Goal: Information Seeking & Learning: Find contact information

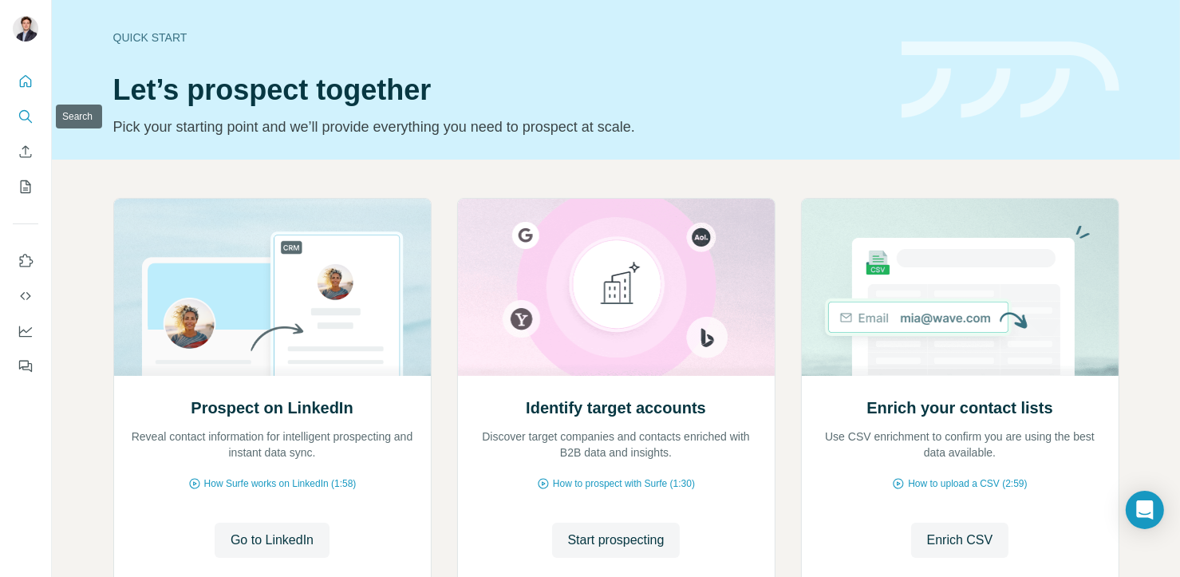
click at [18, 116] on icon "Search" at bounding box center [26, 117] width 16 height 16
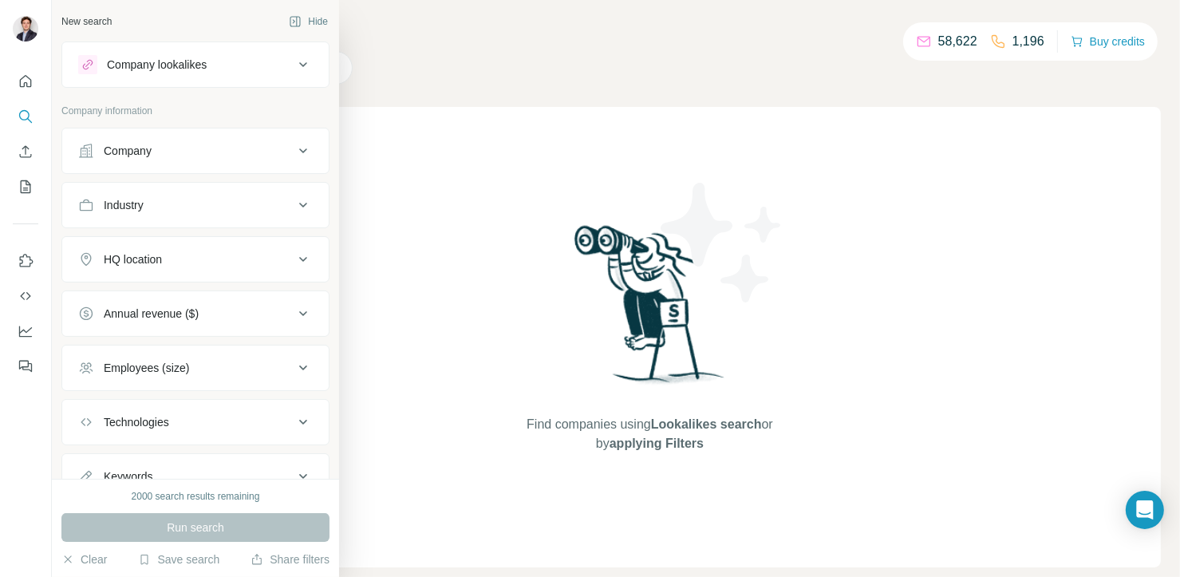
click at [131, 150] on div "Company" at bounding box center [128, 151] width 48 height 16
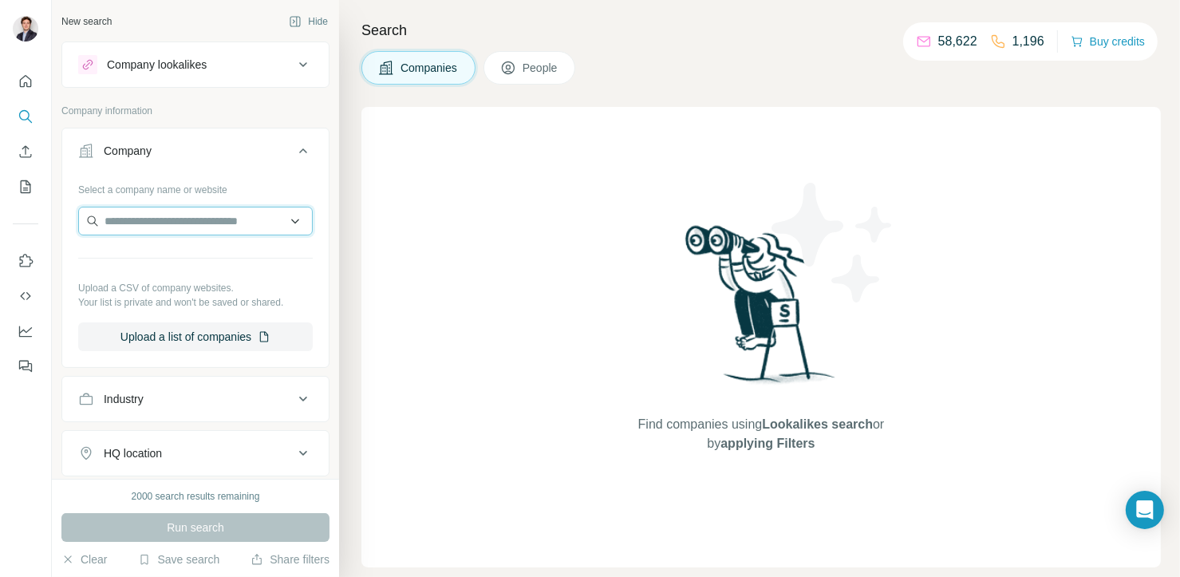
click at [168, 227] on input "text" at bounding box center [195, 221] width 235 height 29
paste input "**********"
click at [226, 222] on input "**********" at bounding box center [195, 221] width 235 height 29
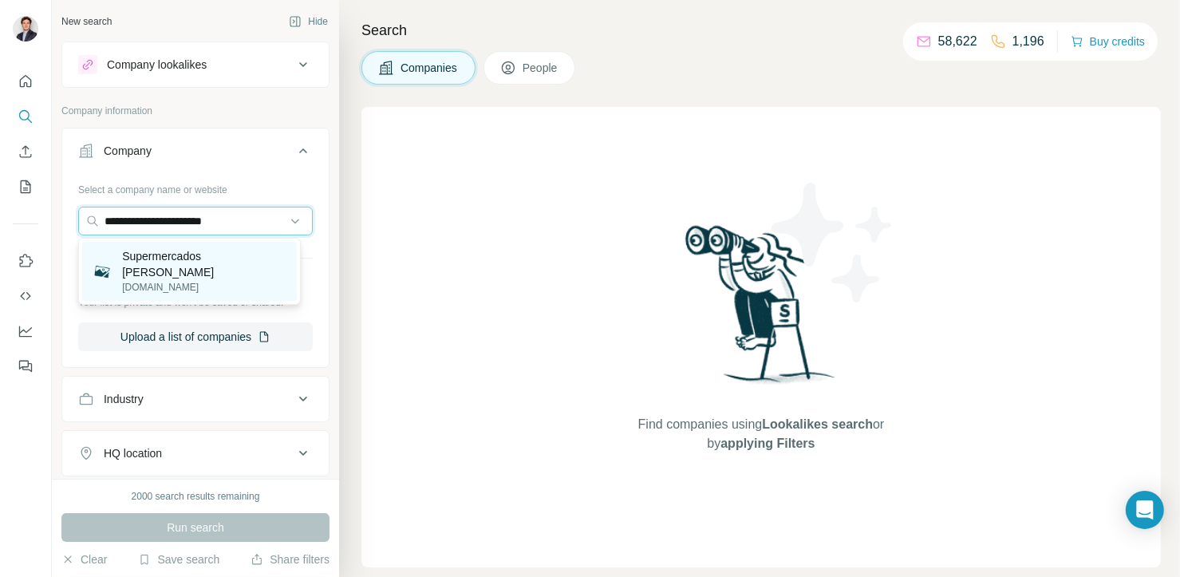
type input "**********"
click at [218, 262] on p "Supermercados [PERSON_NAME]" at bounding box center [204, 264] width 165 height 32
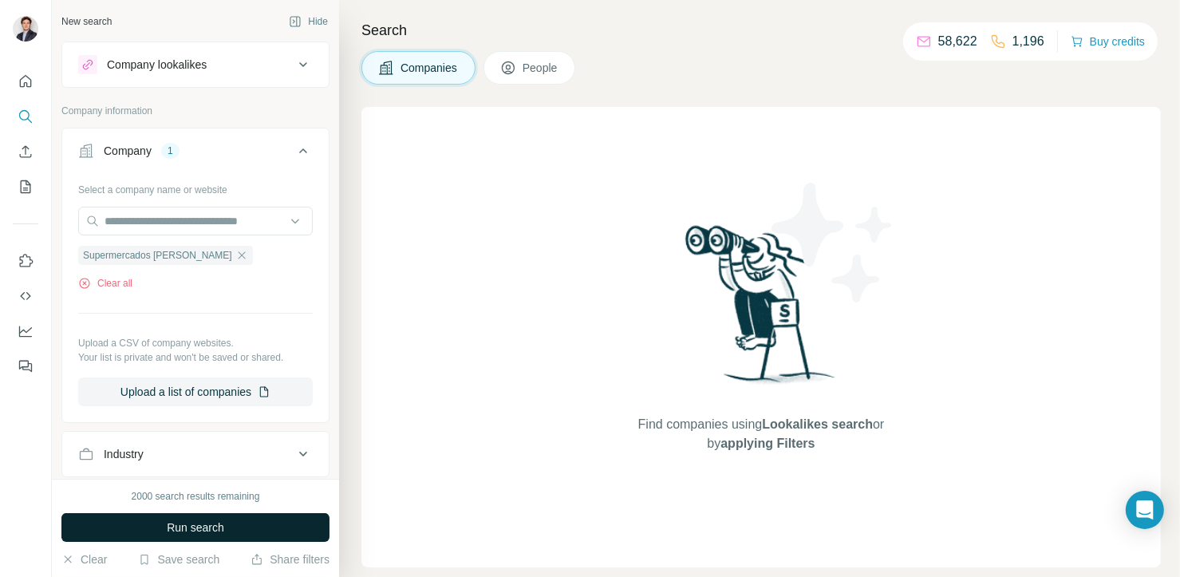
click at [281, 526] on button "Run search" at bounding box center [195, 527] width 268 height 29
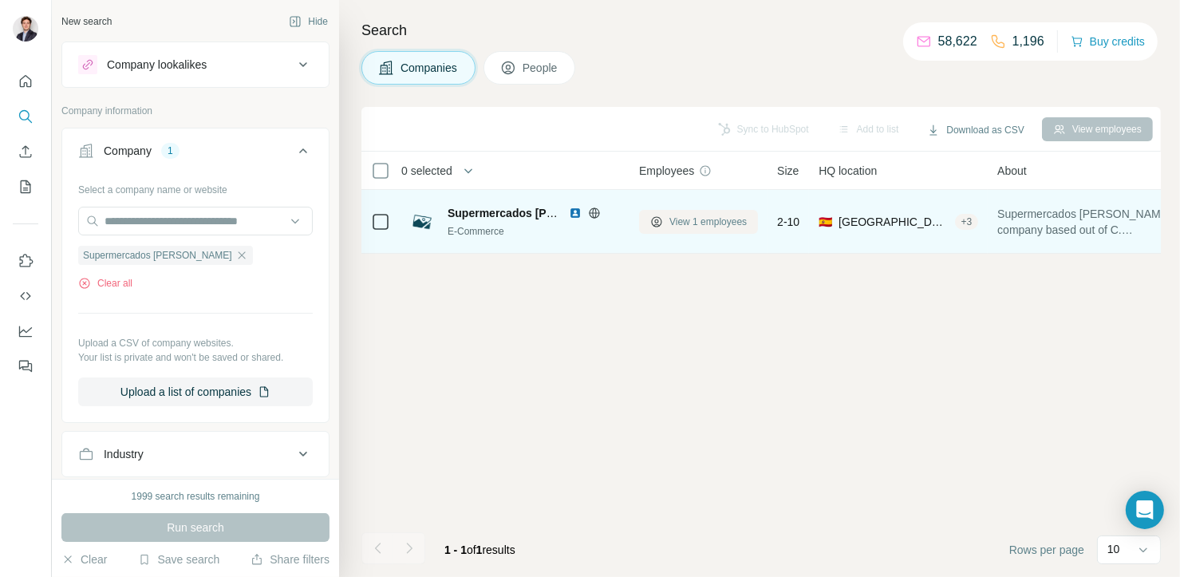
click at [670, 219] on span "View 1 employees" at bounding box center [707, 222] width 77 height 14
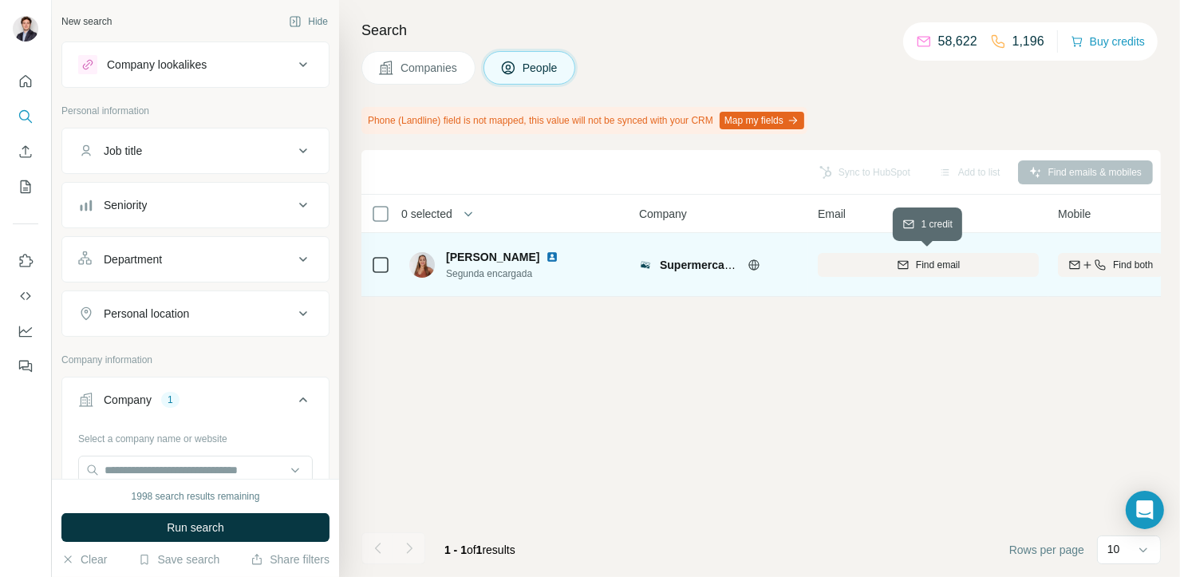
click at [827, 259] on div "Find email" at bounding box center [928, 265] width 221 height 14
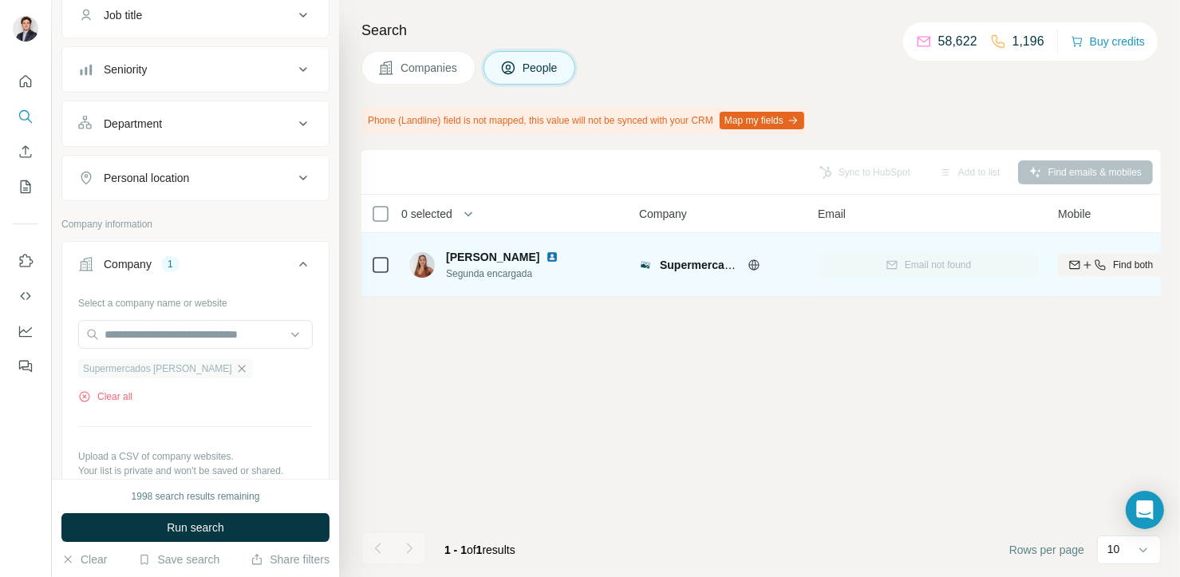
click at [235, 369] on icon "button" at bounding box center [241, 368] width 13 height 13
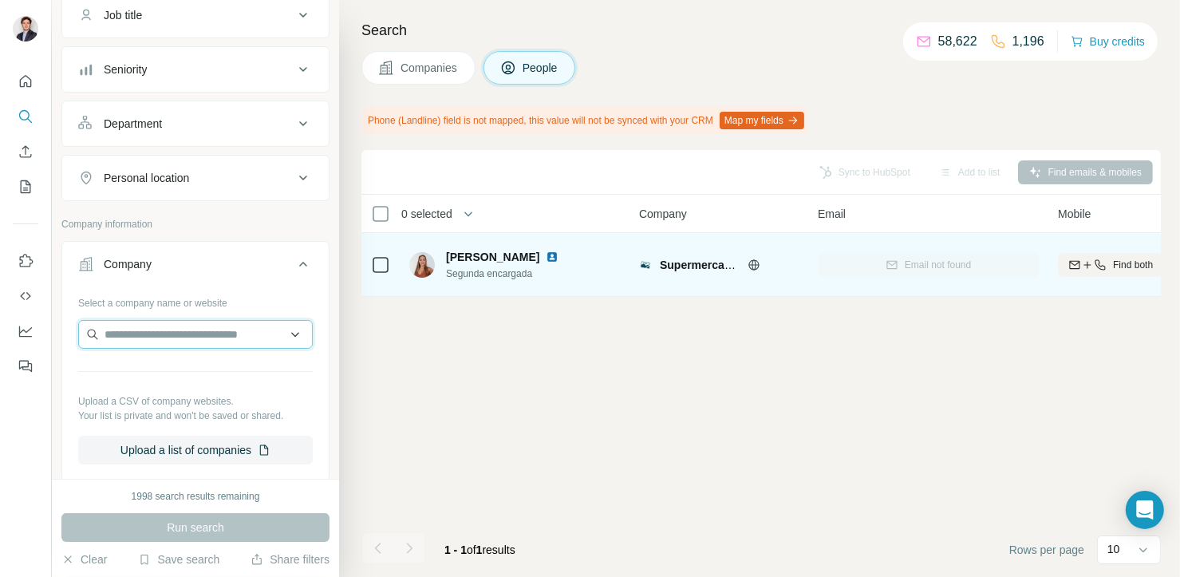
click at [235, 333] on input "text" at bounding box center [195, 334] width 235 height 29
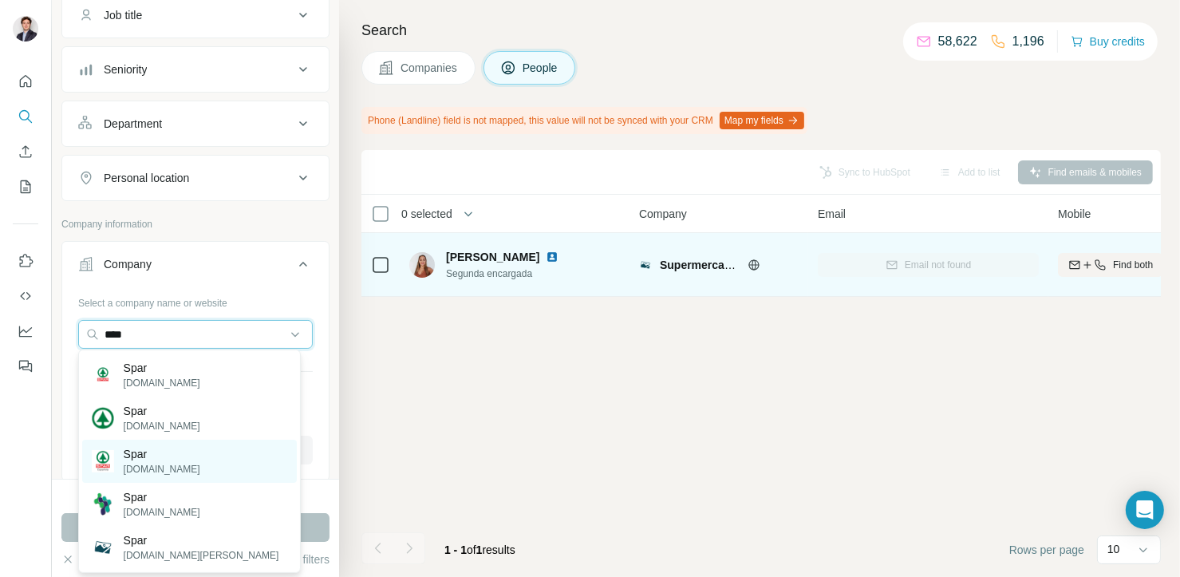
type input "****"
click at [195, 448] on div "Spar [DOMAIN_NAME]" at bounding box center [189, 461] width 215 height 43
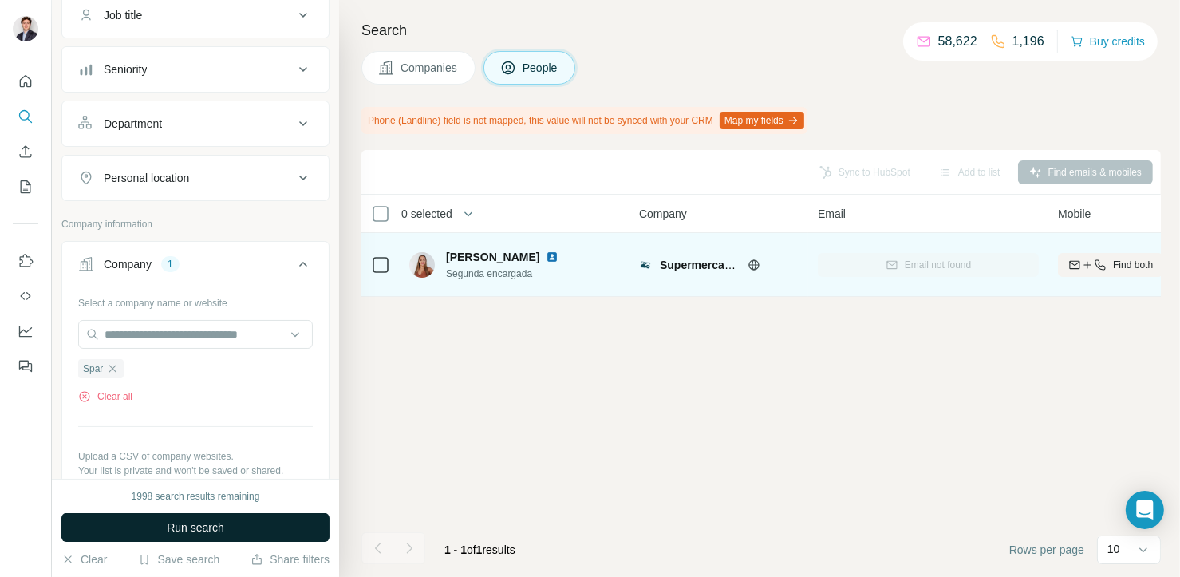
click at [255, 521] on button "Run search" at bounding box center [195, 527] width 268 height 29
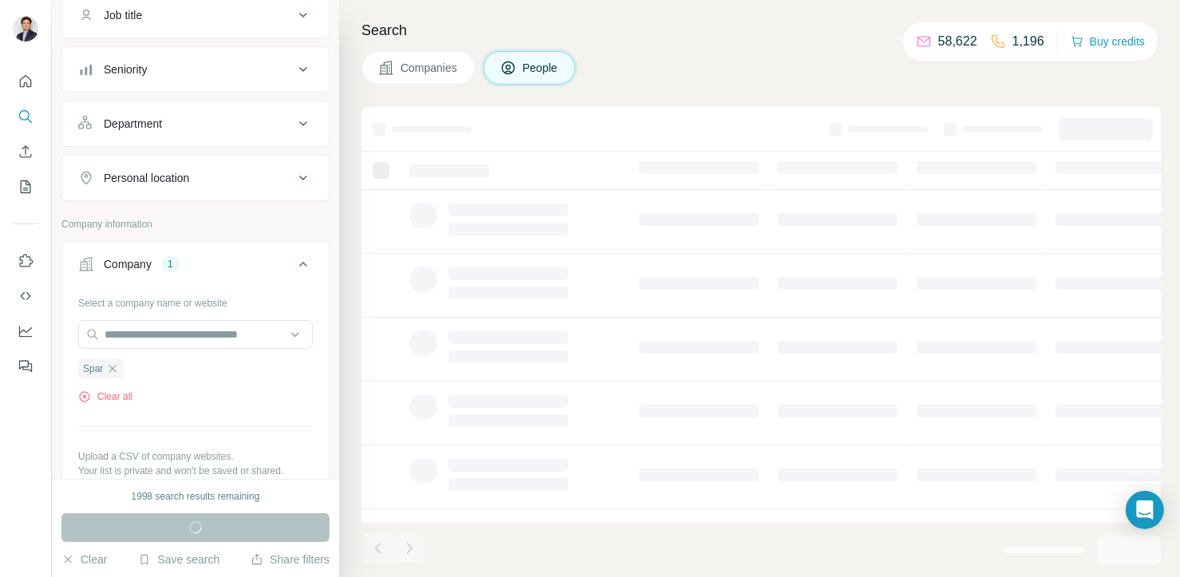
click at [433, 63] on span "Companies" at bounding box center [429, 68] width 58 height 16
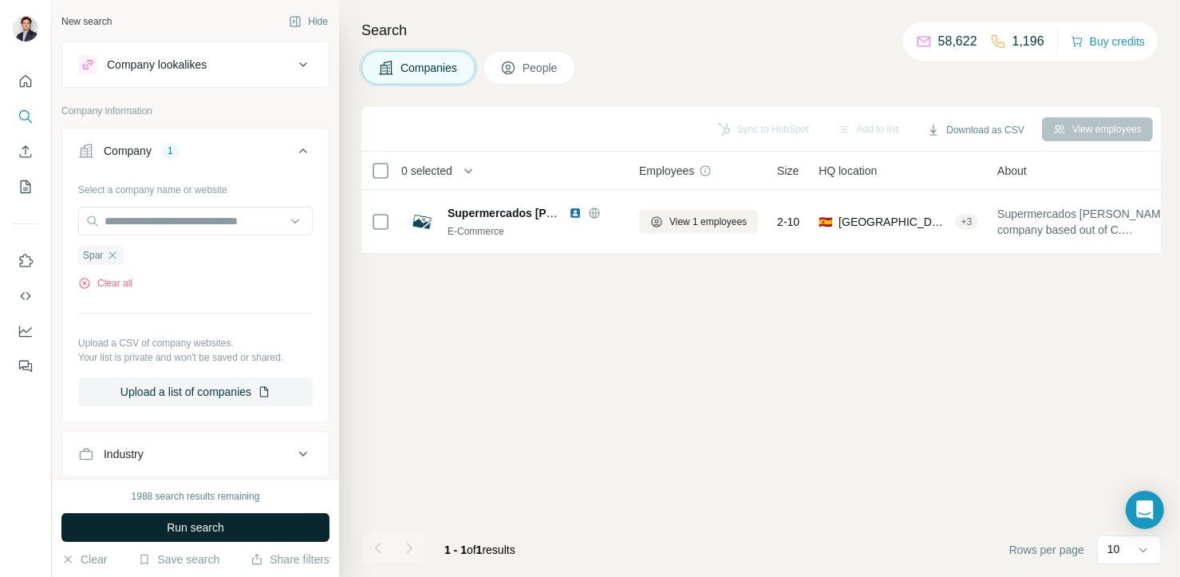
click at [237, 523] on button "Run search" at bounding box center [195, 527] width 268 height 29
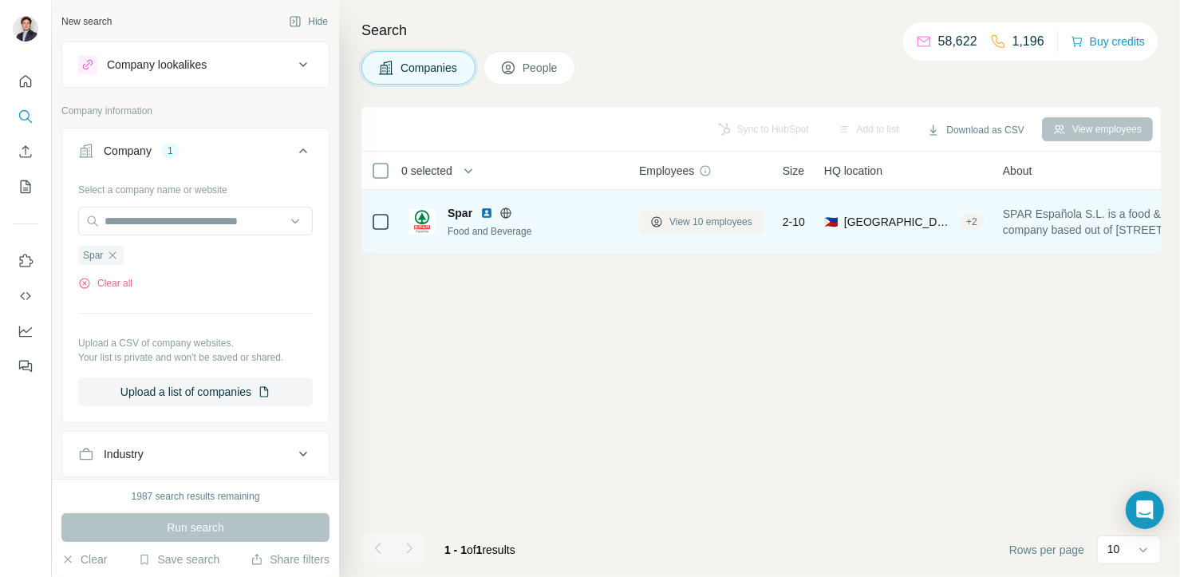
click at [703, 225] on span "View 10 employees" at bounding box center [710, 222] width 83 height 14
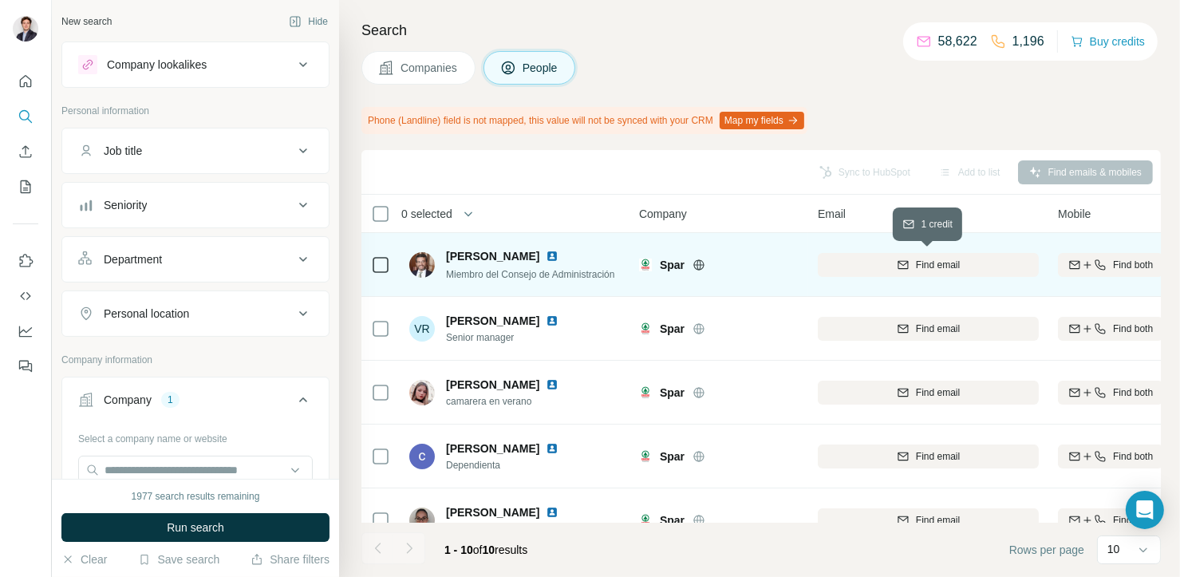
click at [851, 261] on div "Find email" at bounding box center [928, 265] width 221 height 14
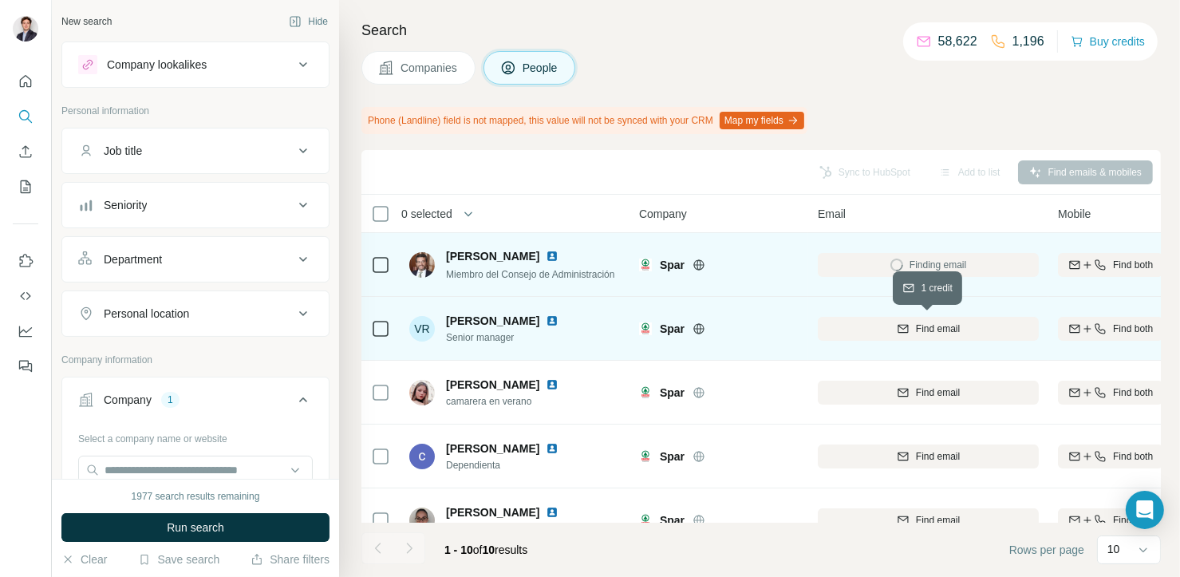
click at [864, 324] on div "Find email" at bounding box center [928, 329] width 221 height 14
click at [614, 186] on div "Sync to HubSpot Add to list Find emails & mobiles" at bounding box center [760, 172] width 799 height 45
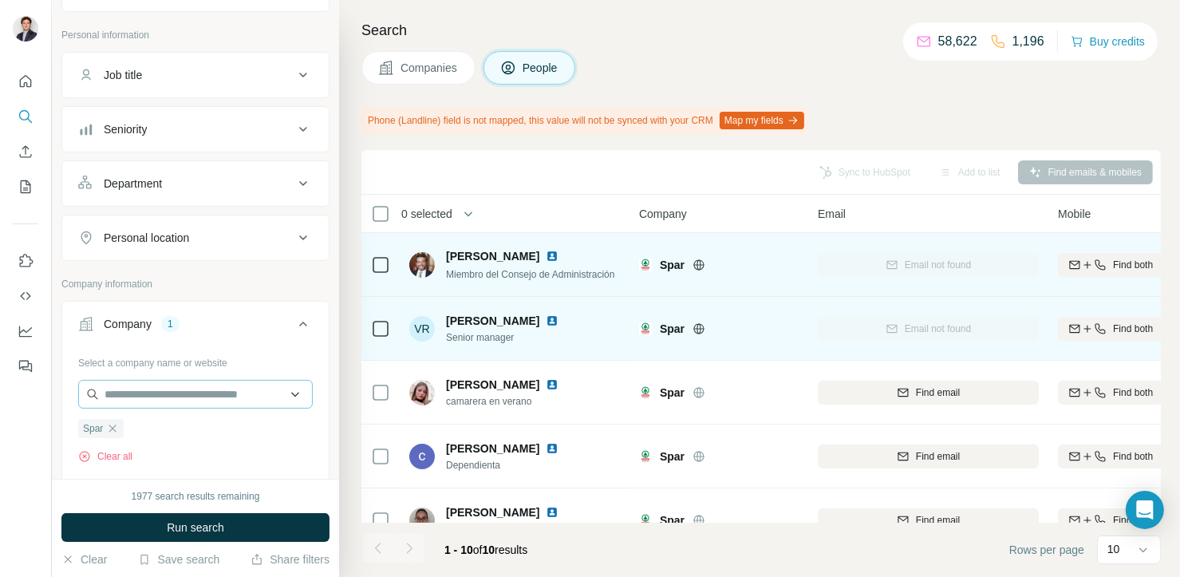
scroll to position [77, 0]
click at [116, 428] on icon "button" at bounding box center [112, 427] width 7 height 7
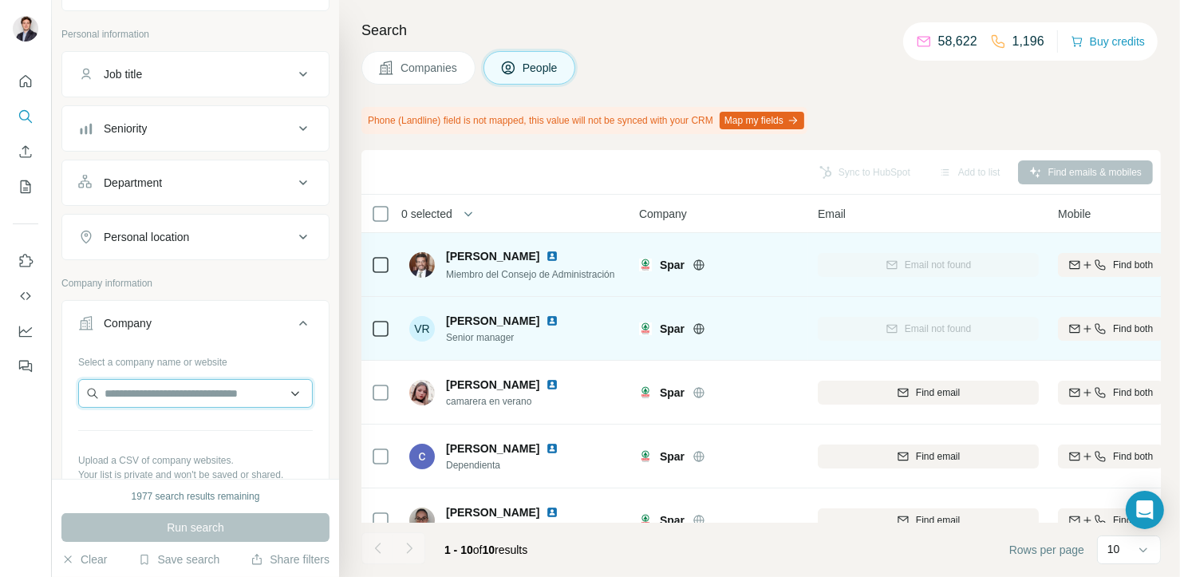
click at [151, 395] on input "text" at bounding box center [195, 393] width 235 height 29
paste input "**********"
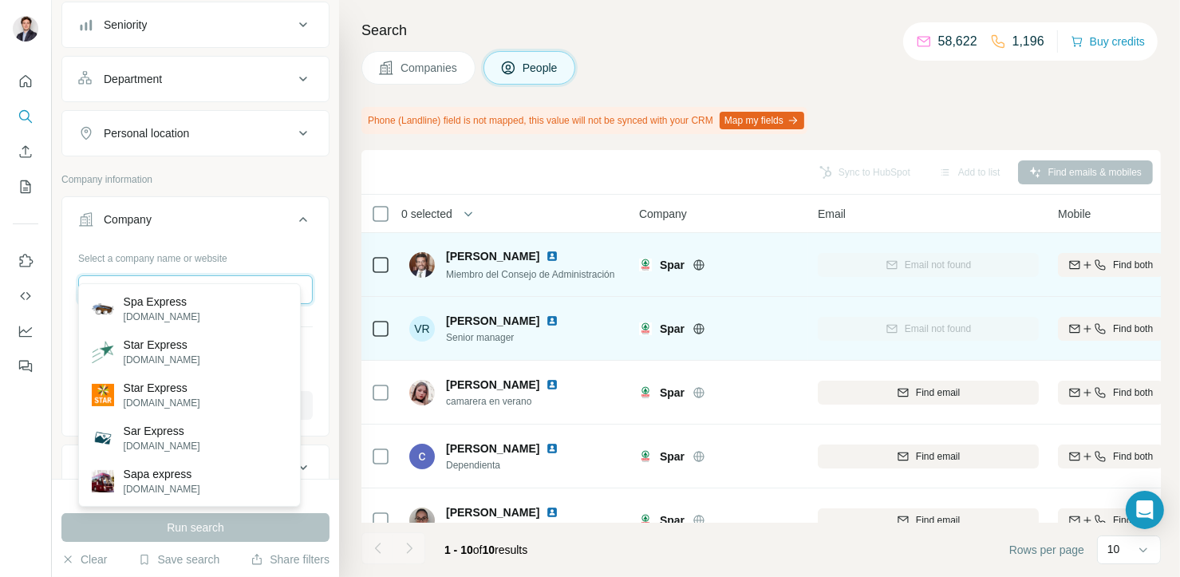
scroll to position [203, 0]
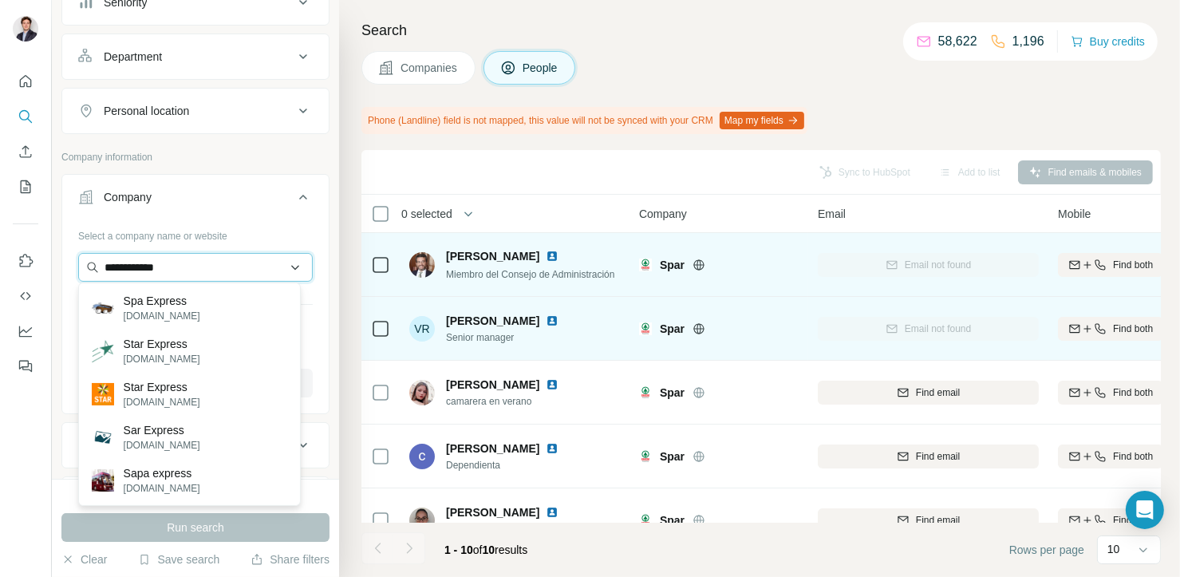
click at [223, 259] on input "**********" at bounding box center [195, 267] width 235 height 29
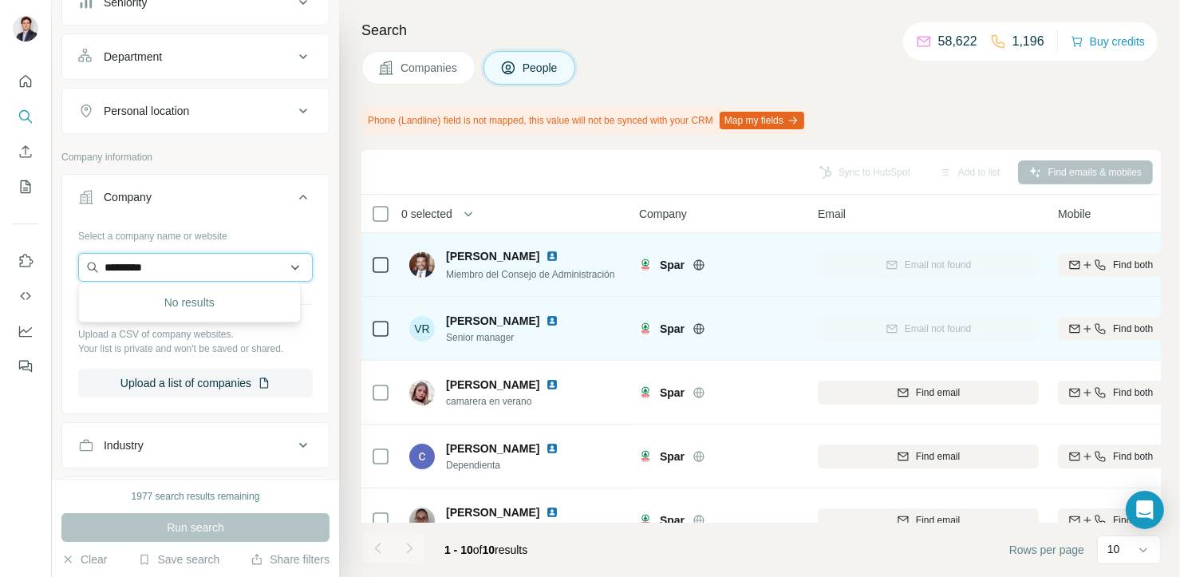
click at [233, 254] on input "*********" at bounding box center [195, 267] width 235 height 29
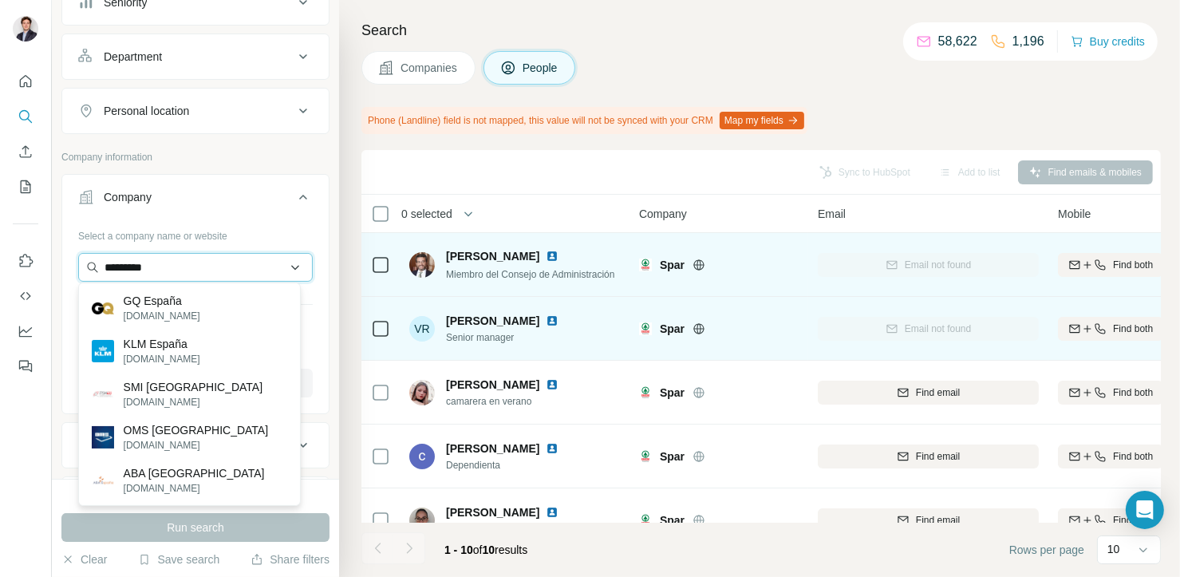
click at [227, 266] on input "*********" at bounding box center [195, 267] width 235 height 29
paste input "**********"
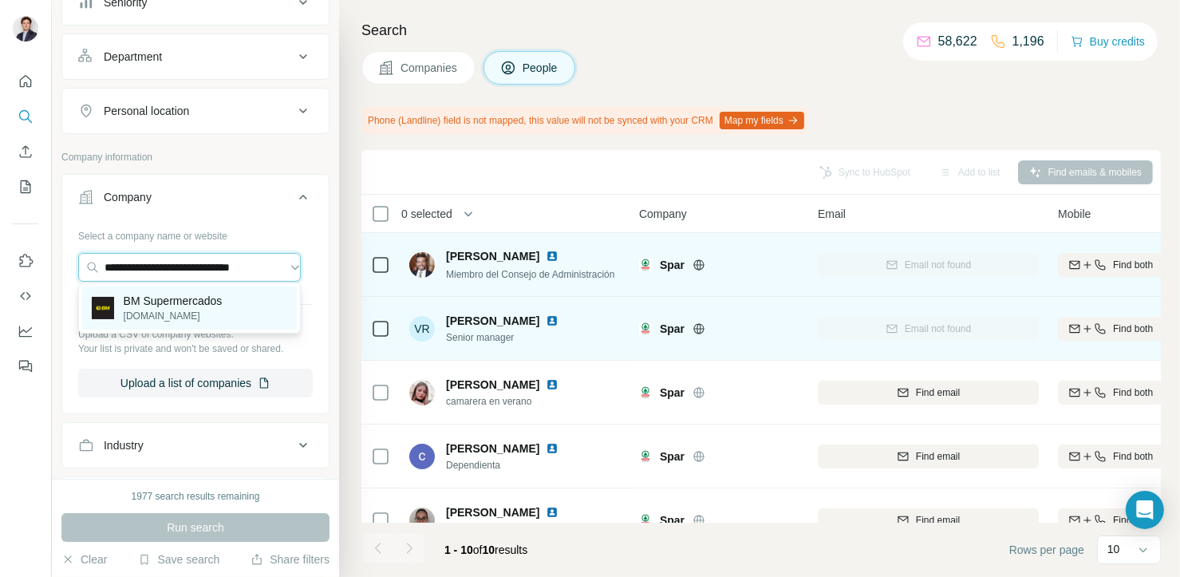
type input "**********"
click at [155, 304] on p "BM Supermercados" at bounding box center [173, 301] width 99 height 16
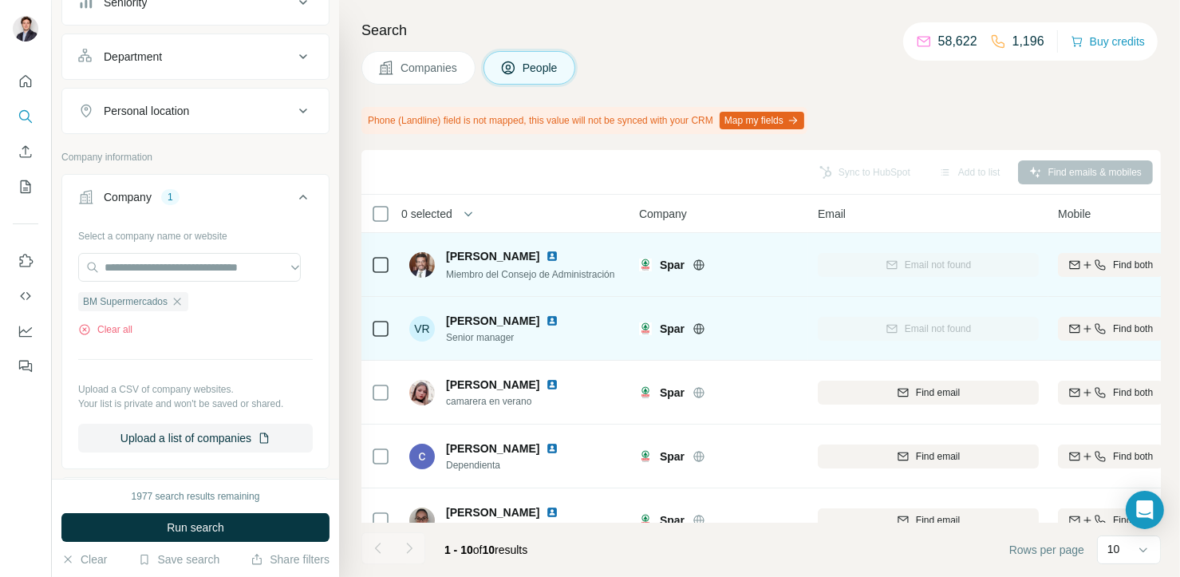
click at [397, 66] on button "Companies" at bounding box center [418, 68] width 114 height 34
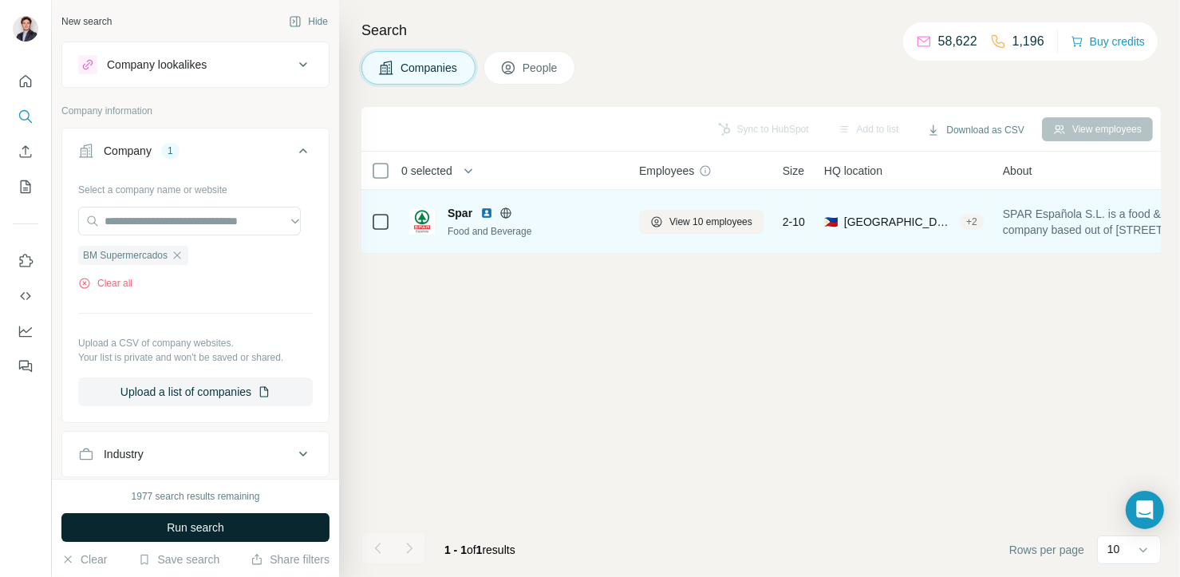
click at [247, 526] on button "Run search" at bounding box center [195, 527] width 268 height 29
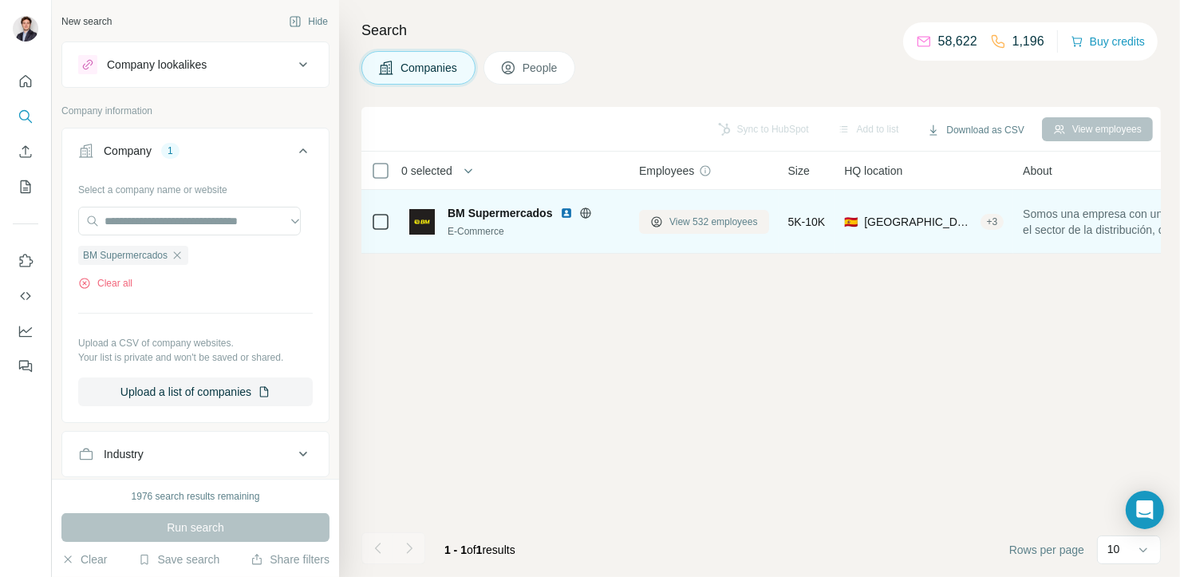
click at [702, 227] on span "View 532 employees" at bounding box center [713, 222] width 89 height 14
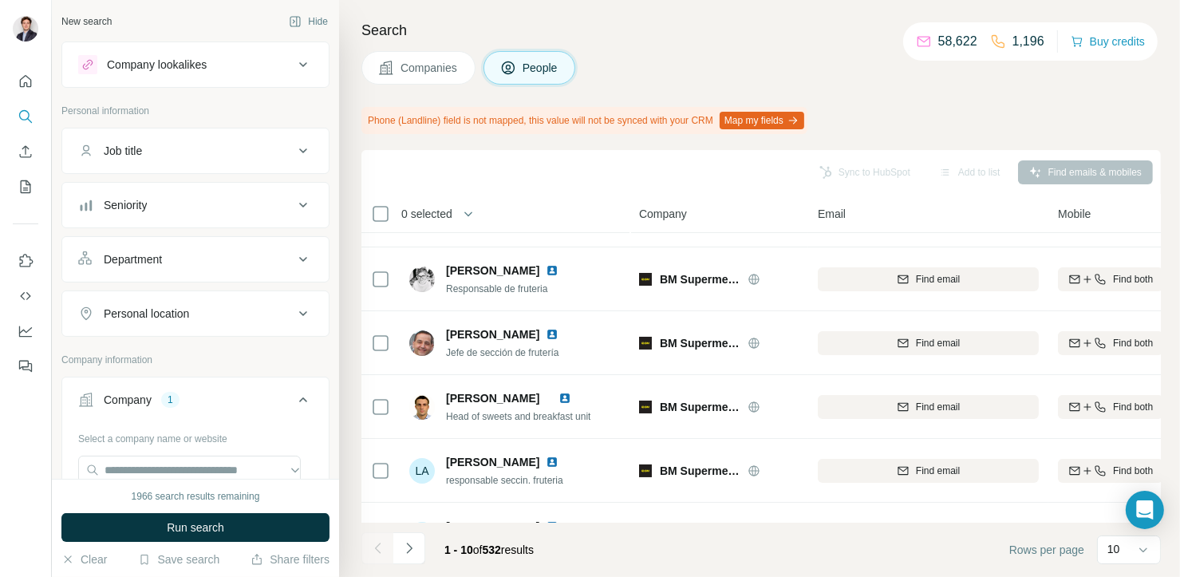
scroll to position [356, 0]
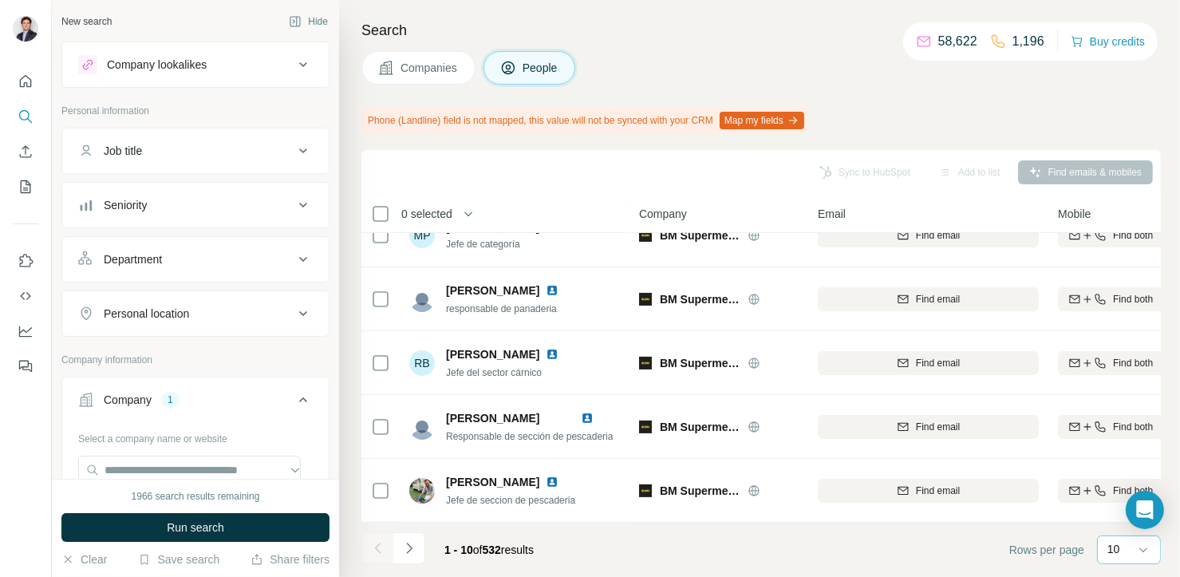
click at [1130, 544] on div "10" at bounding box center [1127, 549] width 40 height 16
click at [1130, 427] on div "60" at bounding box center [1129, 428] width 37 height 16
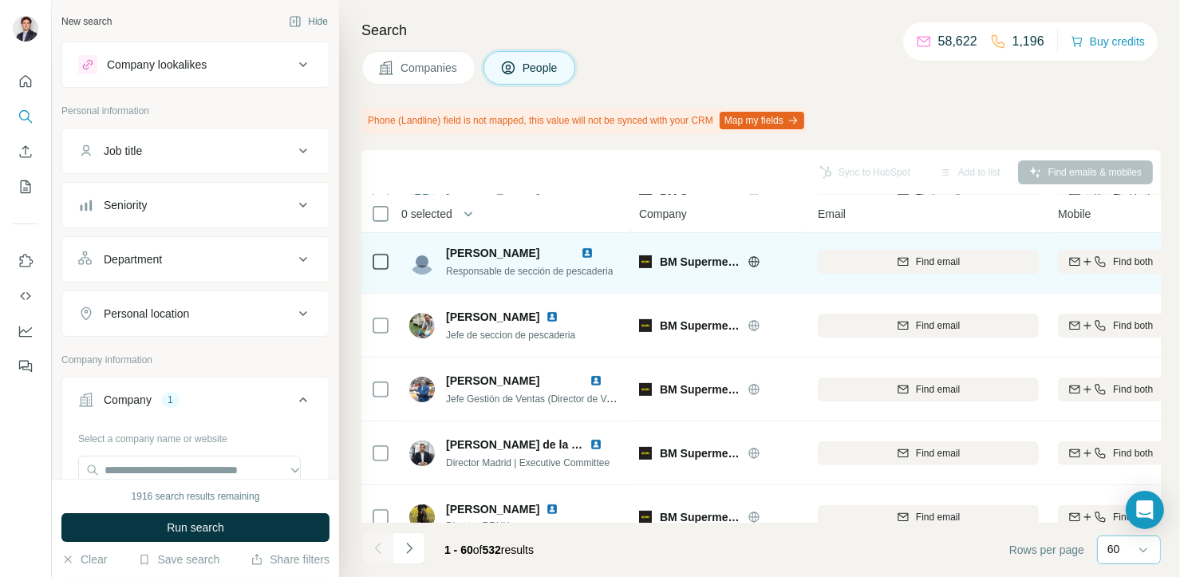
scroll to position [557, 0]
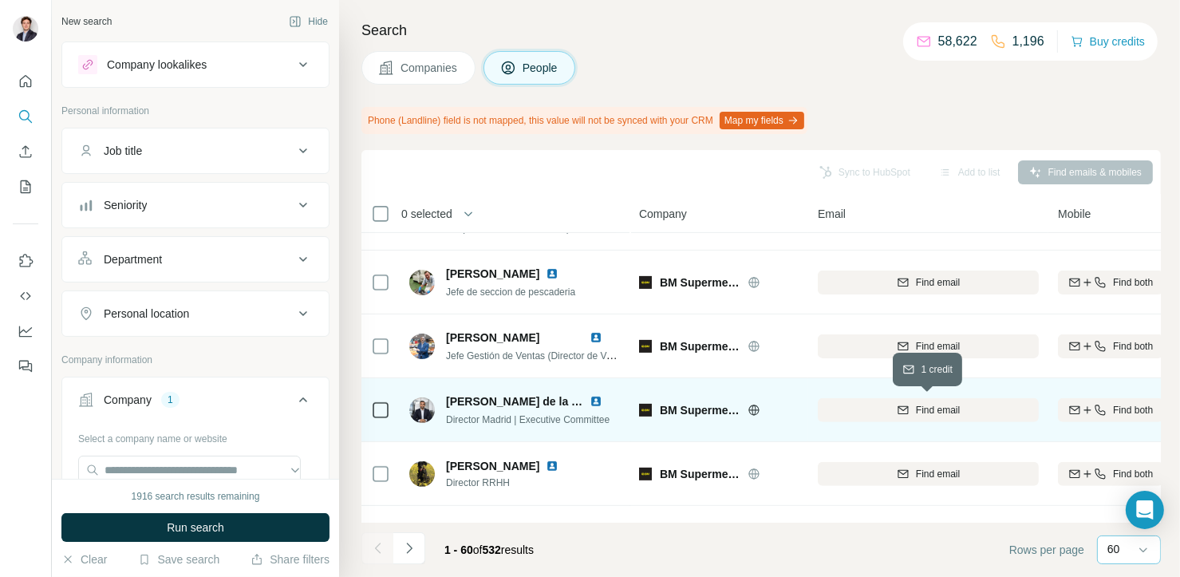
click at [862, 416] on div "Find email" at bounding box center [928, 410] width 221 height 14
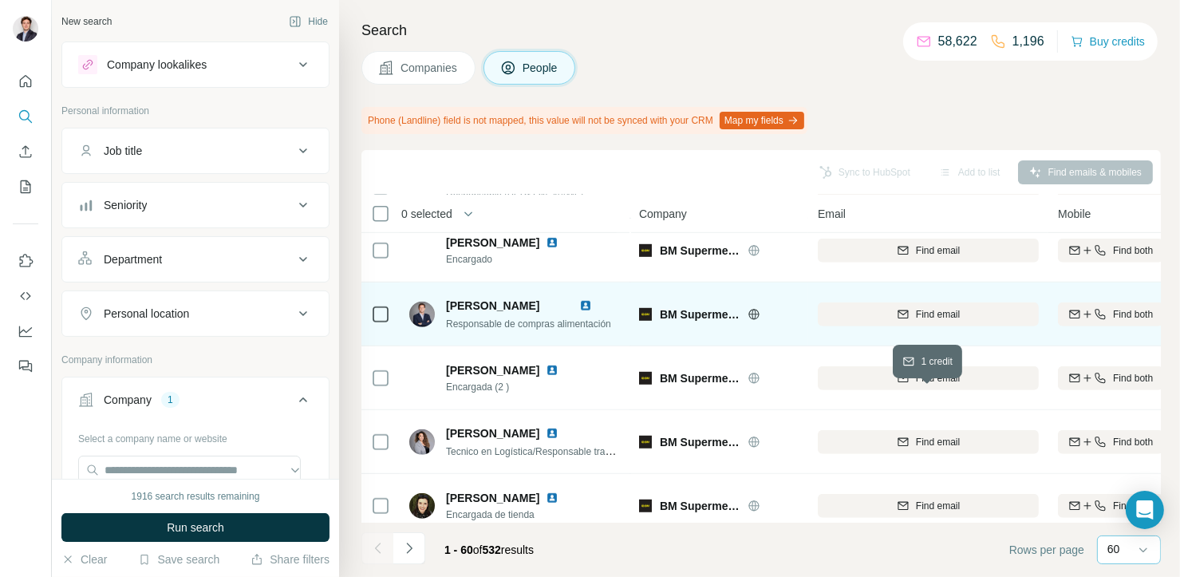
scroll to position [1042, 0]
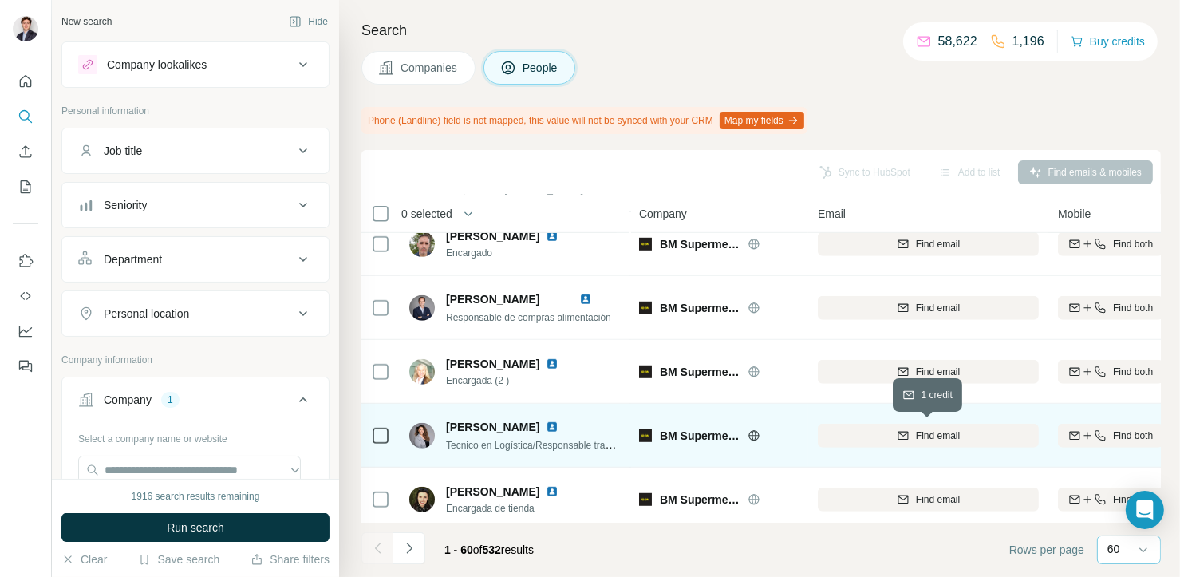
click at [827, 428] on div "Find email" at bounding box center [928, 435] width 221 height 14
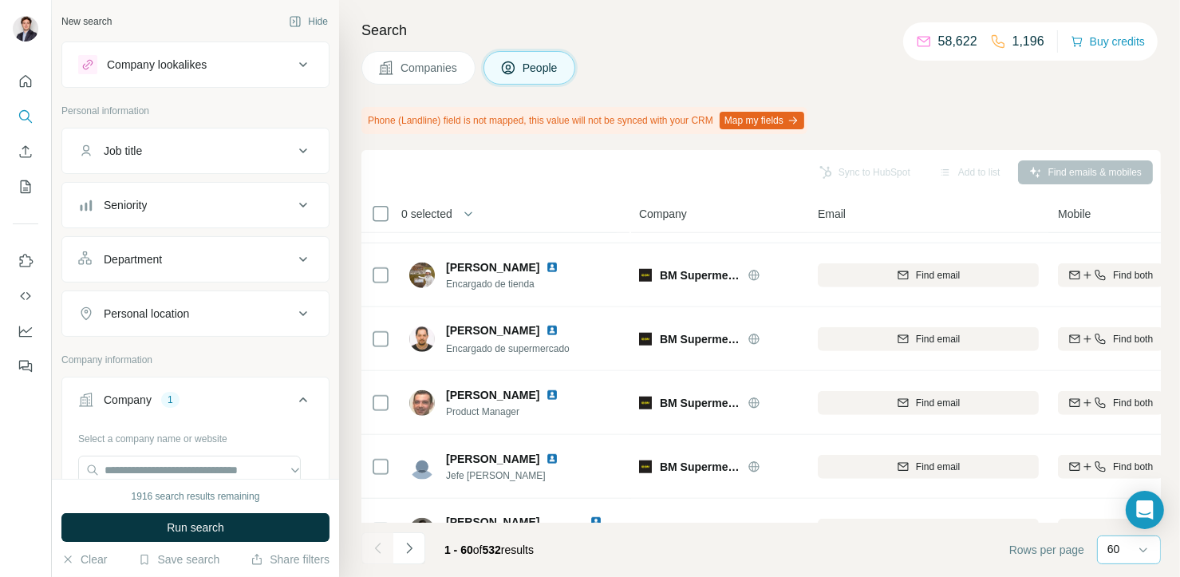
scroll to position [1332, 0]
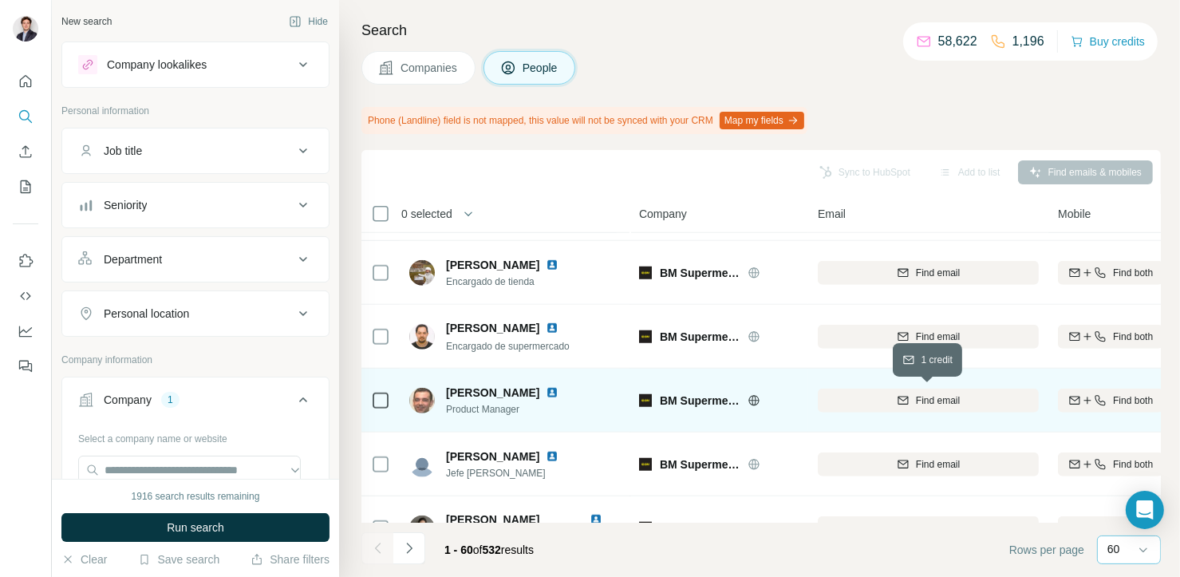
click at [860, 402] on div "Find email" at bounding box center [928, 400] width 221 height 14
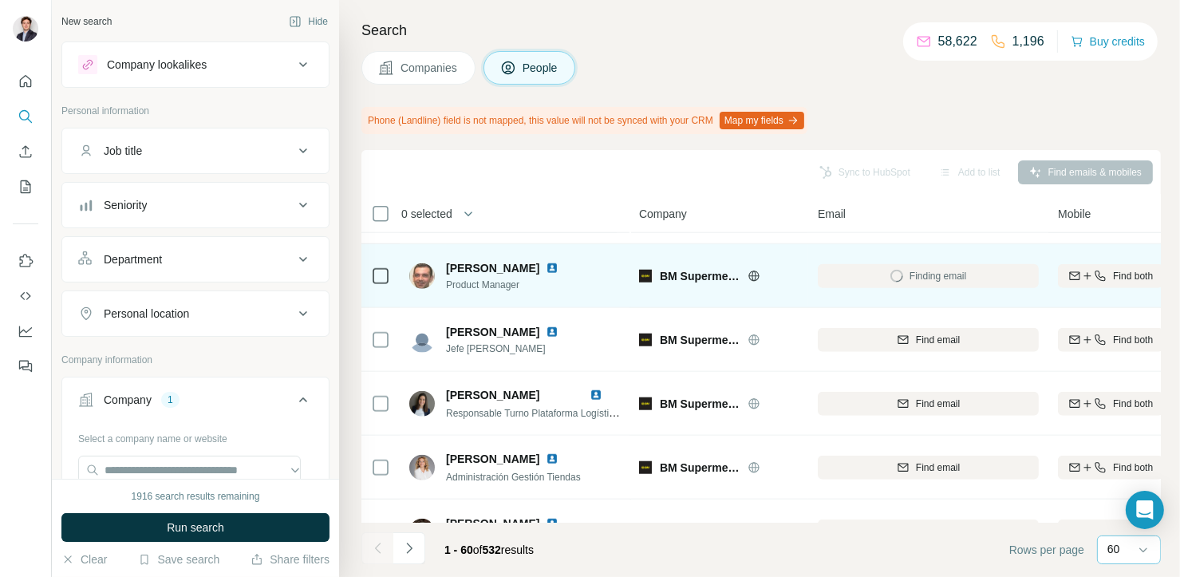
scroll to position [1467, 0]
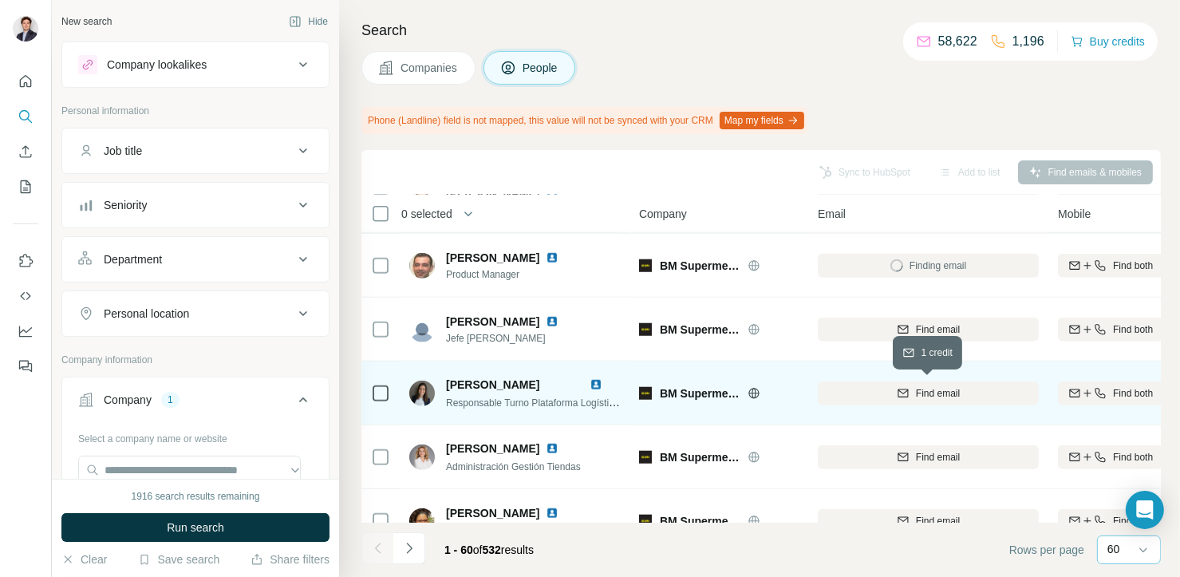
click at [834, 400] on button "Find email" at bounding box center [928, 393] width 221 height 24
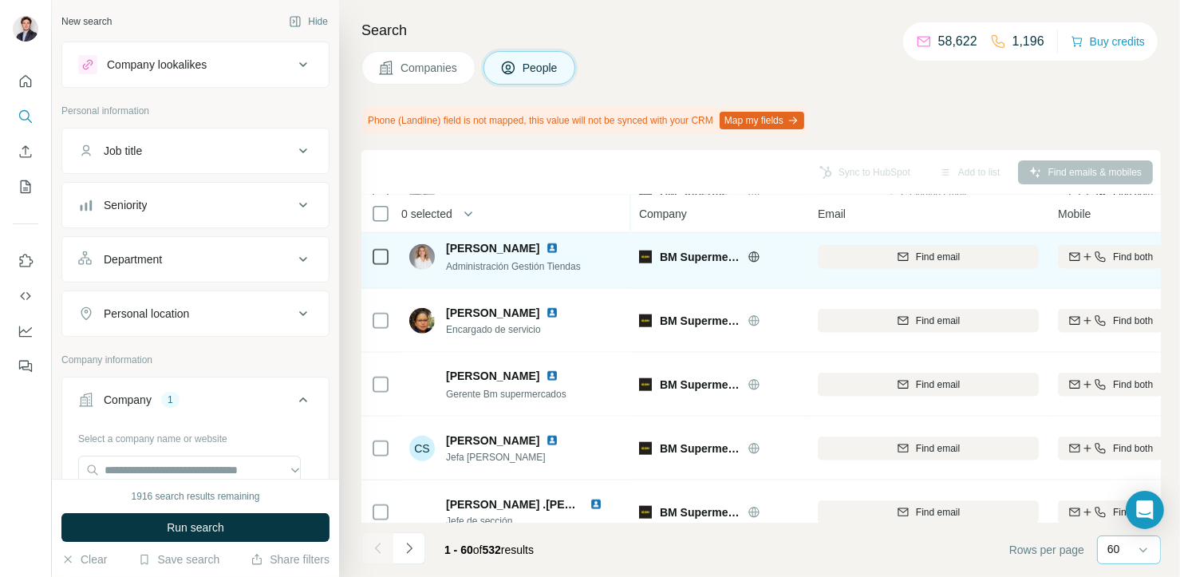
scroll to position [1668, 0]
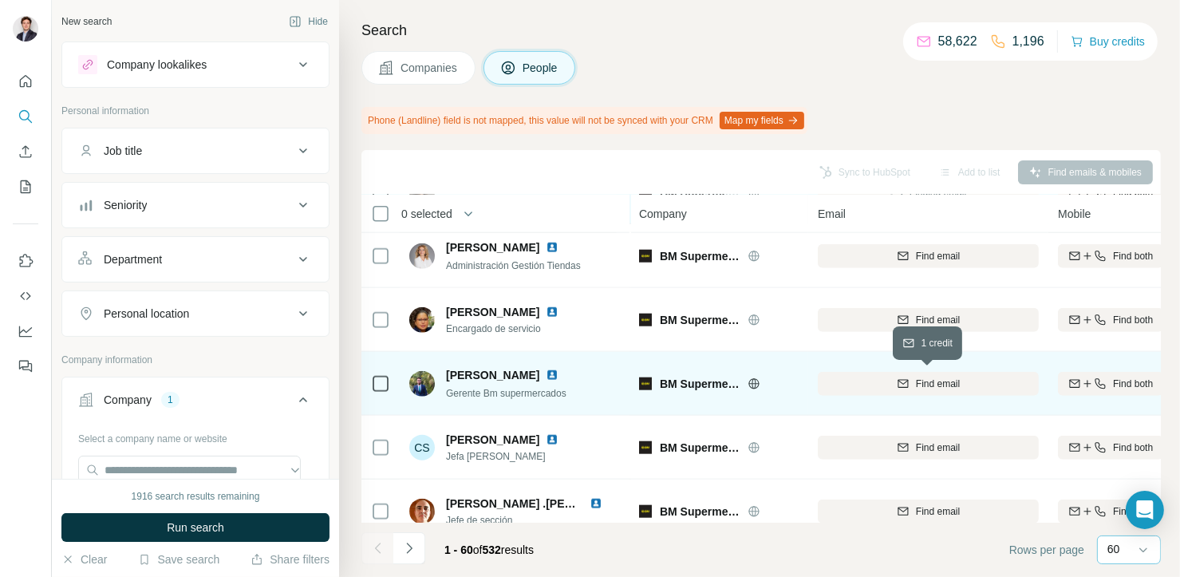
click at [871, 381] on div "Find email" at bounding box center [928, 384] width 221 height 14
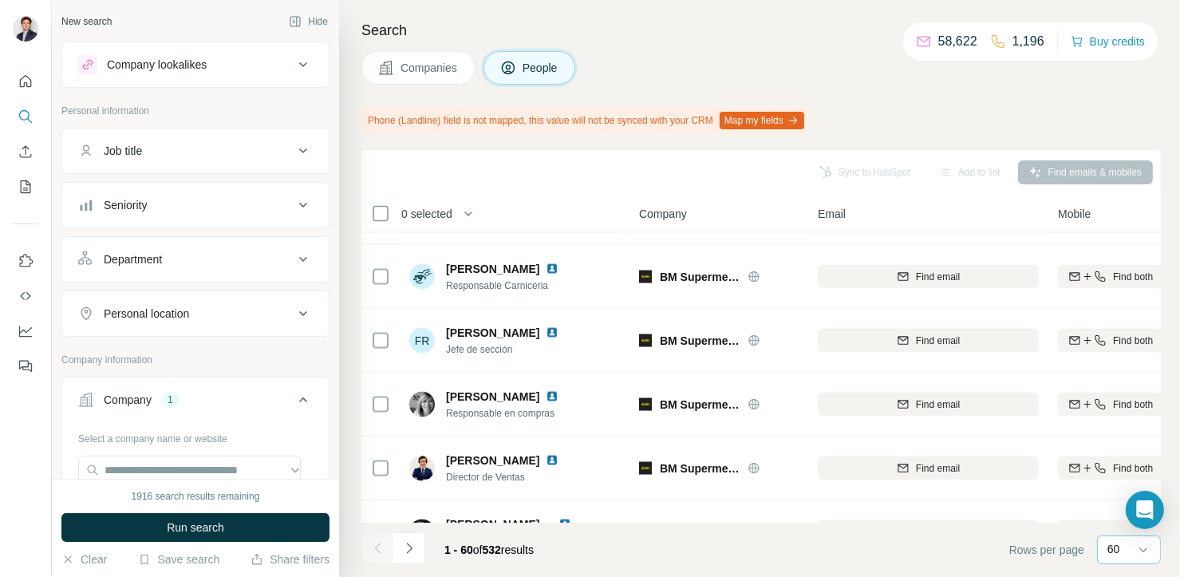
scroll to position [2618, 0]
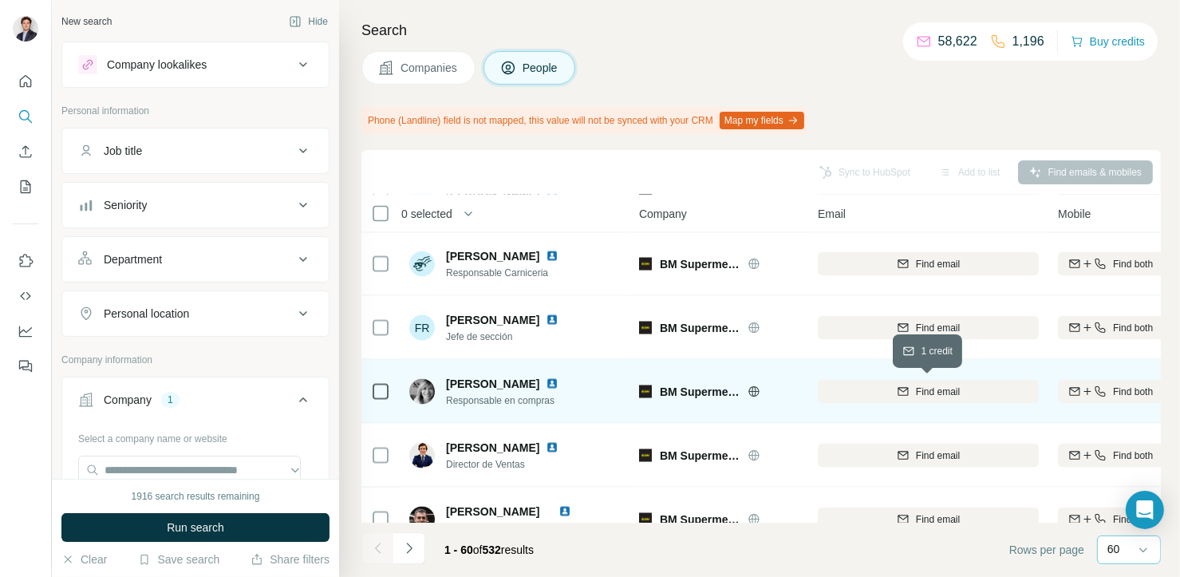
click at [844, 387] on div "Find email" at bounding box center [928, 392] width 221 height 14
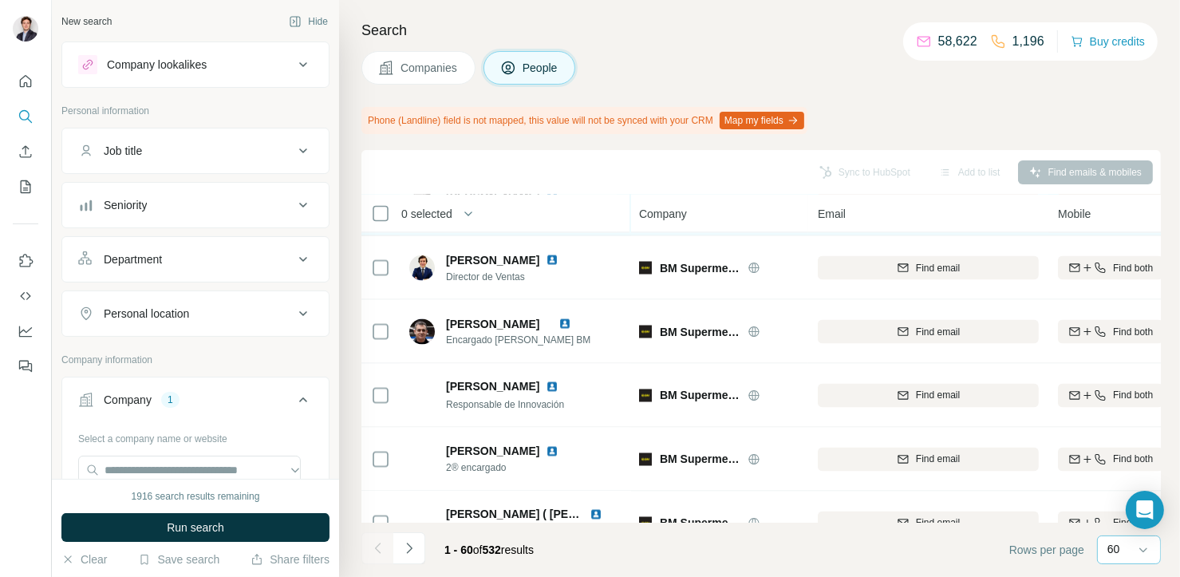
scroll to position [2812, 0]
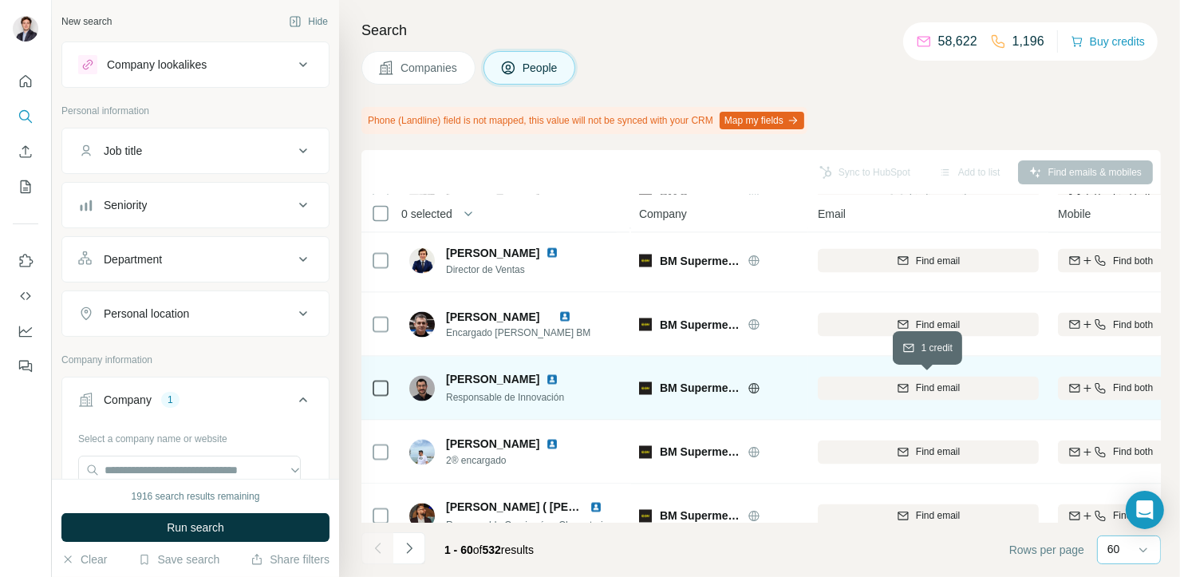
click at [848, 393] on div "Find email" at bounding box center [928, 388] width 221 height 14
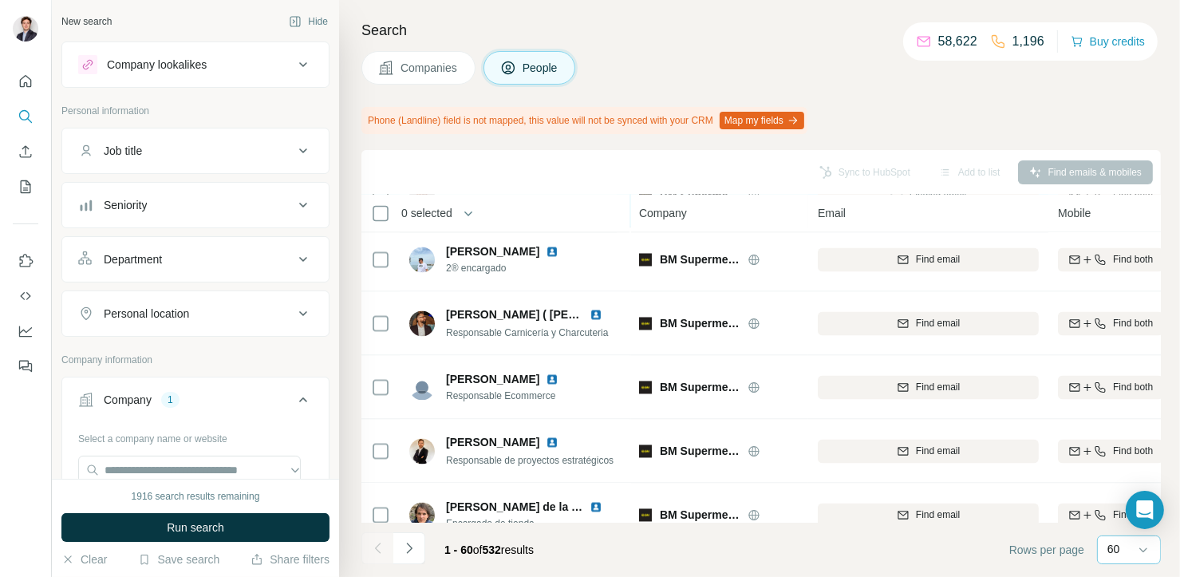
scroll to position [3013, 0]
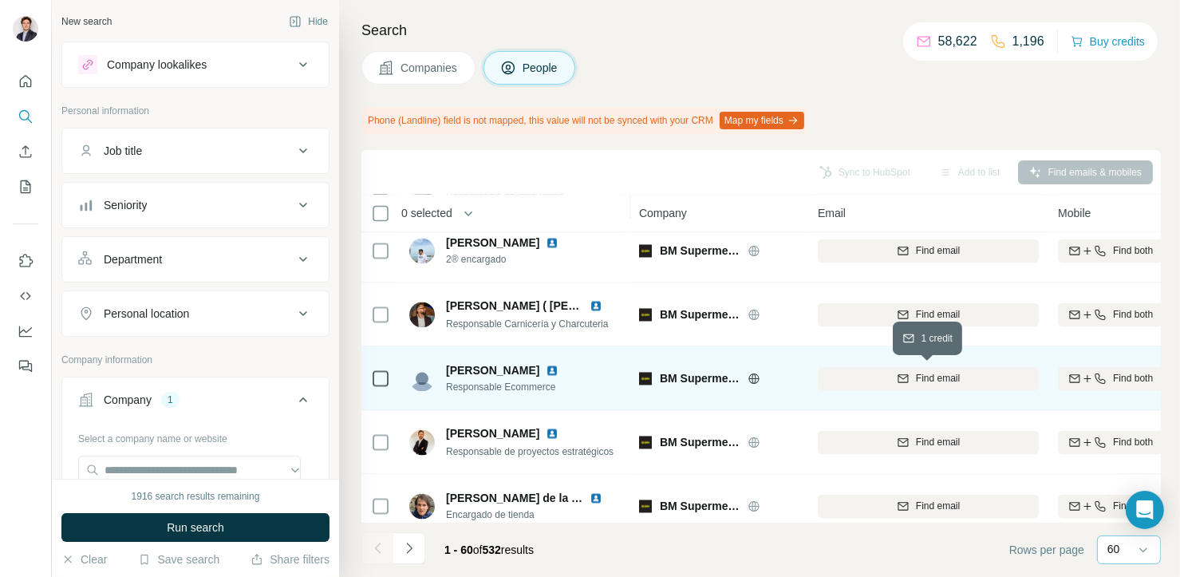
click at [884, 369] on button "Find email" at bounding box center [928, 379] width 221 height 24
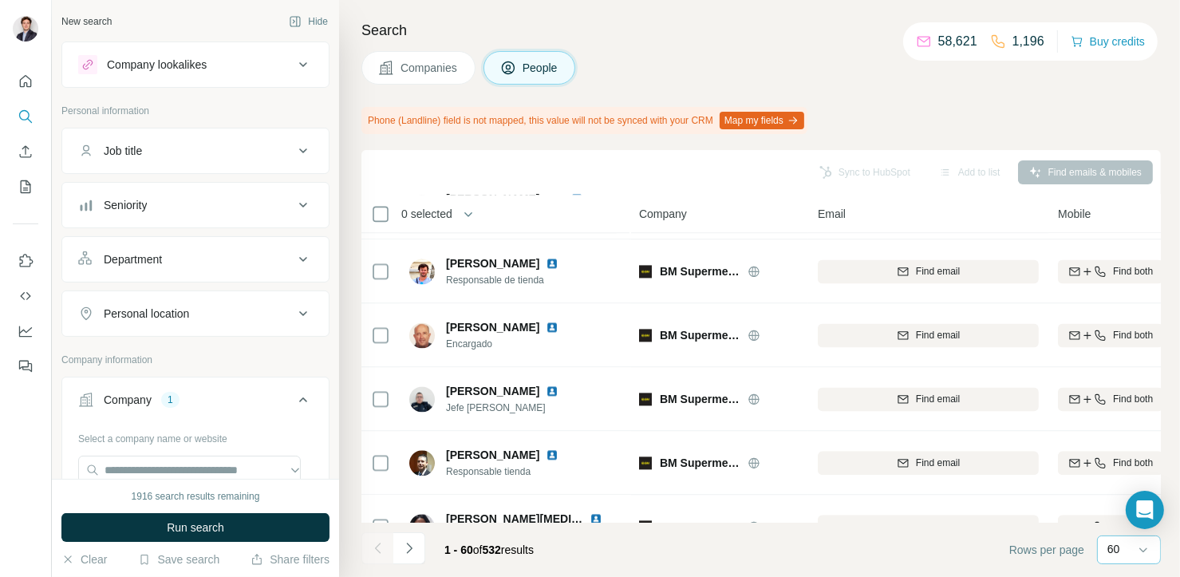
scroll to position [3547, 0]
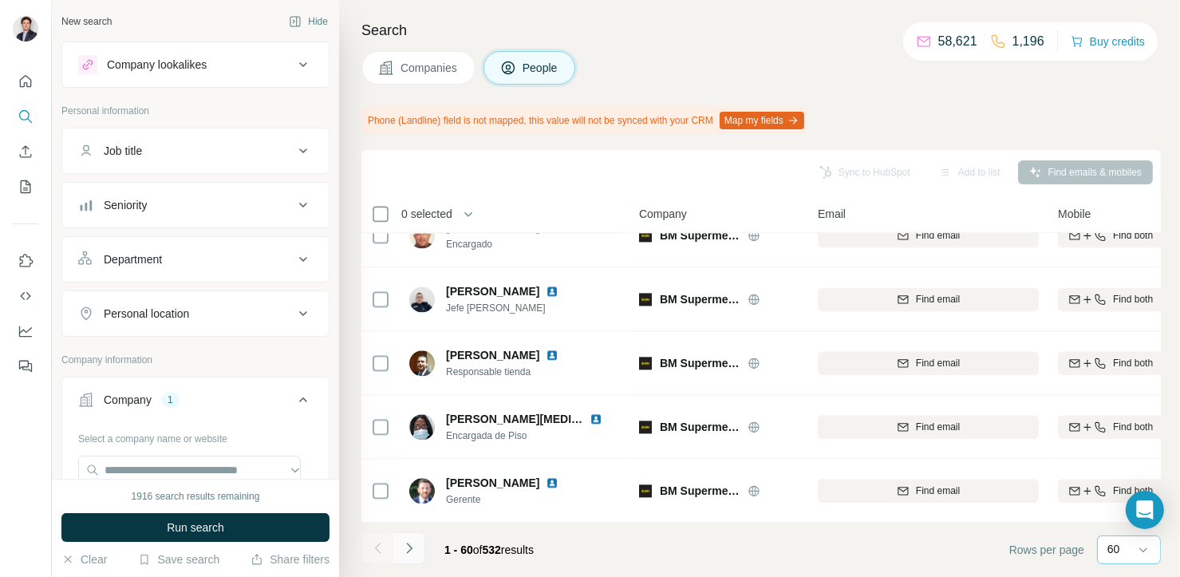
click at [414, 553] on icon "Navigate to next page" at bounding box center [409, 548] width 16 height 16
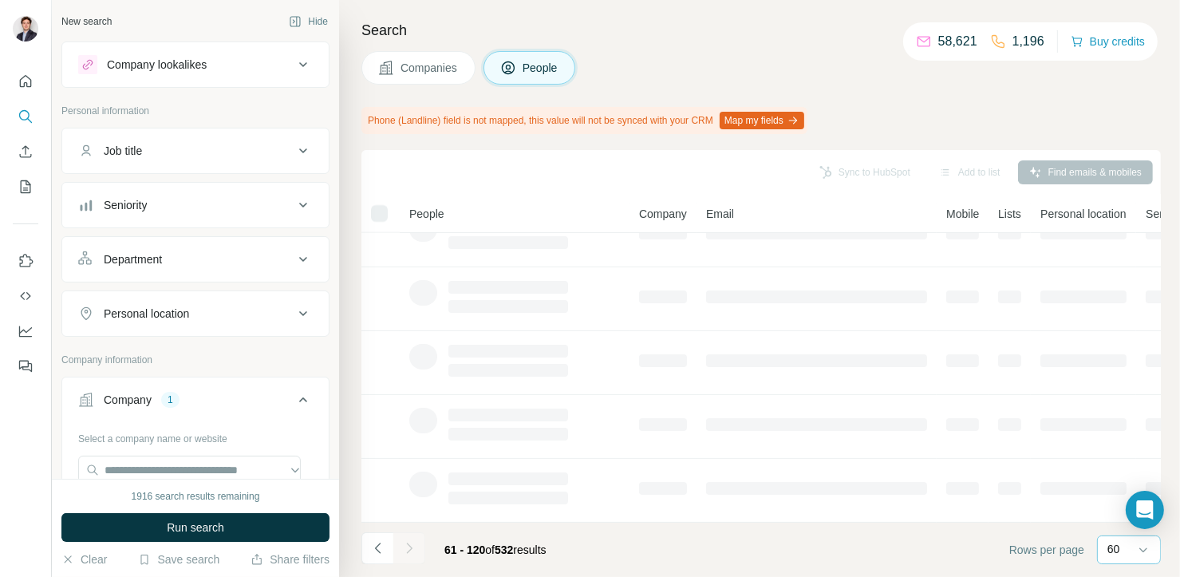
scroll to position [356, 0]
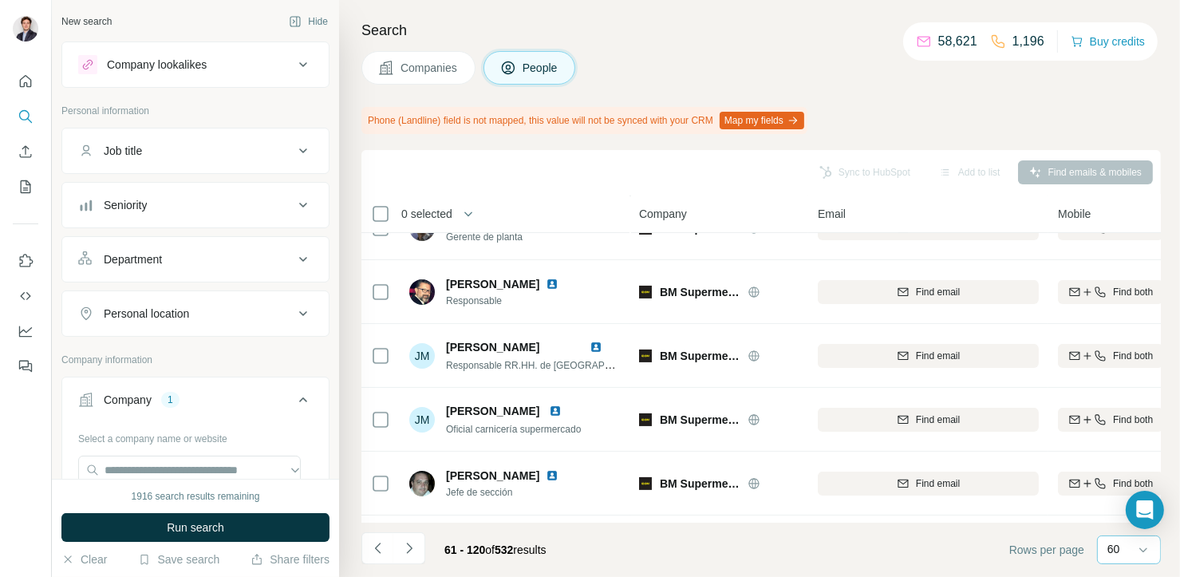
click at [197, 157] on div "Job title" at bounding box center [185, 151] width 215 height 16
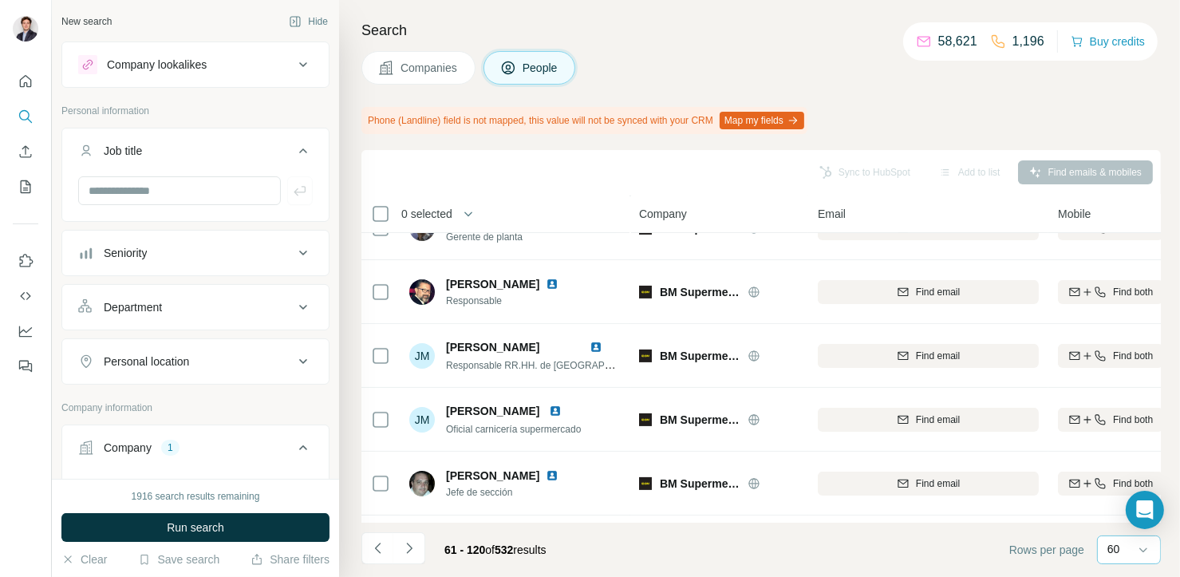
scroll to position [3547, 0]
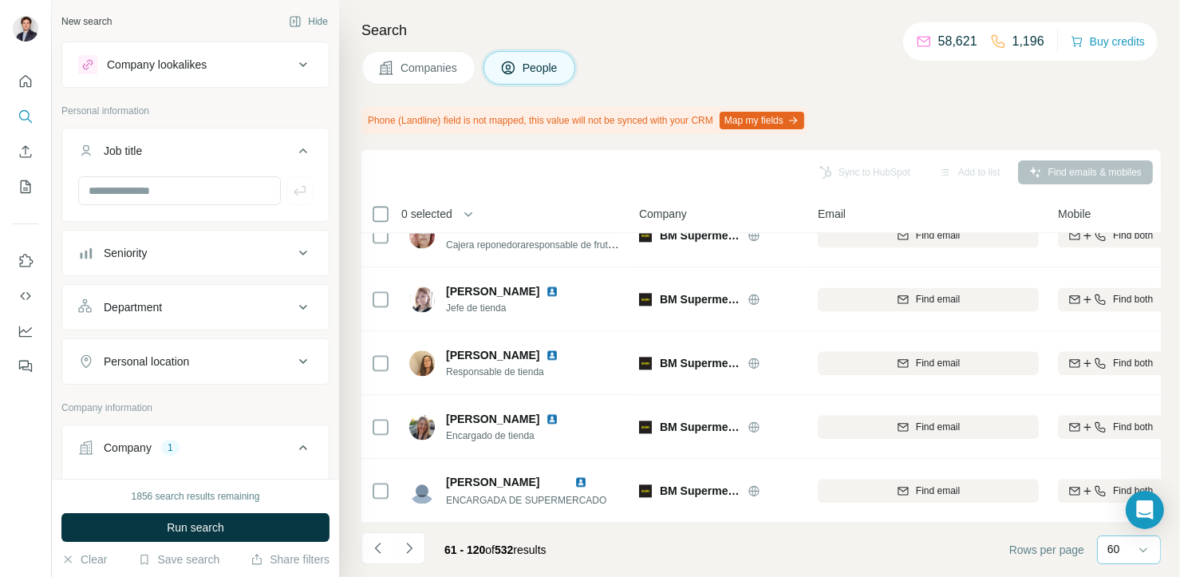
click at [195, 205] on div at bounding box center [195, 196] width 266 height 41
click at [197, 203] on input "text" at bounding box center [179, 190] width 203 height 29
type input "***"
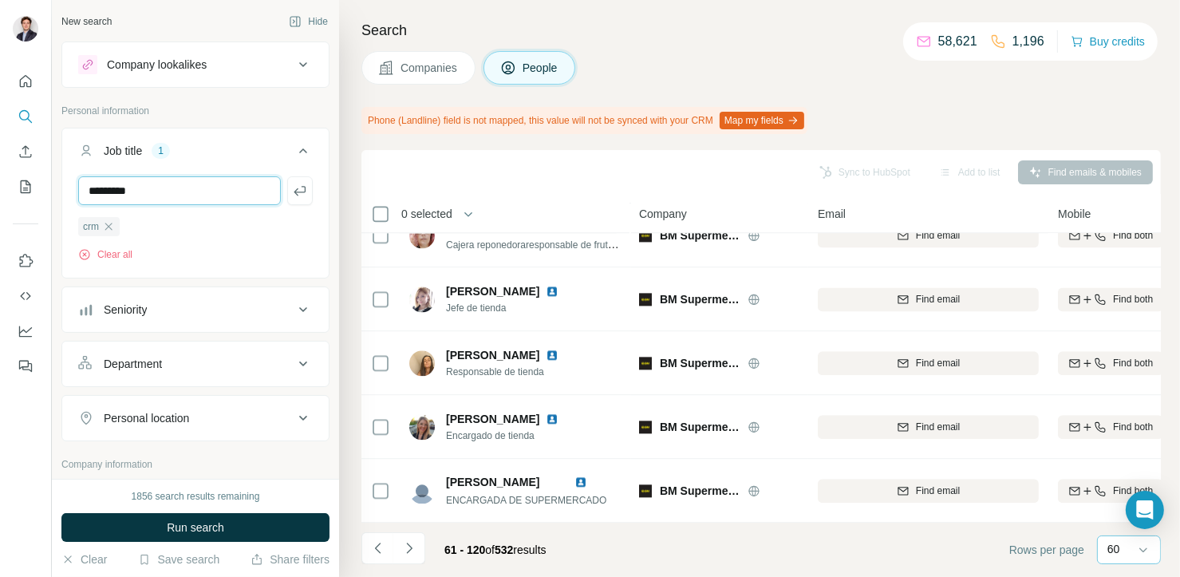
type input "*********"
type input "*******"
type input "*****"
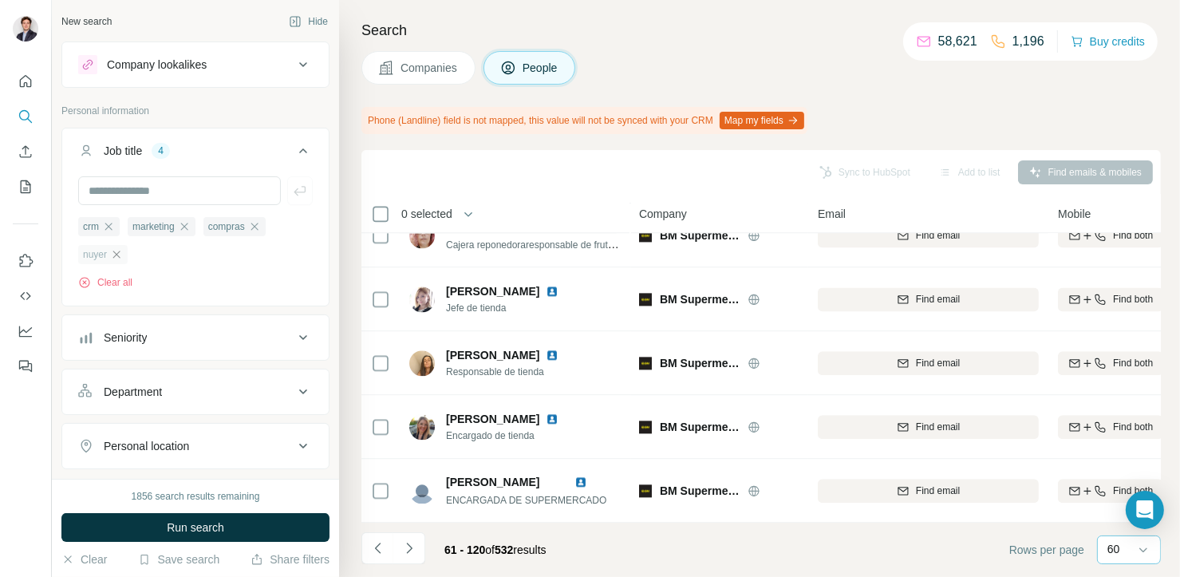
click at [120, 258] on icon "button" at bounding box center [116, 254] width 13 height 13
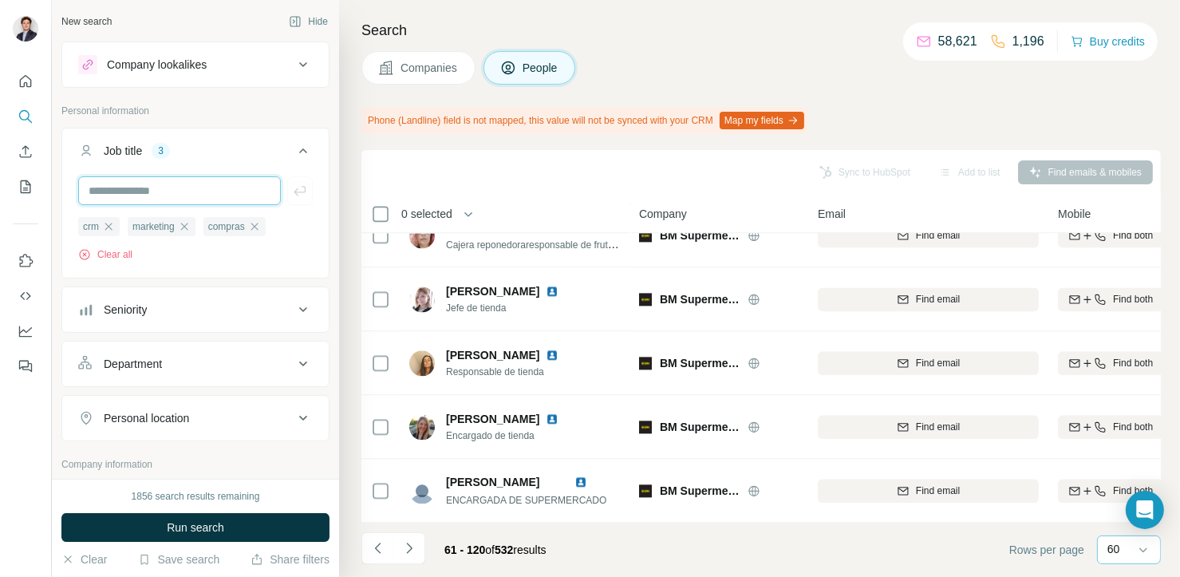
click at [152, 184] on input "text" at bounding box center [179, 190] width 203 height 29
type input "*****"
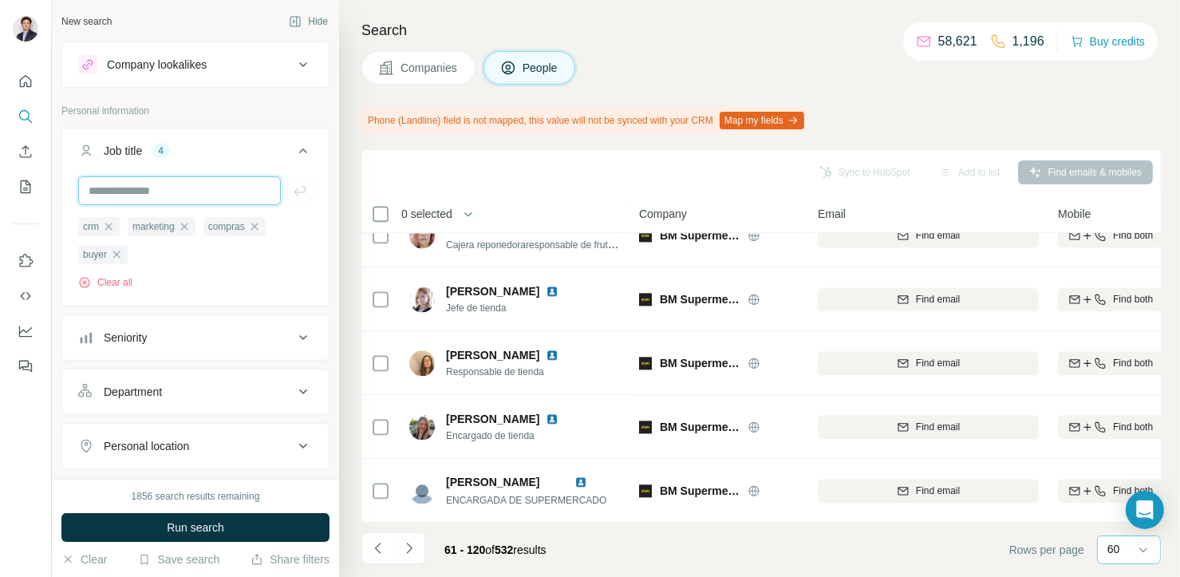
drag, startPoint x: 152, startPoint y: 184, endPoint x: 288, endPoint y: 282, distance: 167.6
click at [288, 282] on div "crm marketing compras buyer Clear all" at bounding box center [195, 232] width 235 height 113
click at [201, 199] on input "text" at bounding box center [179, 190] width 203 height 29
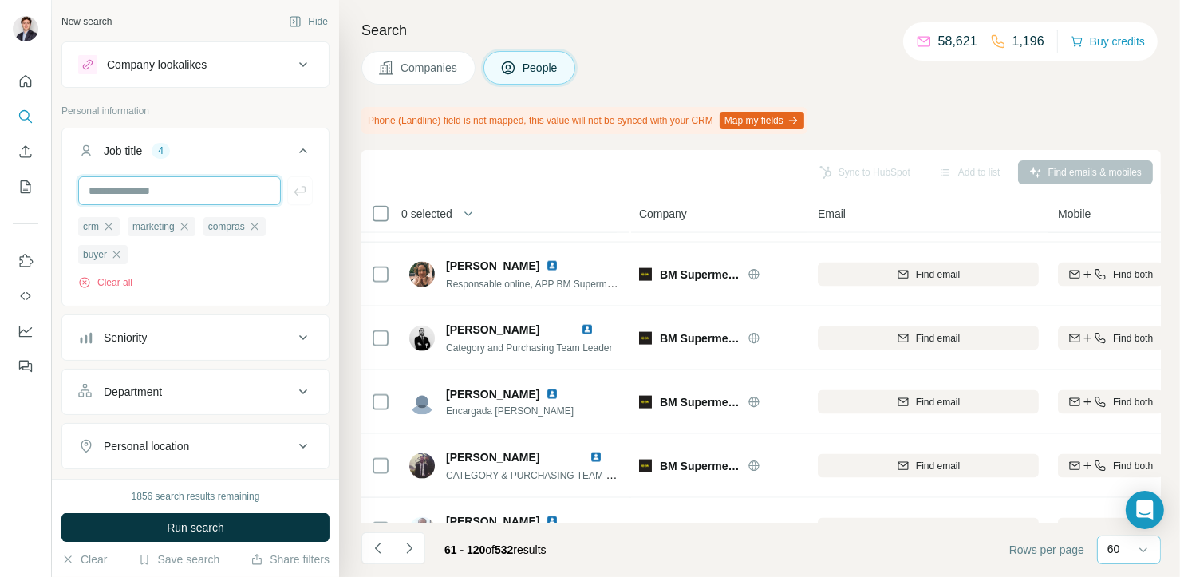
scroll to position [2160, 0]
click at [211, 199] on input "text" at bounding box center [179, 190] width 203 height 29
type input "*******"
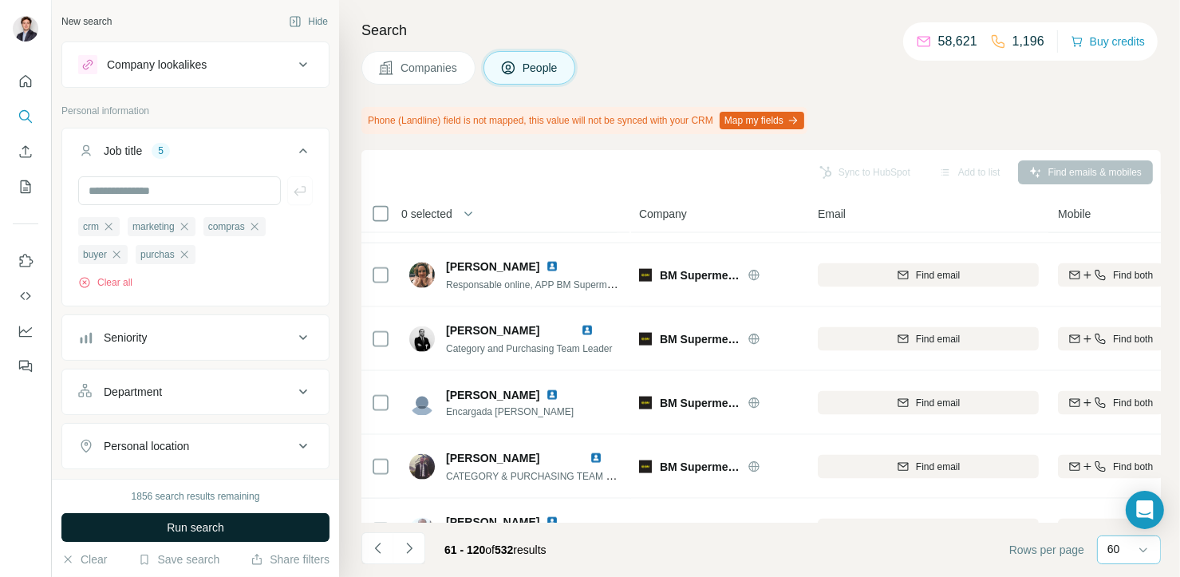
click at [234, 539] on button "Run search" at bounding box center [195, 527] width 268 height 29
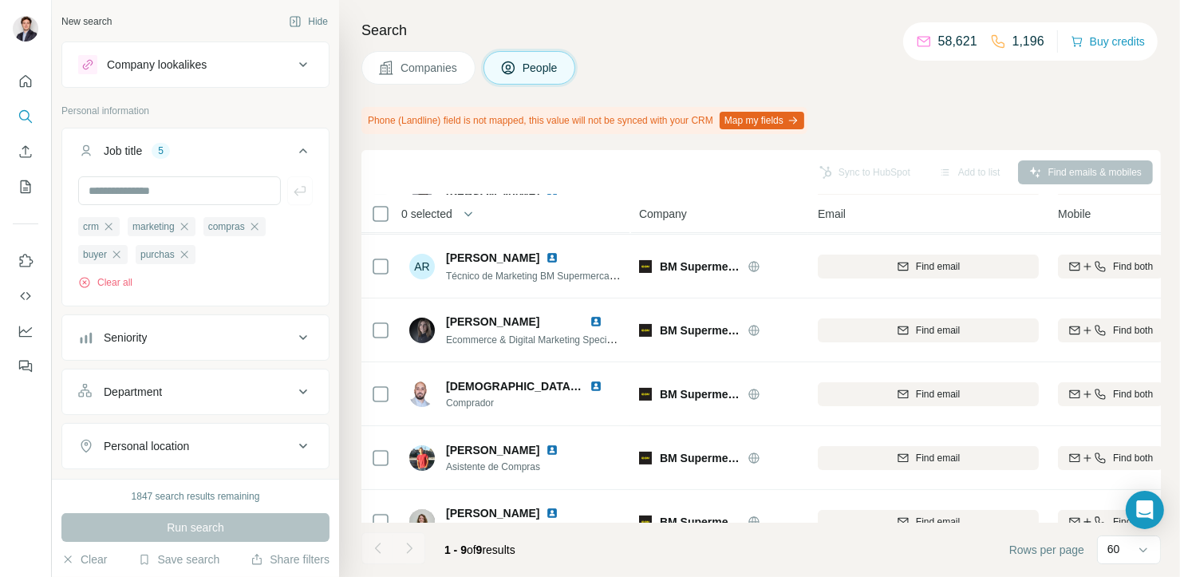
scroll to position [292, 0]
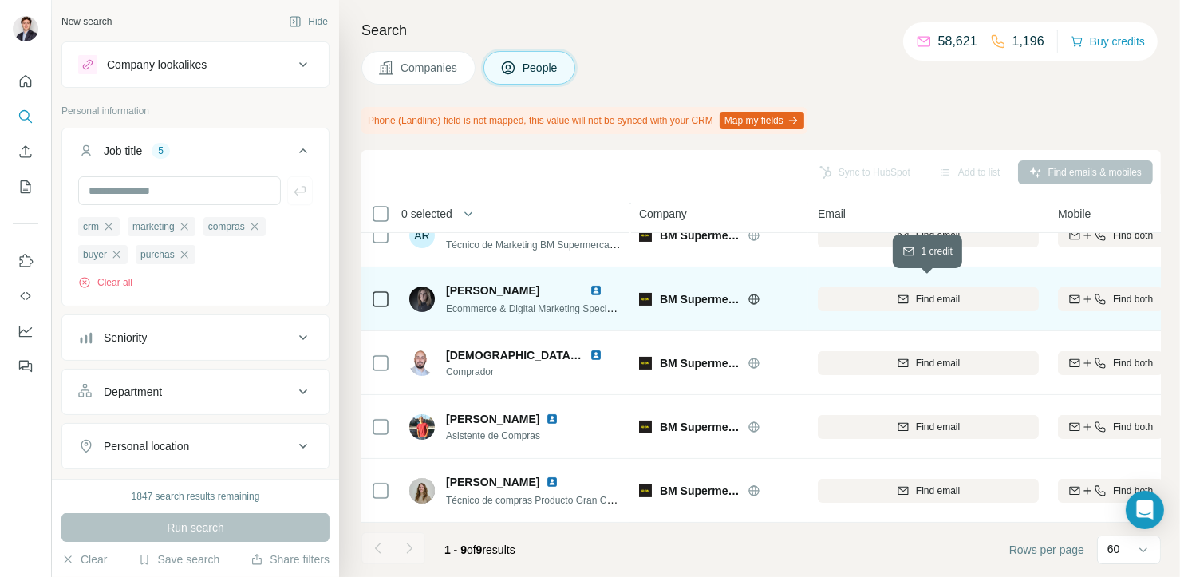
click at [871, 292] on div "Find email" at bounding box center [928, 299] width 221 height 14
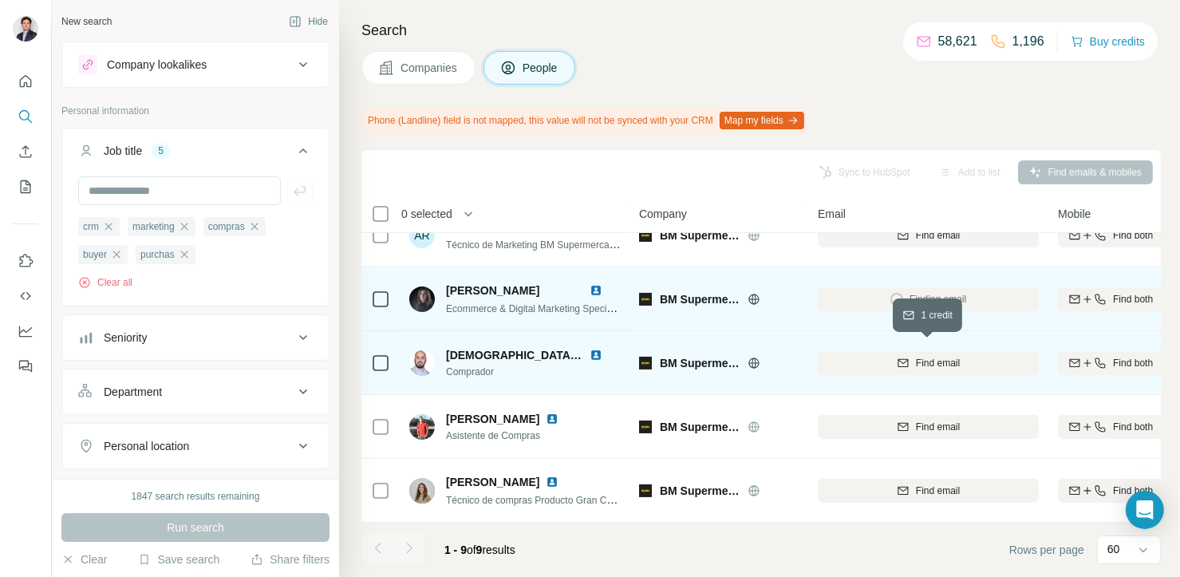
click at [862, 356] on div "Find email" at bounding box center [928, 363] width 221 height 14
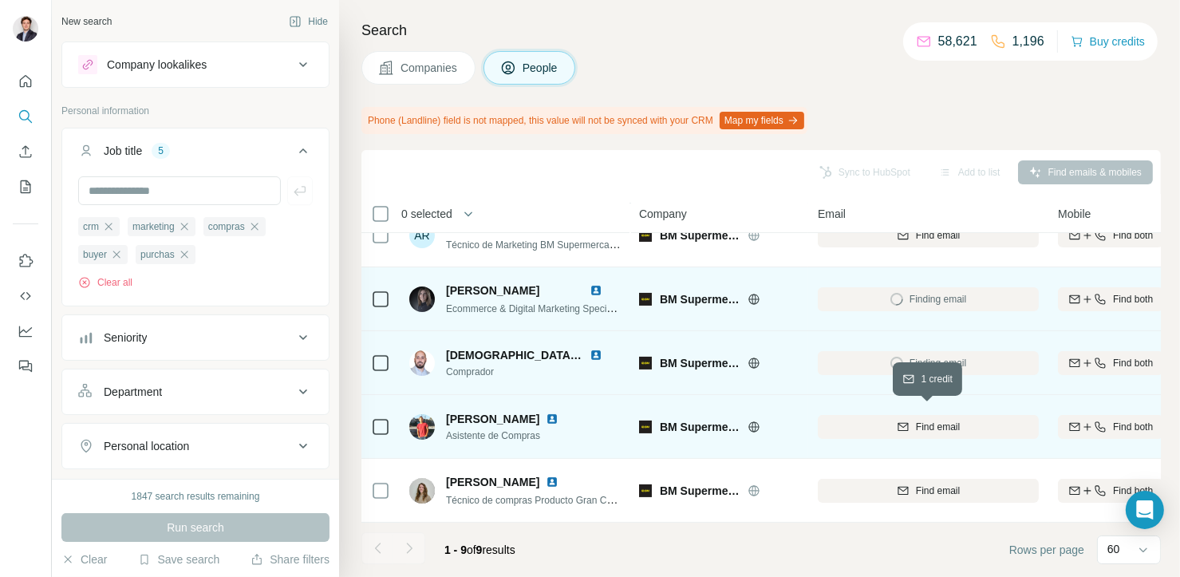
click at [862, 422] on div "Find email" at bounding box center [928, 427] width 221 height 14
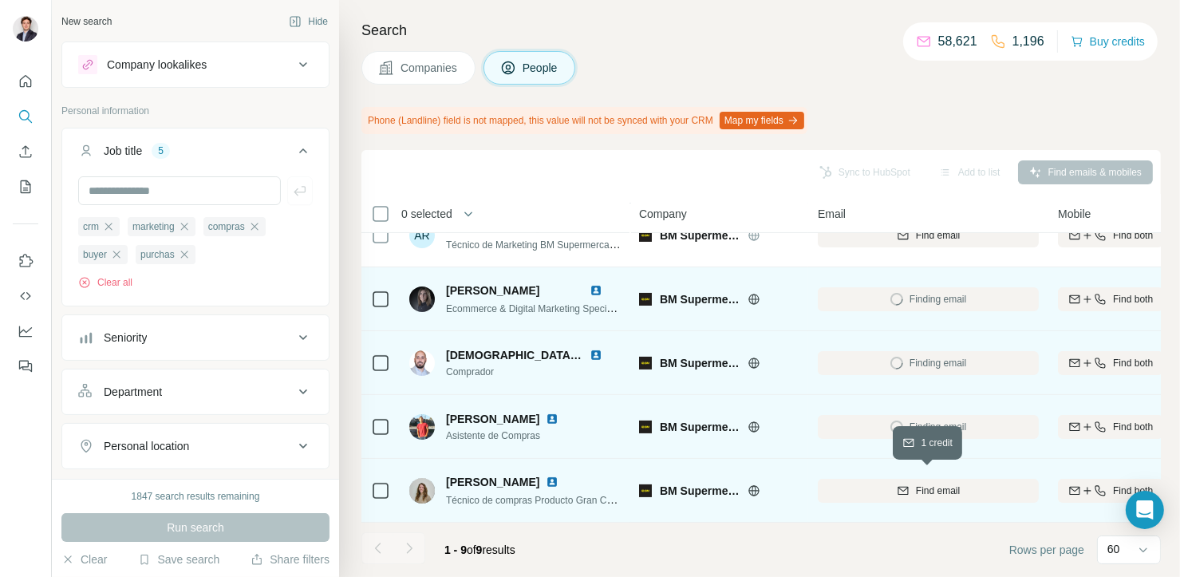
click at [882, 483] on div "Find email" at bounding box center [928, 490] width 221 height 14
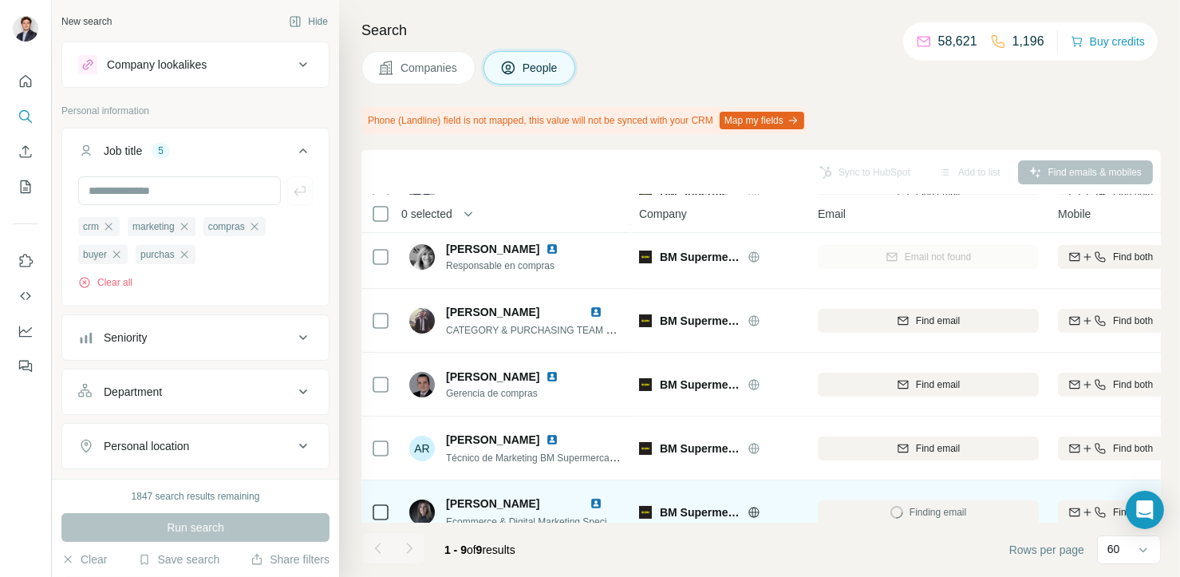
scroll to position [71, 0]
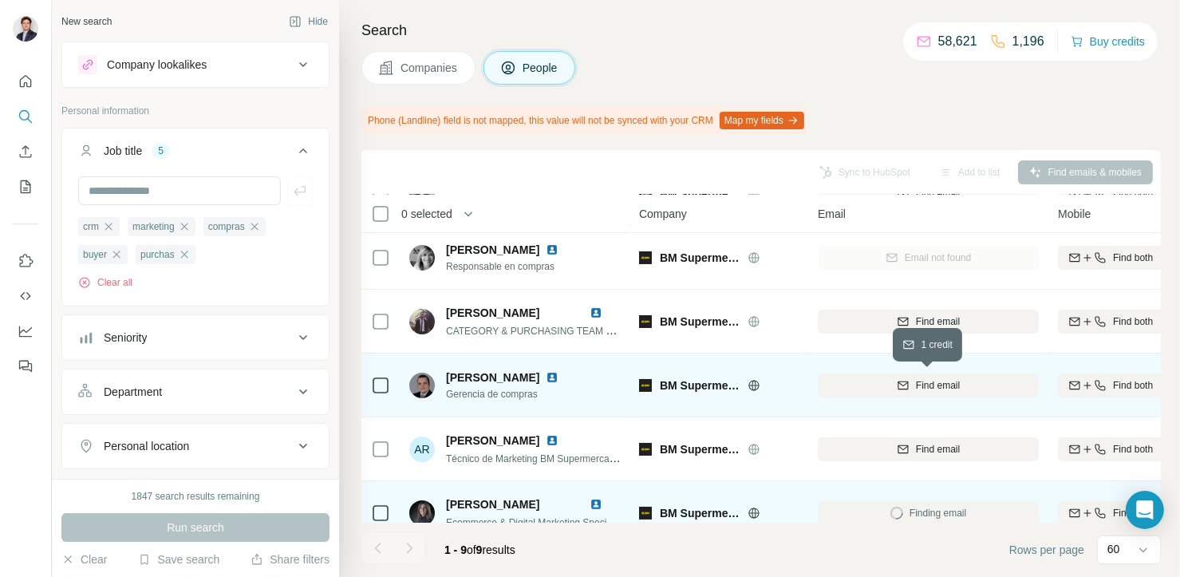
click at [852, 389] on div "Find email" at bounding box center [928, 385] width 221 height 14
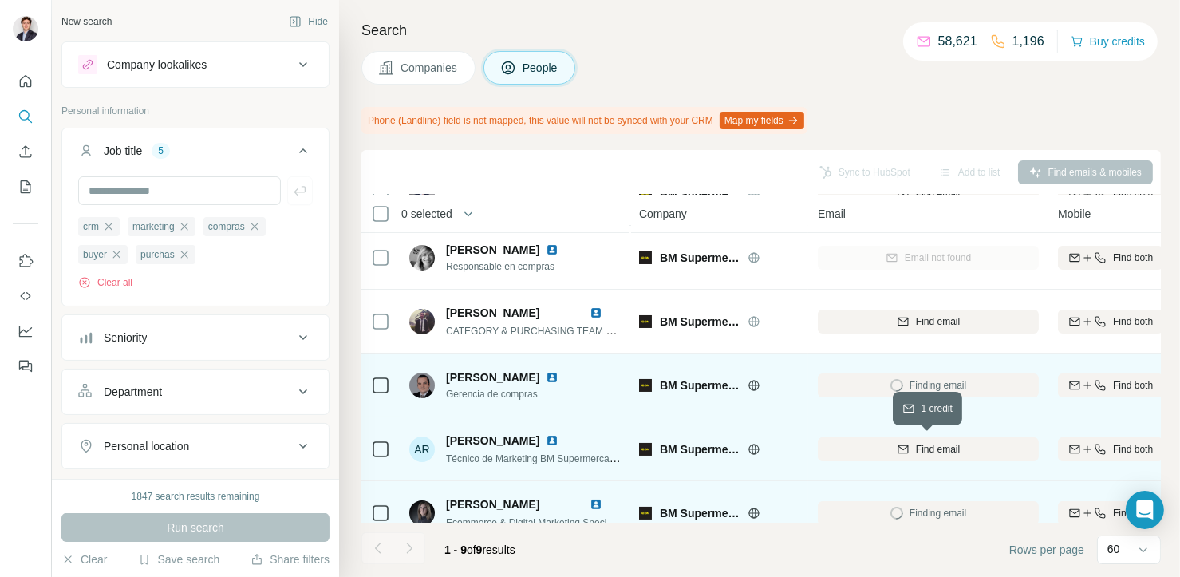
click at [858, 444] on div "Find email" at bounding box center [928, 449] width 221 height 14
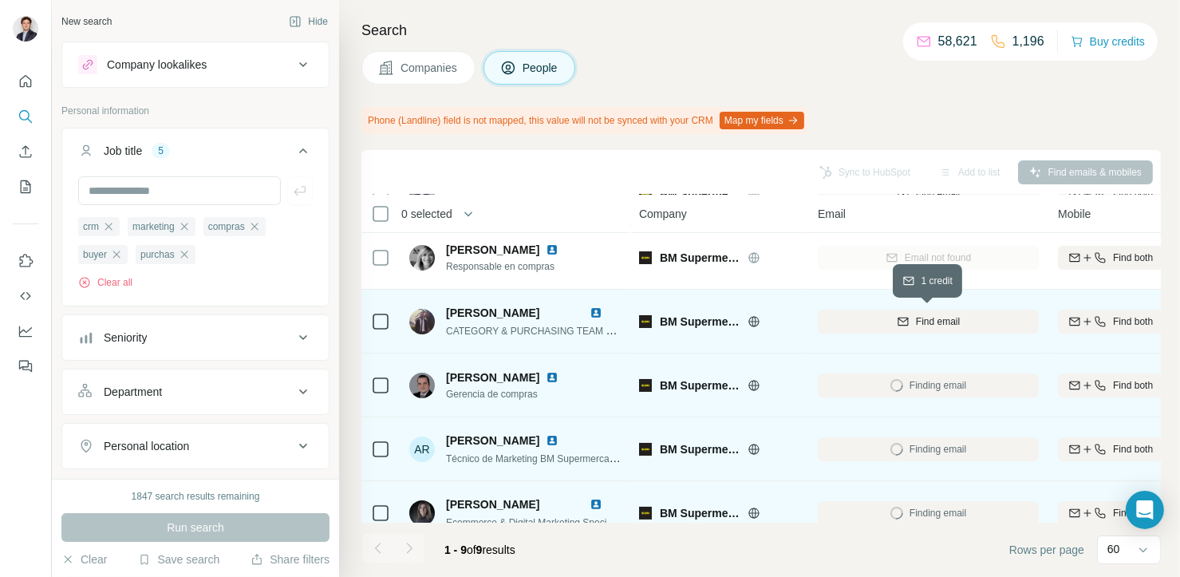
click at [881, 314] on div "Find email" at bounding box center [928, 321] width 221 height 14
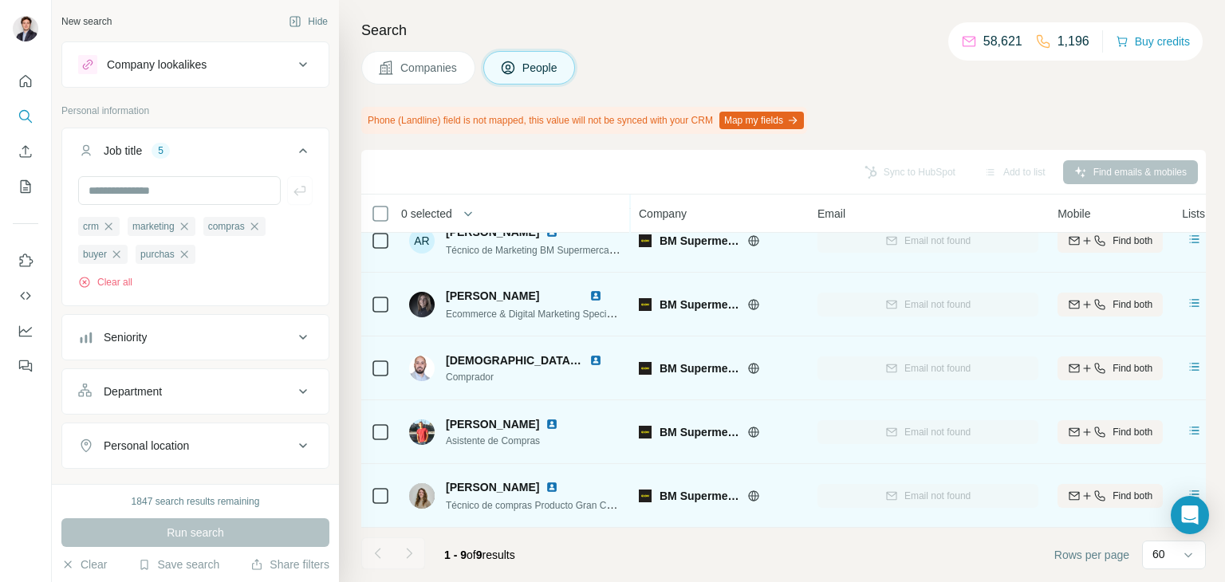
scroll to position [287, 0]
click at [115, 229] on icon "button" at bounding box center [108, 226] width 13 height 13
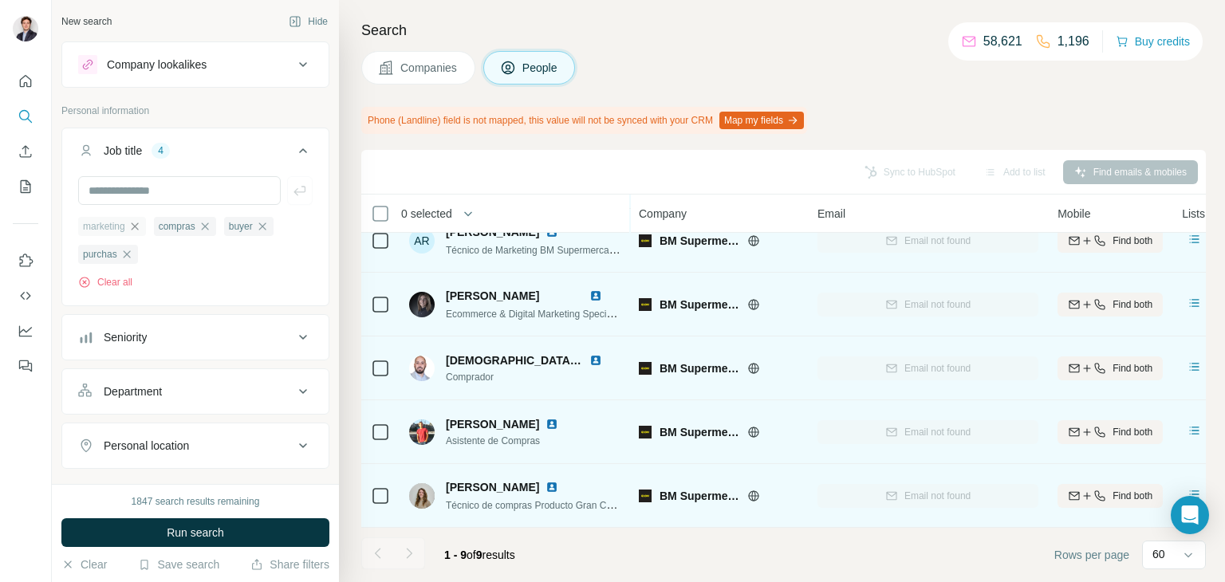
click at [134, 227] on icon "button" at bounding box center [134, 226] width 13 height 13
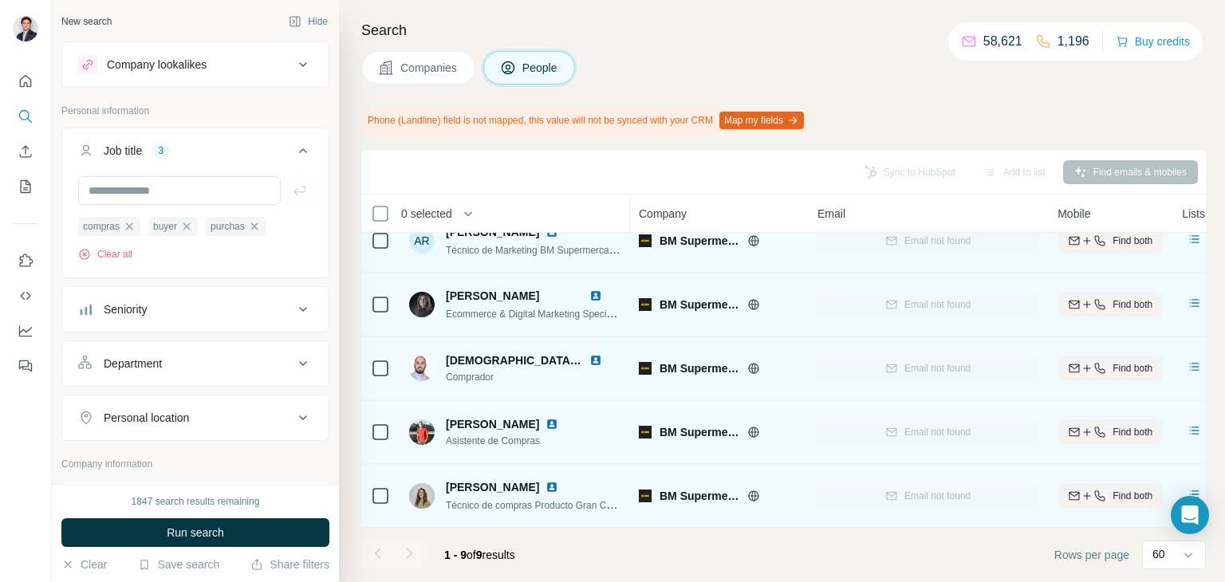
click at [134, 227] on icon "button" at bounding box center [129, 226] width 13 height 13
click at [116, 227] on icon "button" at bounding box center [116, 226] width 13 height 13
click at [126, 225] on icon "button" at bounding box center [126, 226] width 13 height 13
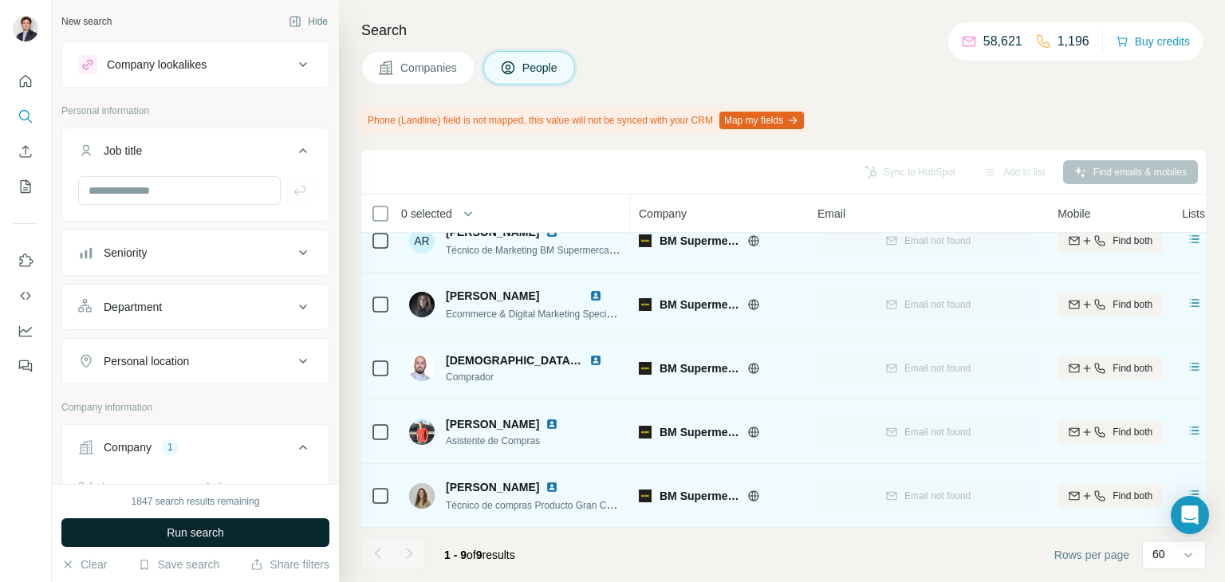
click at [298, 528] on button "Run search" at bounding box center [195, 533] width 268 height 29
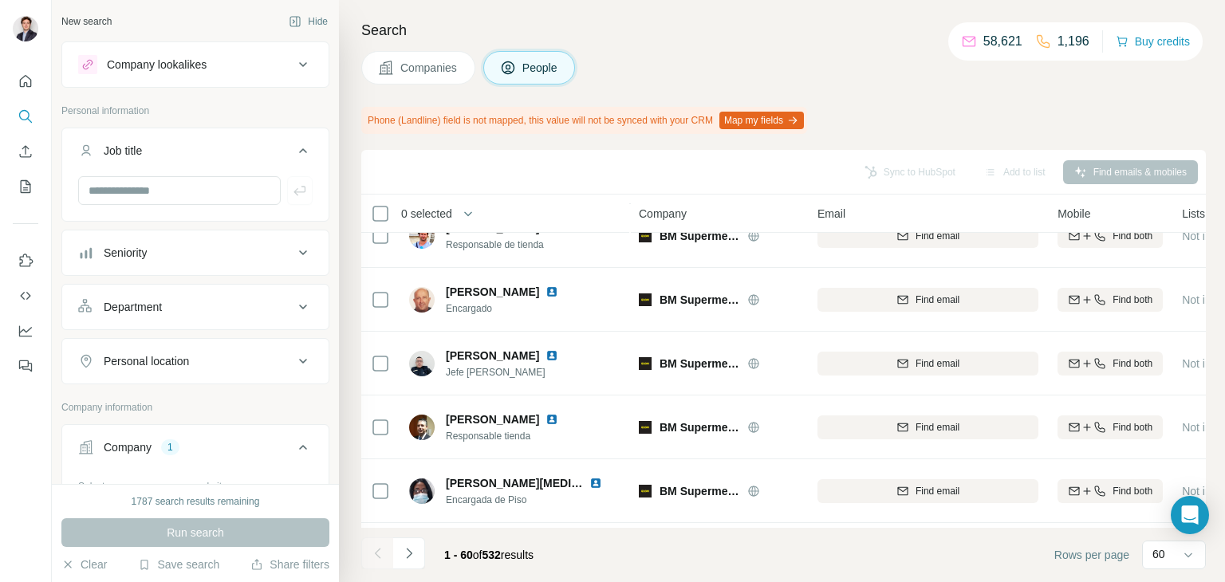
scroll to position [3542, 0]
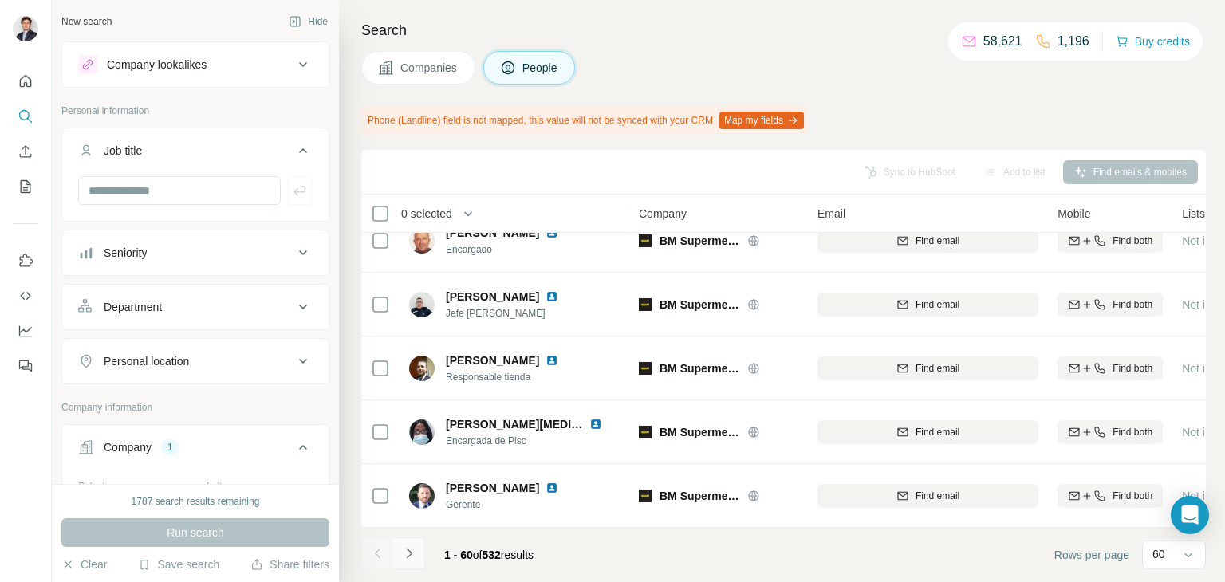
click at [416, 550] on icon "Navigate to next page" at bounding box center [409, 554] width 16 height 16
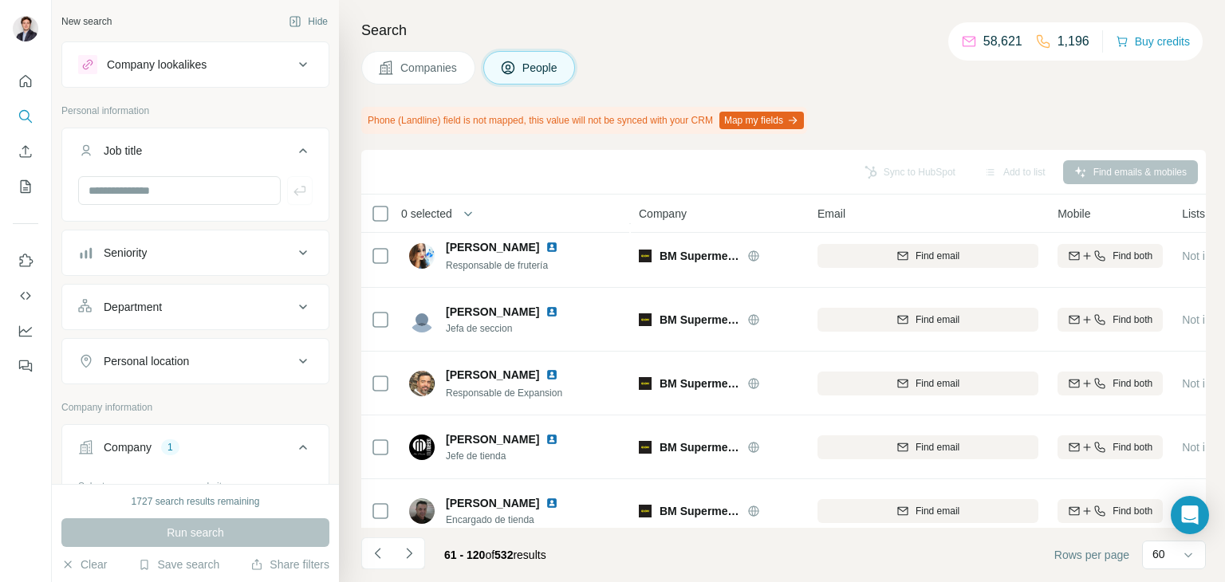
scroll to position [2870, 0]
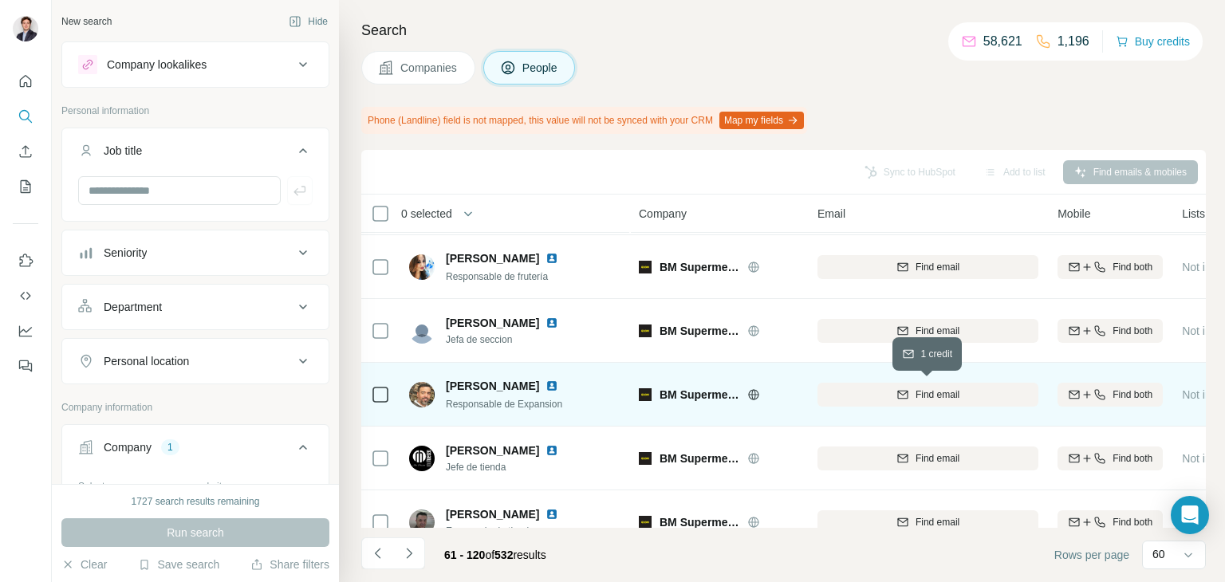
click at [841, 404] on button "Find email" at bounding box center [928, 395] width 221 height 24
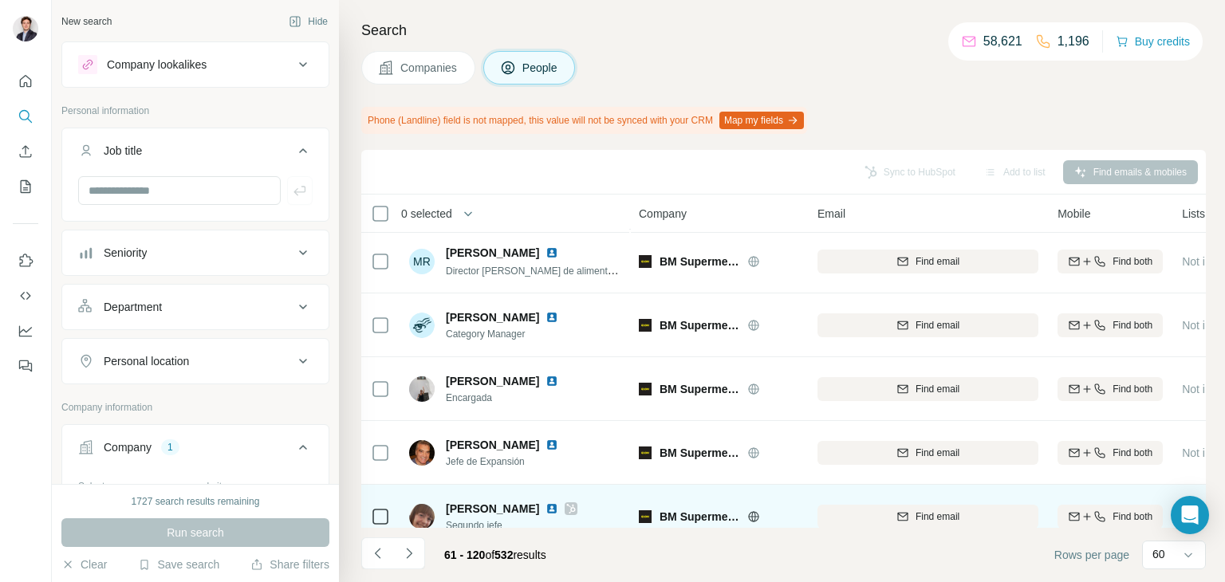
scroll to position [1856, 0]
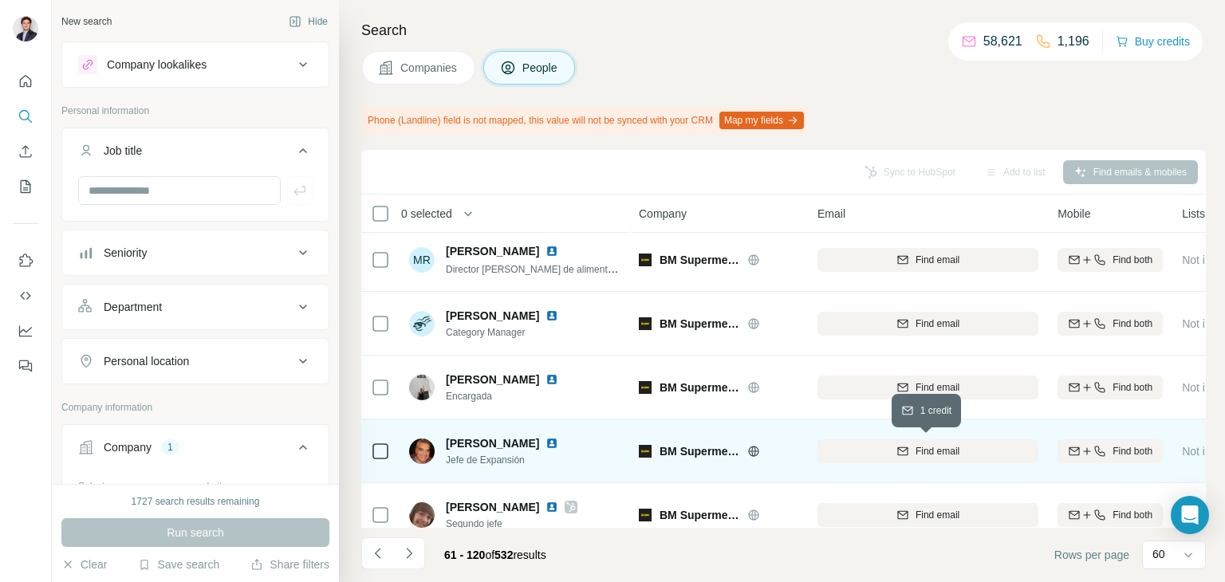
click at [898, 453] on icon "button" at bounding box center [903, 451] width 13 height 13
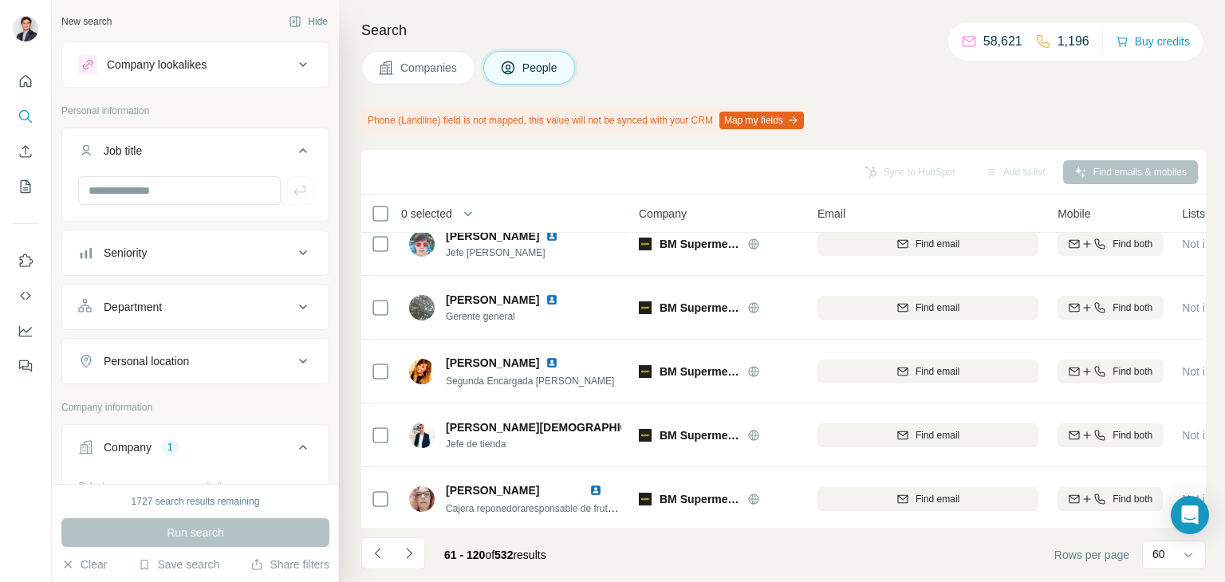
scroll to position [3542, 0]
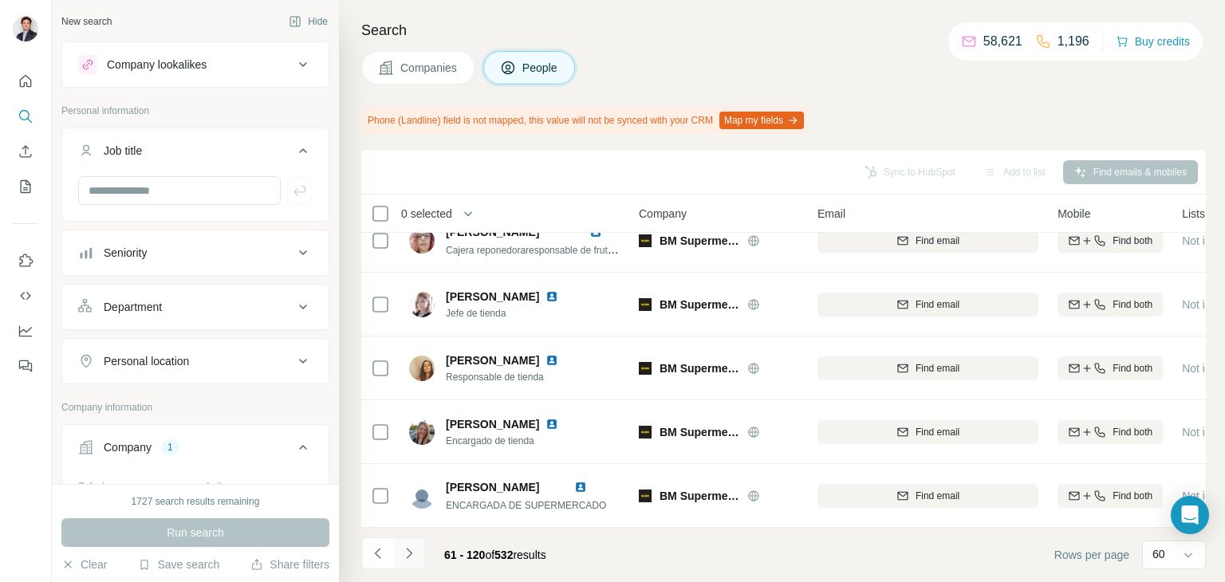
click at [404, 552] on icon "Navigate to next page" at bounding box center [409, 554] width 16 height 16
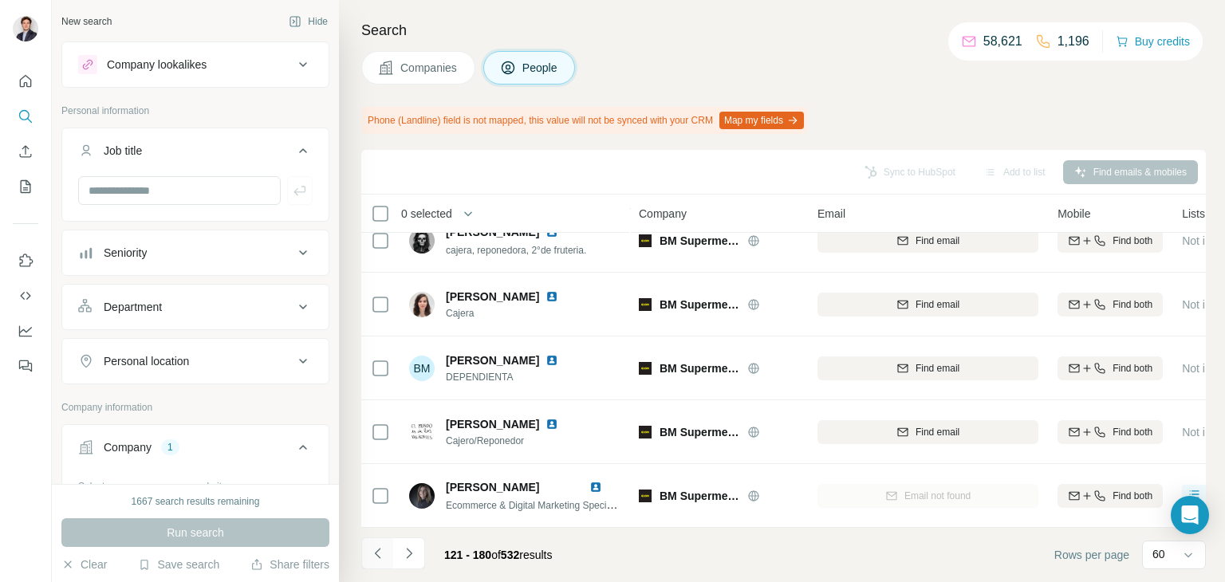
click at [380, 539] on button "Navigate to previous page" at bounding box center [377, 554] width 32 height 32
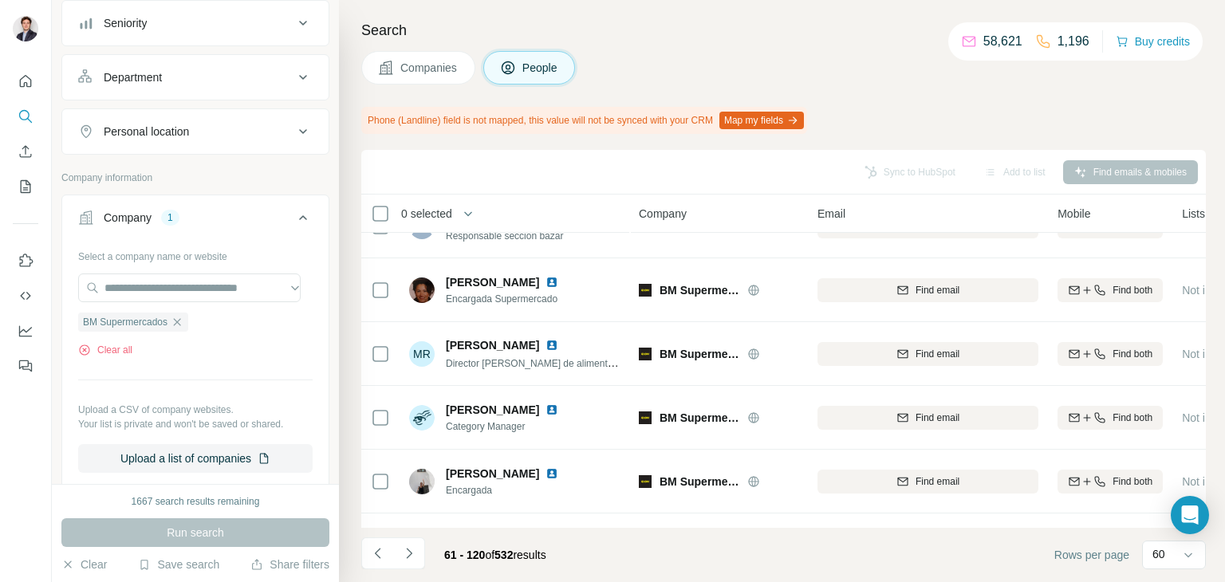
scroll to position [236, 0]
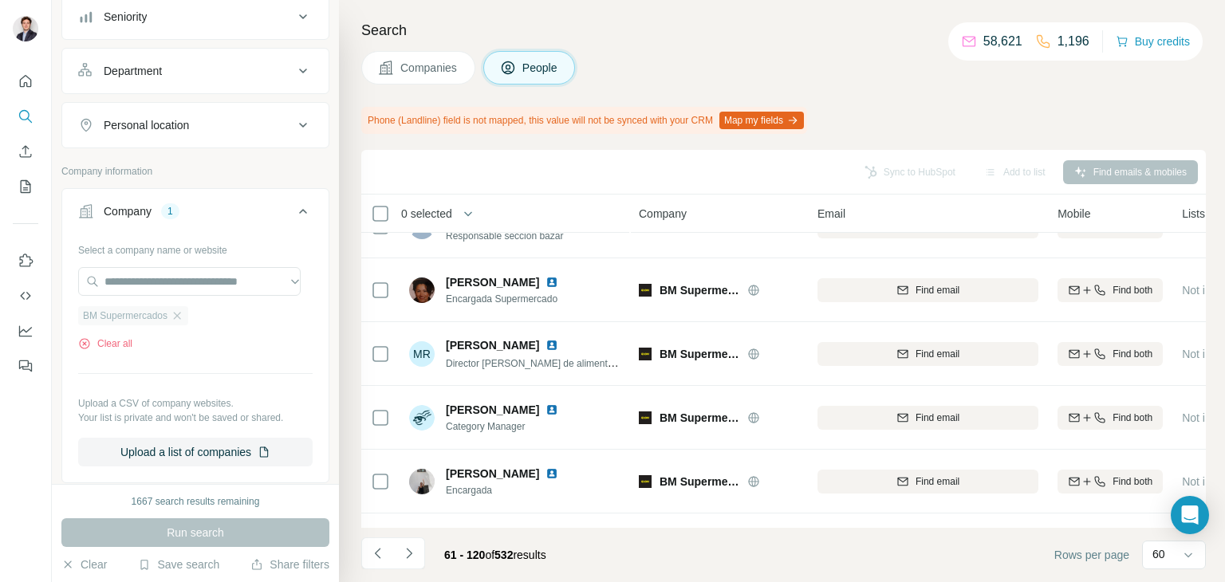
click at [188, 310] on div "BM Supermercados" at bounding box center [133, 315] width 110 height 19
click at [182, 288] on input "text" at bounding box center [189, 281] width 223 height 29
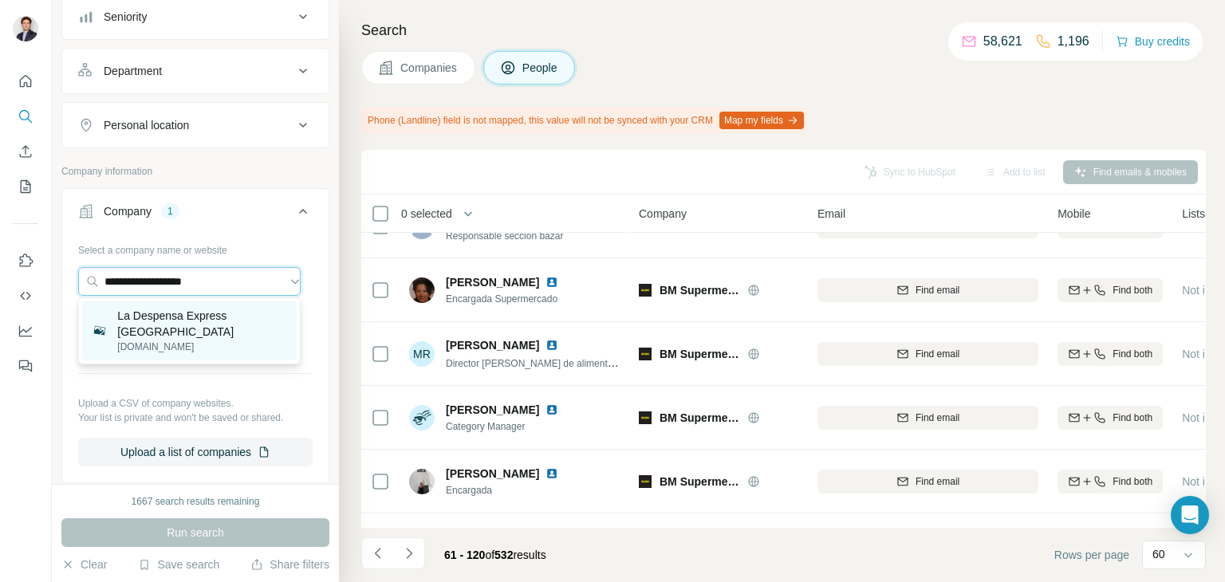
type input "**********"
click at [195, 315] on p "La Despensa Express [GEOGRAPHIC_DATA]" at bounding box center [201, 324] width 169 height 32
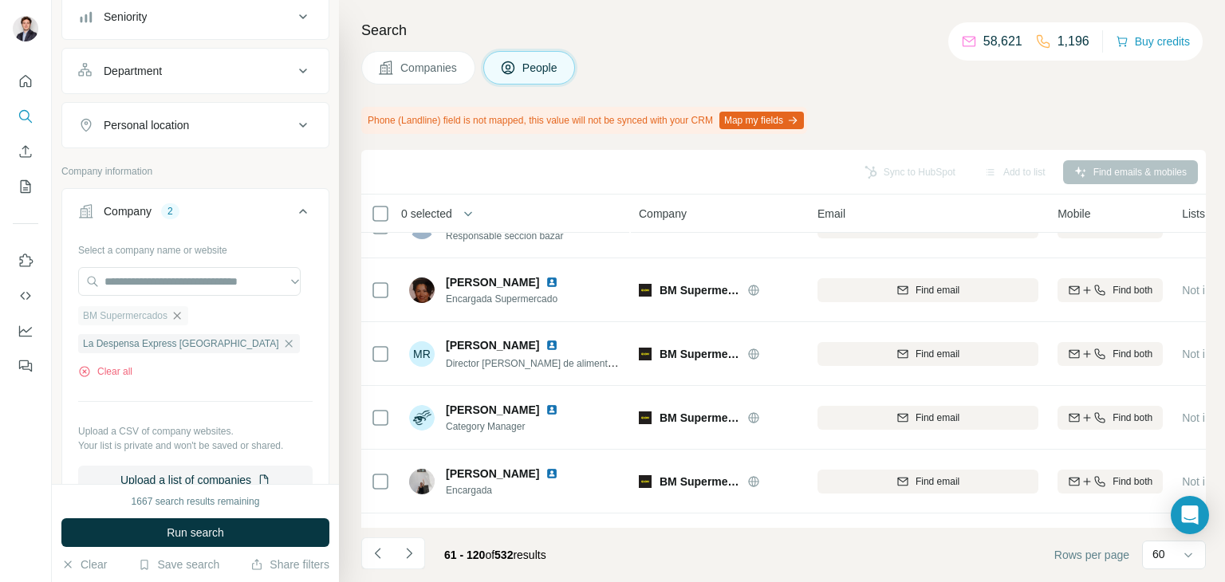
click at [180, 314] on icon "button" at bounding box center [177, 315] width 7 height 7
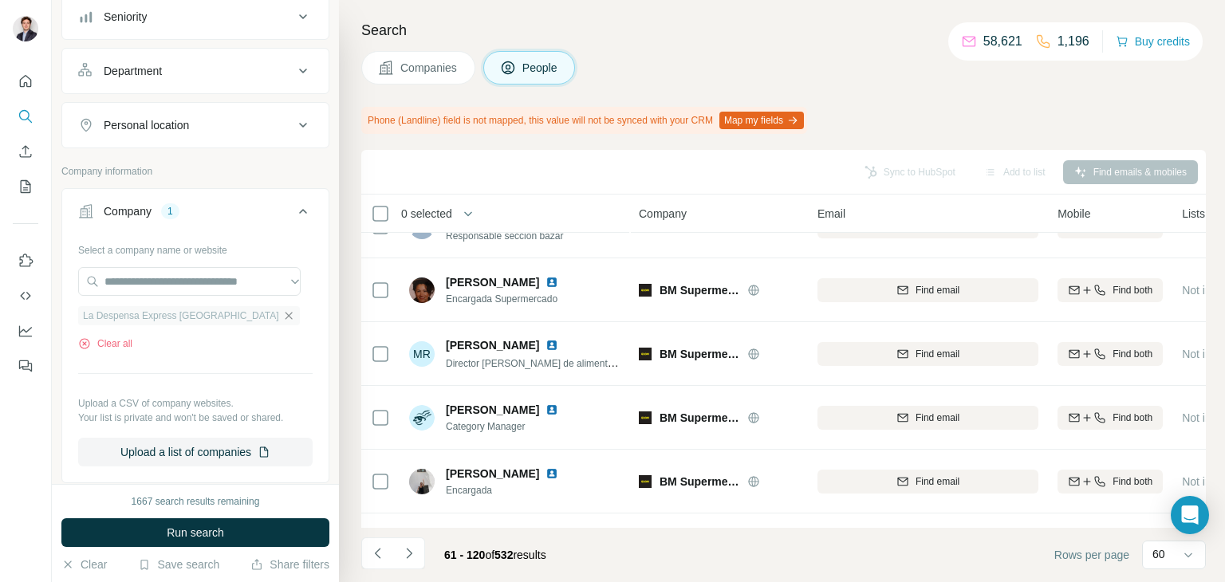
click at [285, 315] on icon "button" at bounding box center [288, 315] width 7 height 7
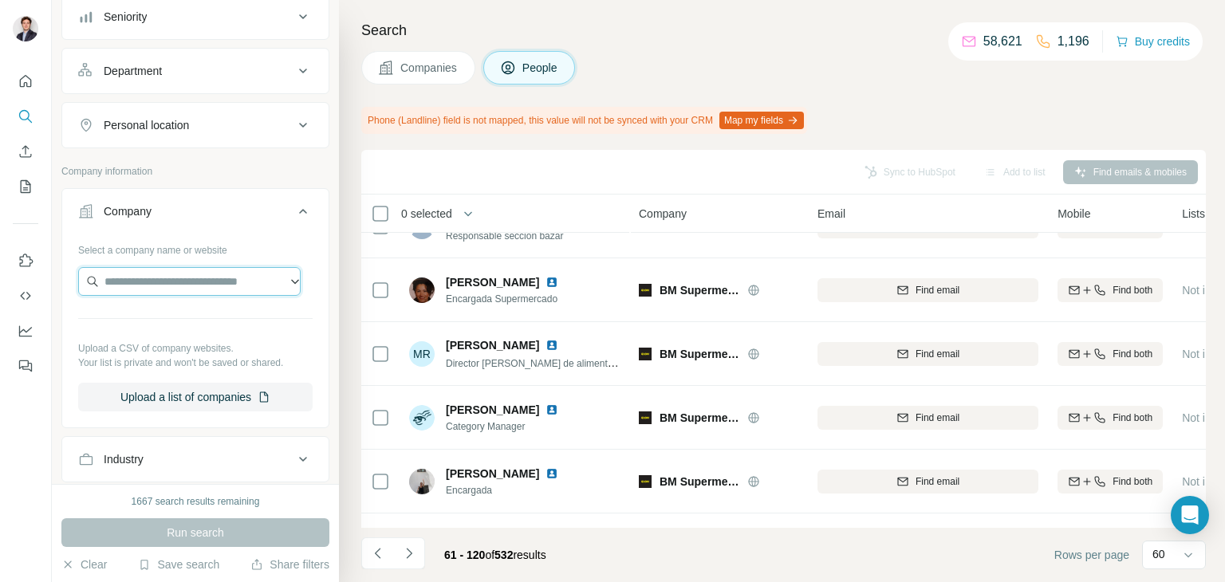
click at [239, 277] on input "text" at bounding box center [189, 281] width 223 height 29
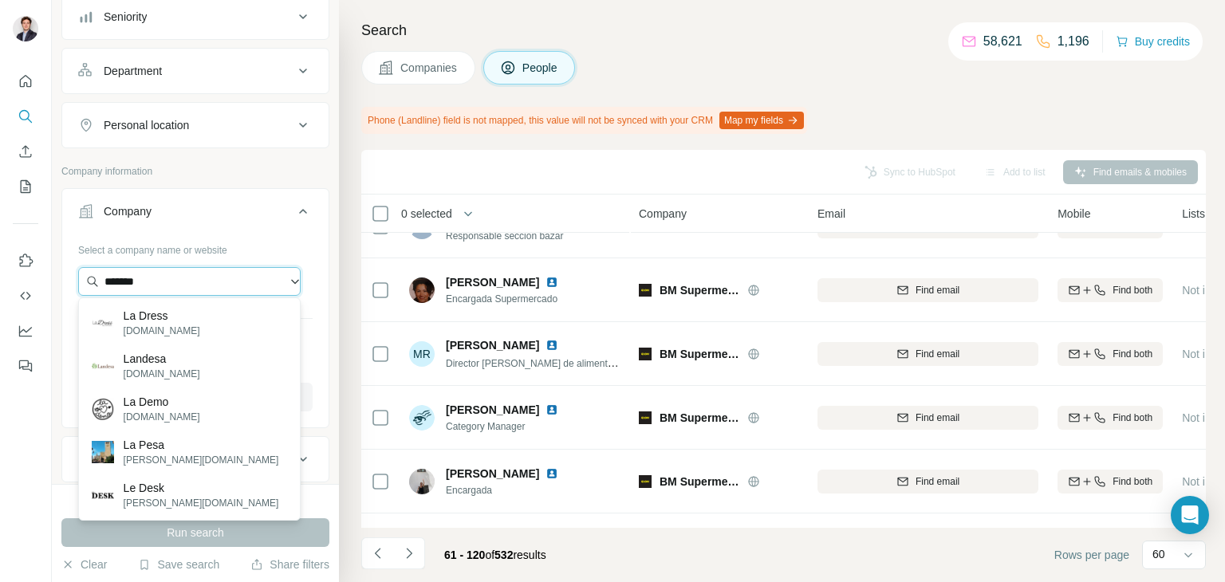
click at [186, 282] on input "*******" at bounding box center [189, 281] width 223 height 29
paste input "**********"
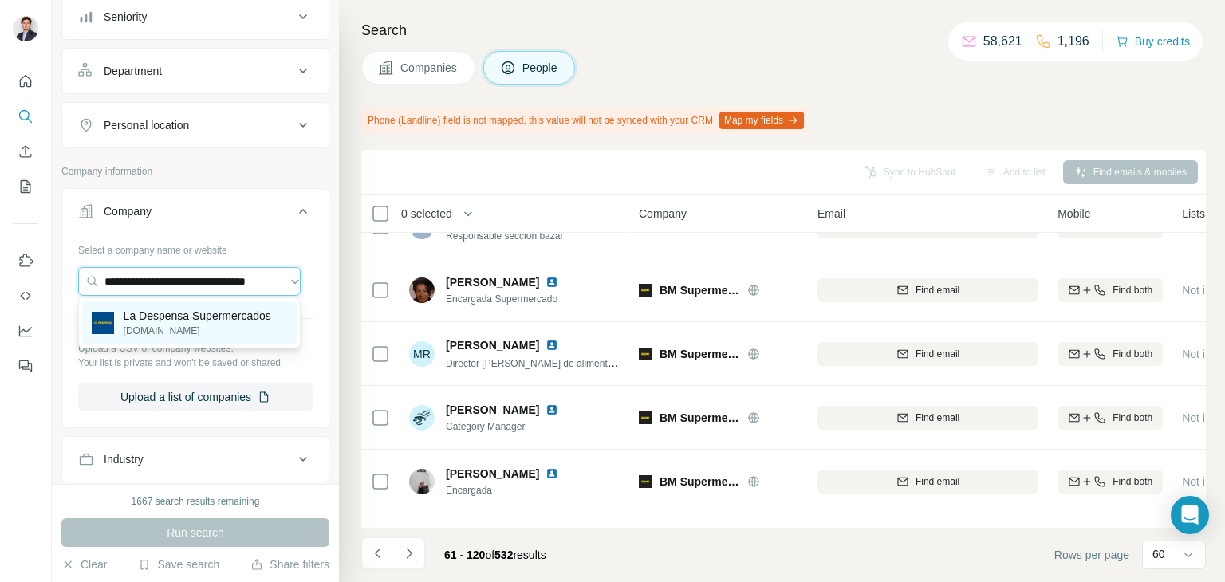
type input "**********"
click at [179, 310] on p "La Despensa Supermercados" at bounding box center [198, 316] width 148 height 16
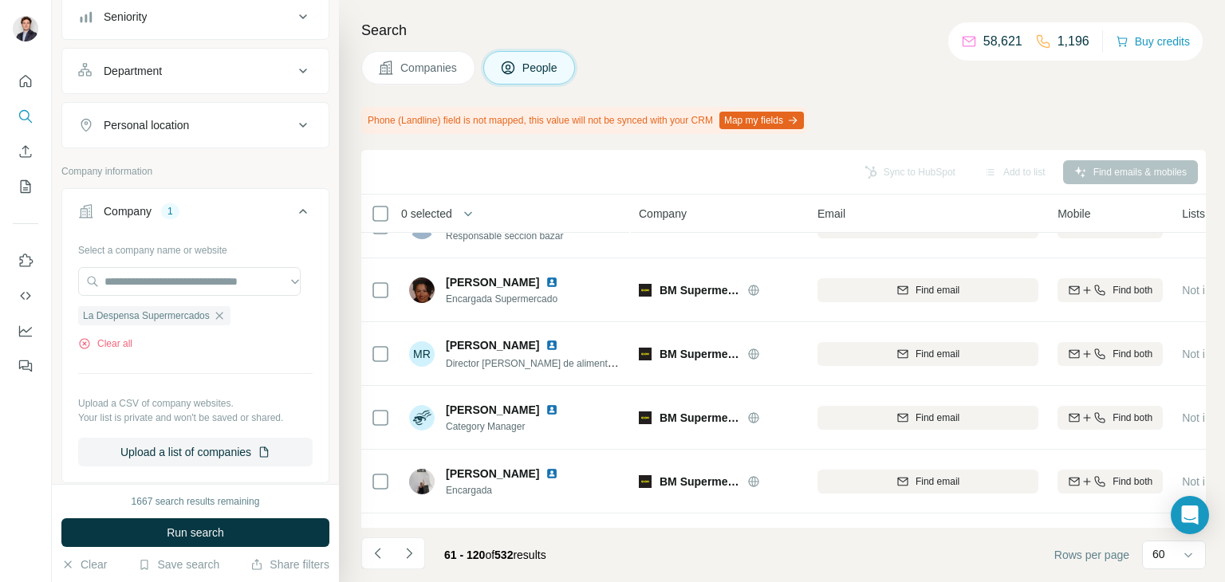
scroll to position [0, 0]
click at [195, 519] on button "Run search" at bounding box center [195, 533] width 268 height 29
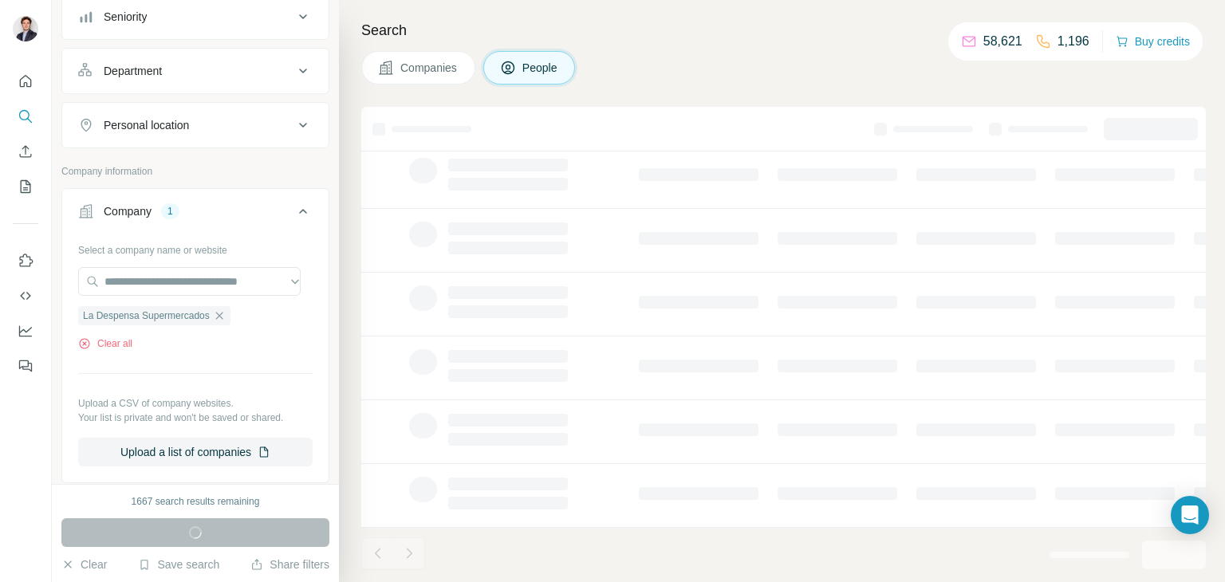
scroll to position [308, 0]
click at [447, 76] on button "Companies" at bounding box center [418, 68] width 114 height 34
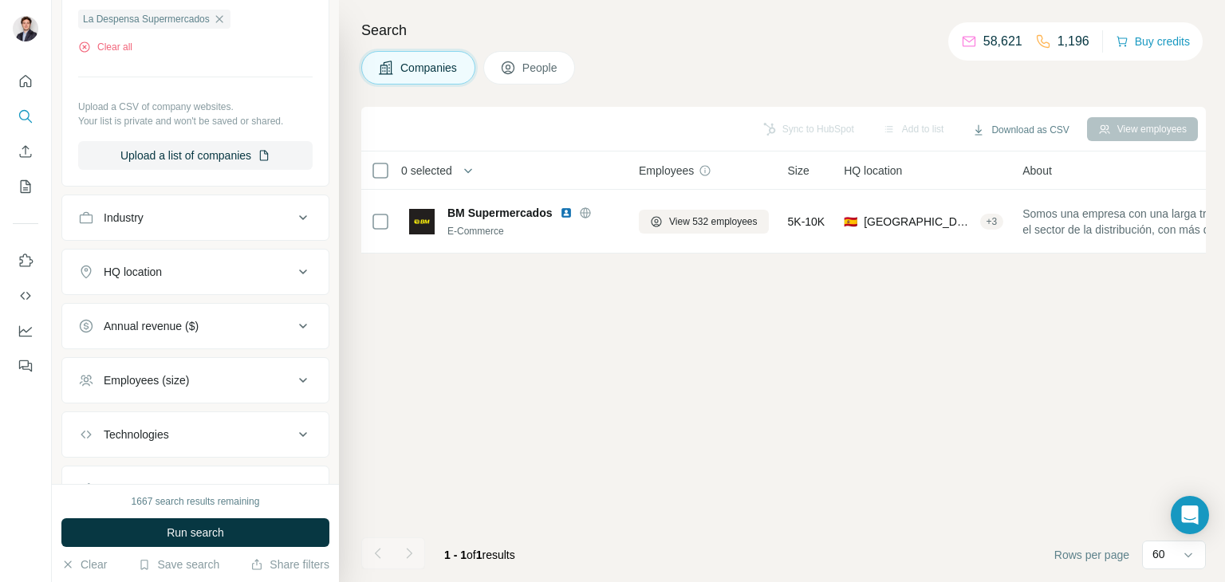
scroll to position [0, 0]
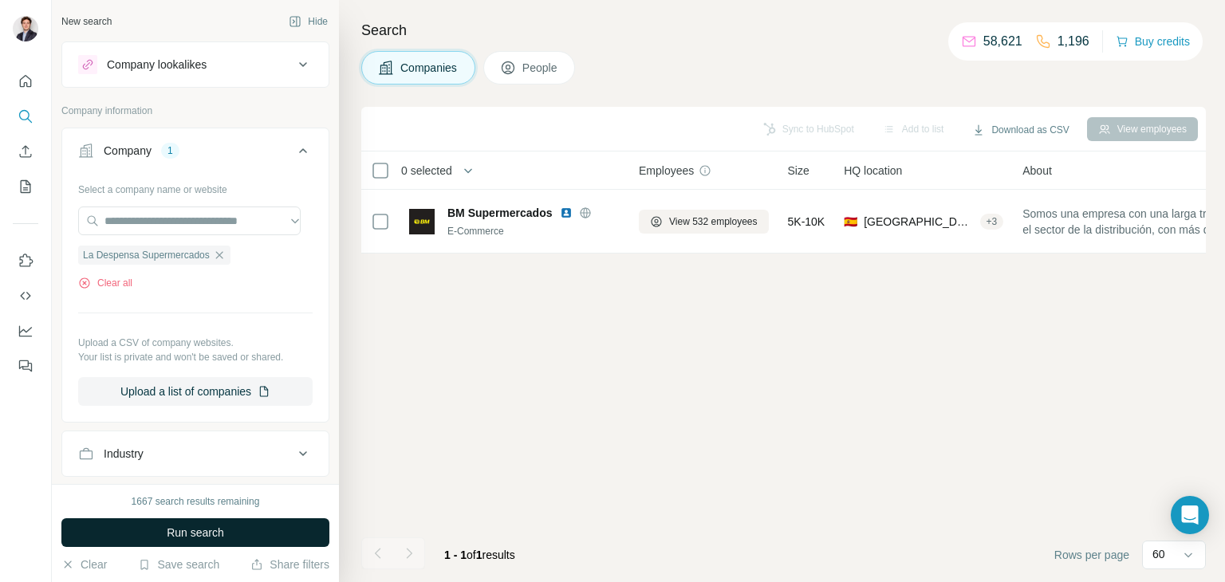
click at [205, 532] on span "Run search" at bounding box center [195, 533] width 57 height 16
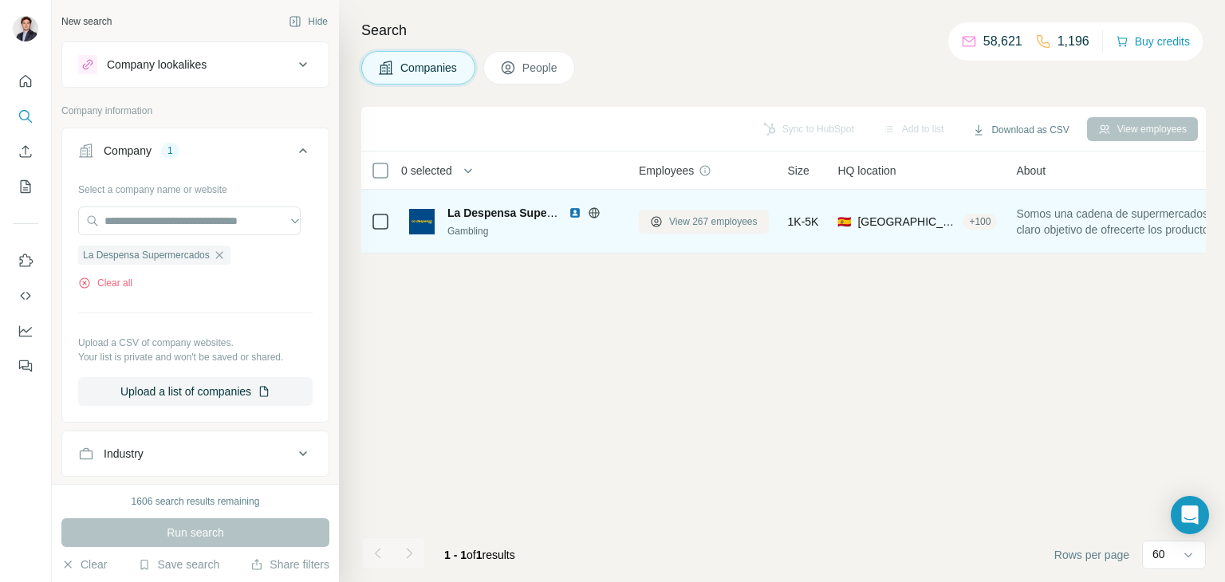
click at [686, 221] on span "View 267 employees" at bounding box center [713, 222] width 89 height 14
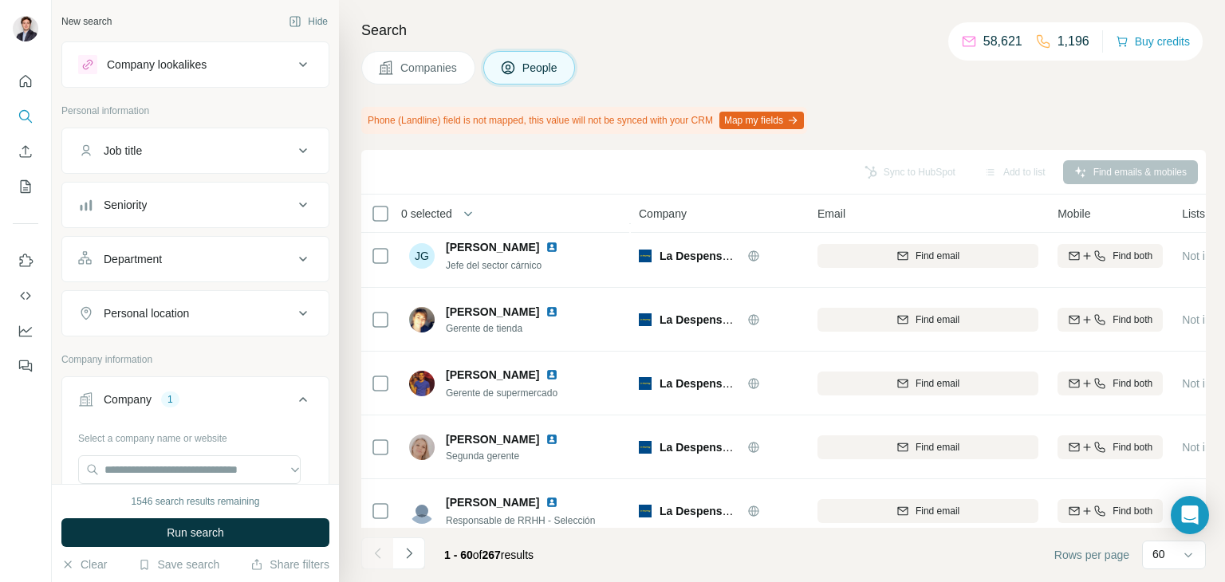
scroll to position [201, 0]
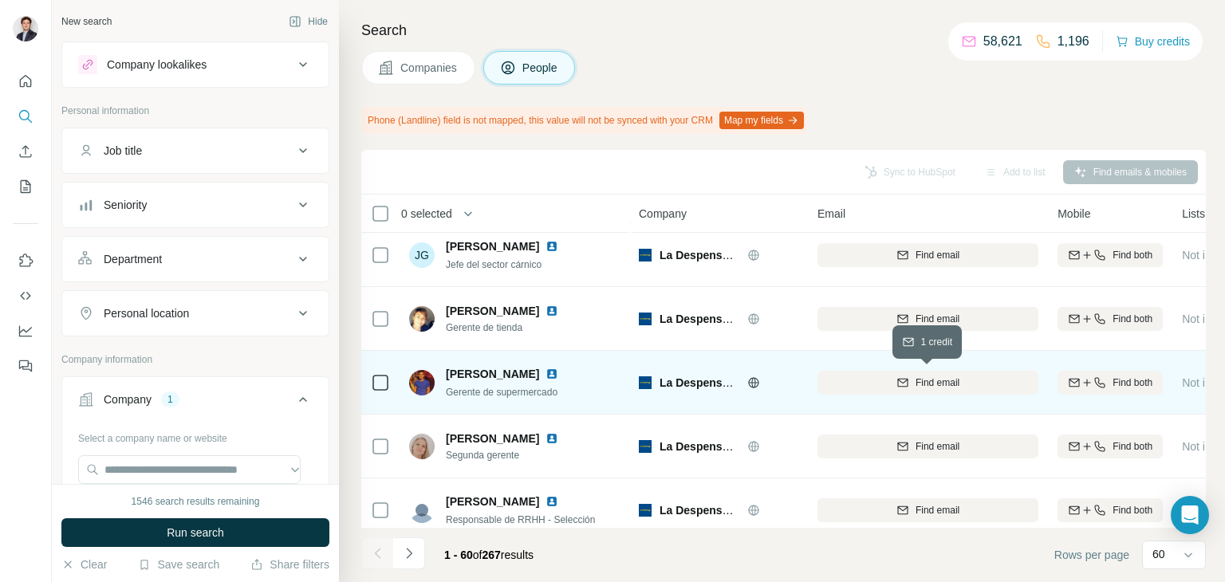
click at [897, 388] on icon "button" at bounding box center [903, 383] width 13 height 13
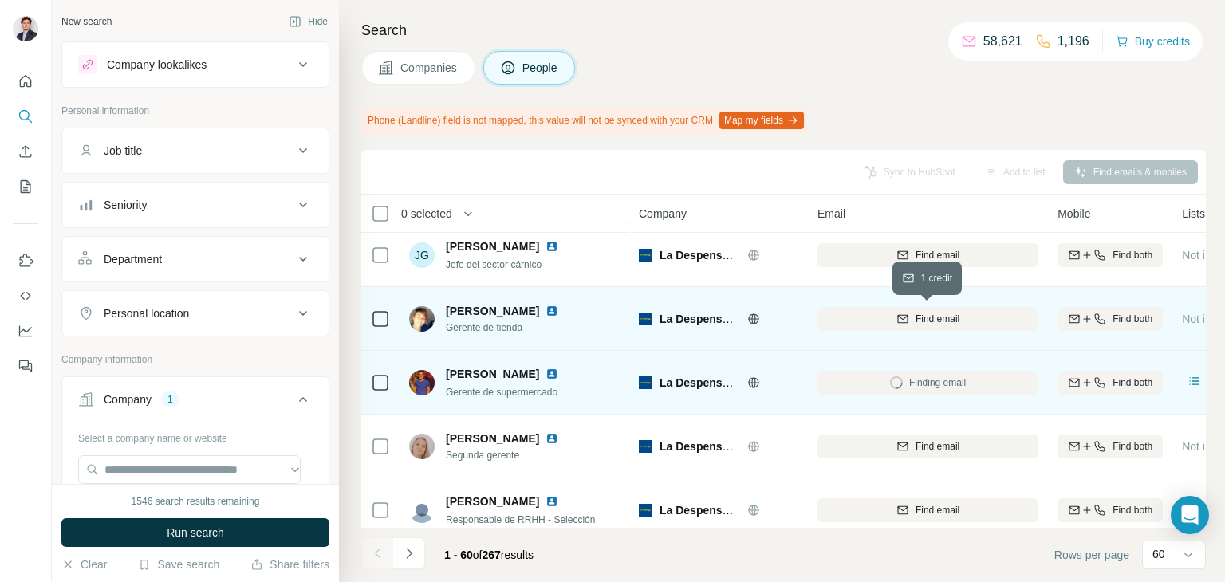
click at [871, 308] on button "Find email" at bounding box center [928, 319] width 221 height 24
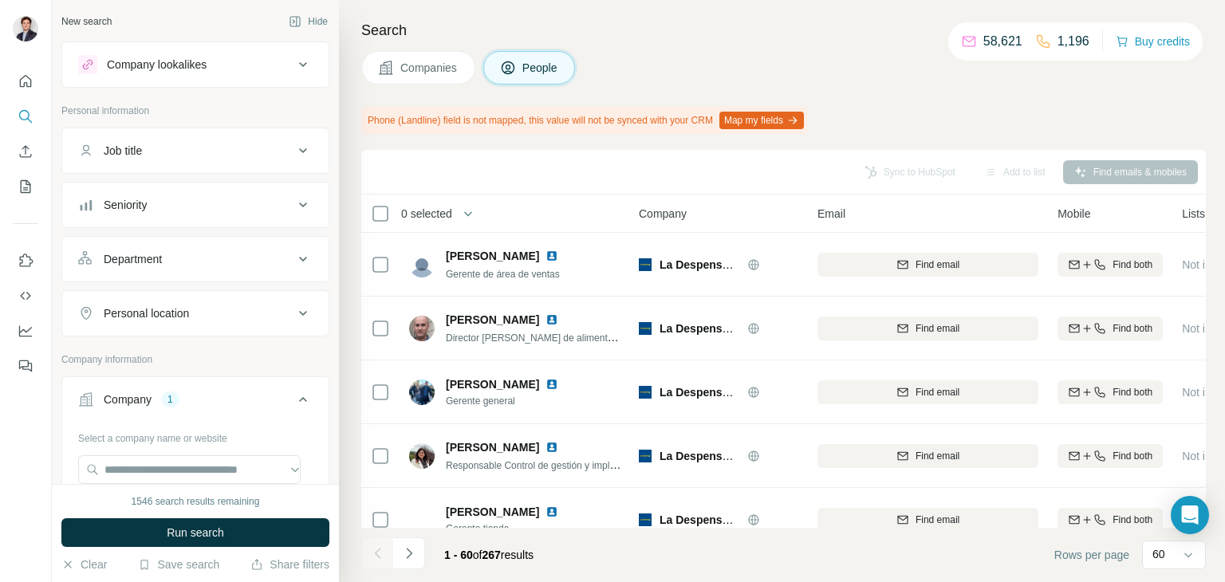
scroll to position [766, 0]
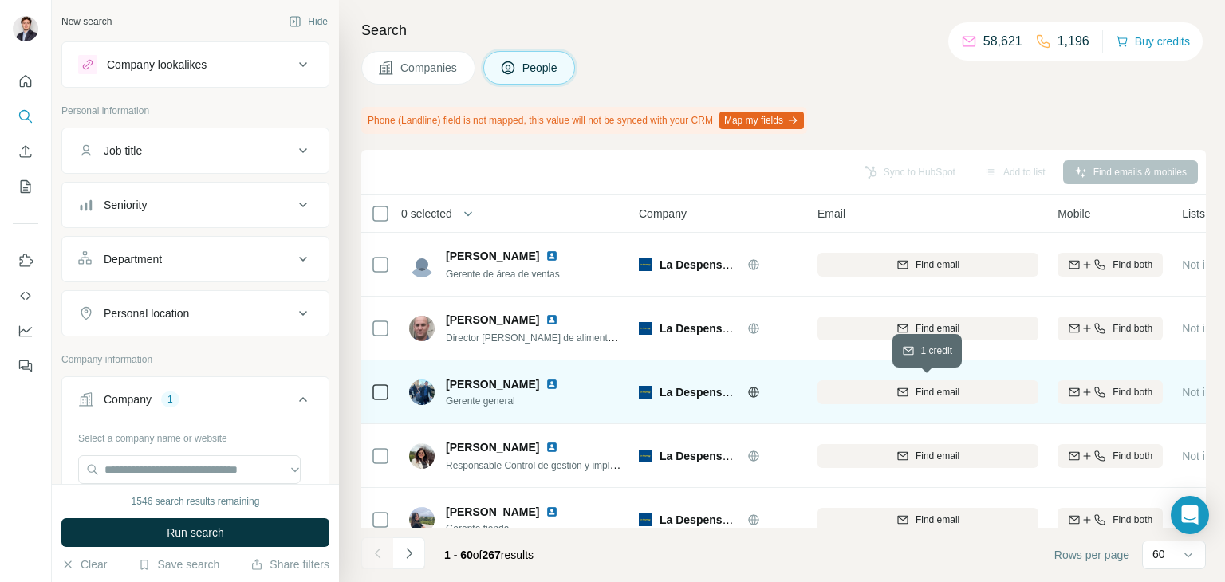
click at [875, 390] on div "Find email" at bounding box center [928, 392] width 221 height 14
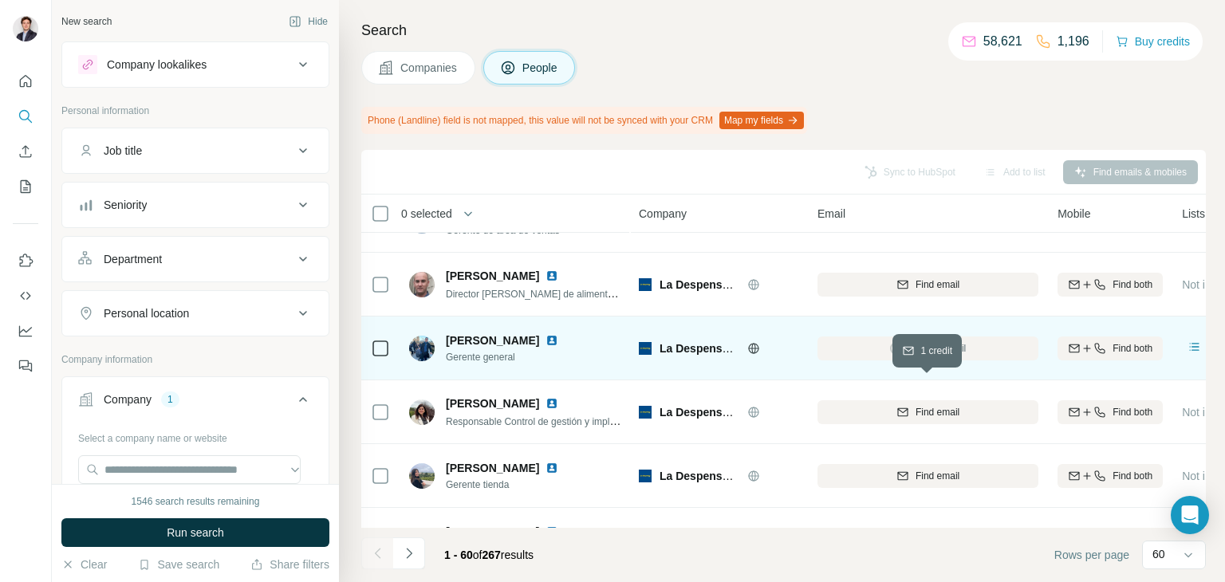
scroll to position [839, 0]
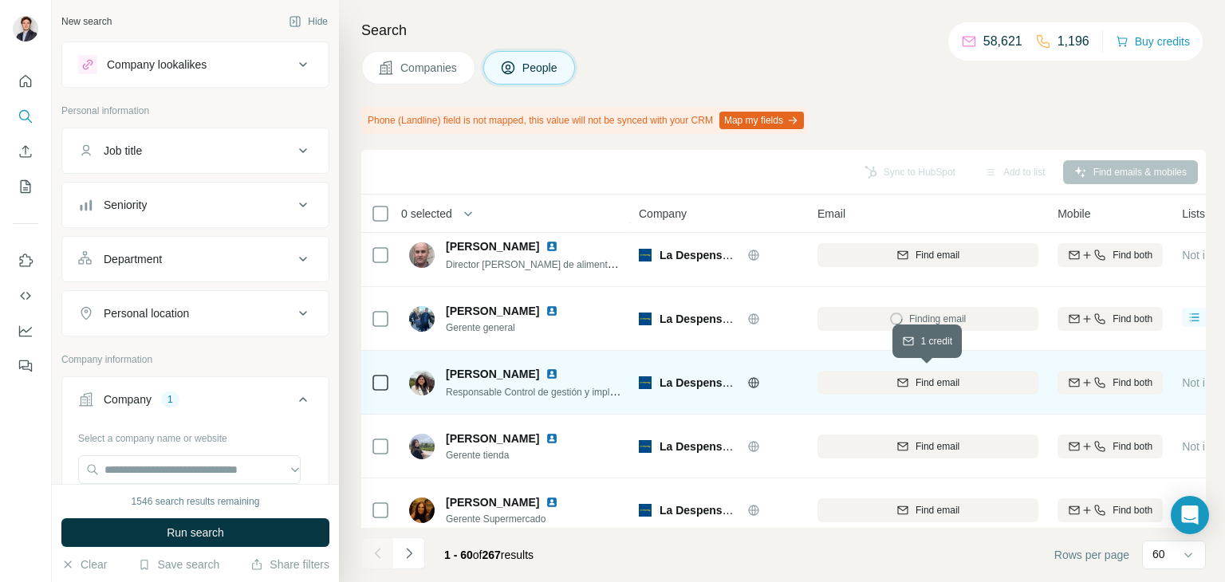
click at [829, 384] on div "Find email" at bounding box center [928, 383] width 221 height 14
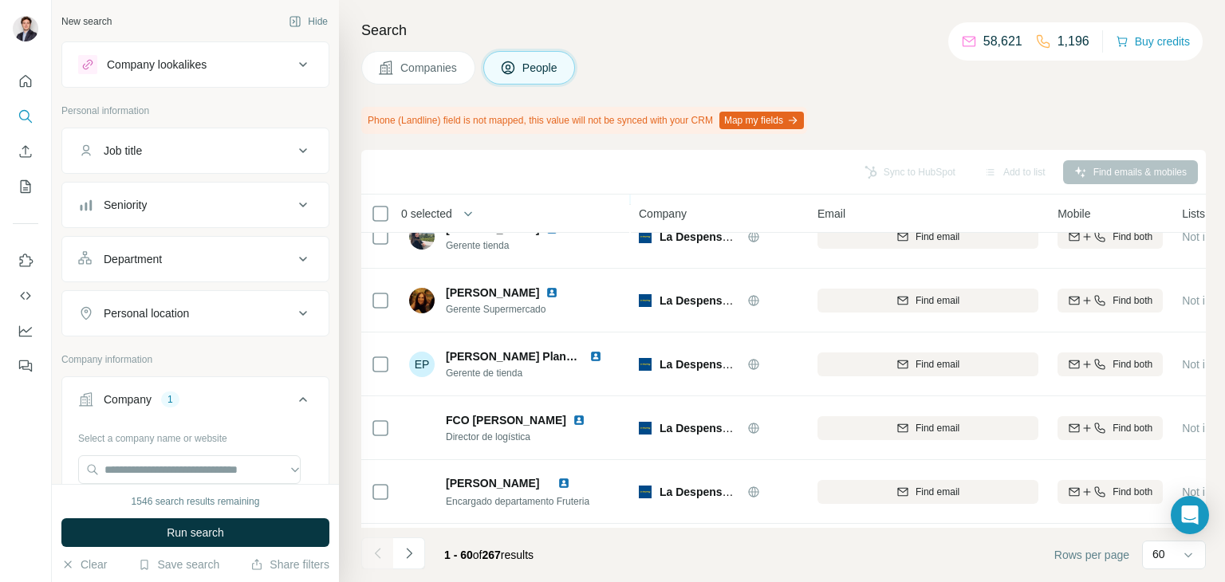
scroll to position [1079, 0]
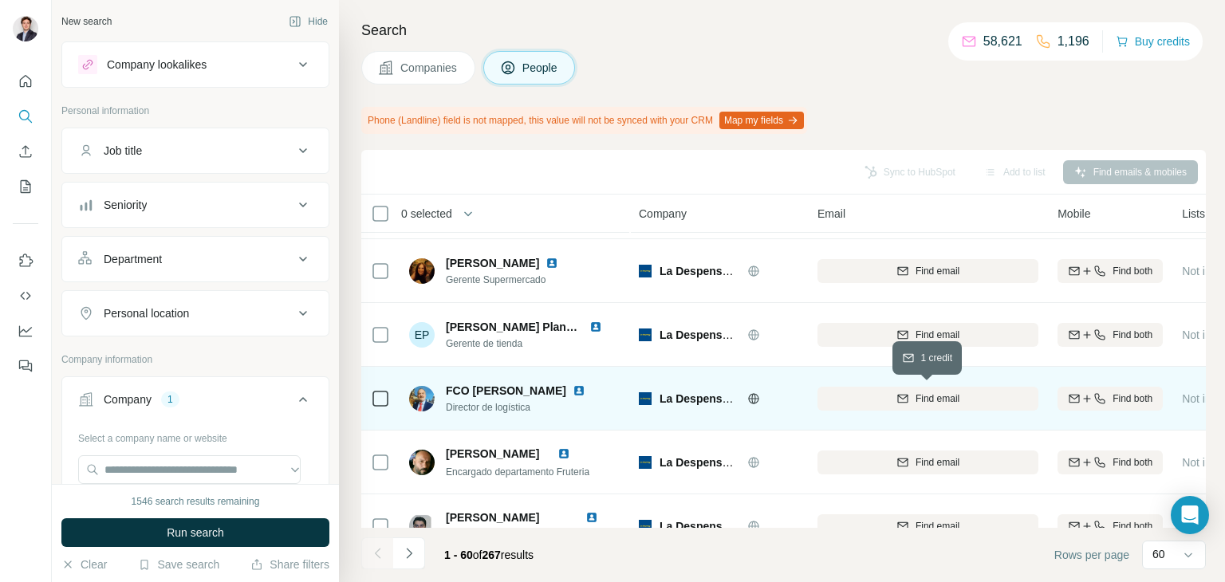
click at [847, 397] on div "Find email" at bounding box center [928, 399] width 221 height 14
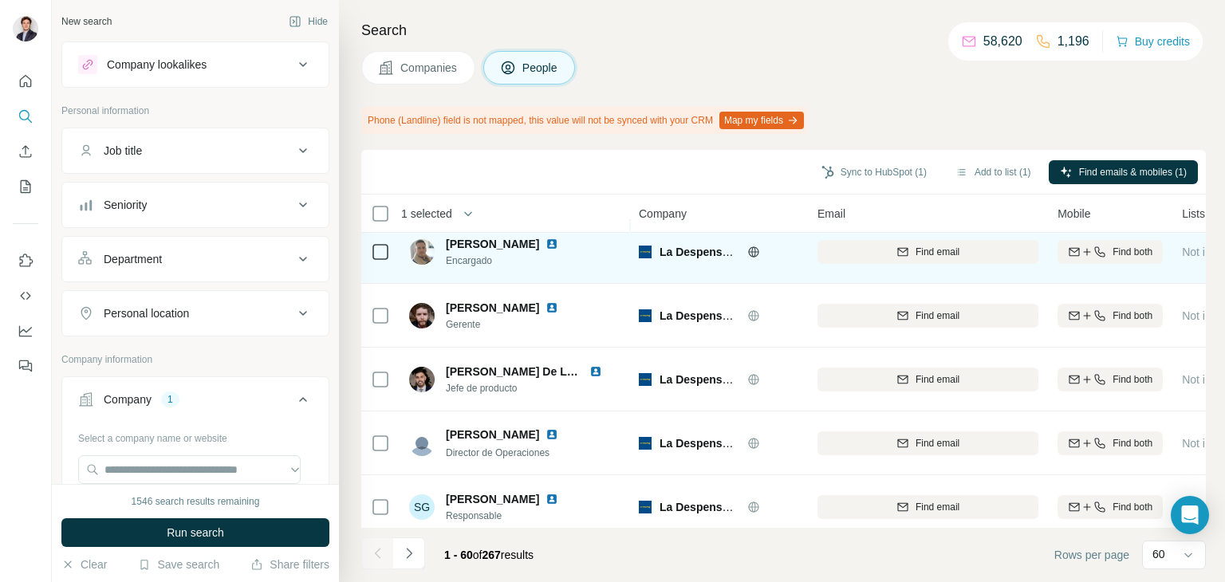
scroll to position [3093, 0]
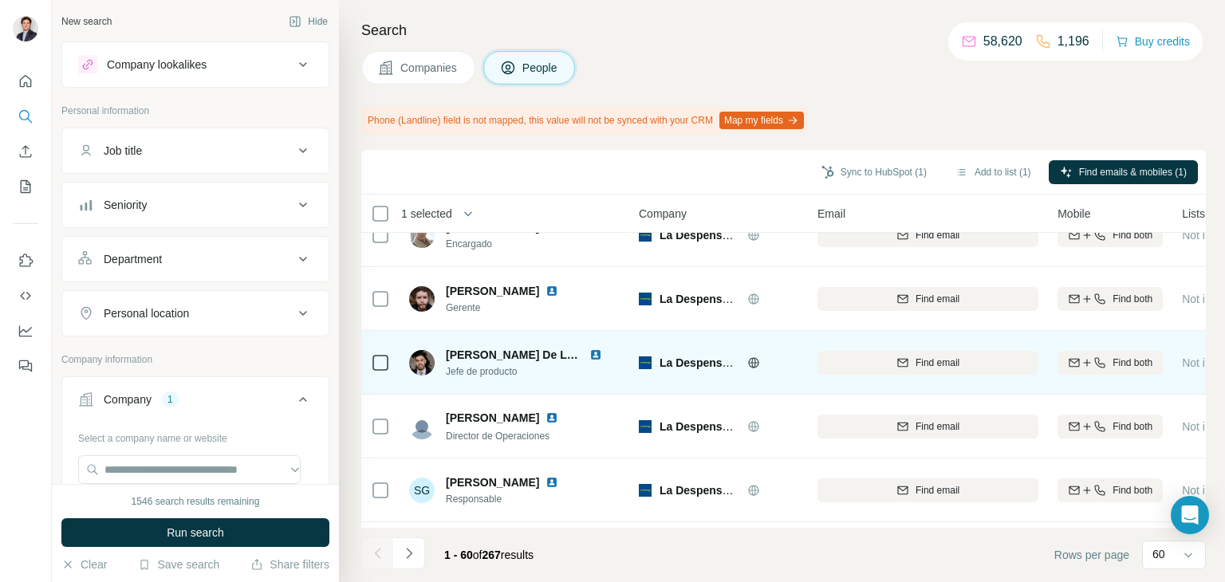
click at [950, 377] on div "Find email" at bounding box center [928, 363] width 221 height 44
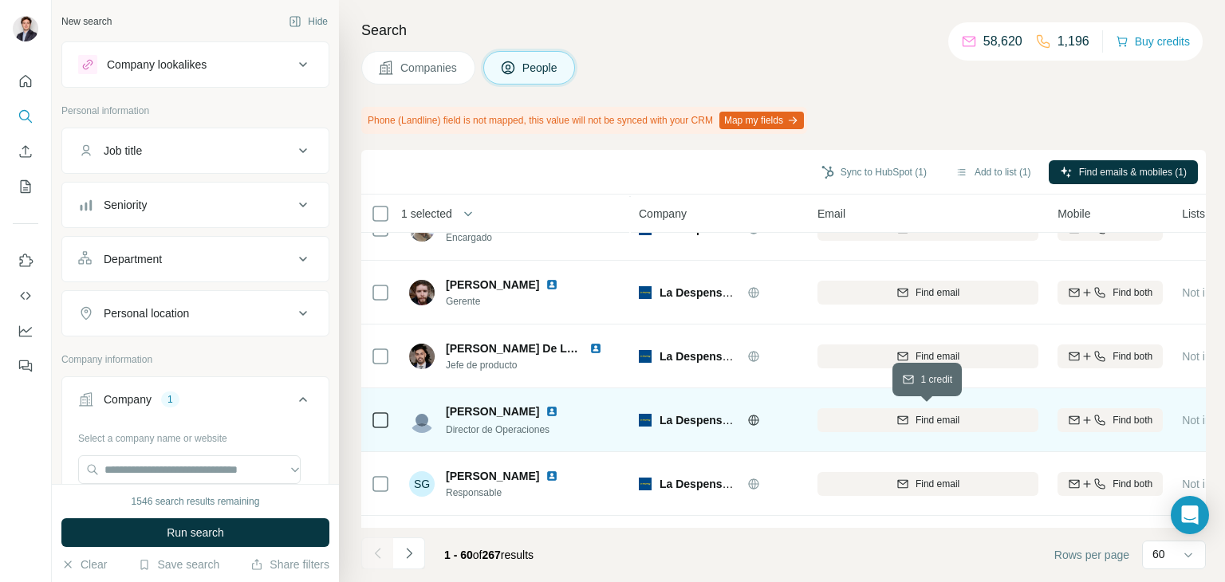
click at [941, 408] on button "Find email" at bounding box center [928, 420] width 221 height 24
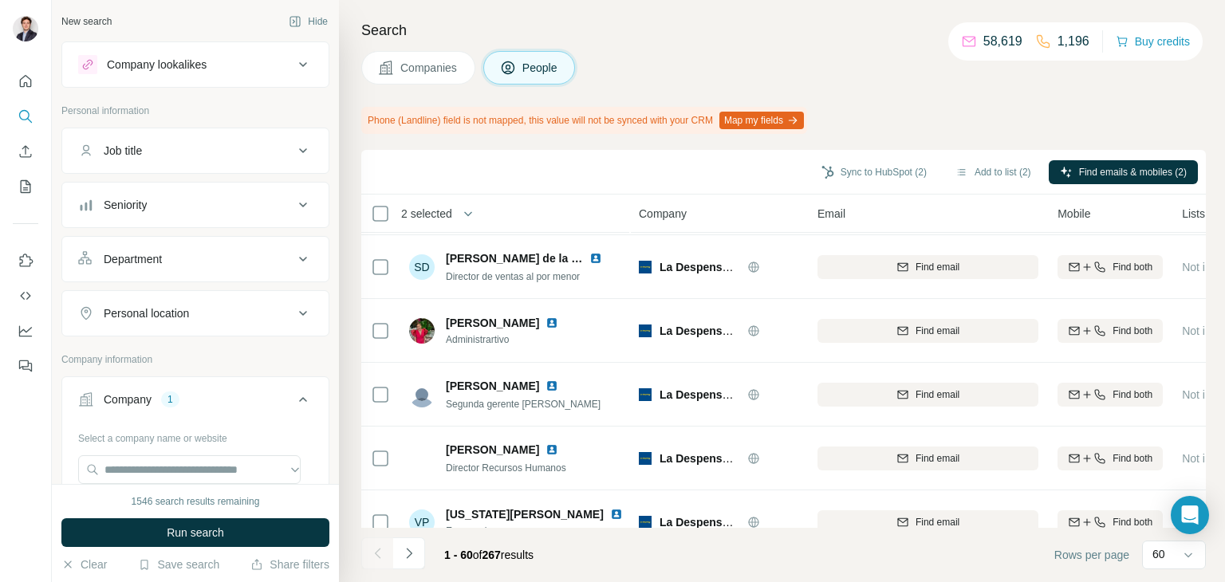
scroll to position [3527, 0]
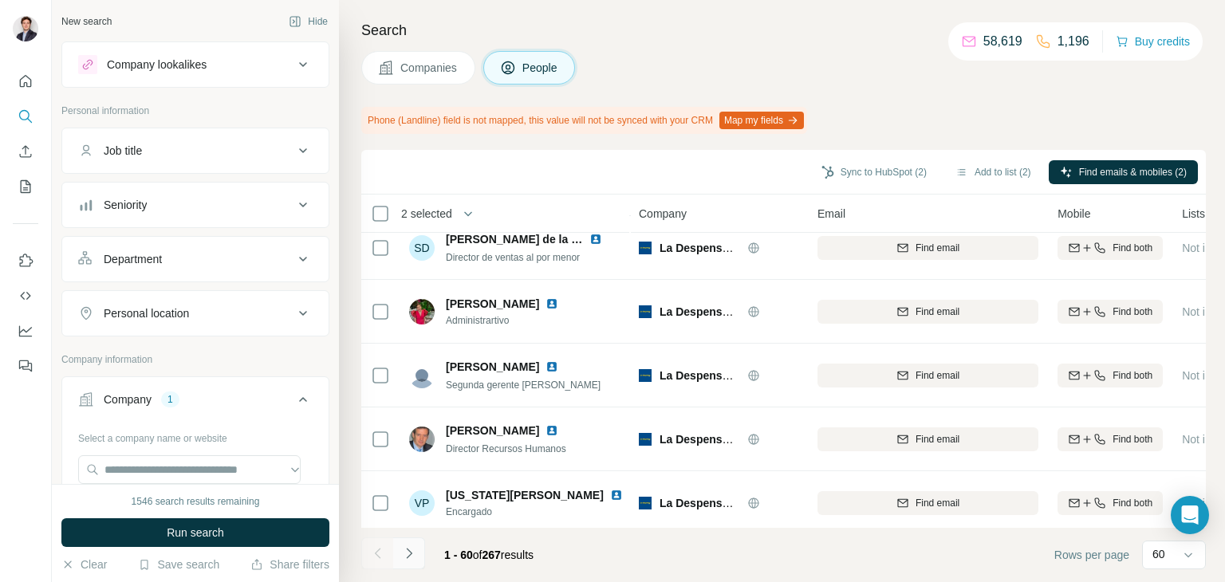
click at [415, 563] on button "Navigate to next page" at bounding box center [409, 554] width 32 height 32
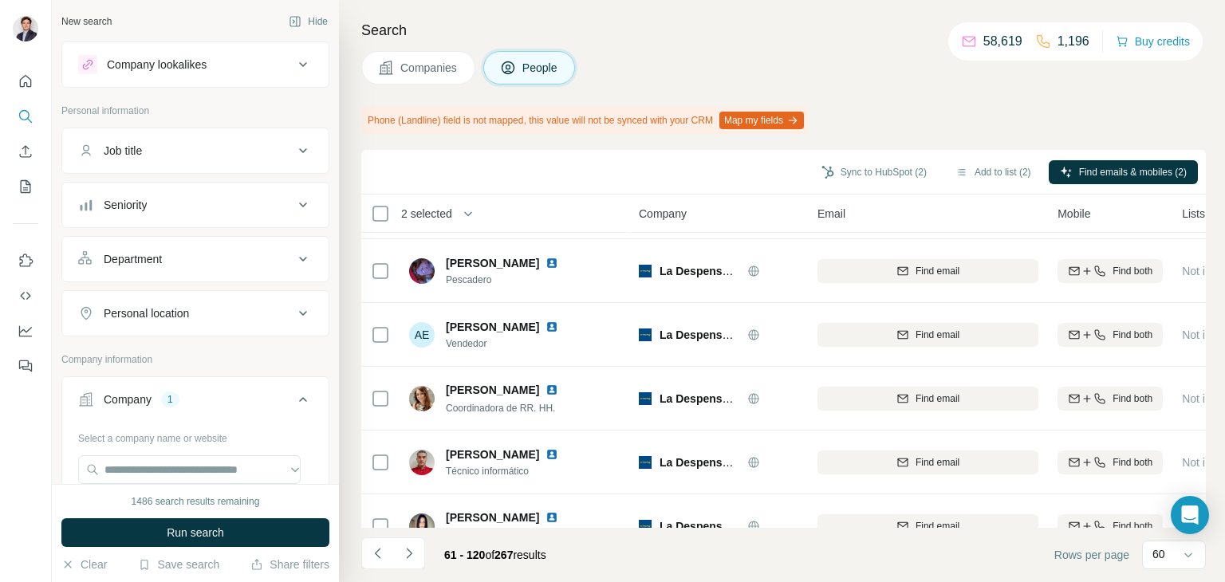
scroll to position [456, 0]
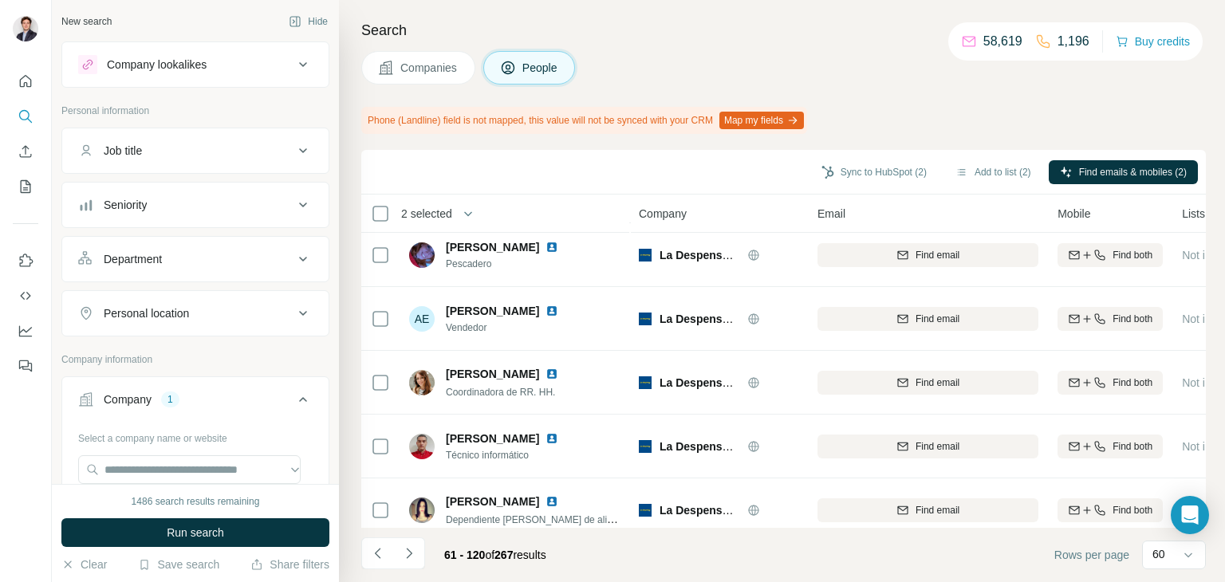
click at [524, 327] on span "Vendedor" at bounding box center [512, 328] width 132 height 14
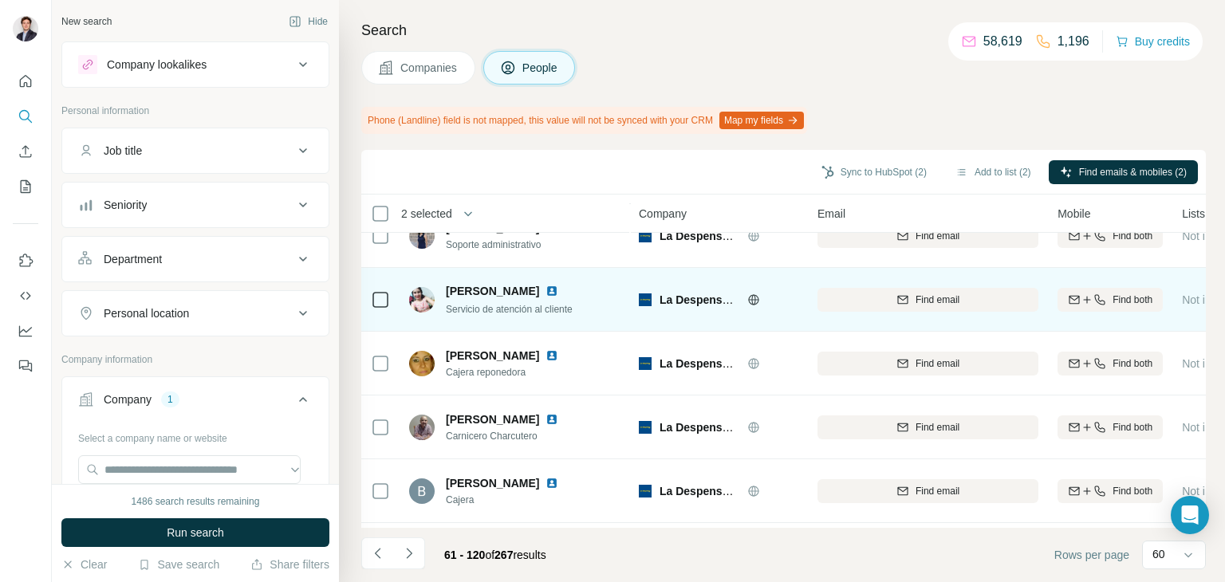
scroll to position [1372, 0]
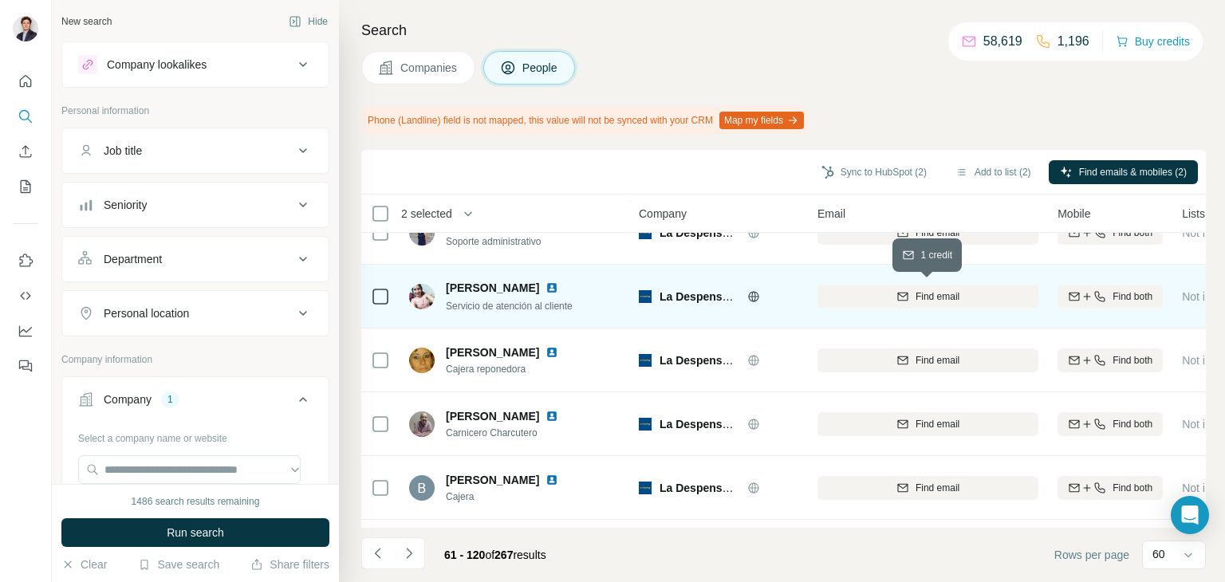
click at [893, 304] on button "Find email" at bounding box center [928, 297] width 221 height 24
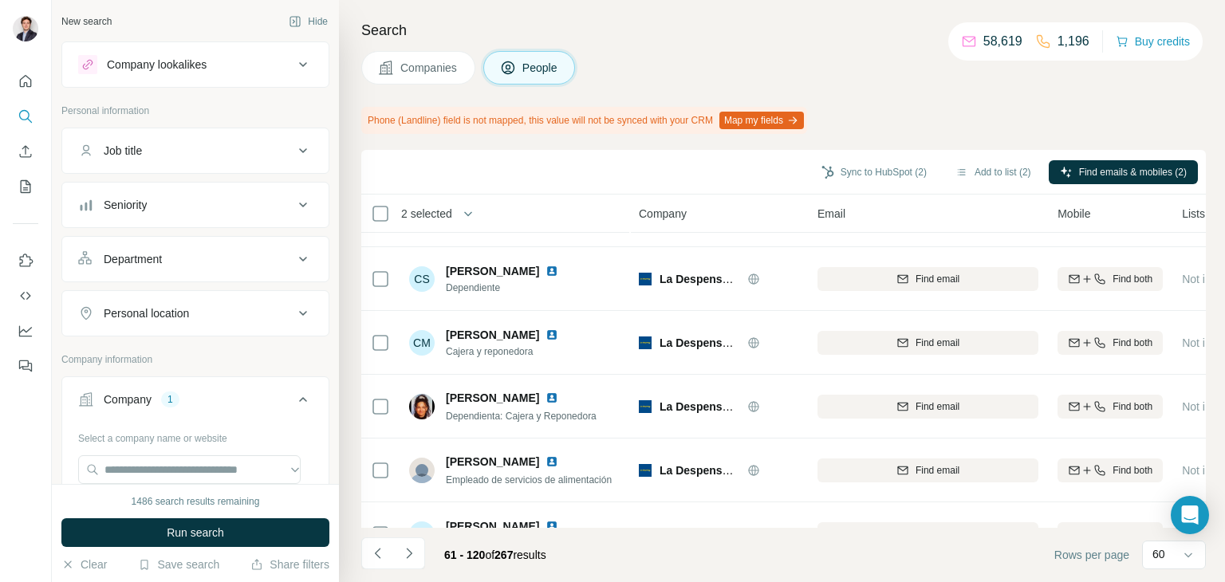
scroll to position [2023, 0]
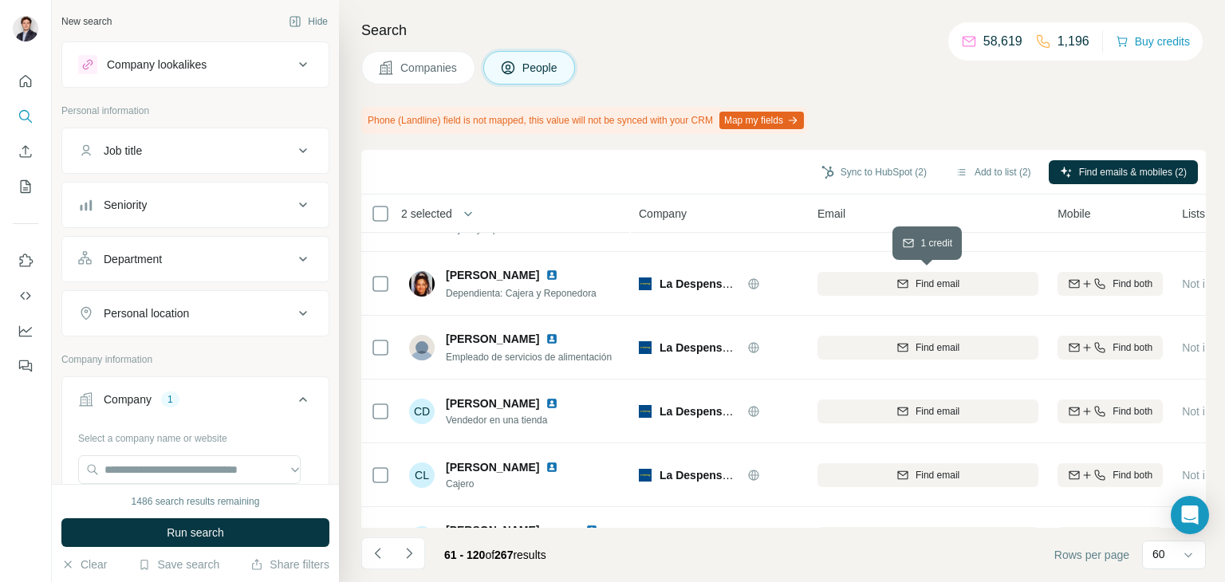
click at [889, 294] on button "Find email" at bounding box center [928, 284] width 221 height 24
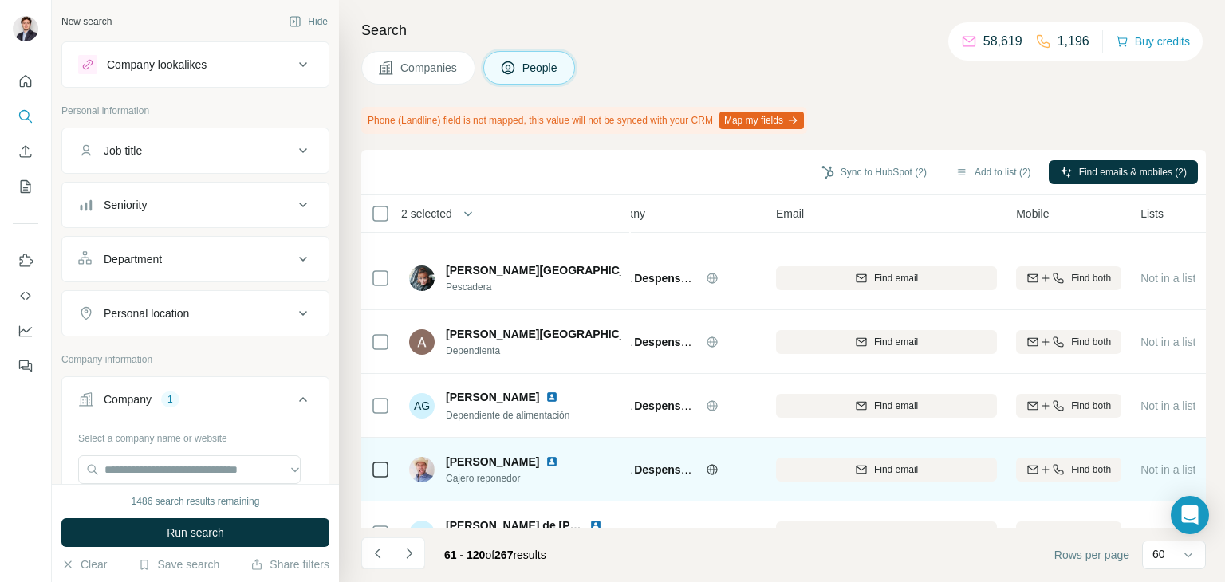
scroll to position [941, 41]
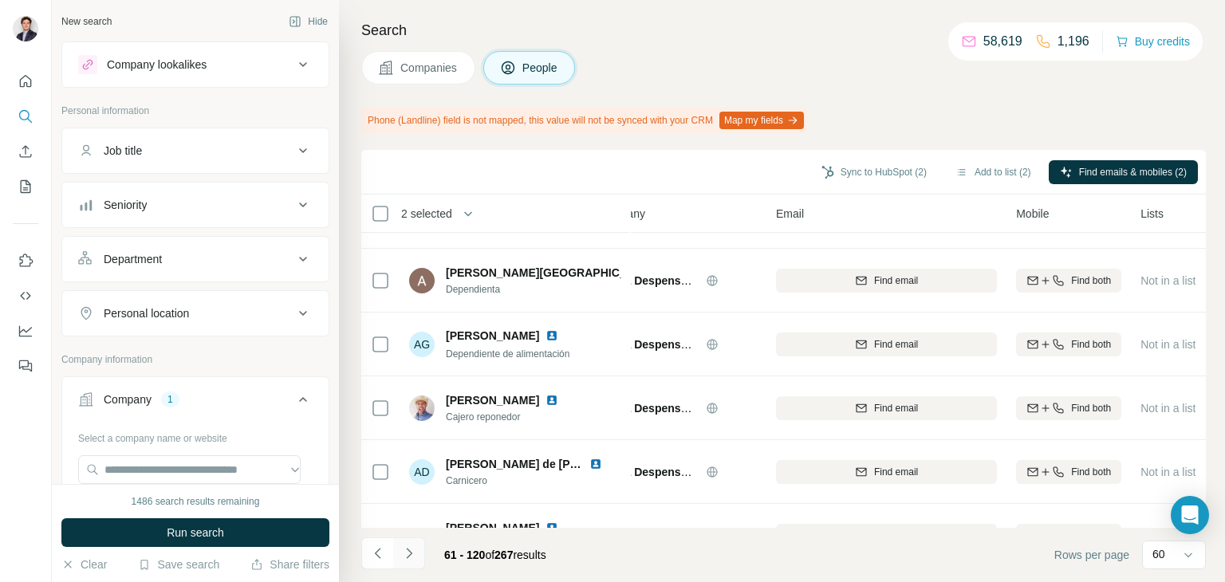
click at [414, 547] on icon "Navigate to next page" at bounding box center [409, 554] width 16 height 16
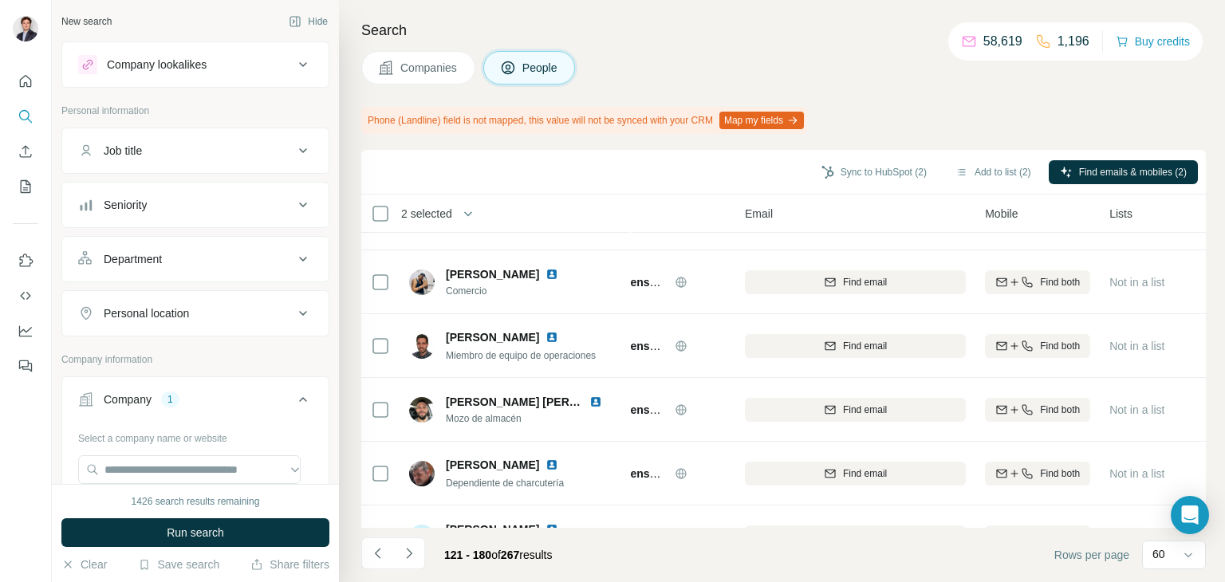
scroll to position [1834, 73]
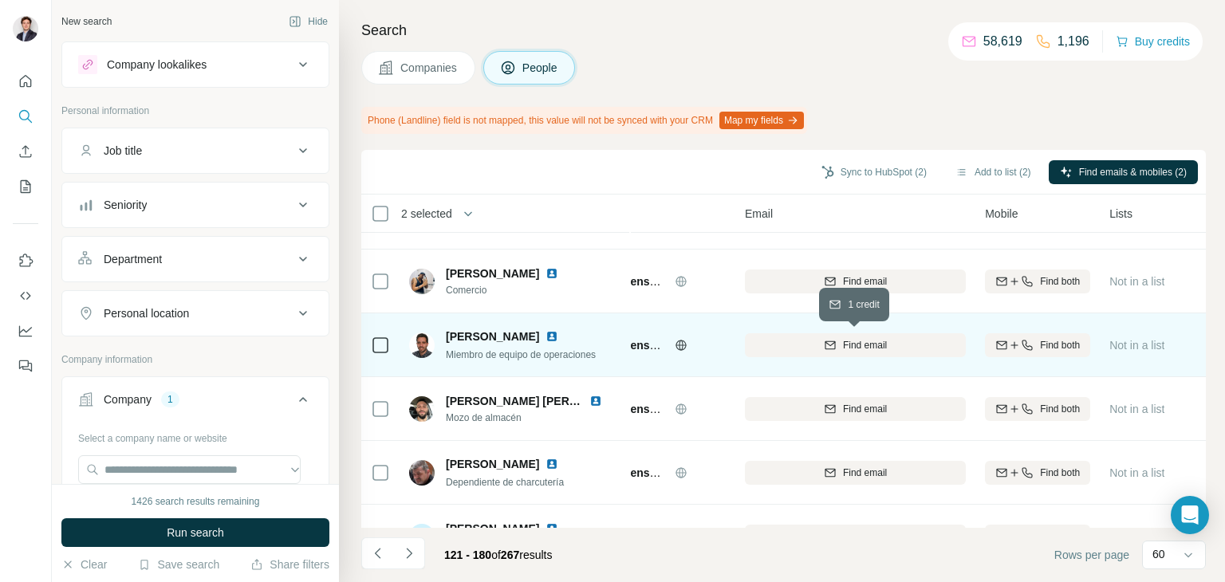
click at [787, 338] on div "Find email" at bounding box center [855, 345] width 221 height 14
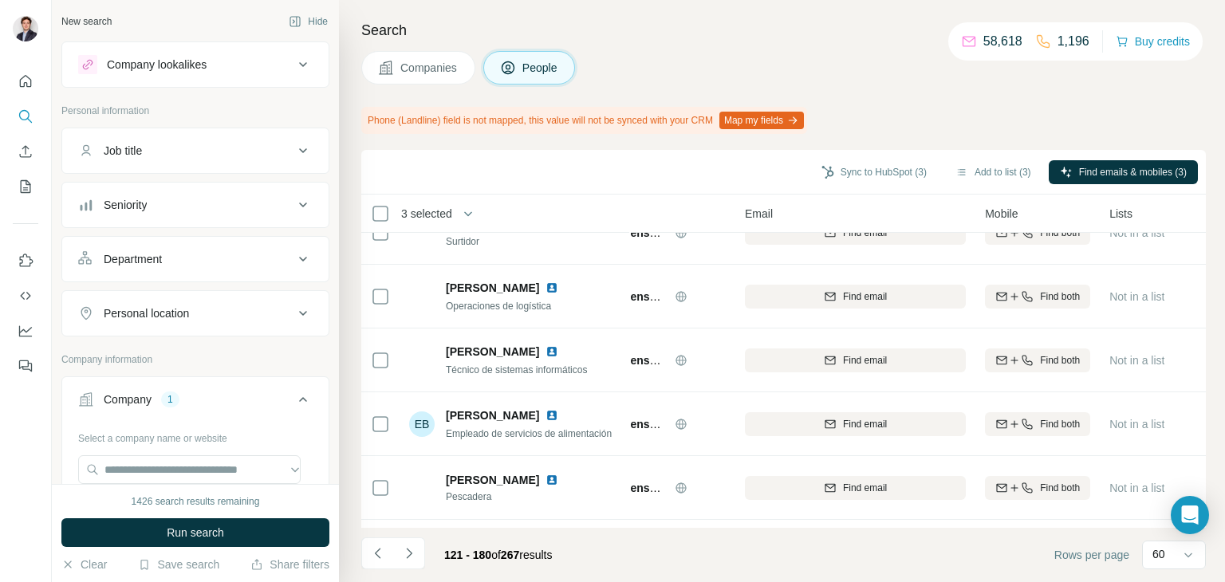
scroll to position [0, 73]
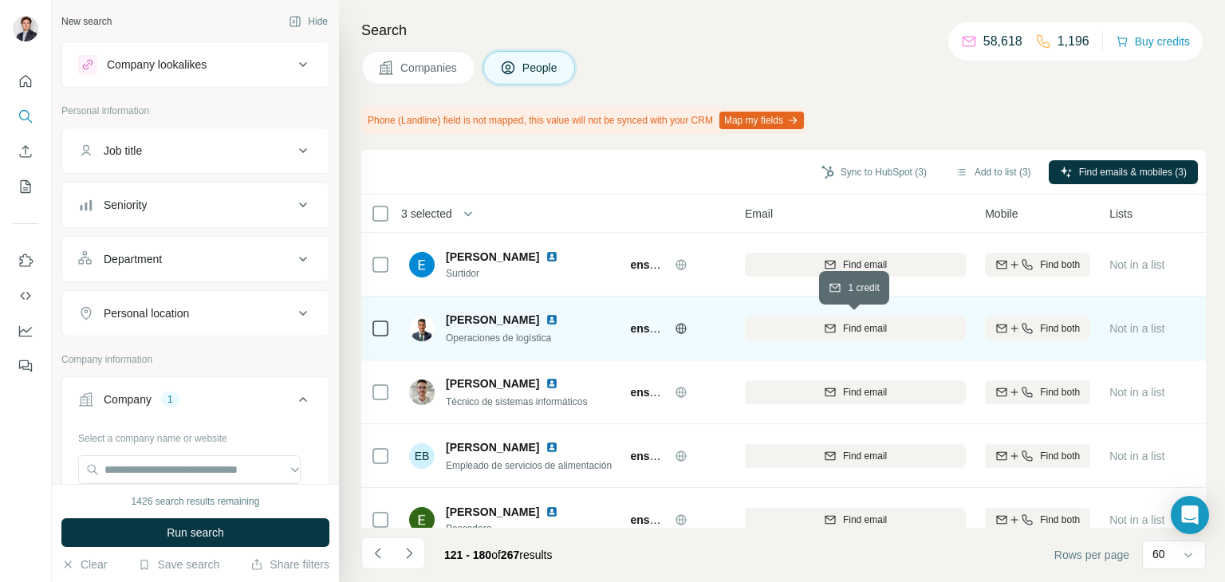
click at [767, 327] on div "Find email" at bounding box center [855, 329] width 221 height 14
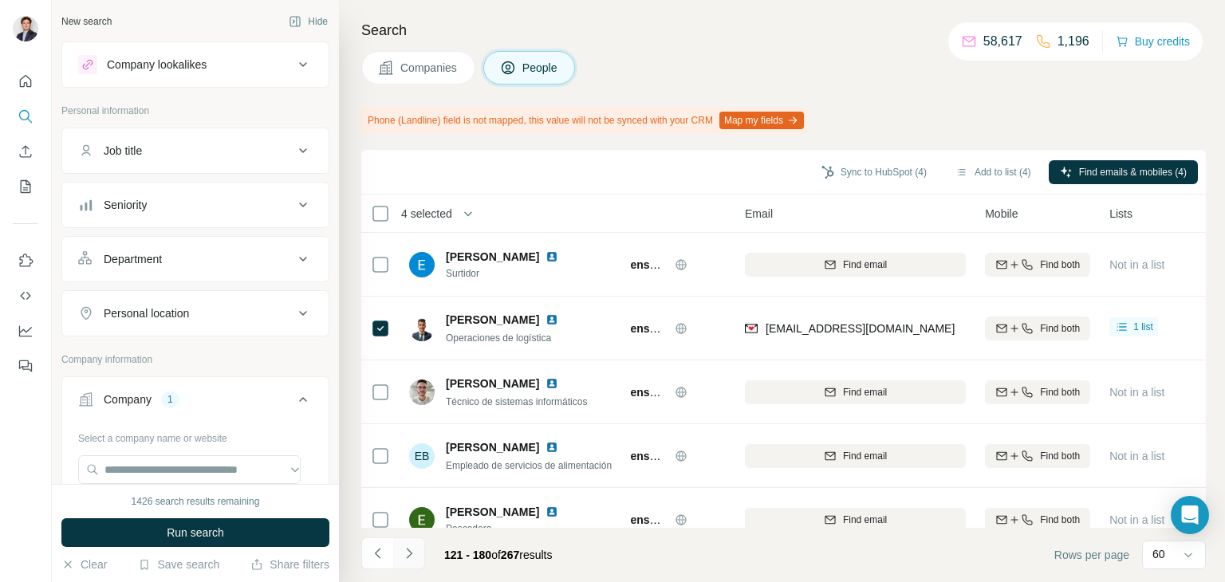
click at [416, 548] on button "Navigate to next page" at bounding box center [409, 554] width 32 height 32
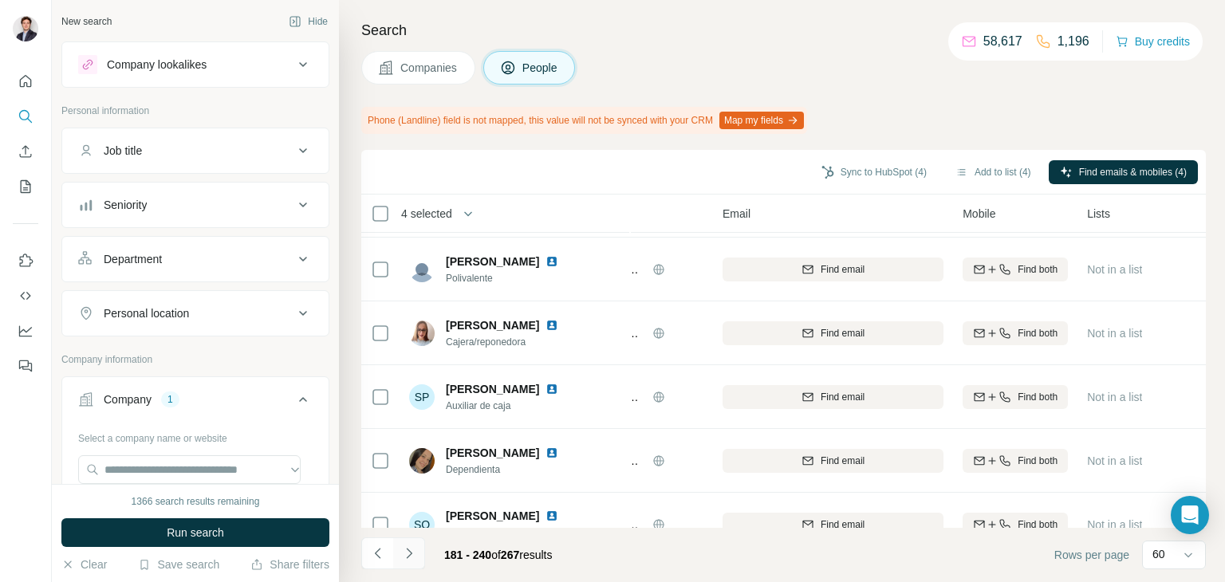
scroll to position [3542, 95]
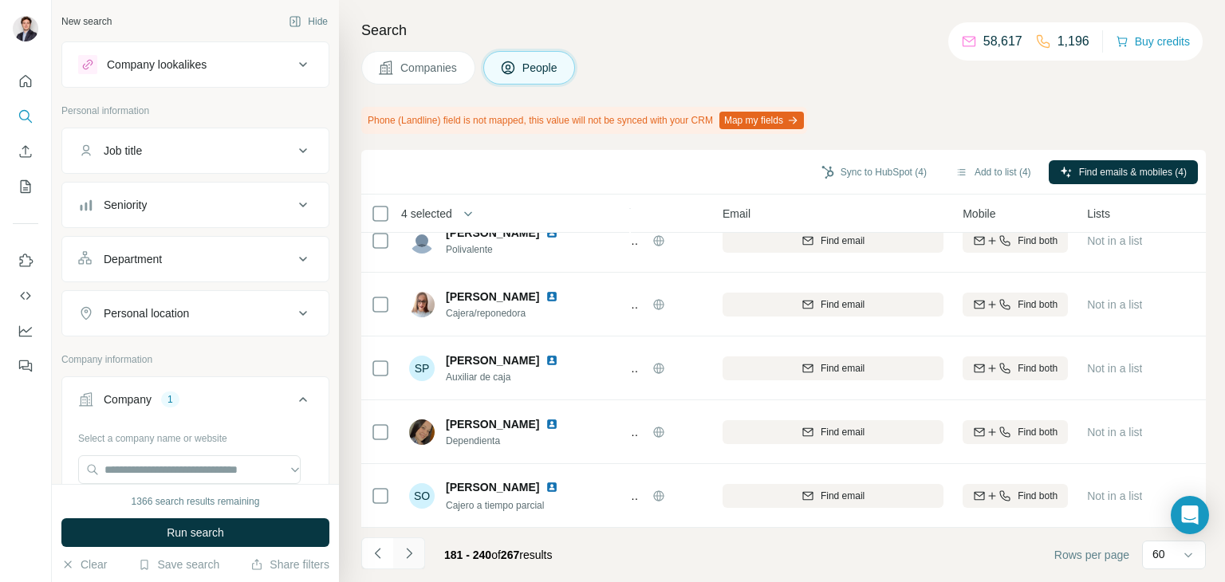
click at [412, 551] on icon "Navigate to next page" at bounding box center [409, 554] width 16 height 16
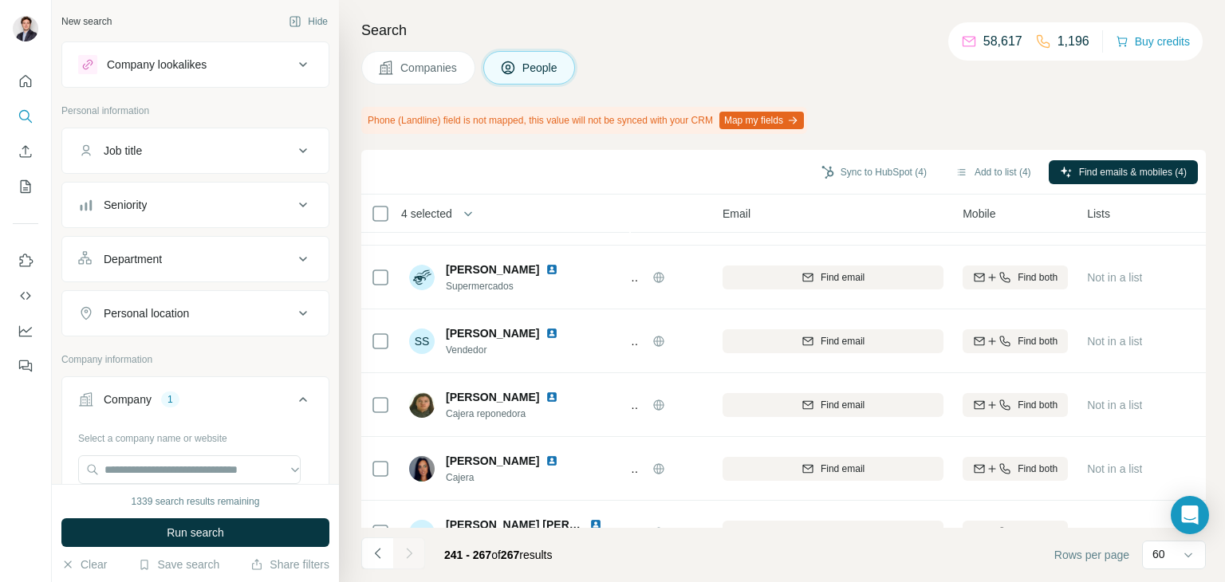
scroll to position [0, 95]
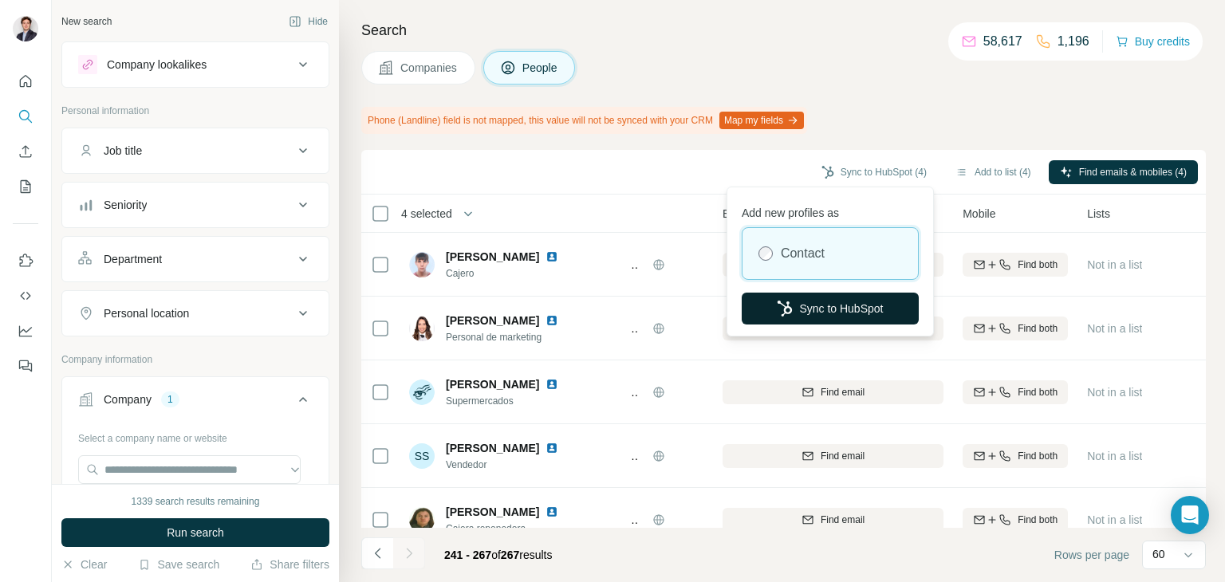
click at [818, 317] on button "Sync to HubSpot" at bounding box center [830, 309] width 177 height 32
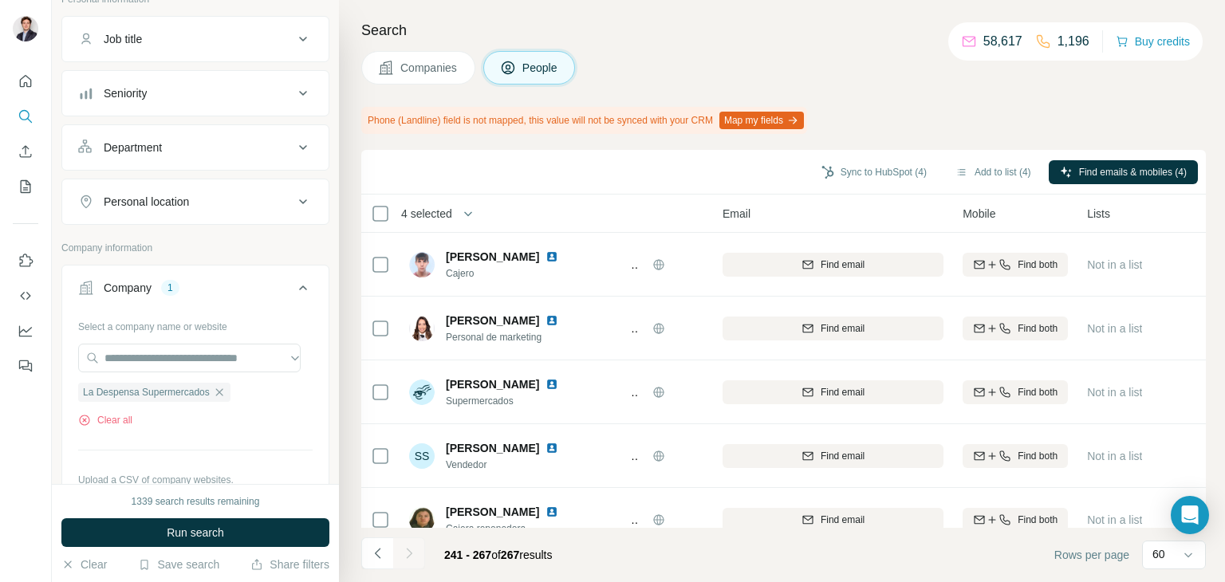
scroll to position [121, 0]
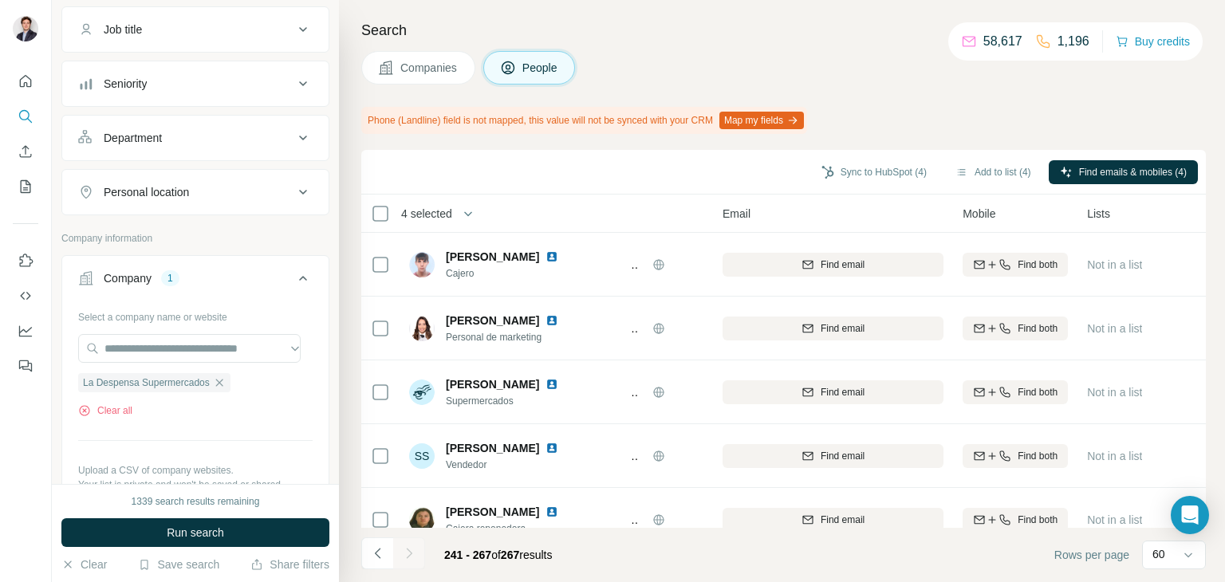
click at [378, 70] on icon at bounding box center [386, 68] width 16 height 16
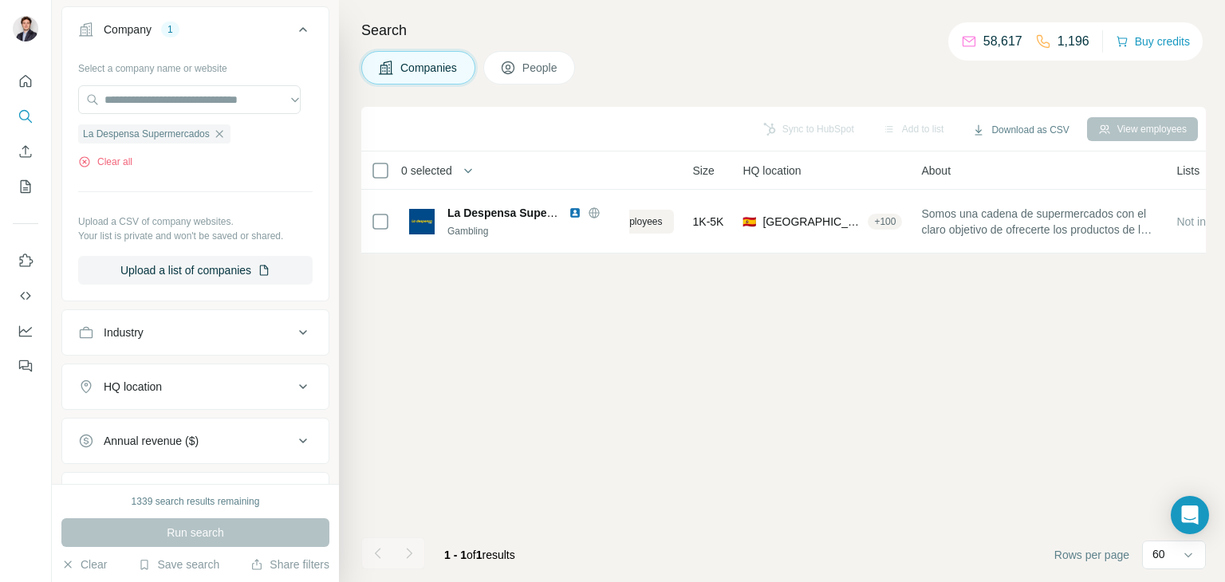
scroll to position [0, 0]
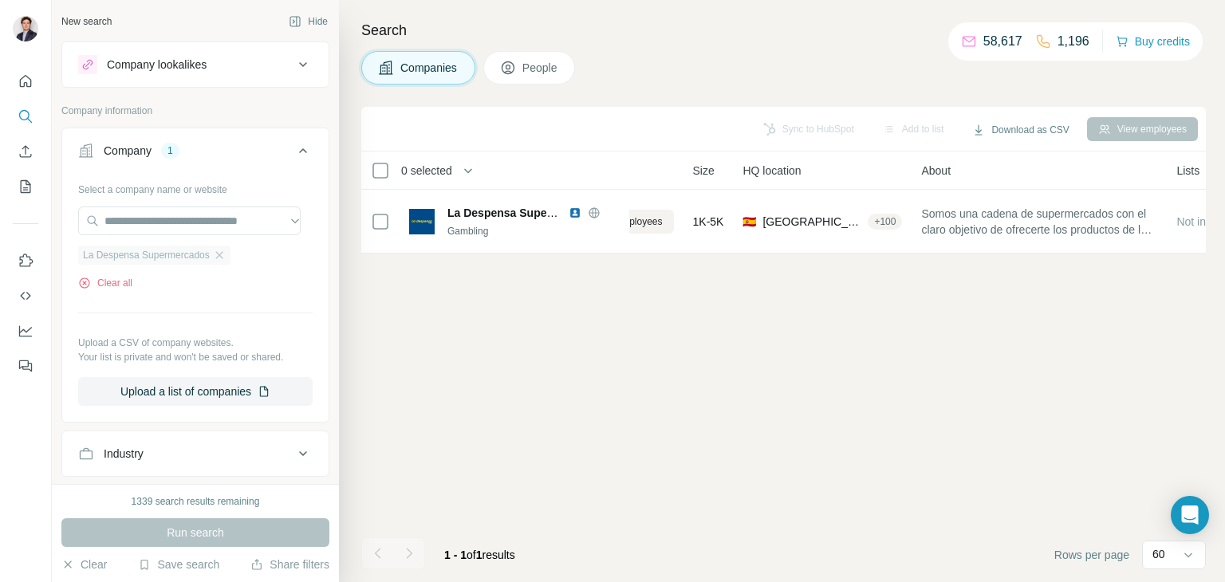
click at [231, 250] on div "La Despensa Supermercados" at bounding box center [154, 255] width 152 height 19
click at [223, 258] on icon "button" at bounding box center [219, 255] width 13 height 13
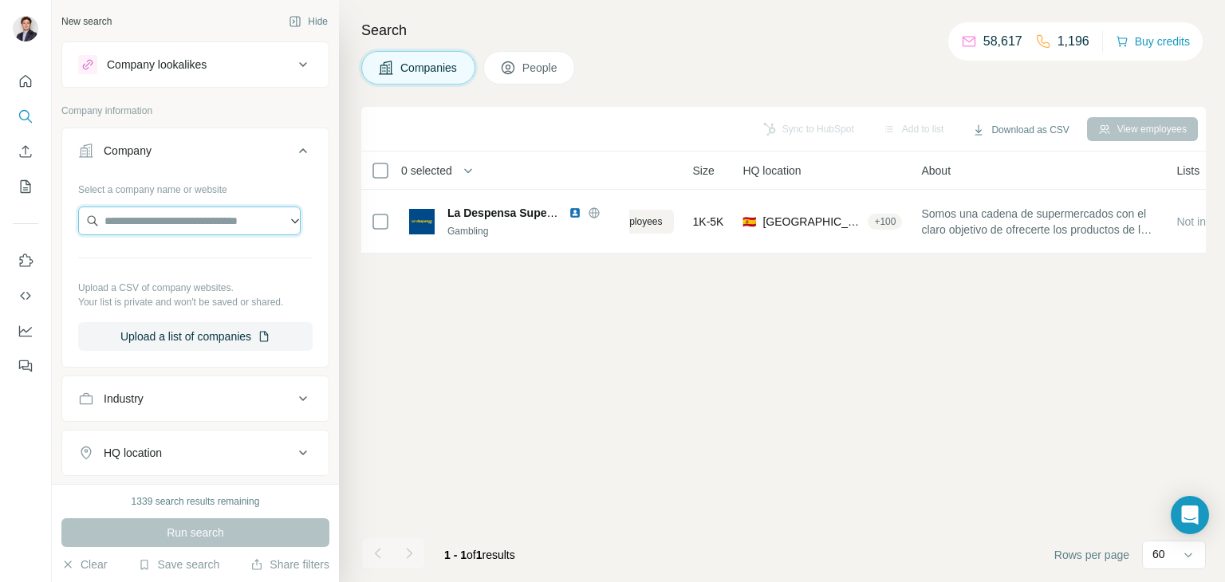
click at [227, 221] on input "text" at bounding box center [189, 221] width 223 height 29
paste input "**********"
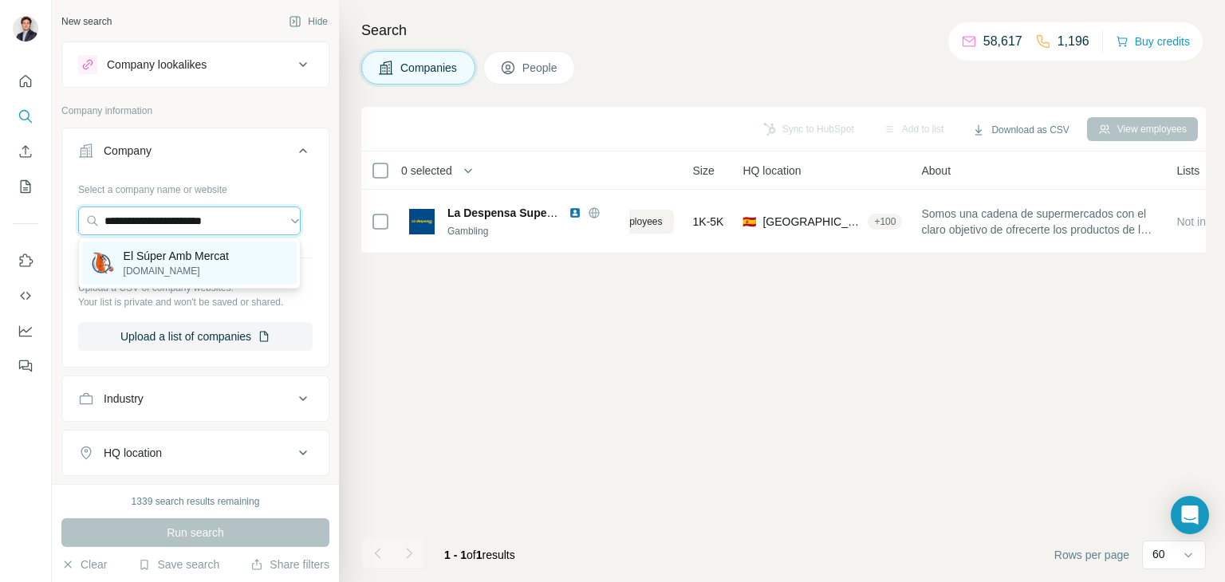
type input "**********"
click at [204, 274] on p "[DOMAIN_NAME]" at bounding box center [176, 271] width 105 height 14
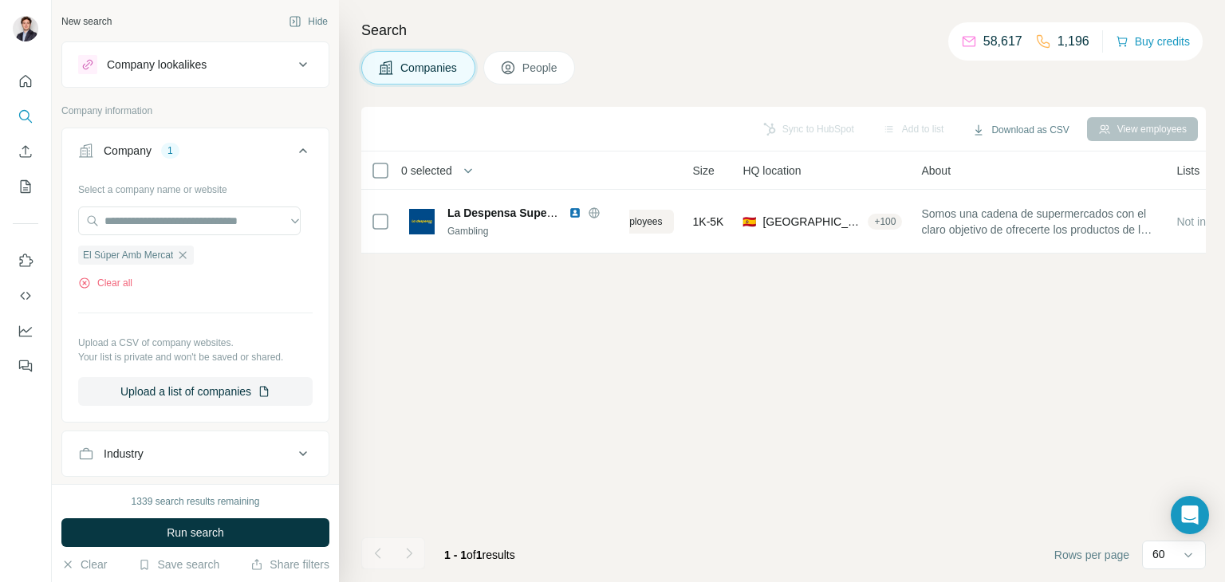
click at [241, 550] on div "1339 search results remaining Run search Clear Save search Share filters" at bounding box center [195, 533] width 287 height 98
click at [251, 534] on button "Run search" at bounding box center [195, 533] width 268 height 29
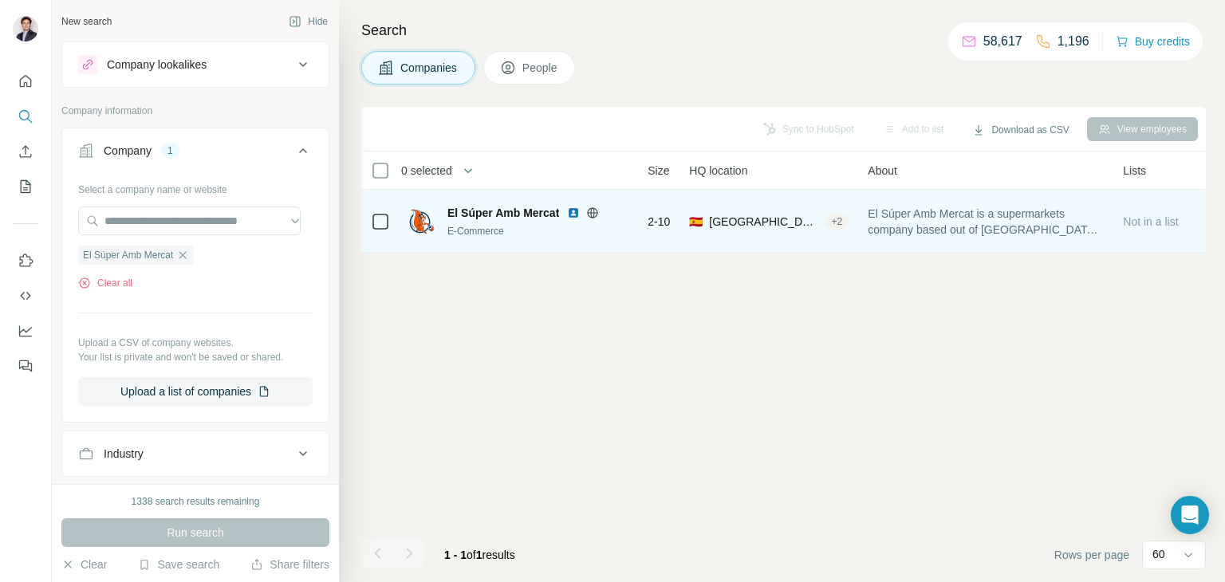
scroll to position [0, 82]
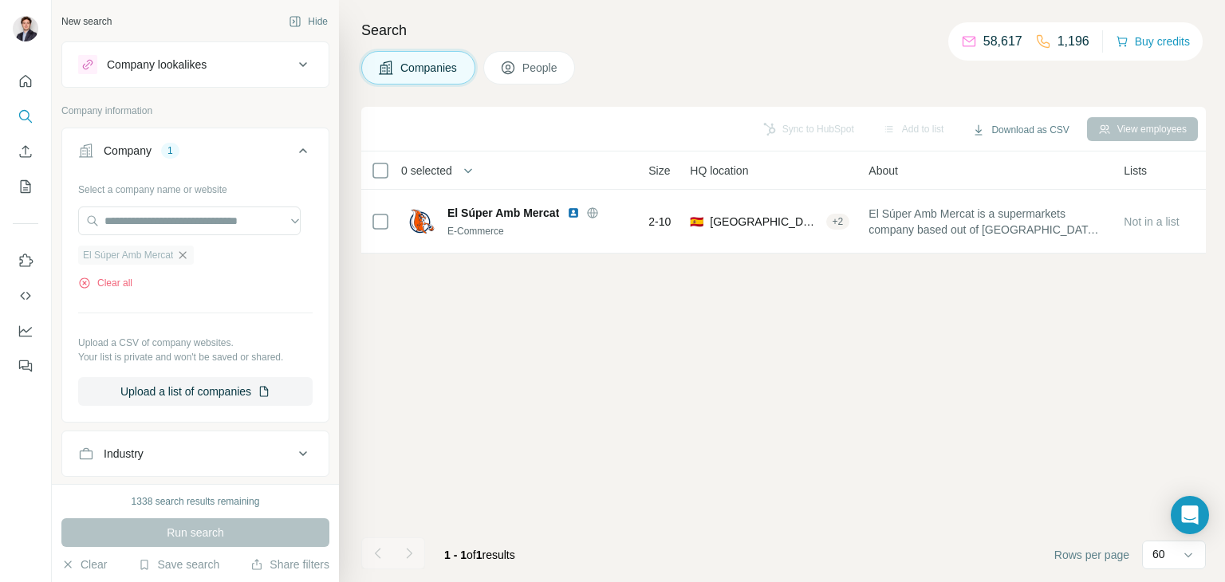
click at [187, 254] on icon "button" at bounding box center [183, 254] width 7 height 7
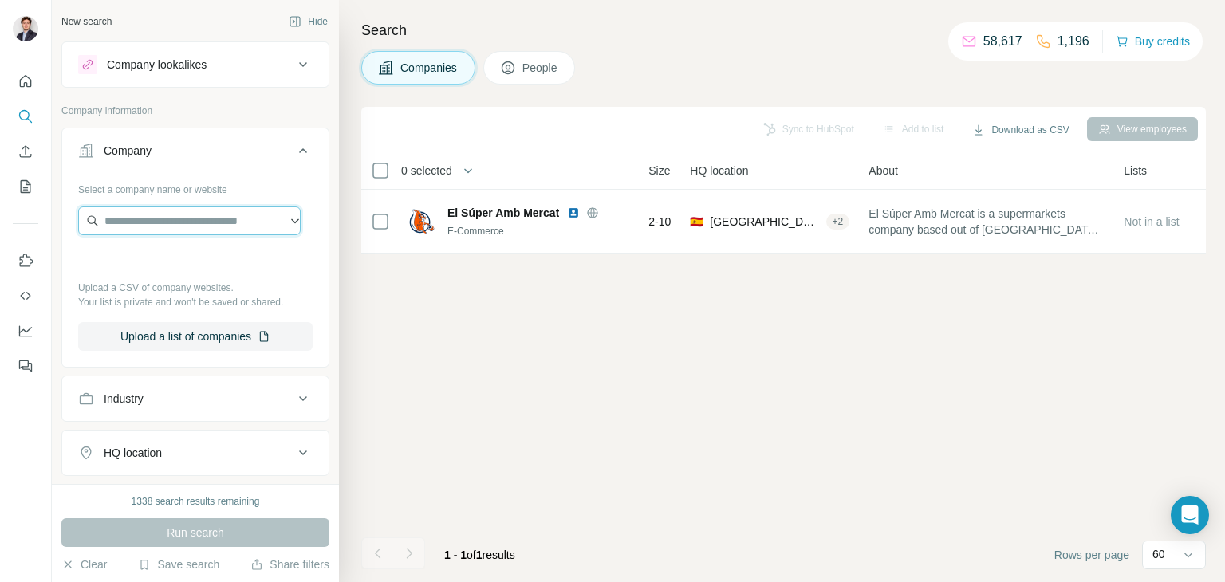
click at [195, 227] on input "text" at bounding box center [189, 221] width 223 height 29
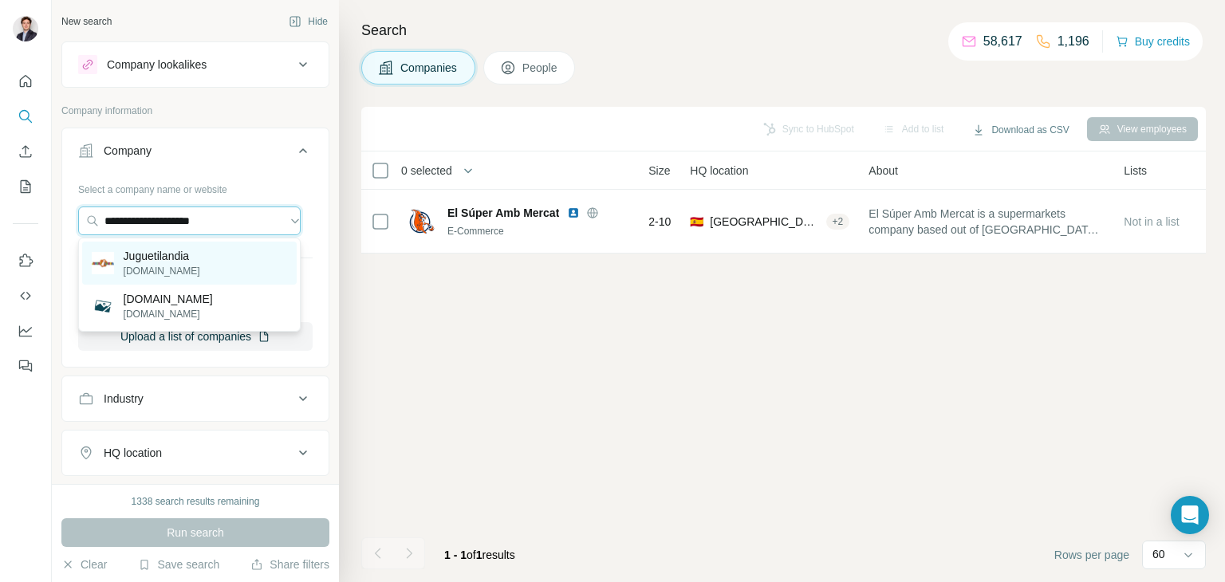
type input "**********"
click at [200, 262] on p "Juguetilandia" at bounding box center [162, 256] width 77 height 16
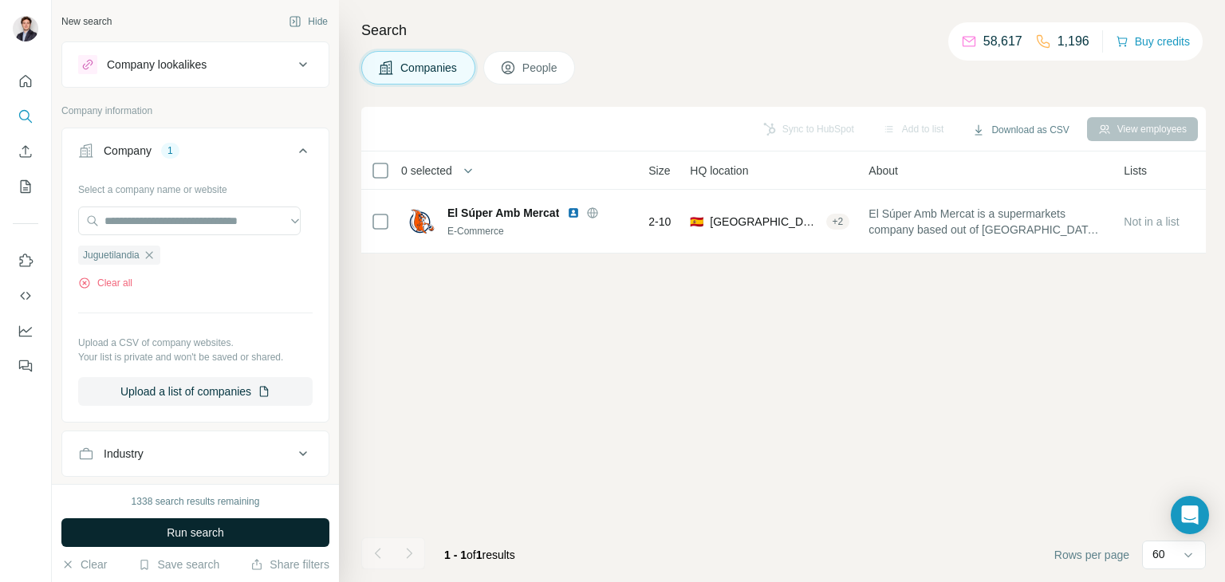
click at [262, 534] on button "Run search" at bounding box center [195, 533] width 268 height 29
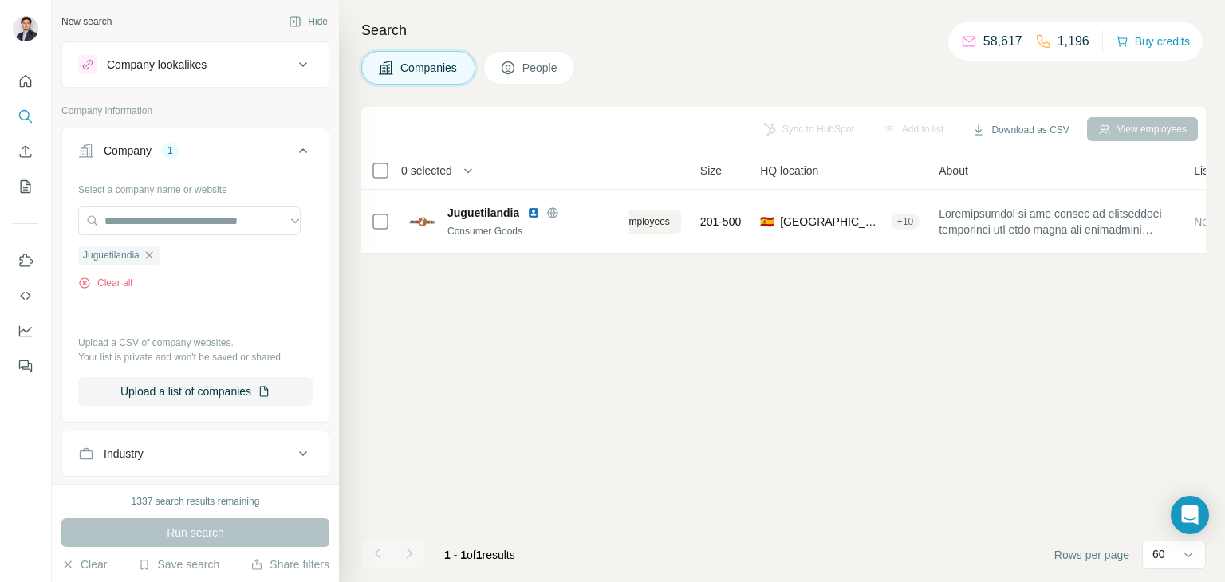
click at [0, 470] on div at bounding box center [26, 291] width 52 height 582
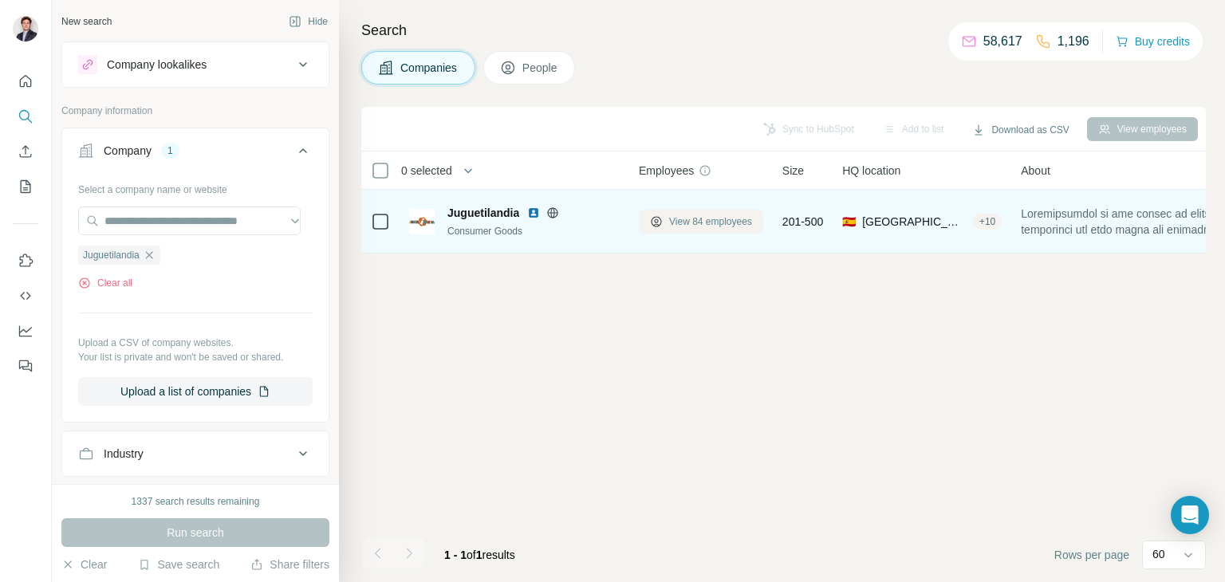
click at [670, 219] on span "View 84 employees" at bounding box center [710, 222] width 83 height 14
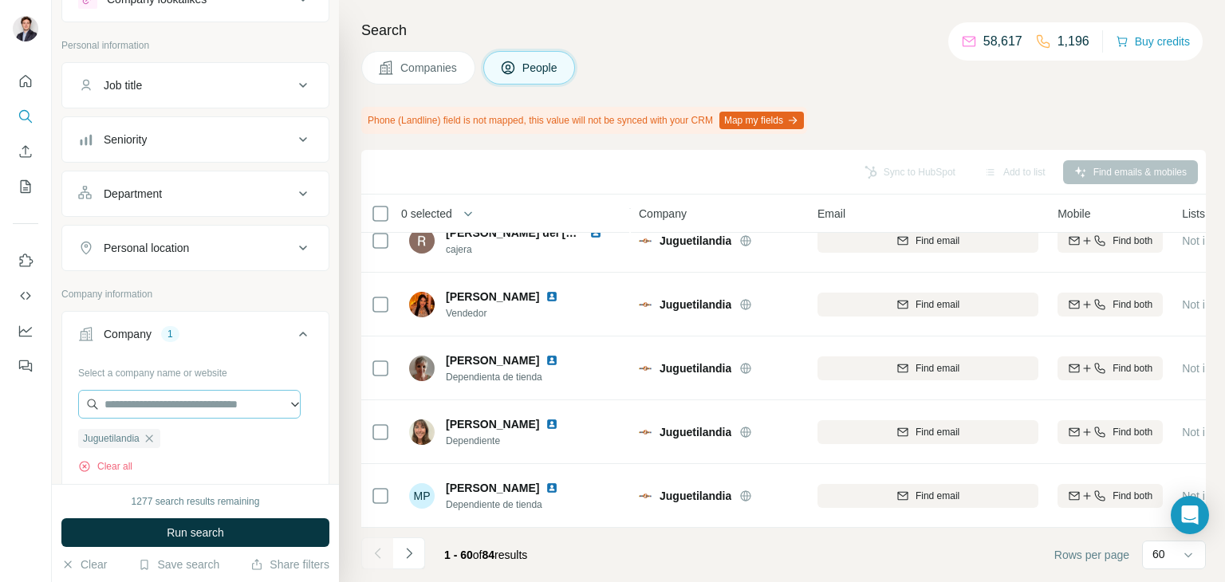
scroll to position [64, 0]
click at [156, 440] on icon "button" at bounding box center [149, 440] width 13 height 13
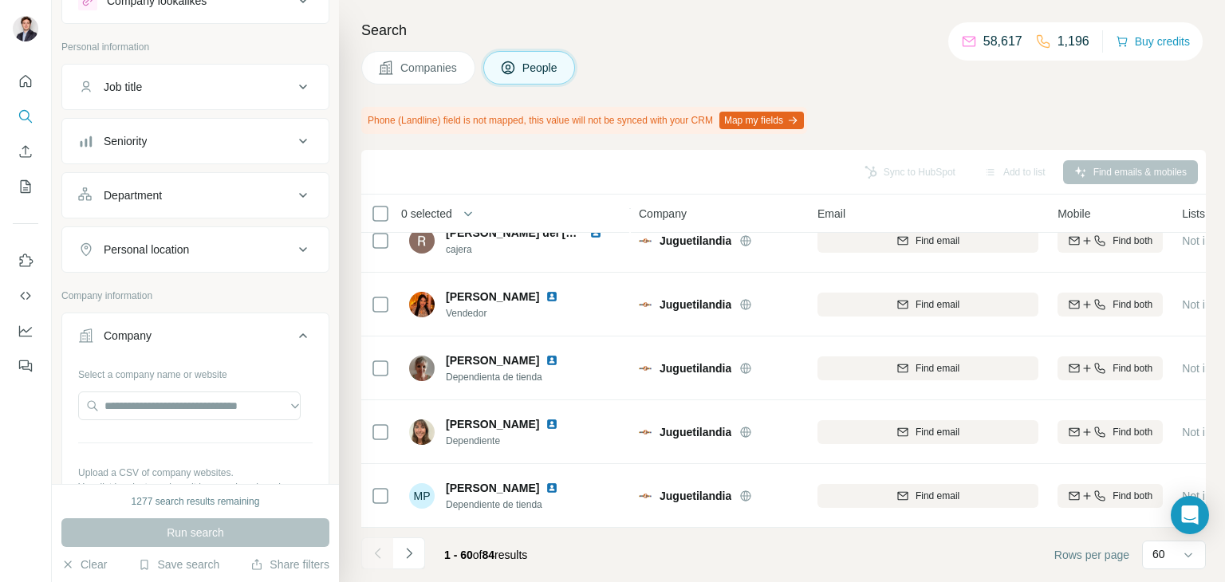
click at [156, 381] on div "Select a company name or website Upload a CSV of company websites. Your list is…" at bounding box center [195, 448] width 235 height 175
click at [143, 402] on input "text" at bounding box center [189, 406] width 223 height 29
paste input "**********"
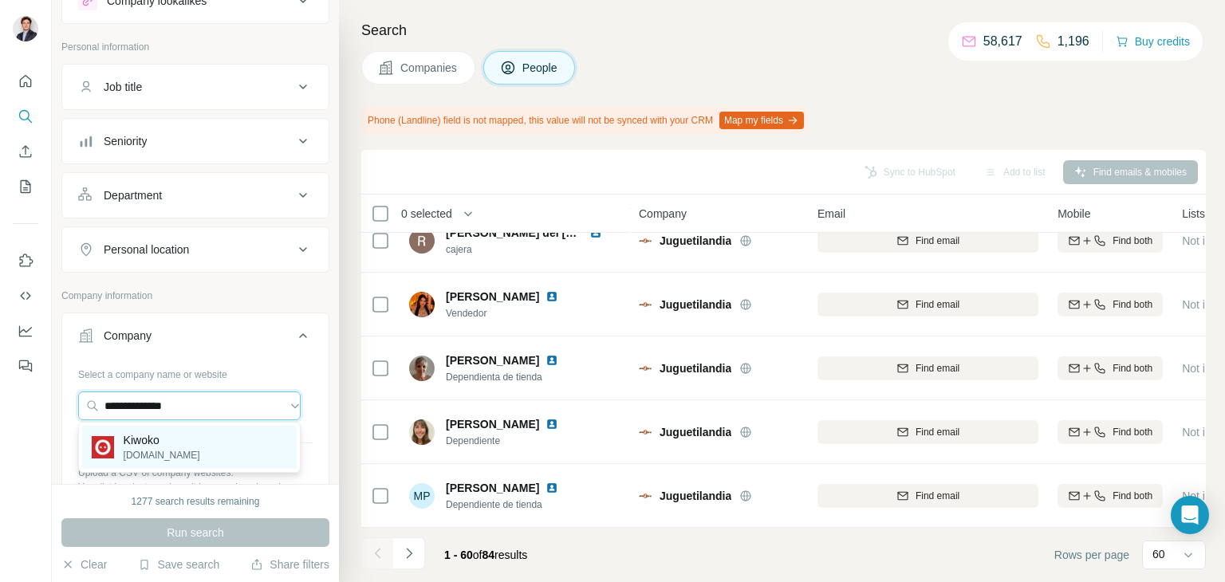
type input "**********"
click at [217, 448] on div "Kiwoko [DOMAIN_NAME]" at bounding box center [189, 447] width 215 height 43
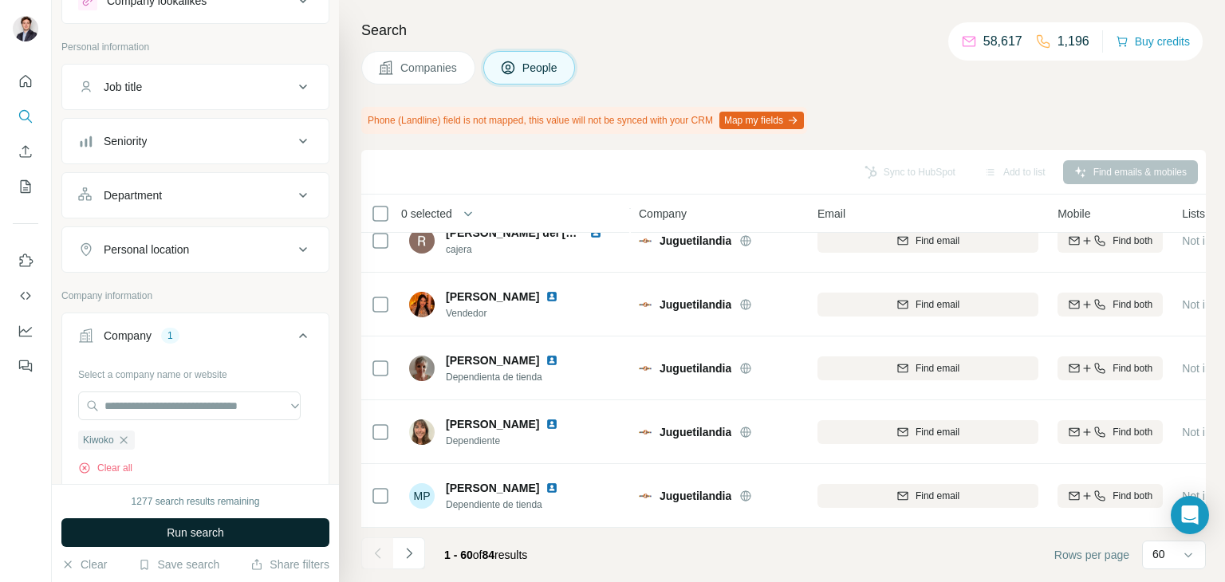
click at [262, 521] on button "Run search" at bounding box center [195, 533] width 268 height 29
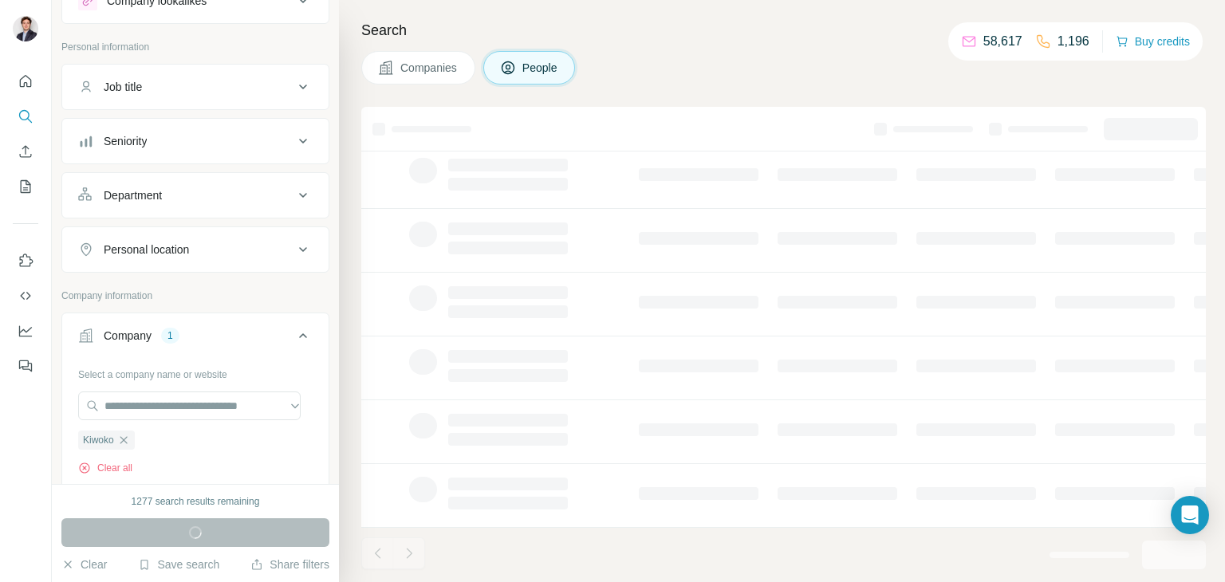
scroll to position [308, 0]
click at [431, 65] on span "Companies" at bounding box center [429, 68] width 58 height 16
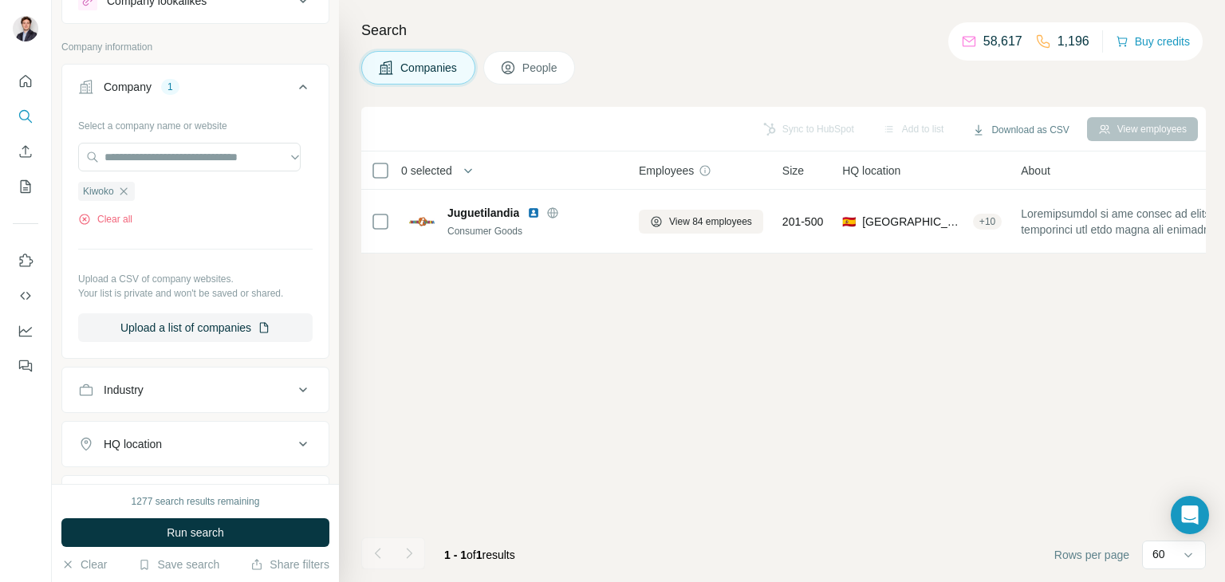
scroll to position [0, 0]
click at [431, 65] on span "Companies" at bounding box center [429, 68] width 58 height 16
click at [243, 528] on button "Run search" at bounding box center [195, 533] width 268 height 29
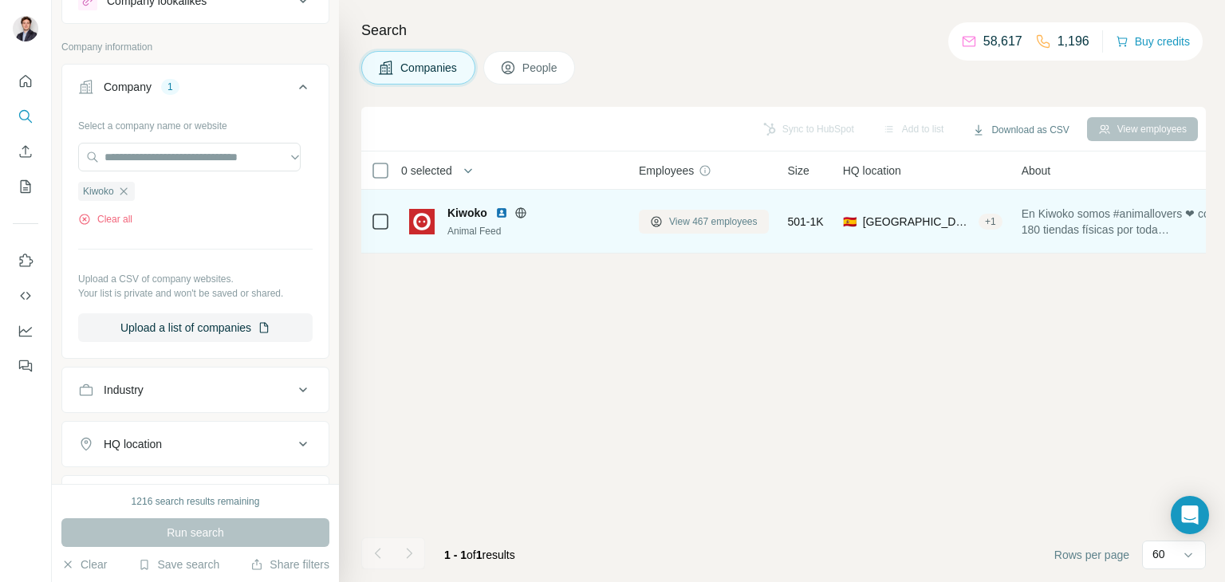
click at [683, 218] on span "View 467 employees" at bounding box center [713, 222] width 89 height 14
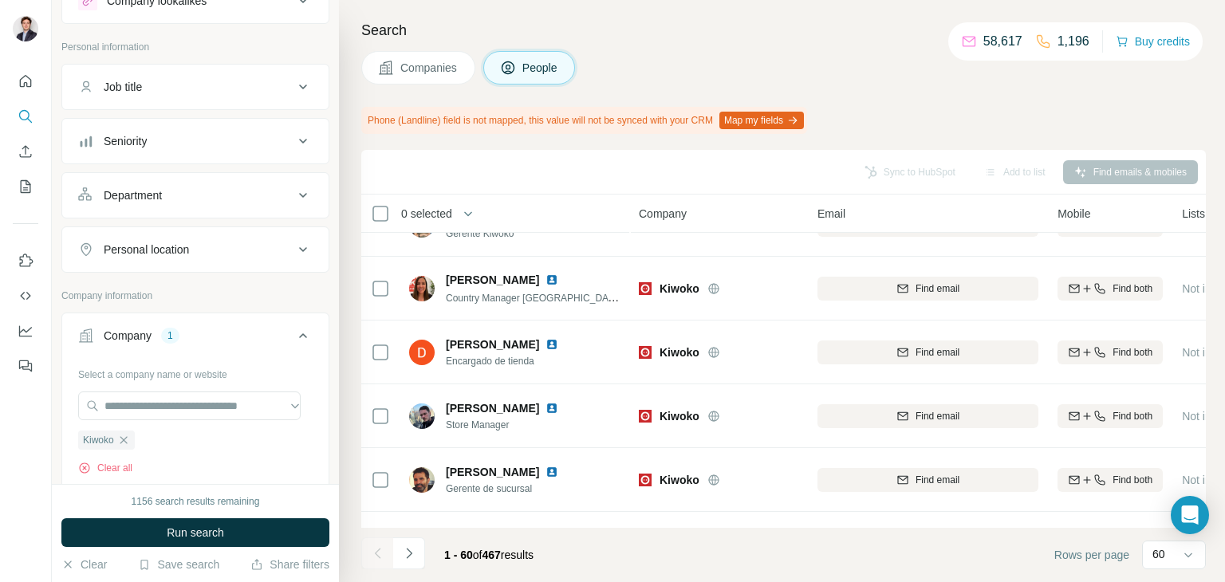
click at [831, 342] on button "Find email" at bounding box center [928, 353] width 221 height 24
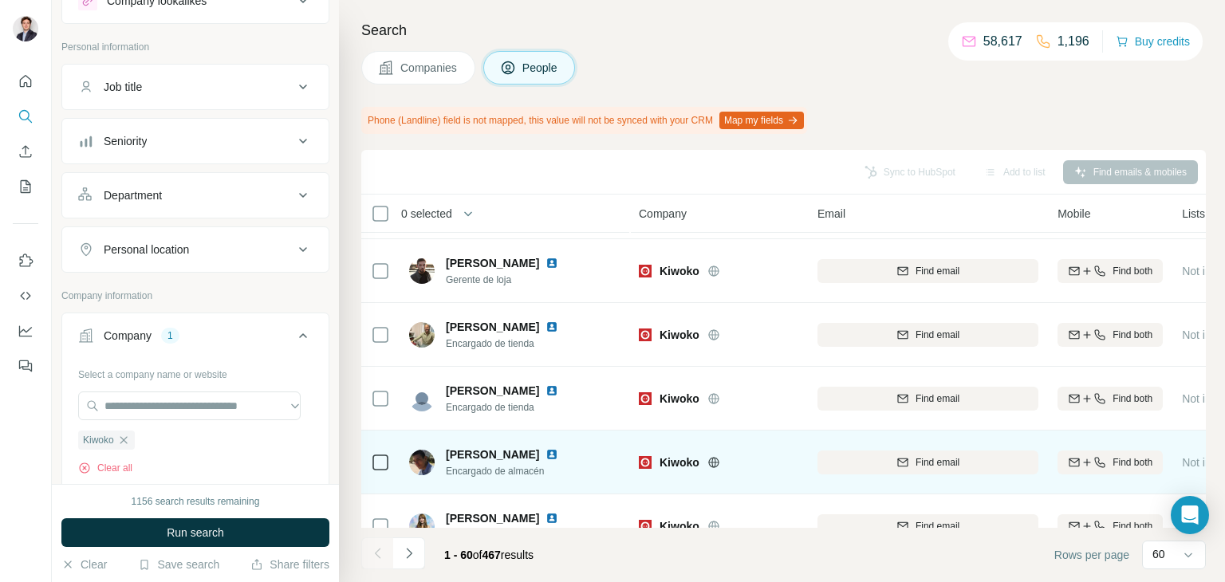
scroll to position [2346, 0]
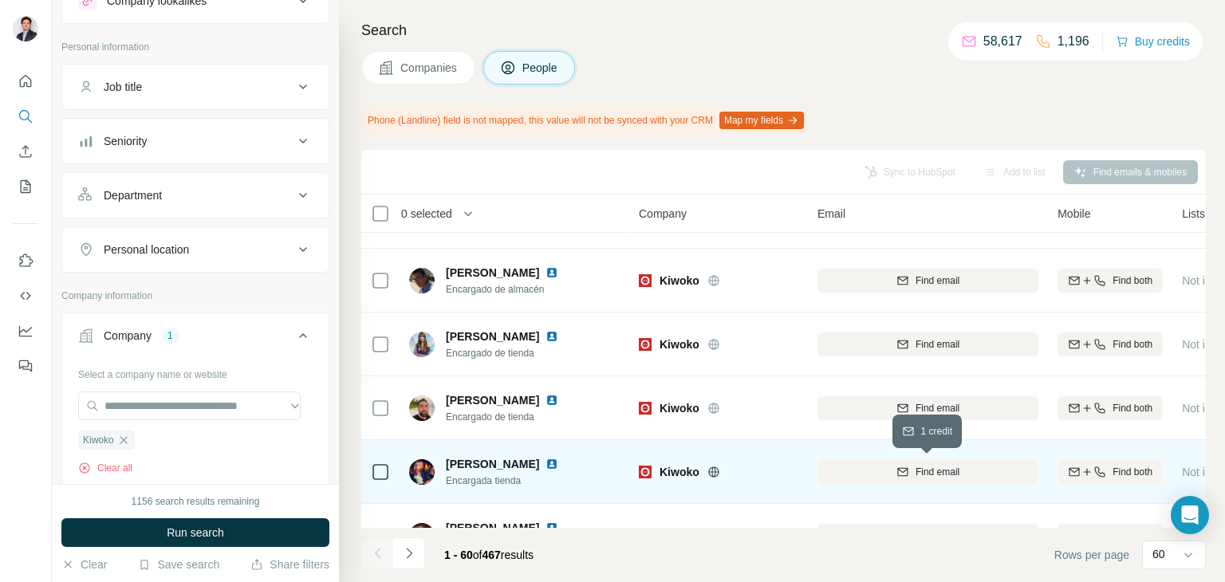
click at [890, 477] on div "Find email" at bounding box center [928, 472] width 221 height 14
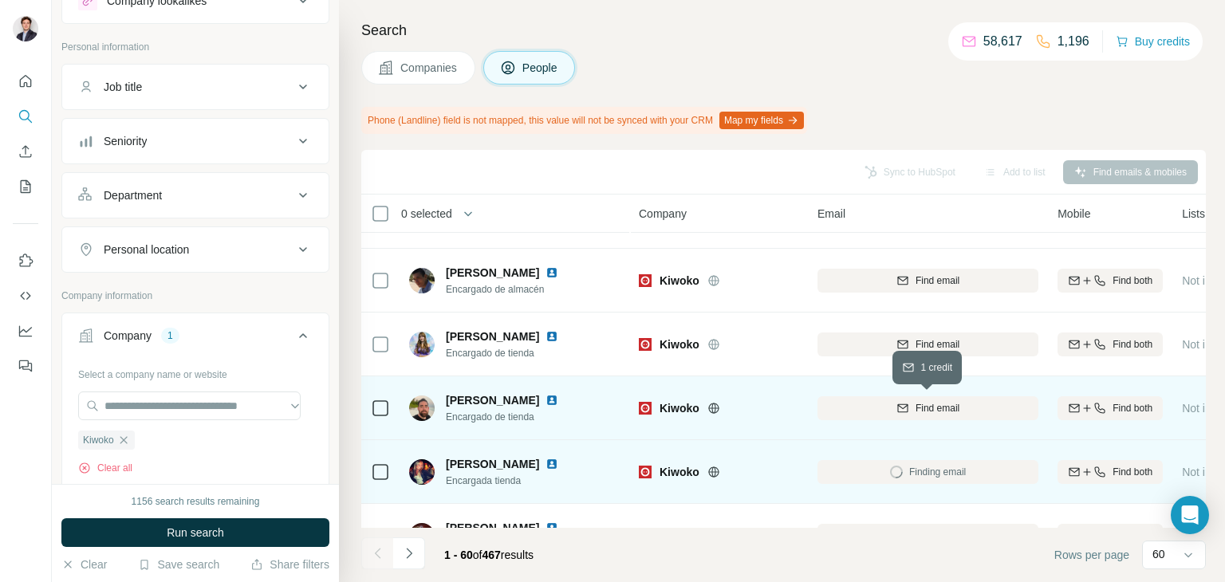
click at [888, 411] on div "Find email" at bounding box center [928, 408] width 221 height 14
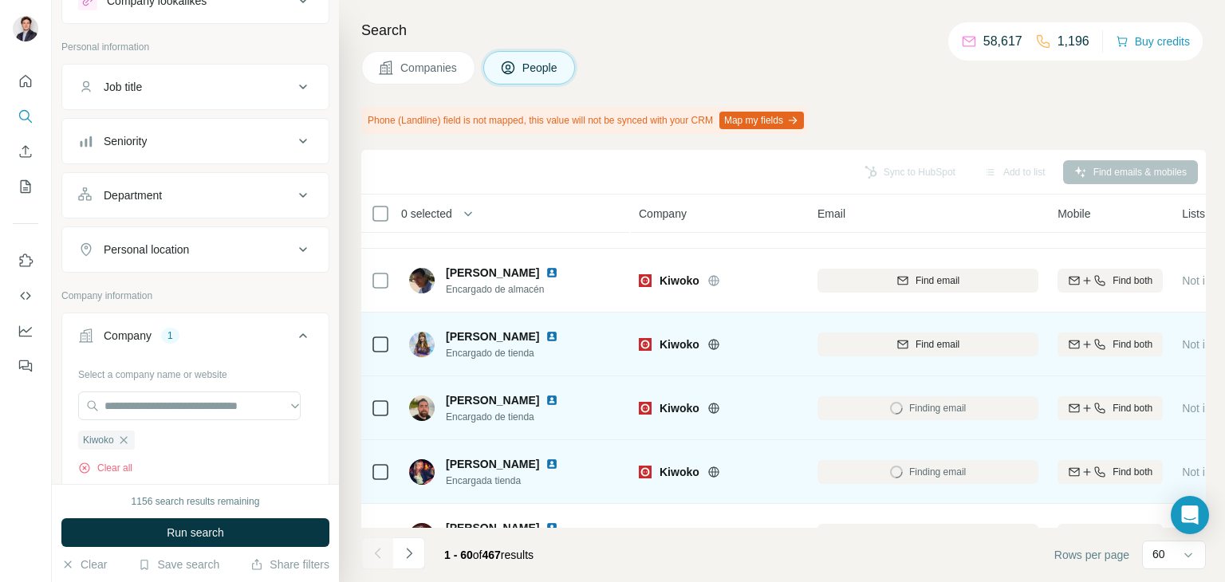
click at [889, 350] on div "Find email" at bounding box center [928, 344] width 221 height 14
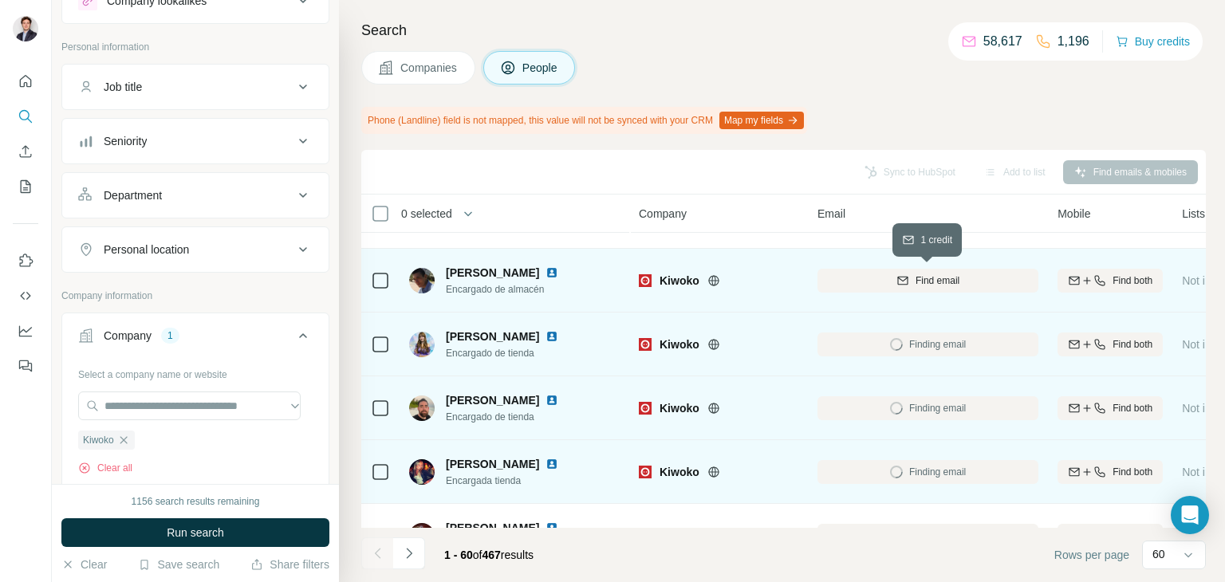
click at [903, 278] on icon "button" at bounding box center [903, 280] width 13 height 13
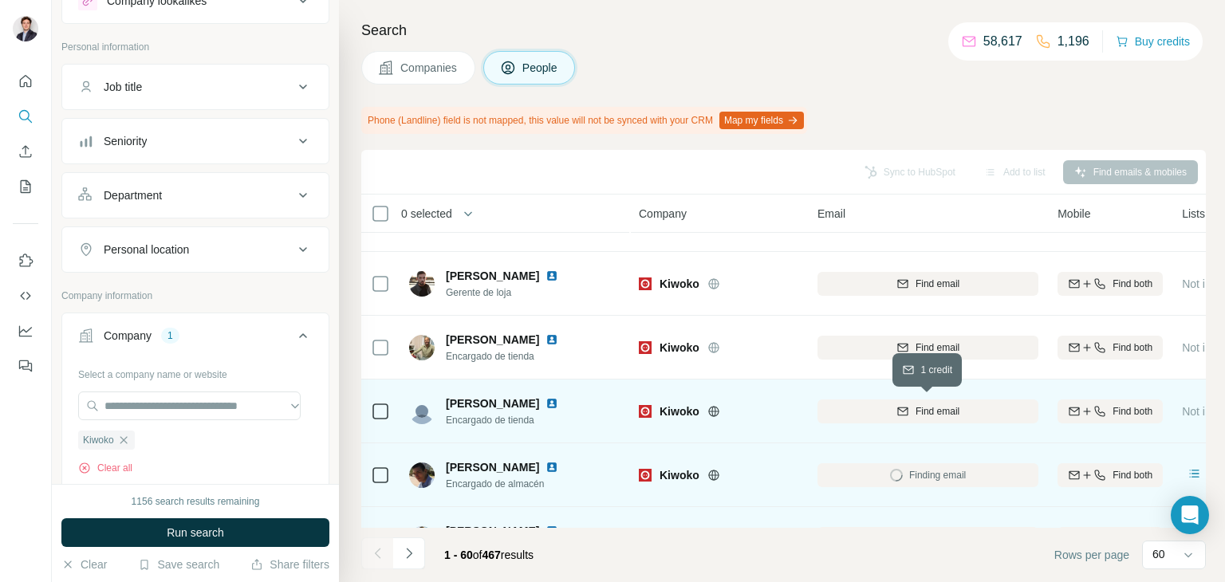
scroll to position [2113, 0]
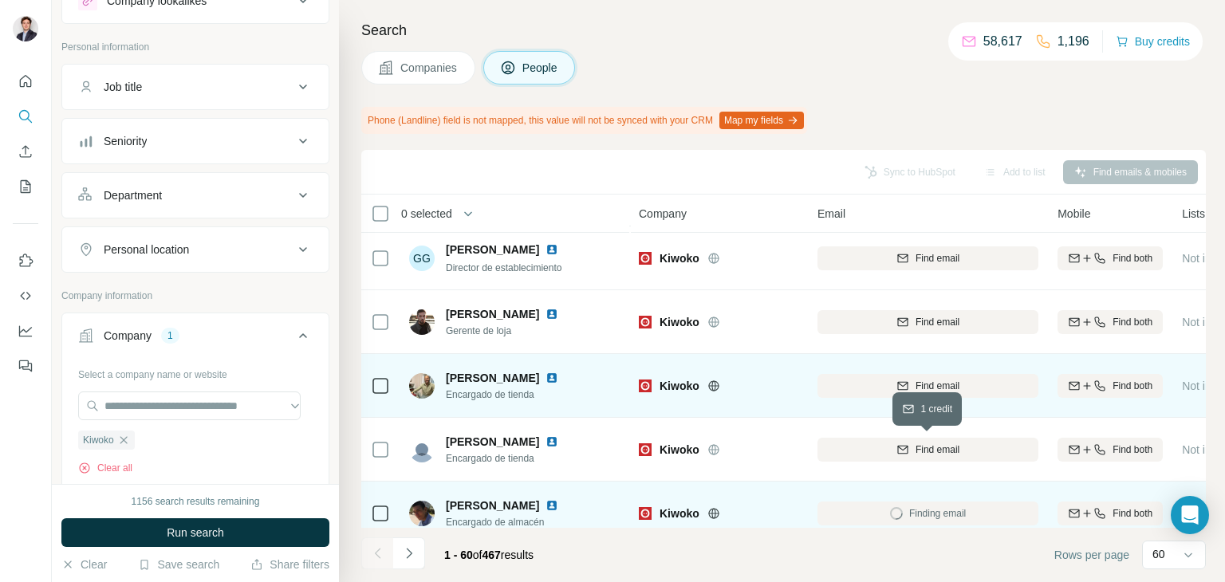
click at [909, 443] on div "Find email" at bounding box center [928, 450] width 221 height 14
click at [893, 380] on div "Find email" at bounding box center [928, 386] width 221 height 14
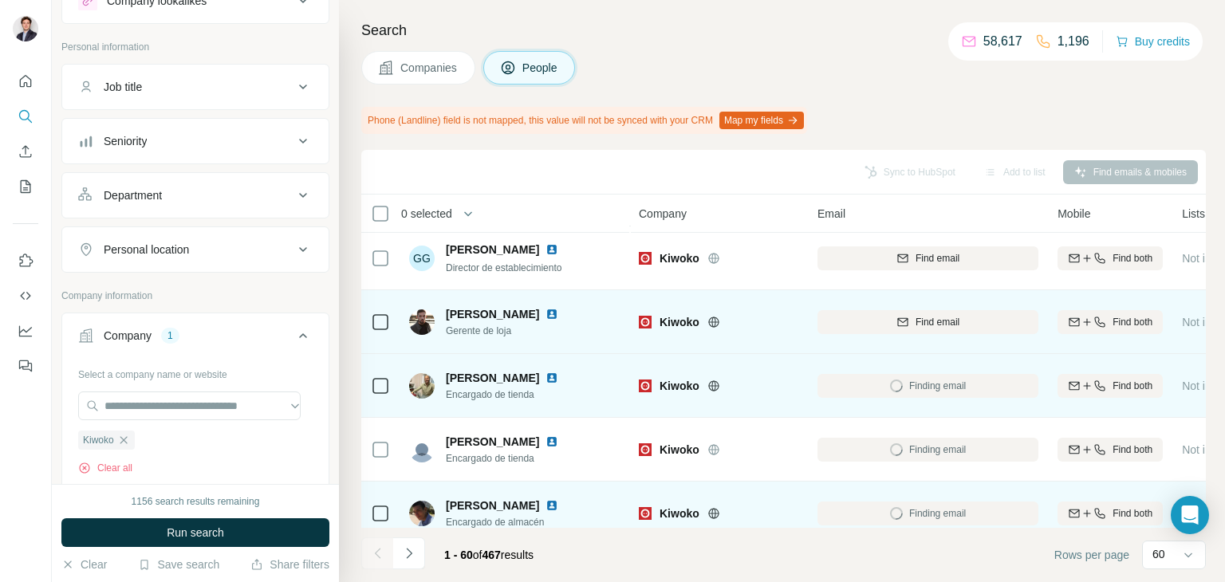
click at [889, 313] on button "Find email" at bounding box center [928, 322] width 221 height 24
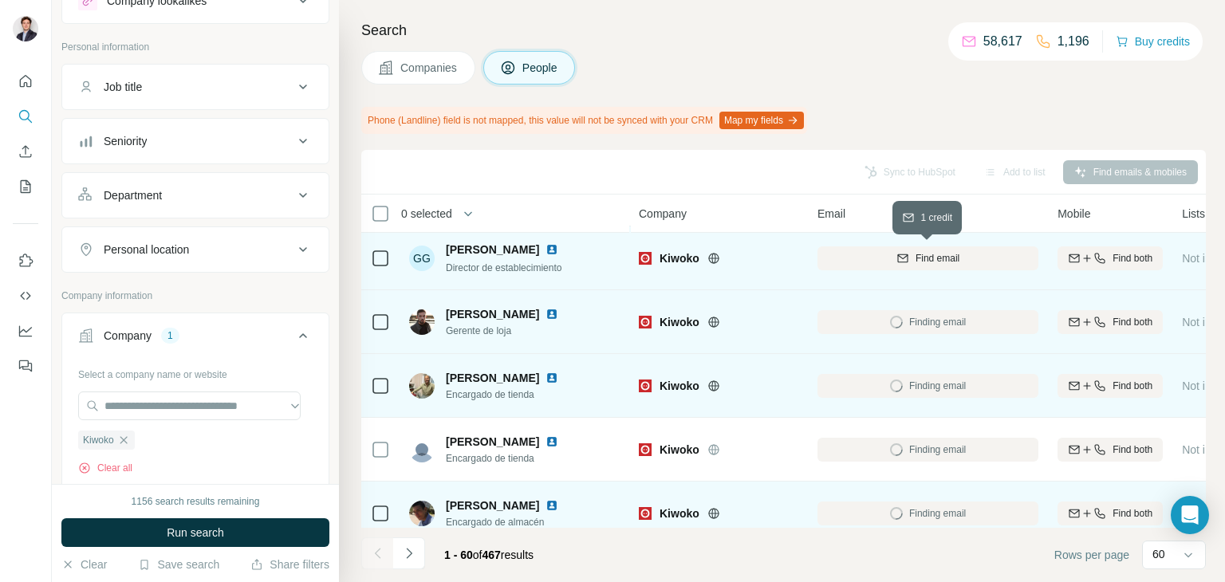
click at [874, 253] on div "Find email" at bounding box center [928, 258] width 221 height 14
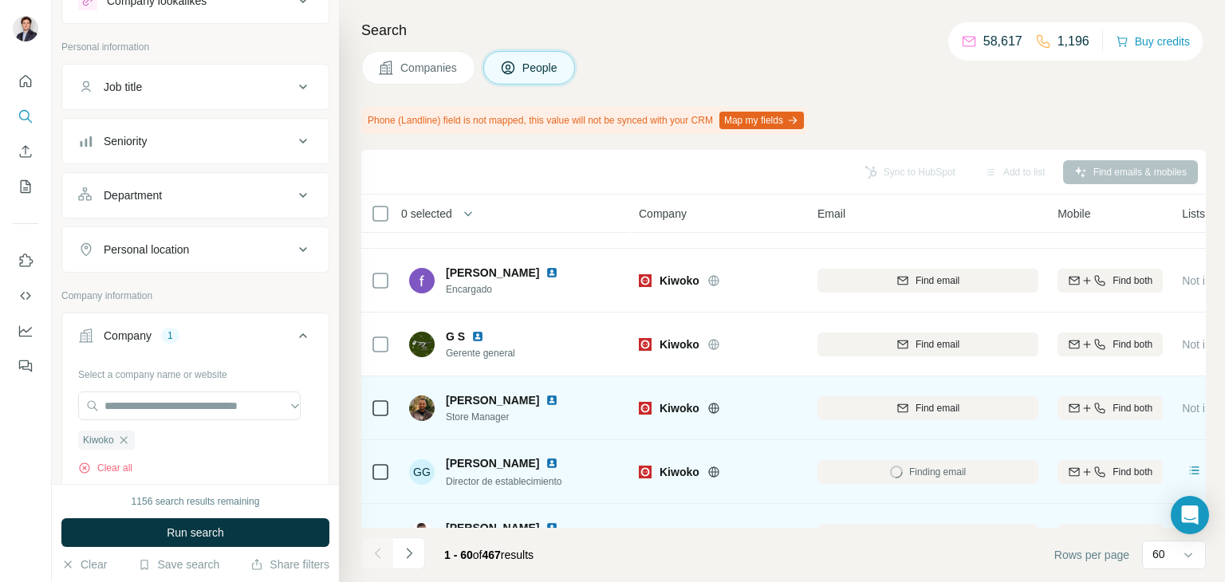
scroll to position [1899, 0]
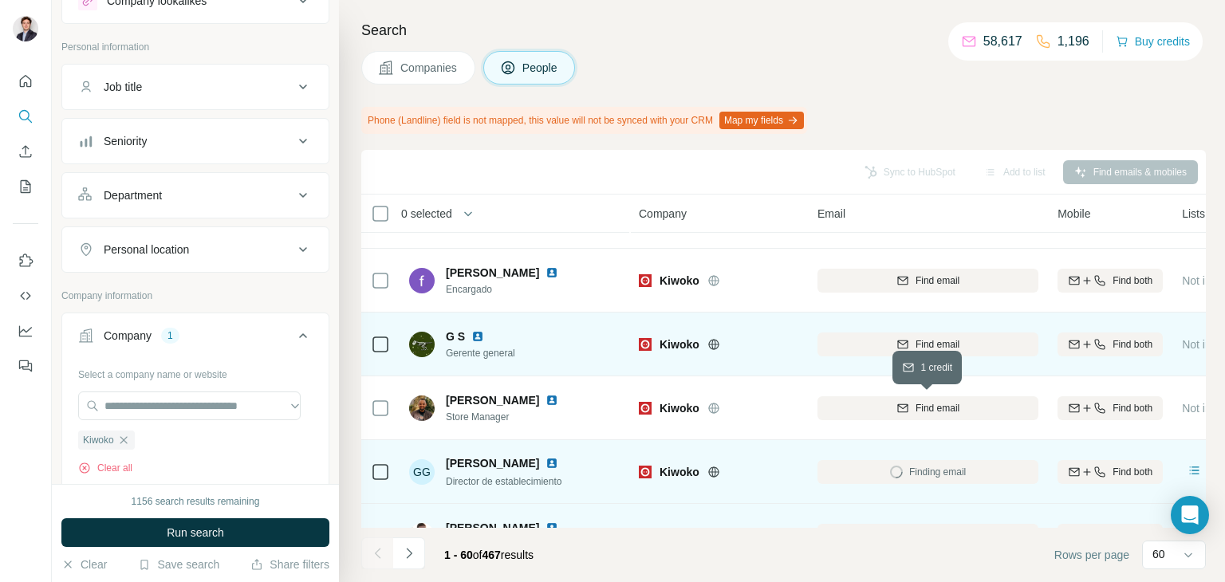
click at [865, 403] on div "Find email" at bounding box center [928, 408] width 221 height 14
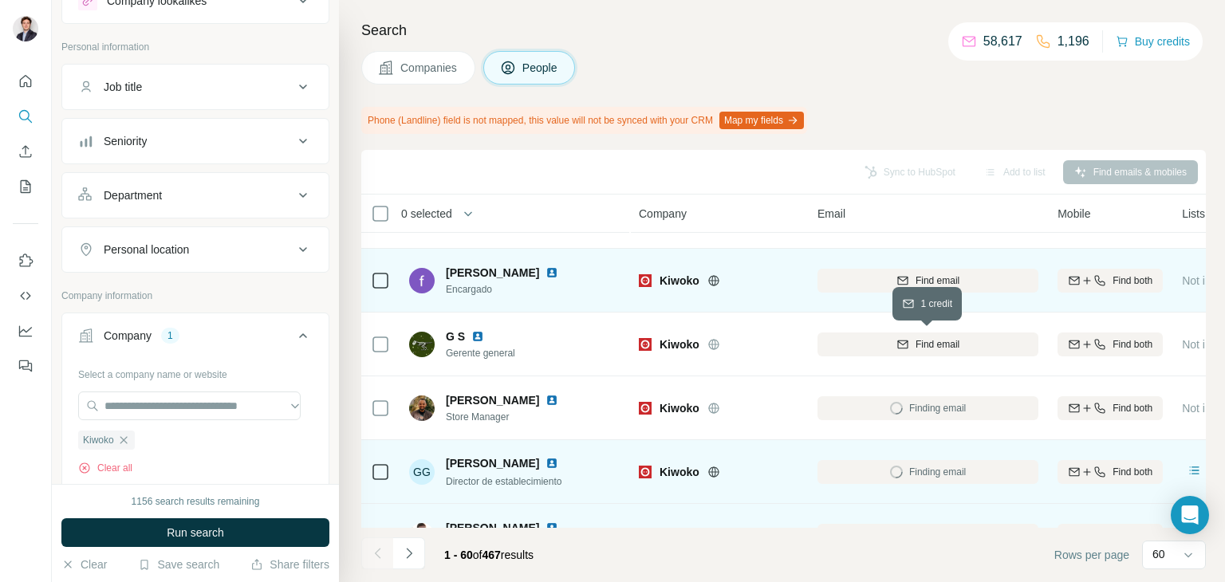
click at [862, 345] on div "Find email" at bounding box center [928, 344] width 221 height 14
click at [862, 280] on div "Find email" at bounding box center [928, 281] width 221 height 14
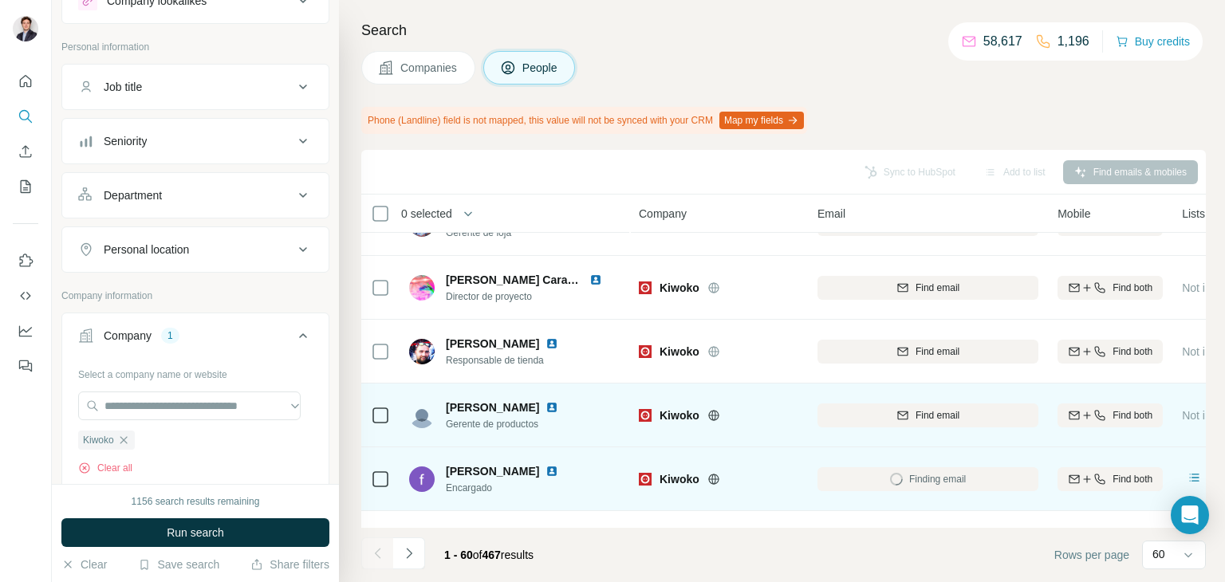
scroll to position [1699, 0]
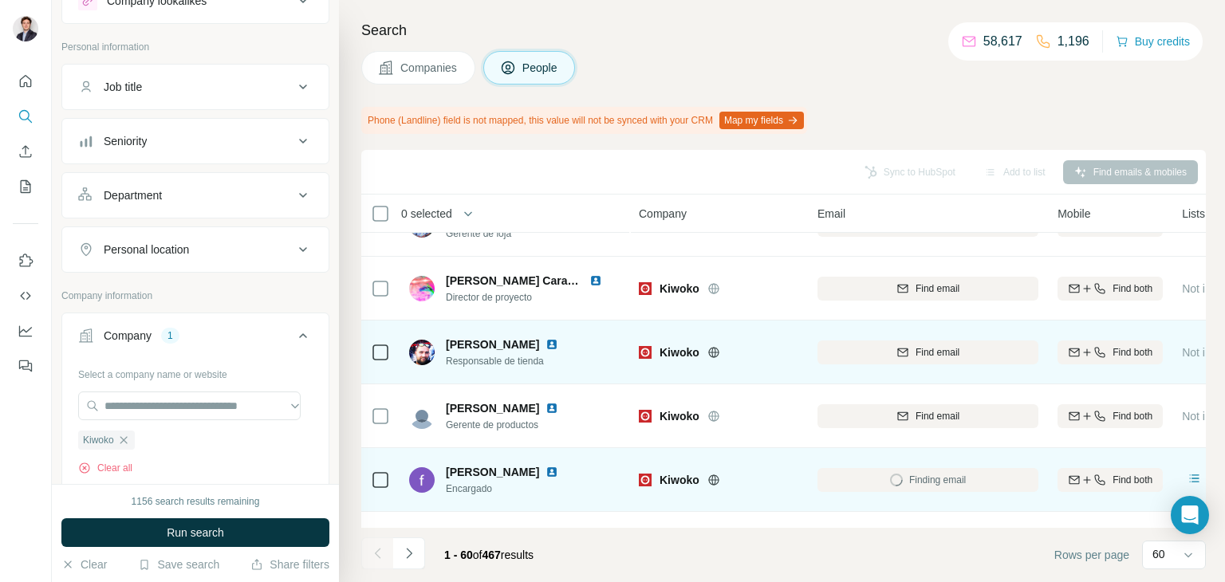
click at [880, 419] on div "Find email" at bounding box center [928, 416] width 221 height 14
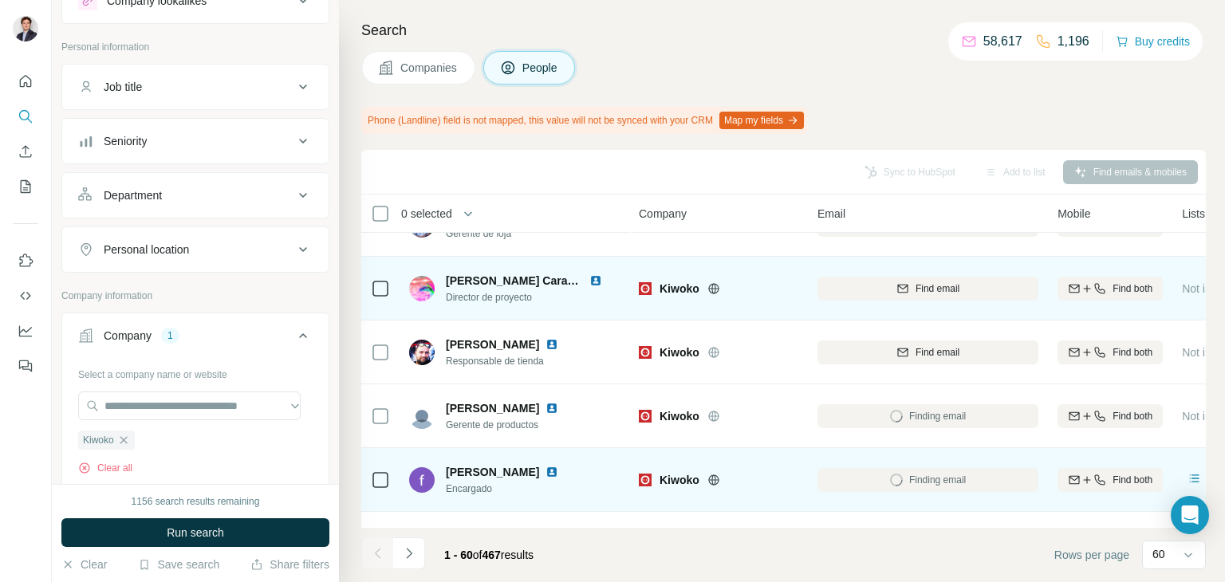
click at [872, 352] on div "Find email" at bounding box center [928, 352] width 221 height 14
click at [873, 294] on div "Find email" at bounding box center [928, 289] width 221 height 14
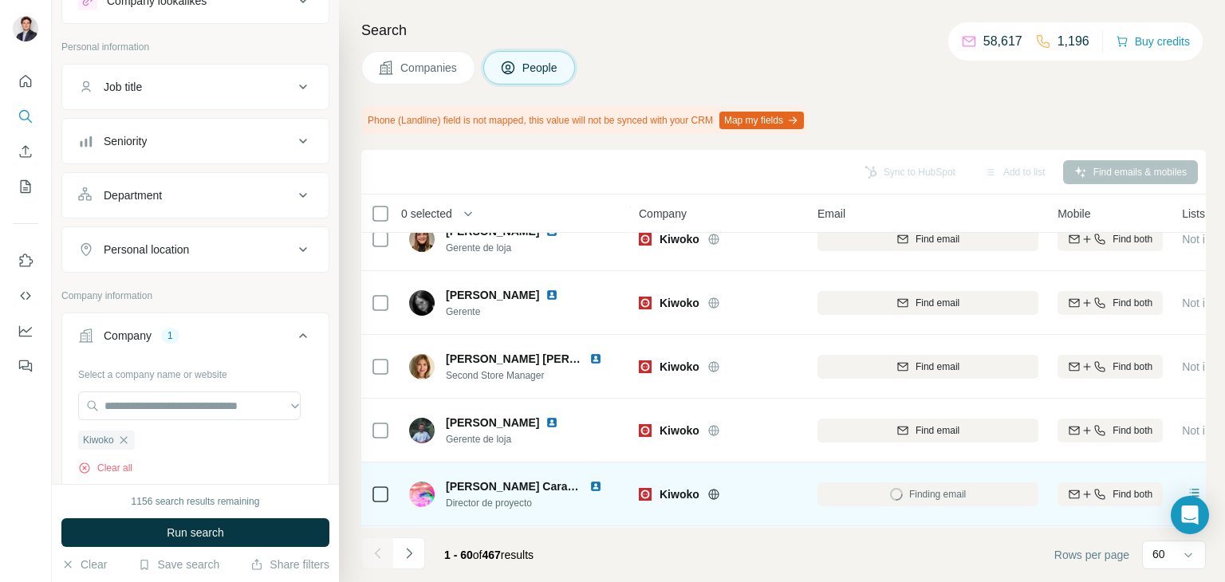
scroll to position [1457, 0]
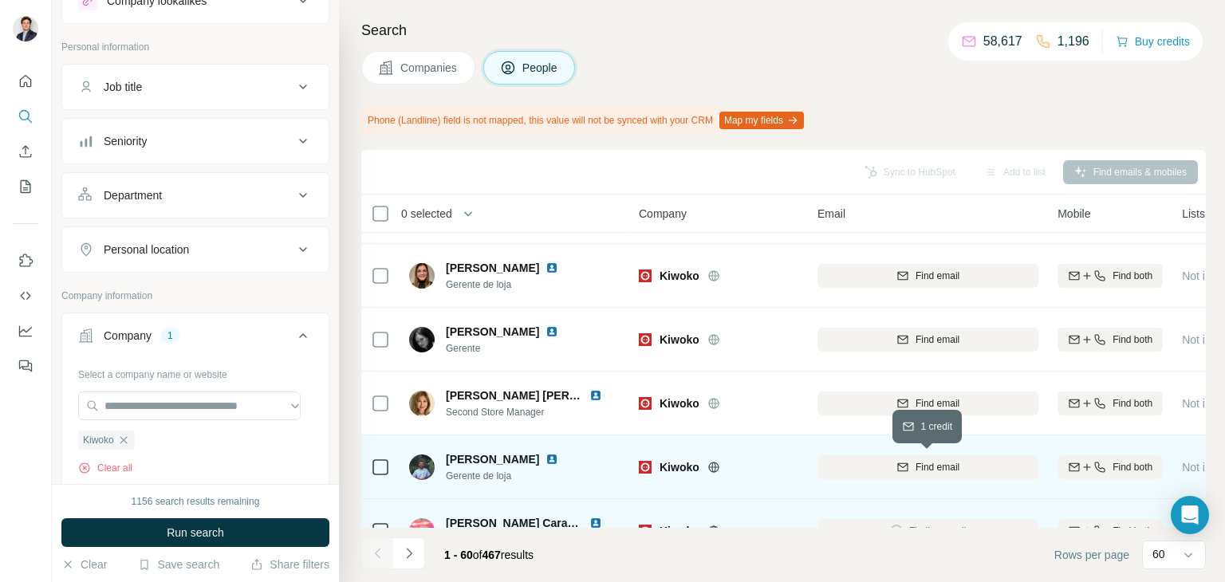
click at [881, 474] on button "Find email" at bounding box center [928, 468] width 221 height 24
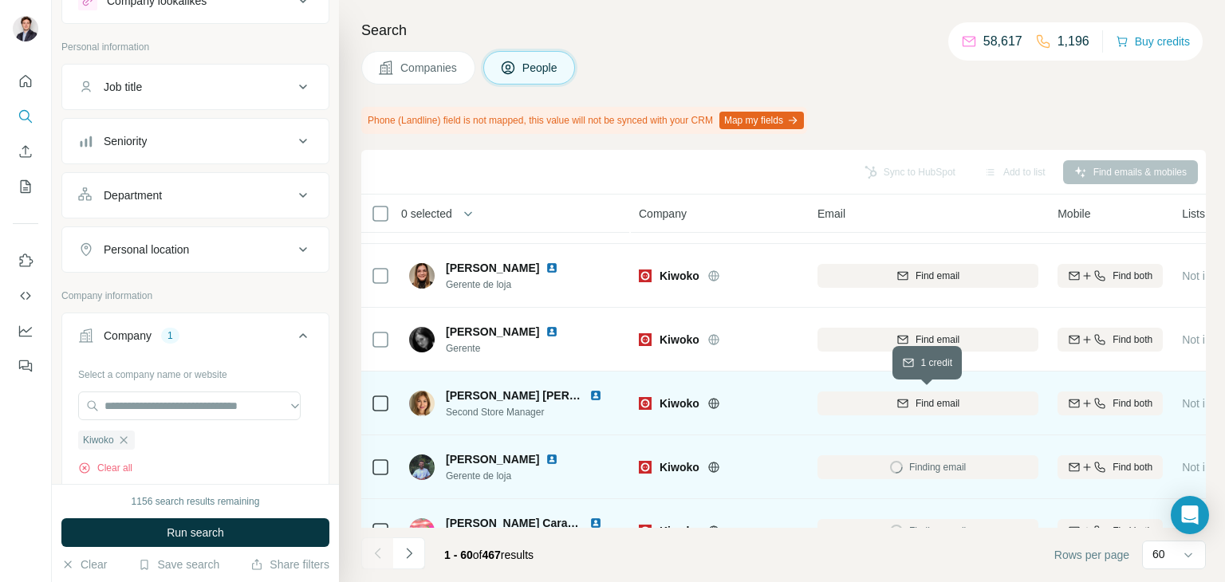
click at [880, 398] on div "Find email" at bounding box center [928, 404] width 221 height 14
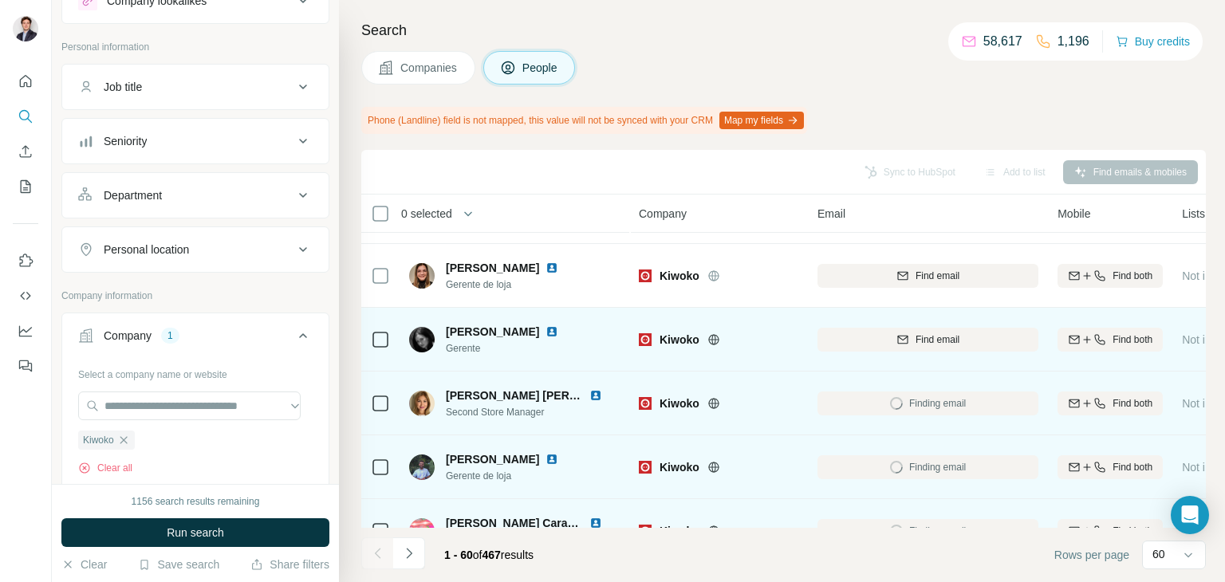
click at [876, 342] on div "Find email" at bounding box center [928, 340] width 221 height 14
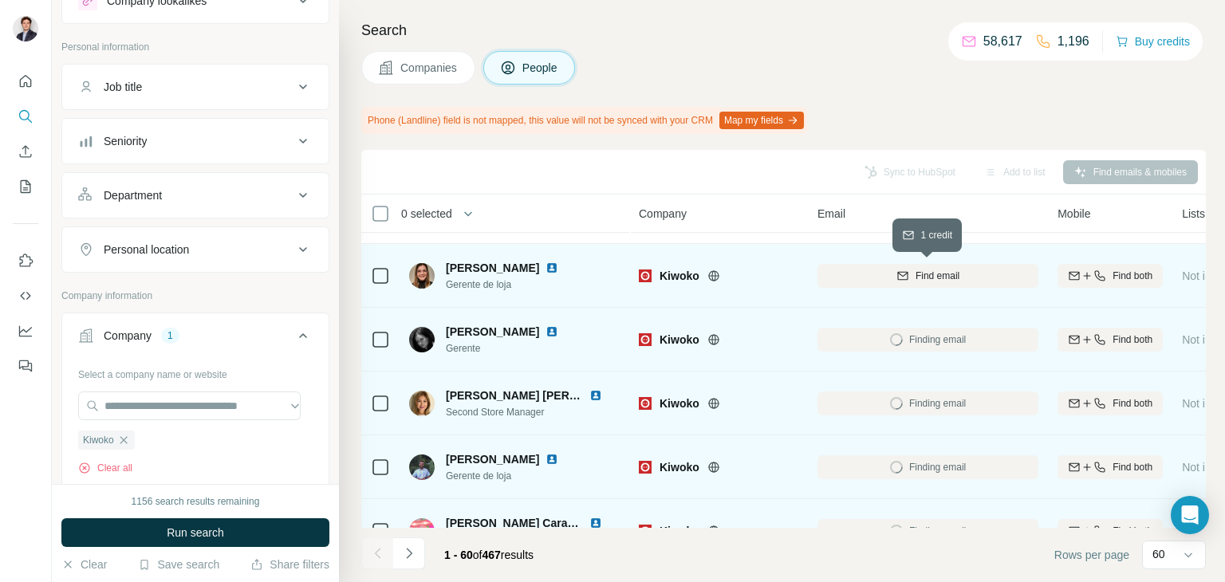
click at [871, 284] on button "Find email" at bounding box center [928, 276] width 221 height 24
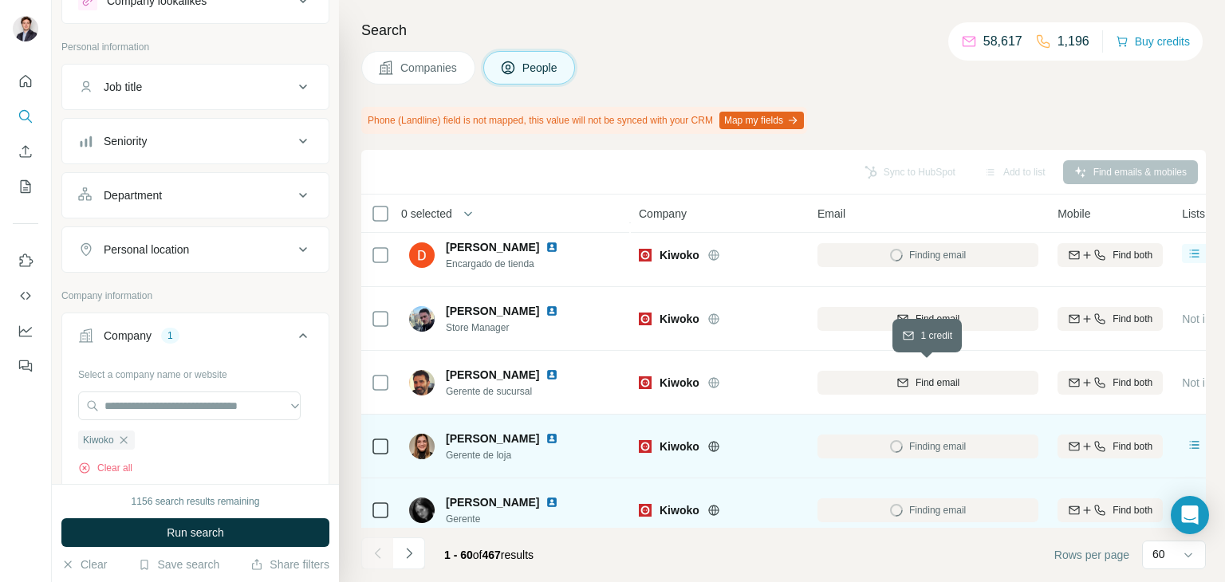
scroll to position [1273, 0]
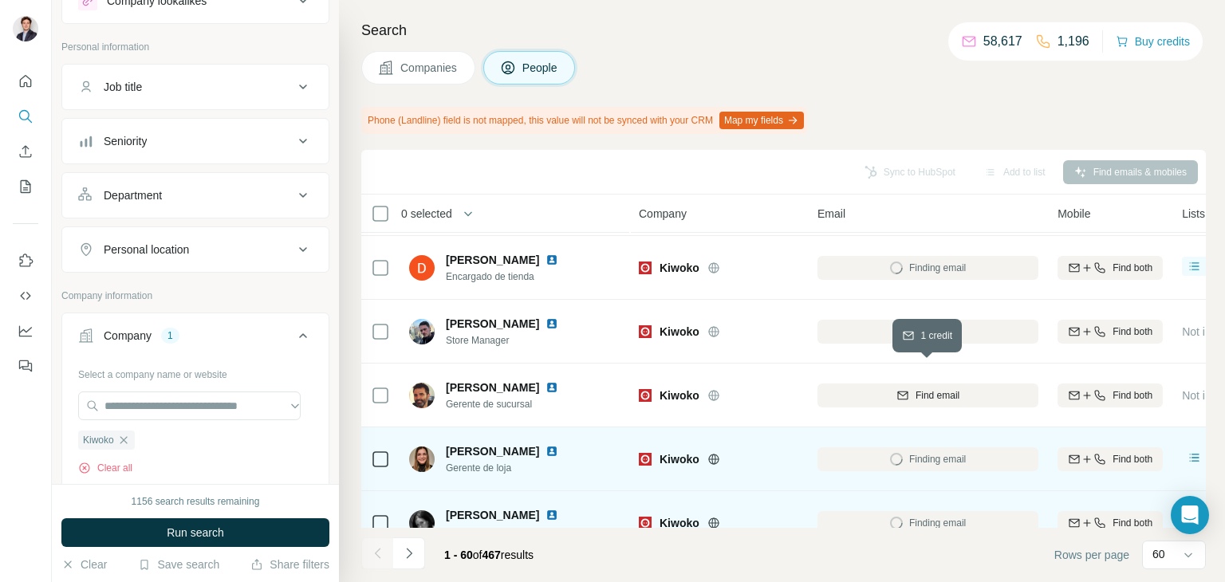
click at [884, 384] on button "Find email" at bounding box center [928, 396] width 221 height 24
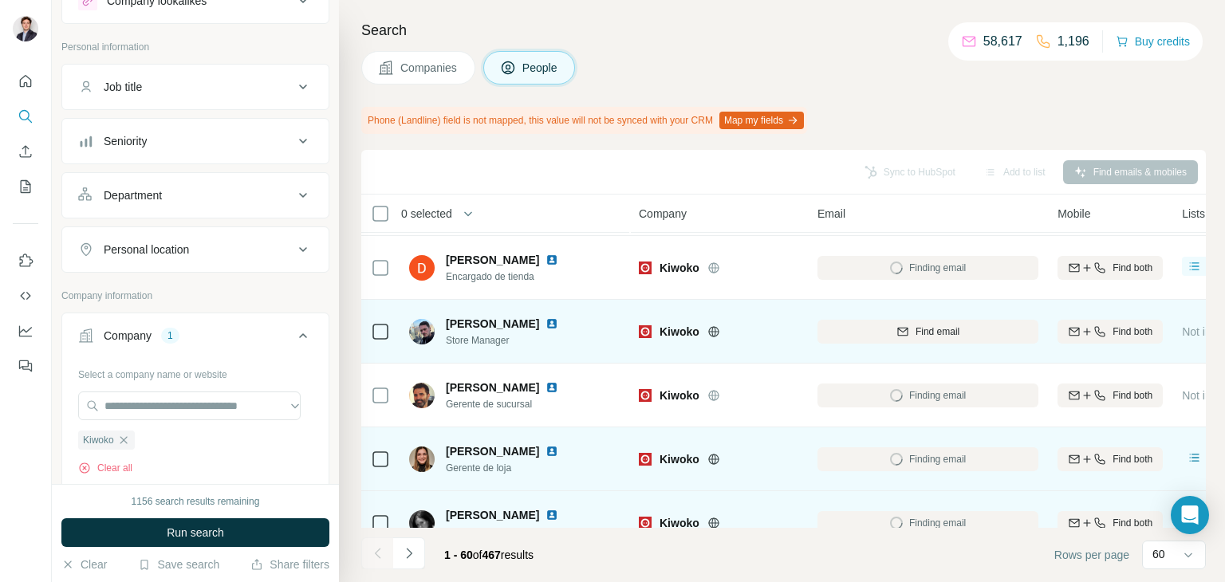
click at [883, 331] on div "Find email" at bounding box center [928, 332] width 221 height 14
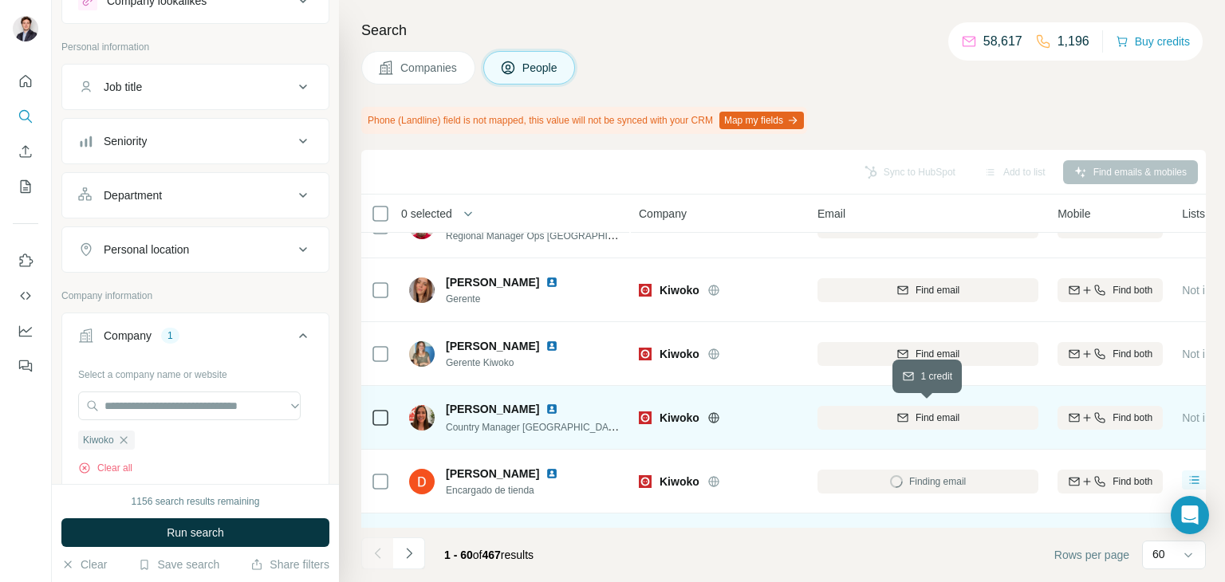
click at [875, 428] on button "Find email" at bounding box center [928, 418] width 221 height 24
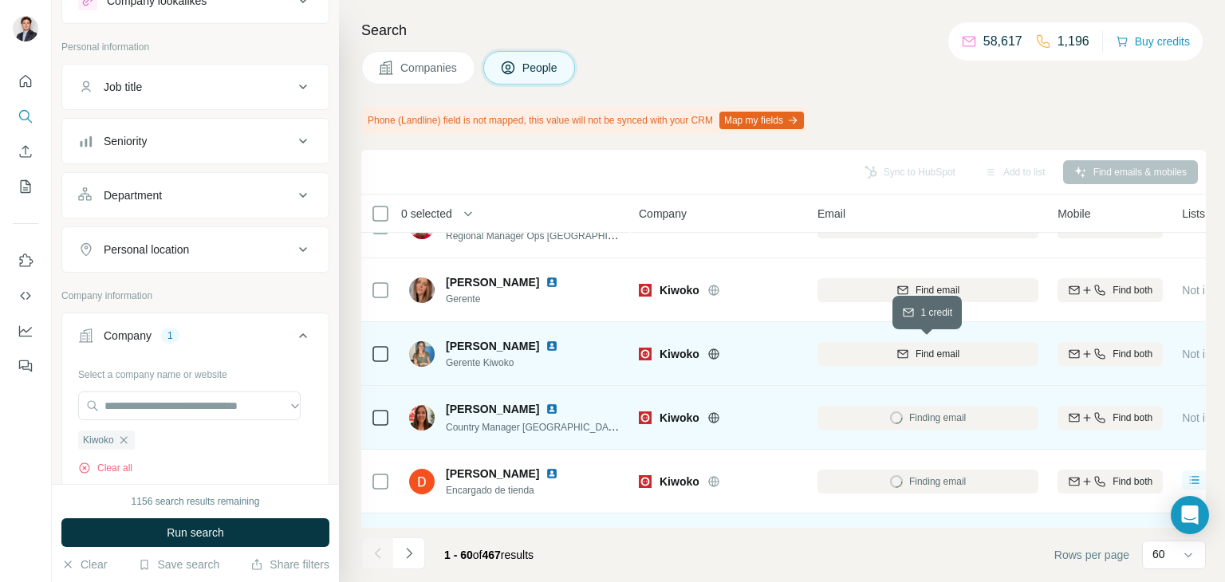
click at [887, 342] on button "Find email" at bounding box center [928, 354] width 221 height 24
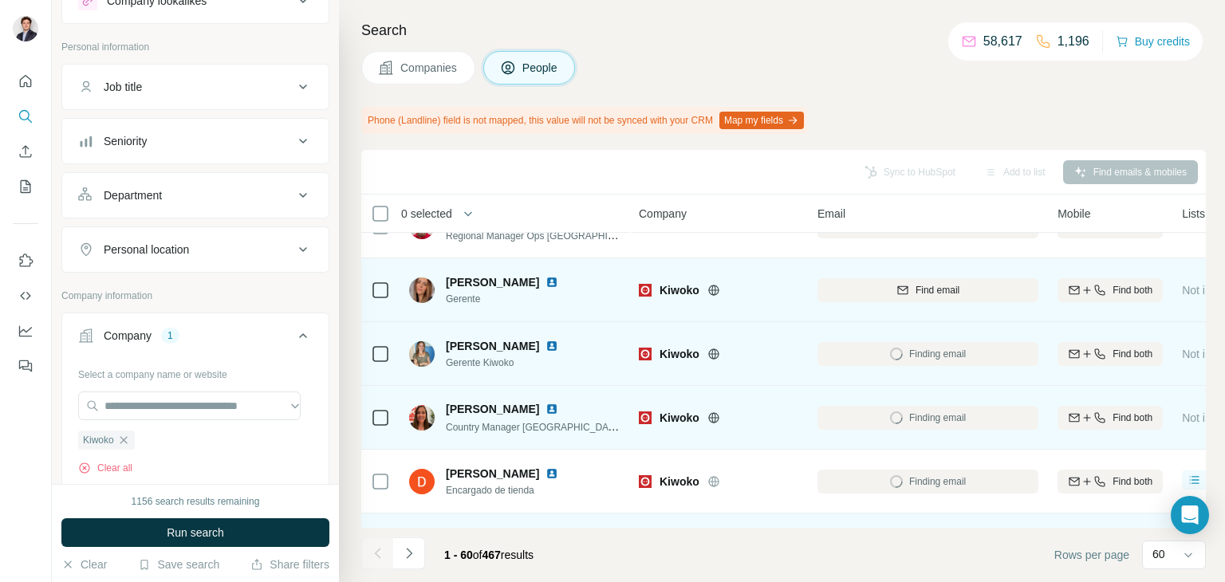
click at [887, 294] on div "Find email" at bounding box center [928, 290] width 221 height 14
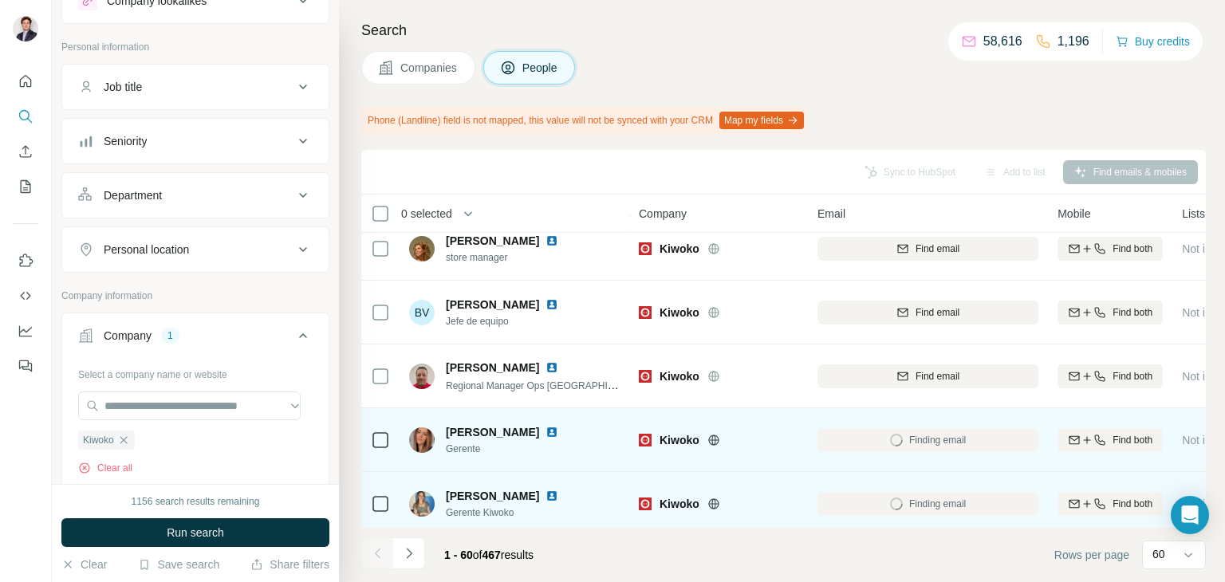
scroll to position [836, 0]
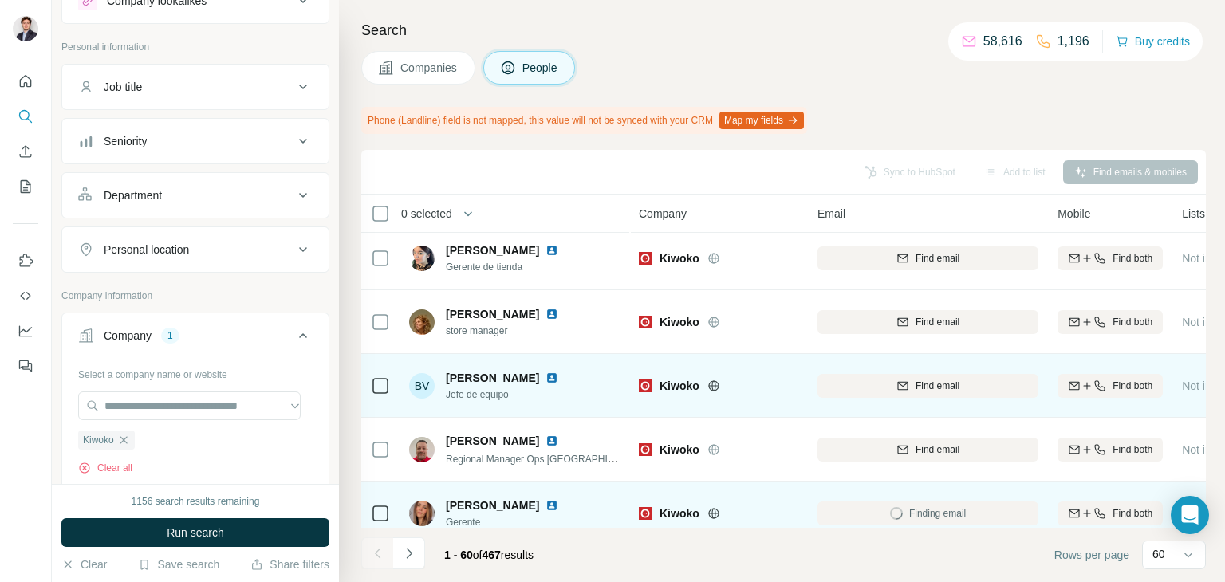
click at [893, 443] on div "Find email" at bounding box center [928, 450] width 221 height 14
click at [894, 386] on div "Find email" at bounding box center [928, 386] width 221 height 14
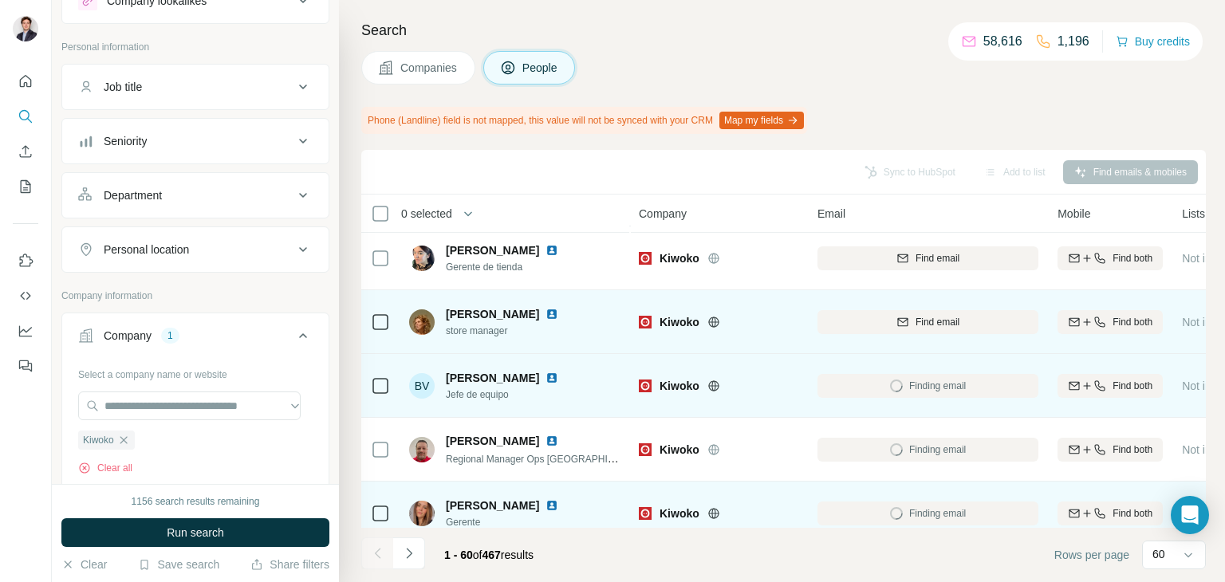
click at [886, 333] on div "Find email" at bounding box center [928, 322] width 221 height 44
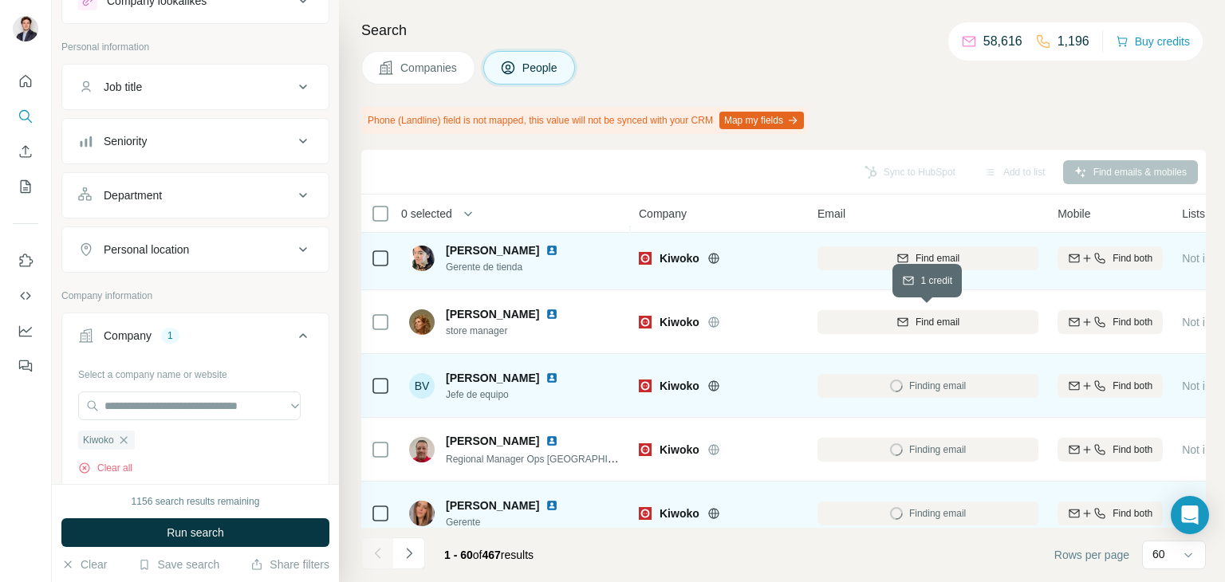
click at [886, 323] on div "Find email" at bounding box center [928, 322] width 221 height 14
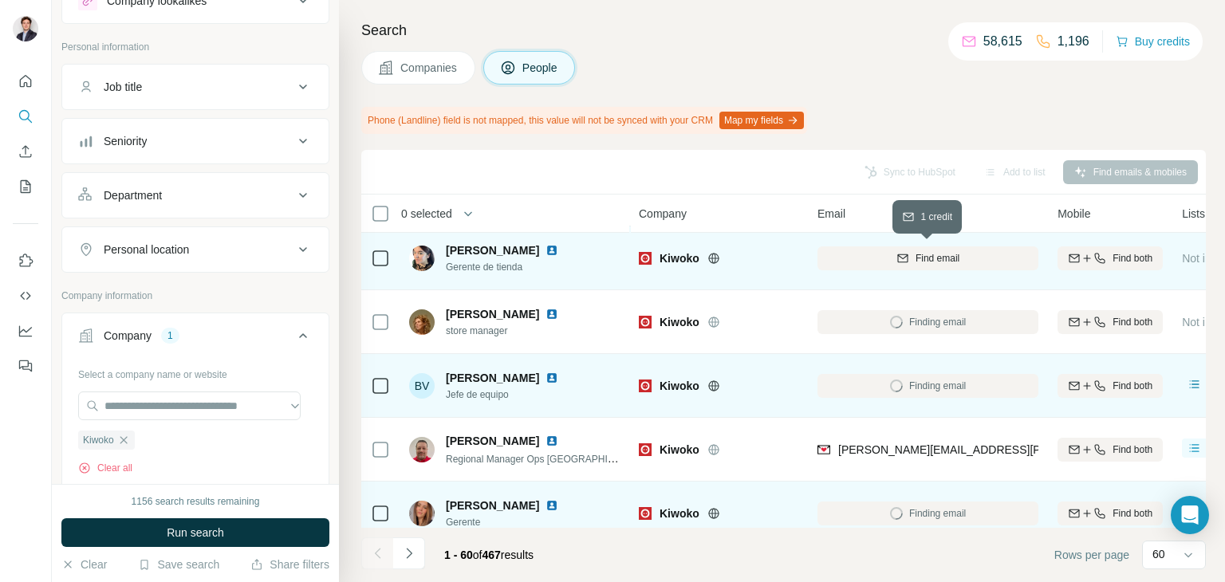
click at [885, 259] on div "Find email" at bounding box center [928, 258] width 221 height 14
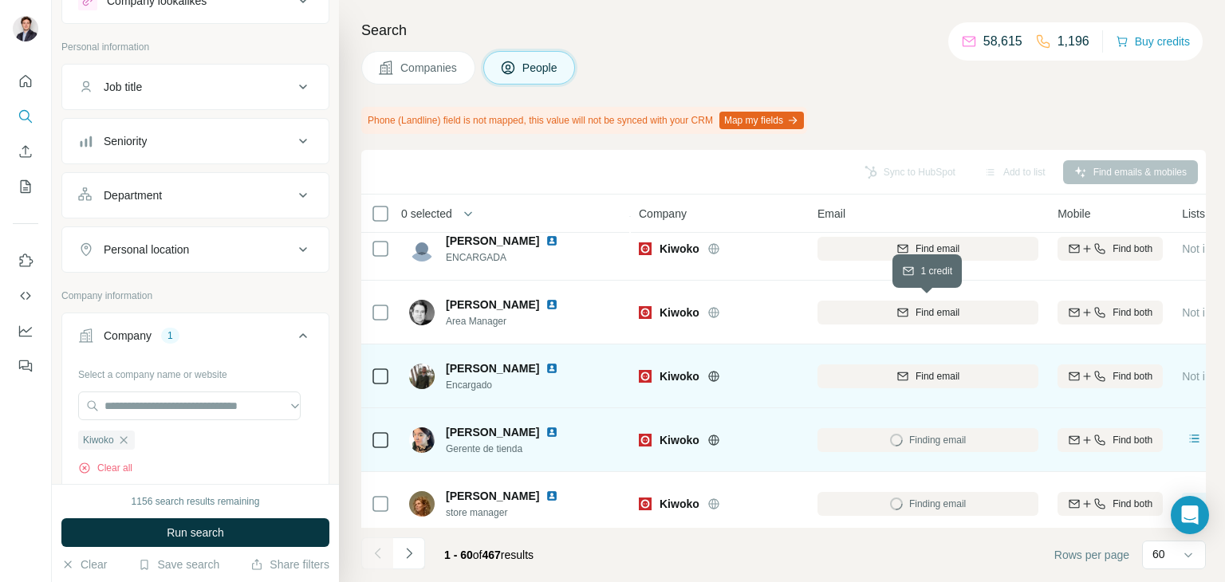
click at [879, 391] on div "Find email" at bounding box center [928, 376] width 221 height 44
click at [879, 373] on div "Find email" at bounding box center [928, 376] width 221 height 14
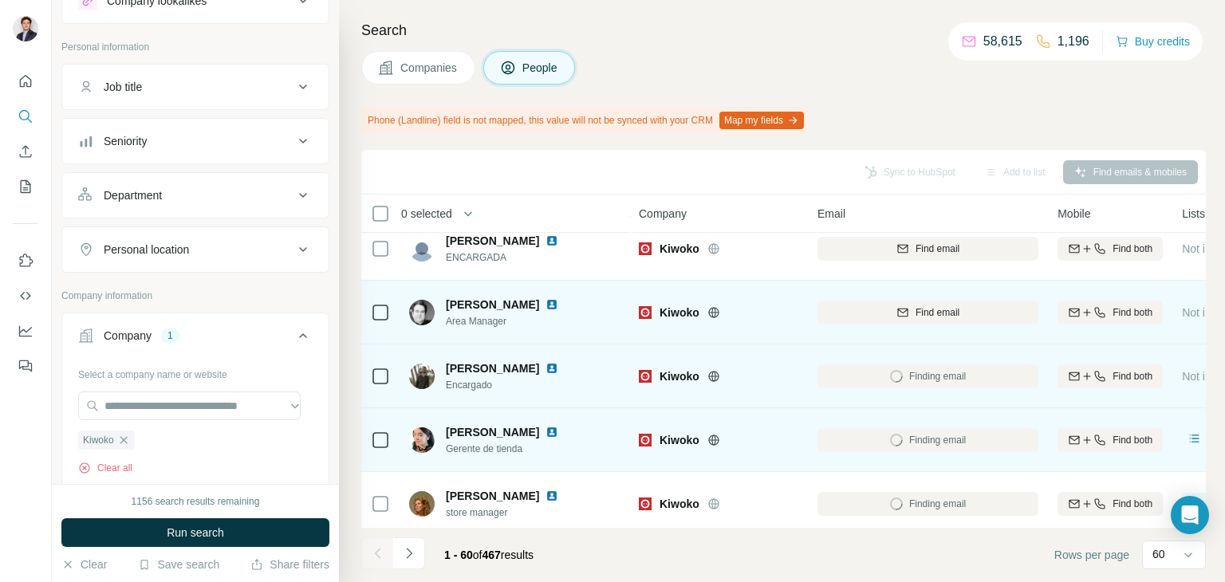
click at [884, 306] on div "Find email" at bounding box center [928, 313] width 221 height 14
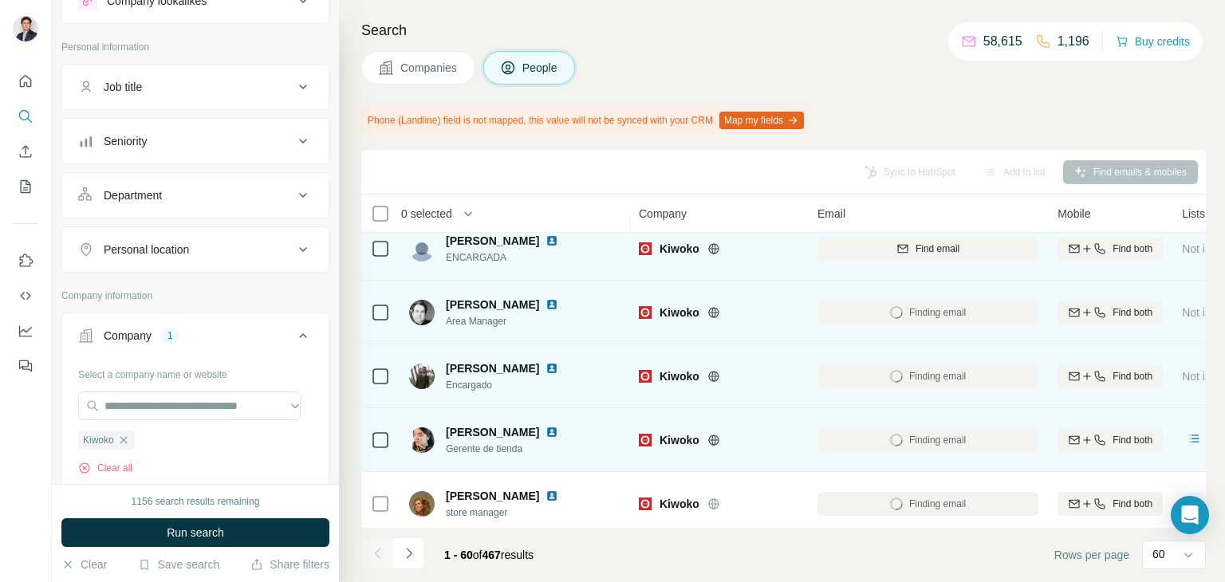
click at [877, 242] on div "Find email" at bounding box center [928, 249] width 221 height 14
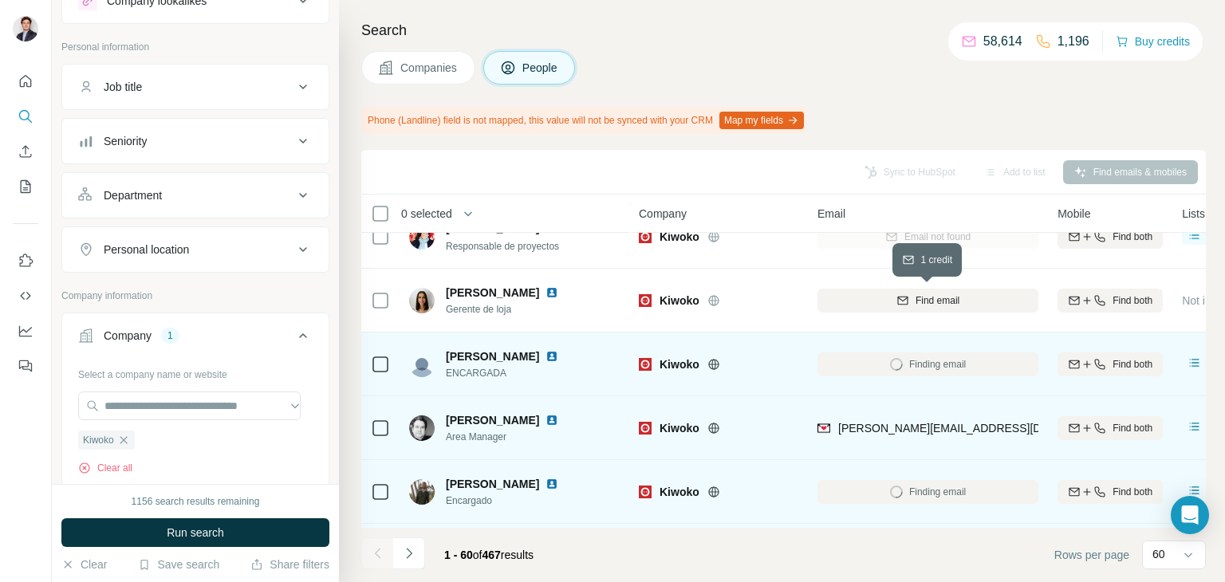
scroll to position [527, 0]
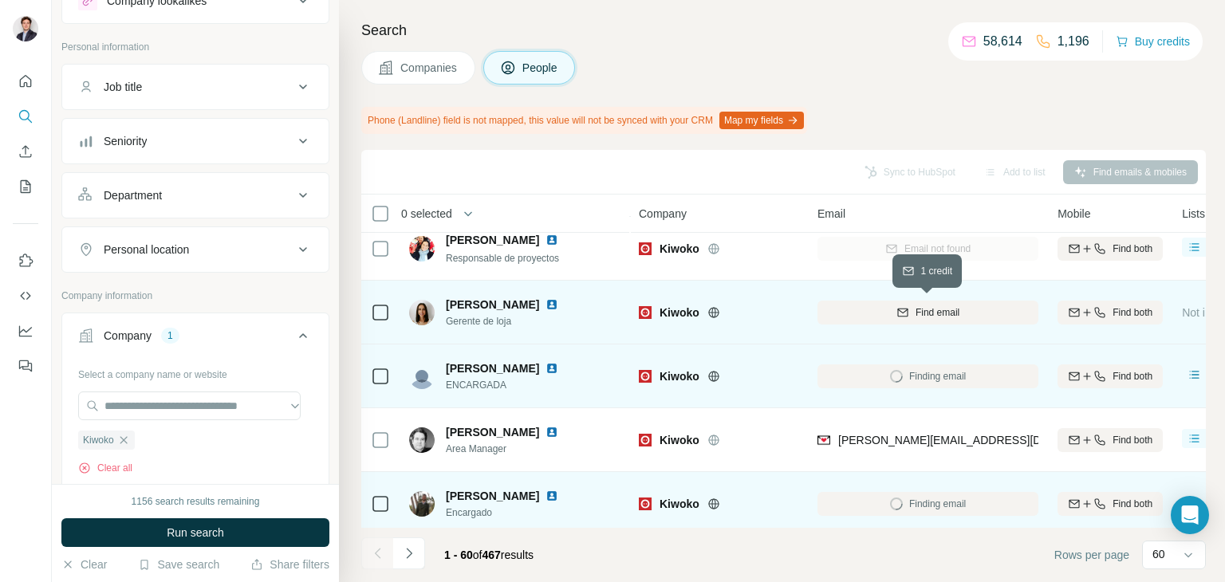
click at [886, 306] on div "Find email" at bounding box center [928, 313] width 221 height 14
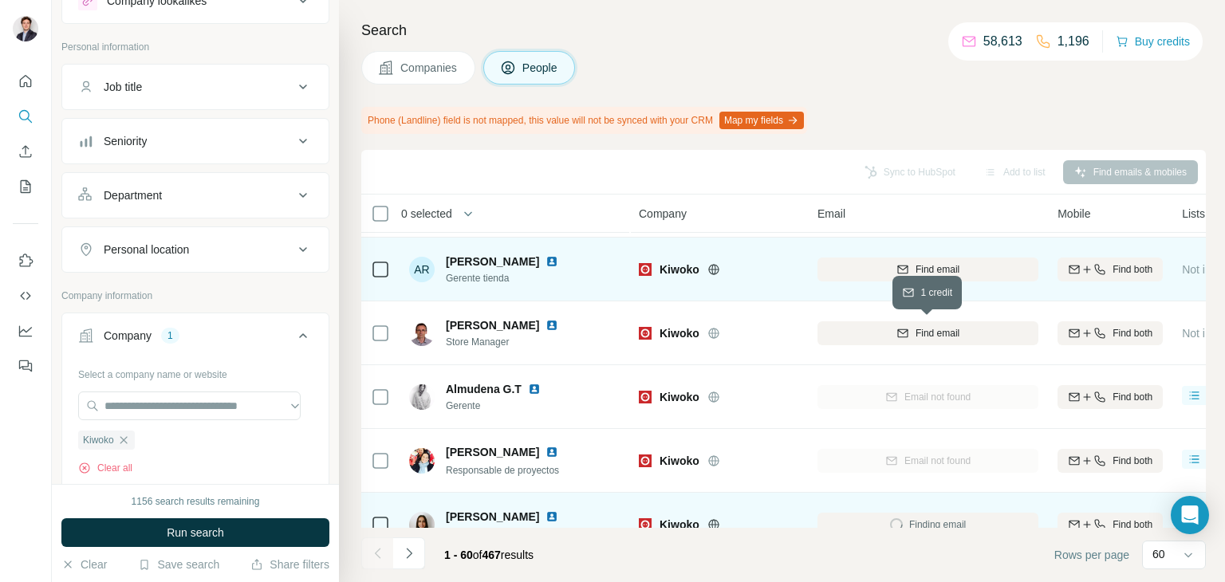
click at [870, 333] on div "Find email" at bounding box center [928, 333] width 221 height 14
click at [872, 266] on div "Find email" at bounding box center [928, 269] width 221 height 14
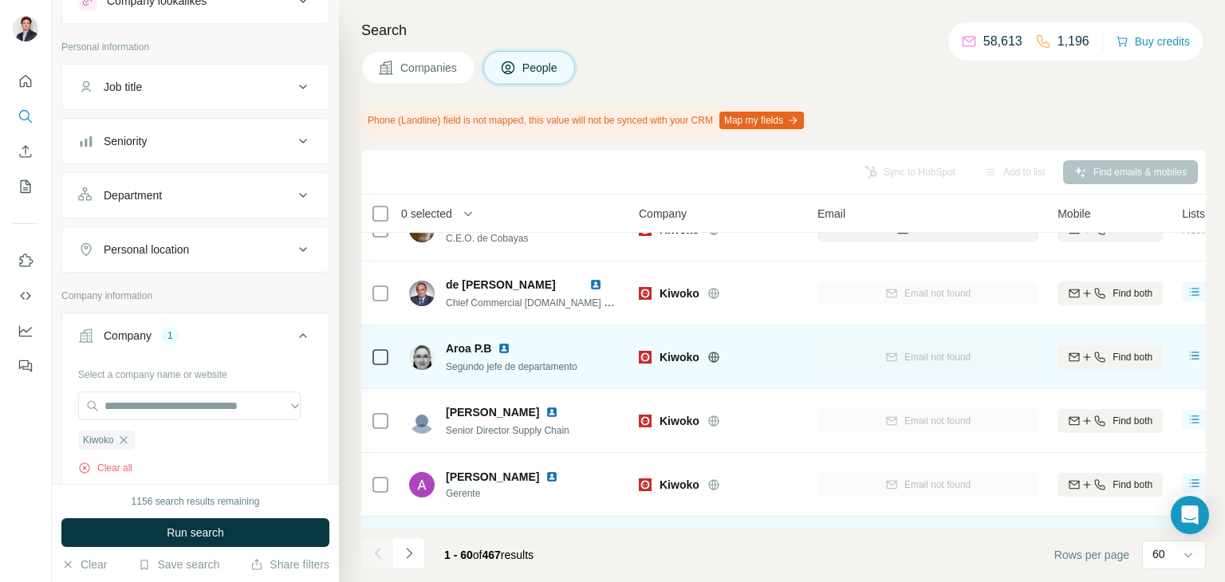
scroll to position [0, 0]
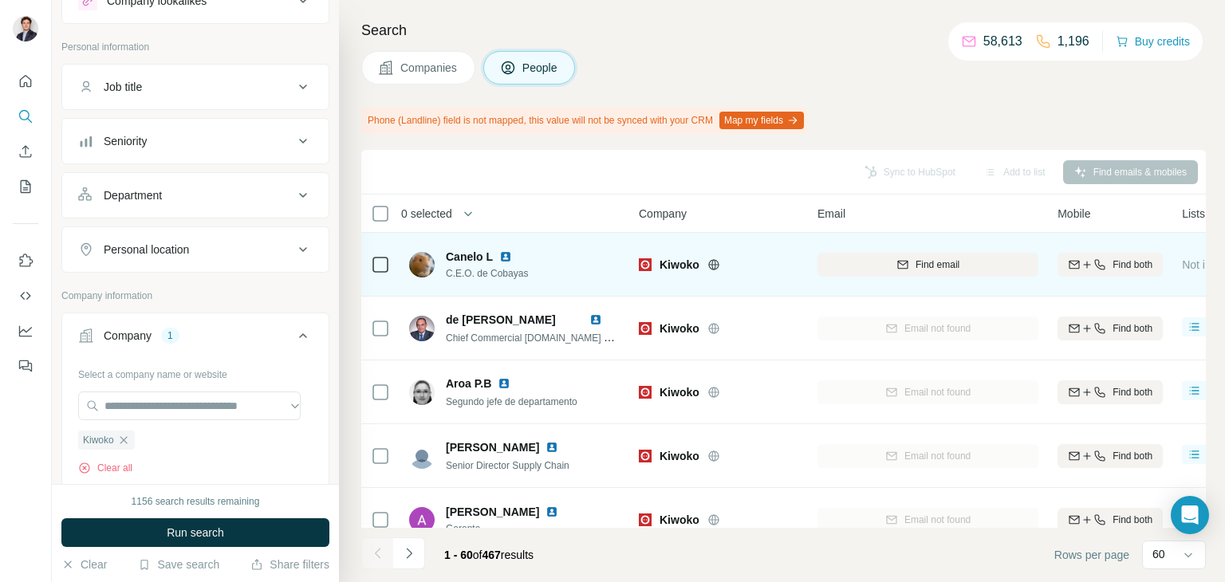
click at [885, 282] on div "Find email" at bounding box center [928, 265] width 221 height 44
click at [887, 266] on div "Find email" at bounding box center [928, 265] width 221 height 14
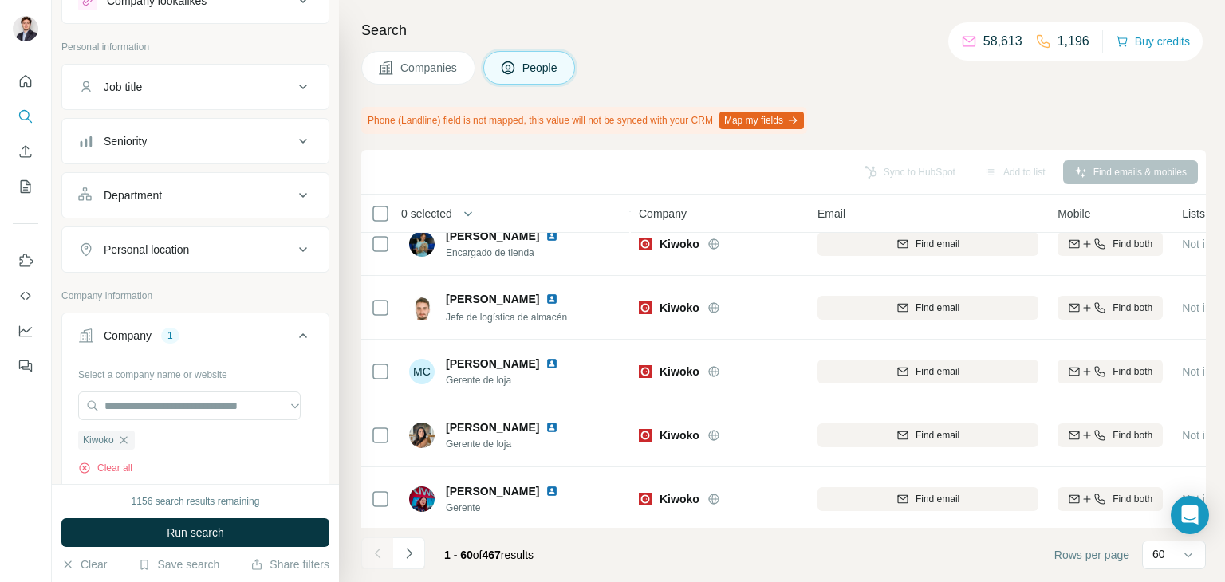
scroll to position [3542, 0]
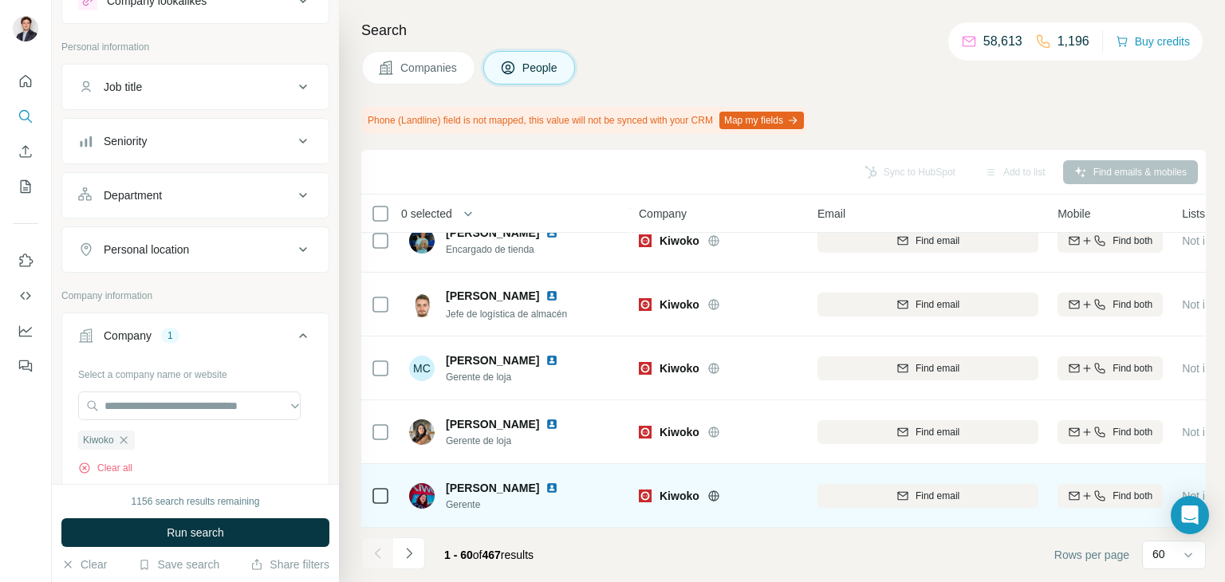
click at [946, 493] on span "Find email" at bounding box center [938, 496] width 44 height 14
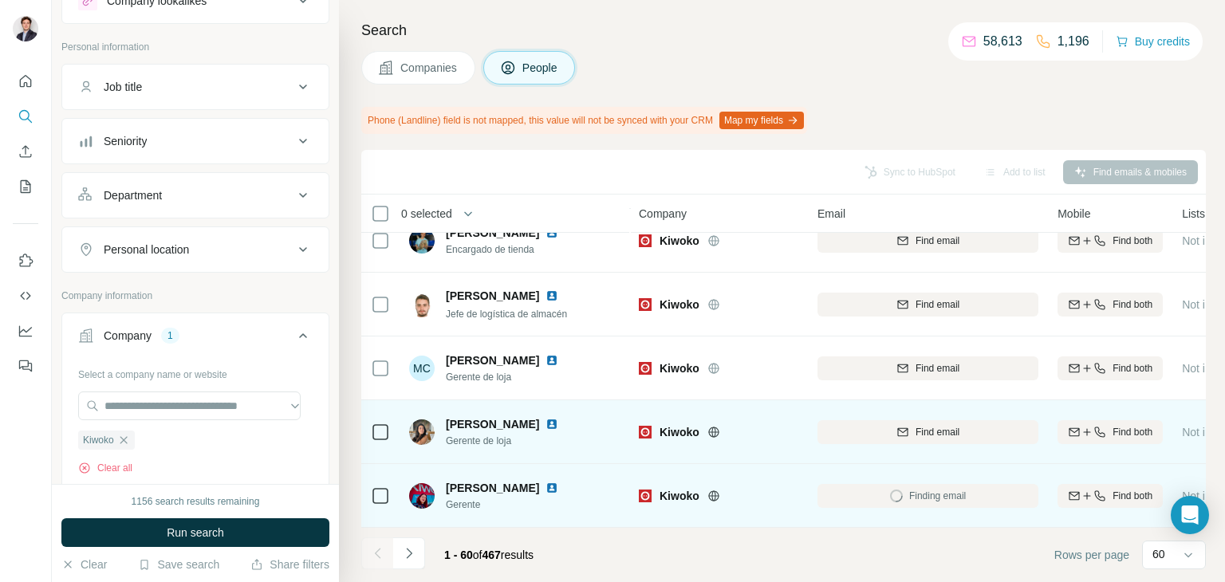
click at [974, 425] on div "Find email" at bounding box center [928, 432] width 221 height 14
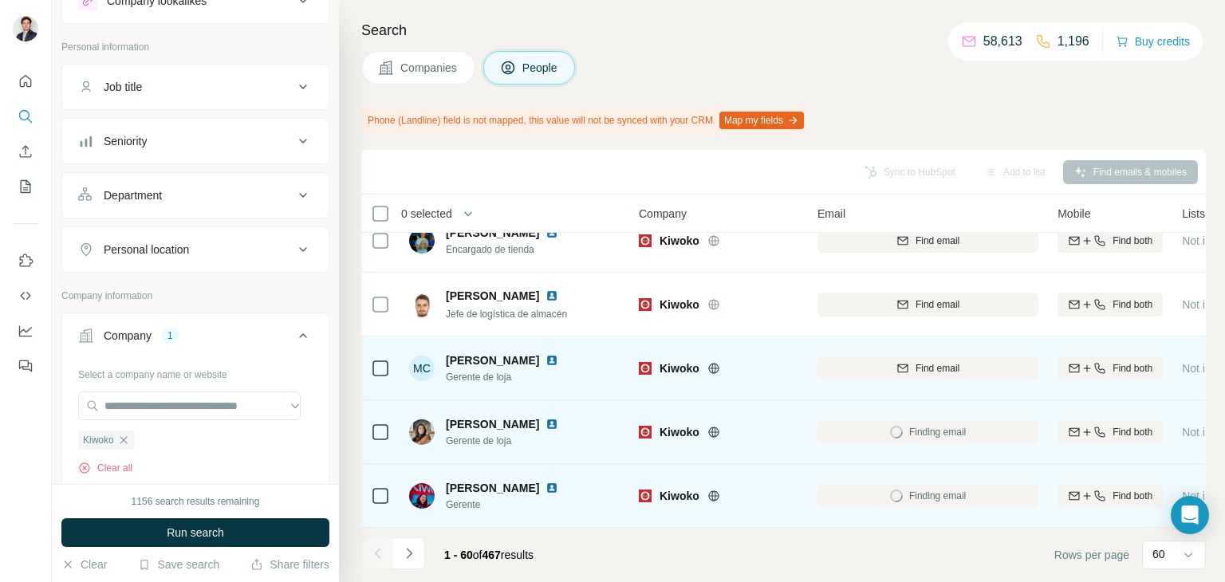
click at [984, 373] on div "Find email" at bounding box center [928, 368] width 221 height 44
click at [985, 361] on div "Find email" at bounding box center [928, 368] width 221 height 14
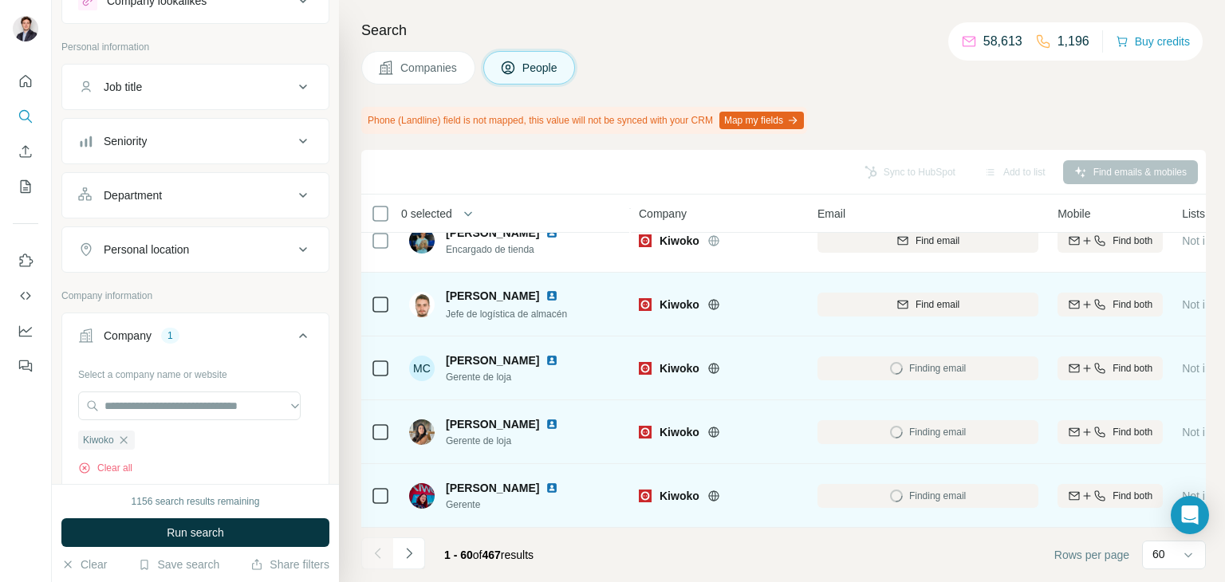
click at [980, 298] on div "Find email" at bounding box center [928, 305] width 221 height 14
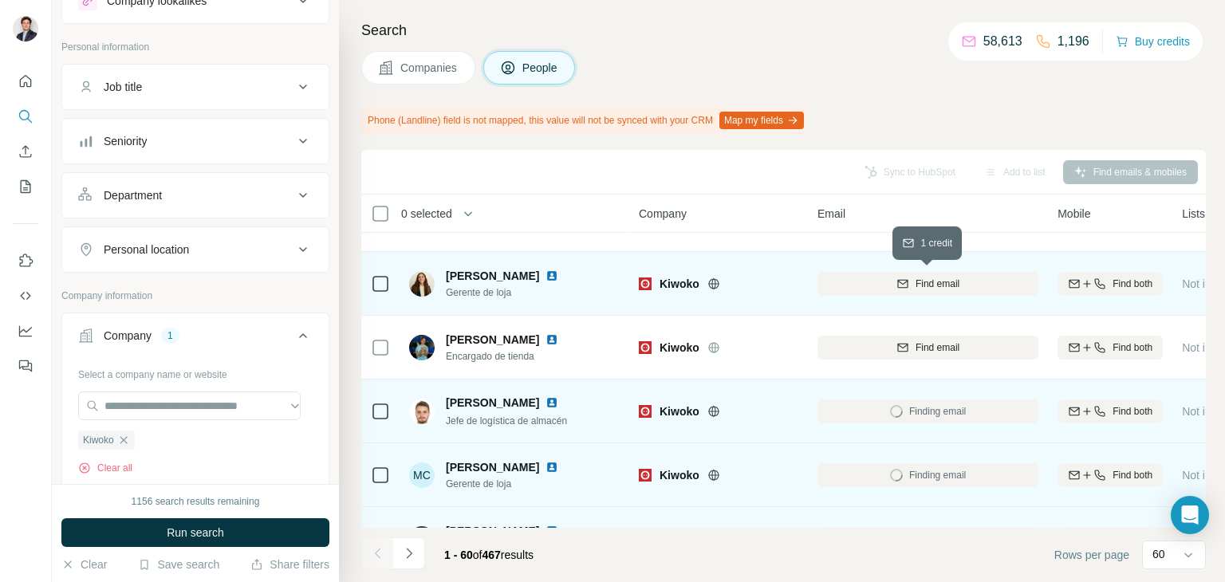
click at [979, 343] on div "Find email" at bounding box center [928, 348] width 221 height 14
click at [977, 282] on div "Find email" at bounding box center [928, 284] width 221 height 14
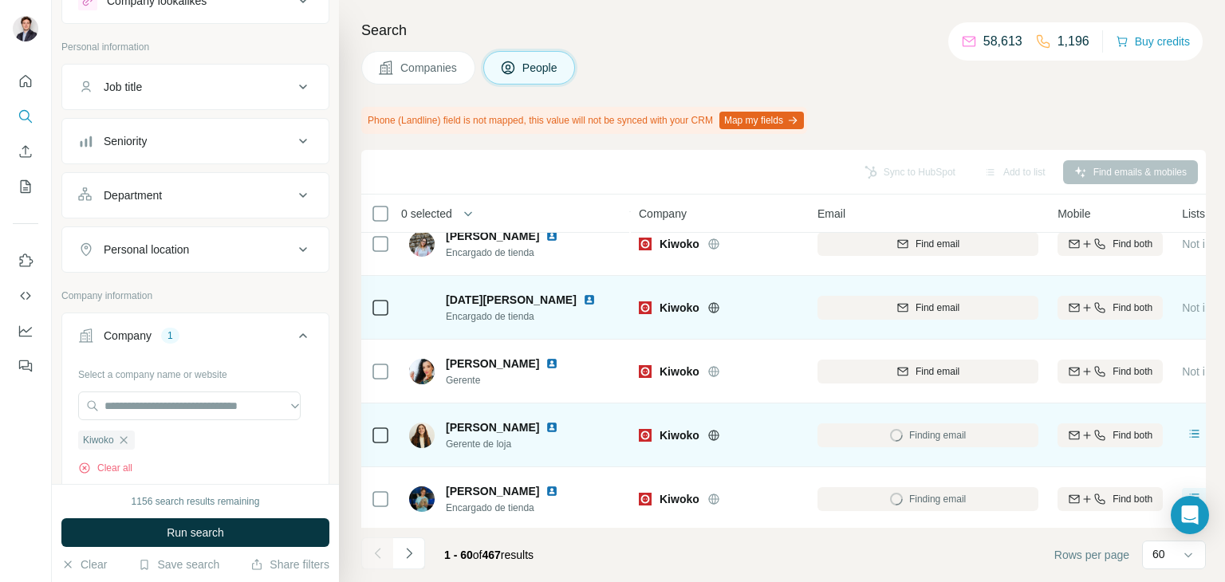
scroll to position [3257, 0]
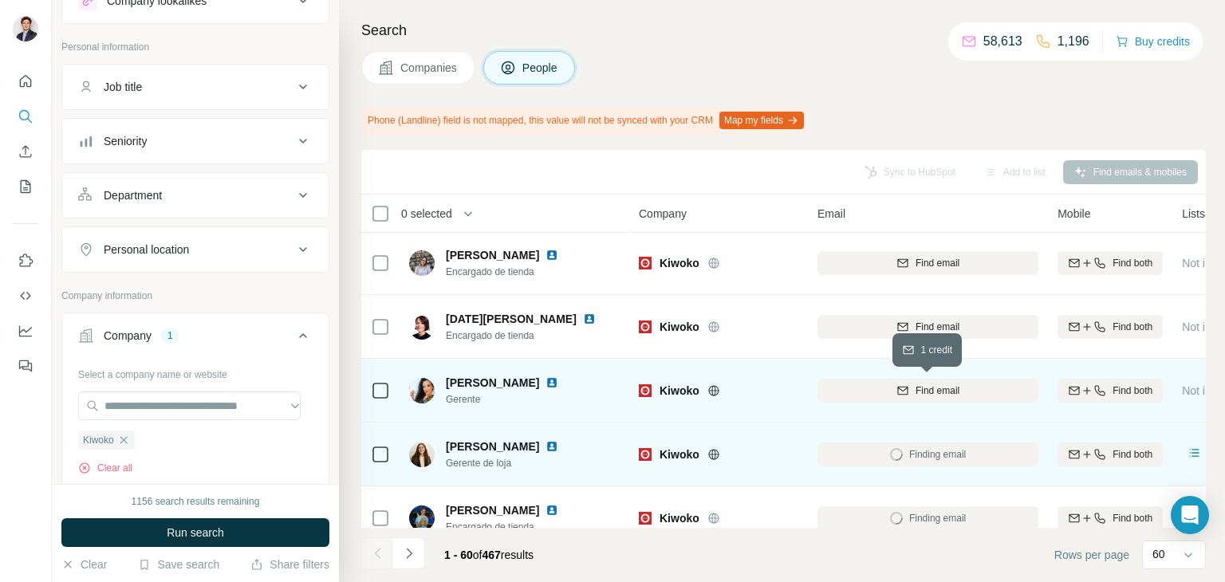
click at [947, 396] on span "Find email" at bounding box center [938, 391] width 44 height 14
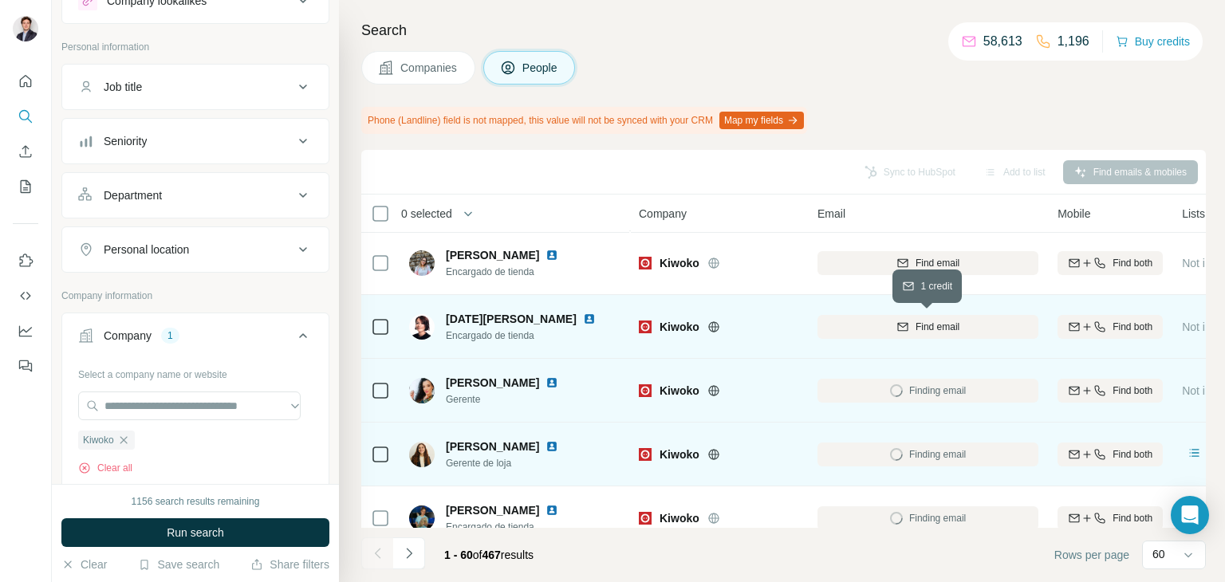
click at [975, 321] on div "Find email" at bounding box center [928, 327] width 221 height 14
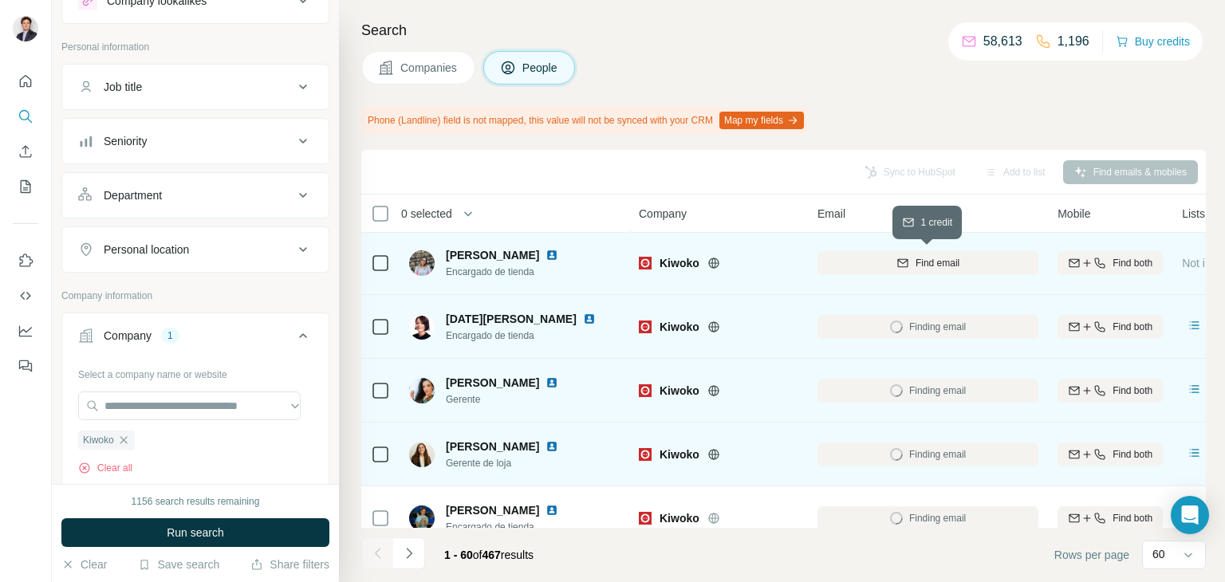
click at [973, 261] on div "Find email" at bounding box center [928, 263] width 221 height 14
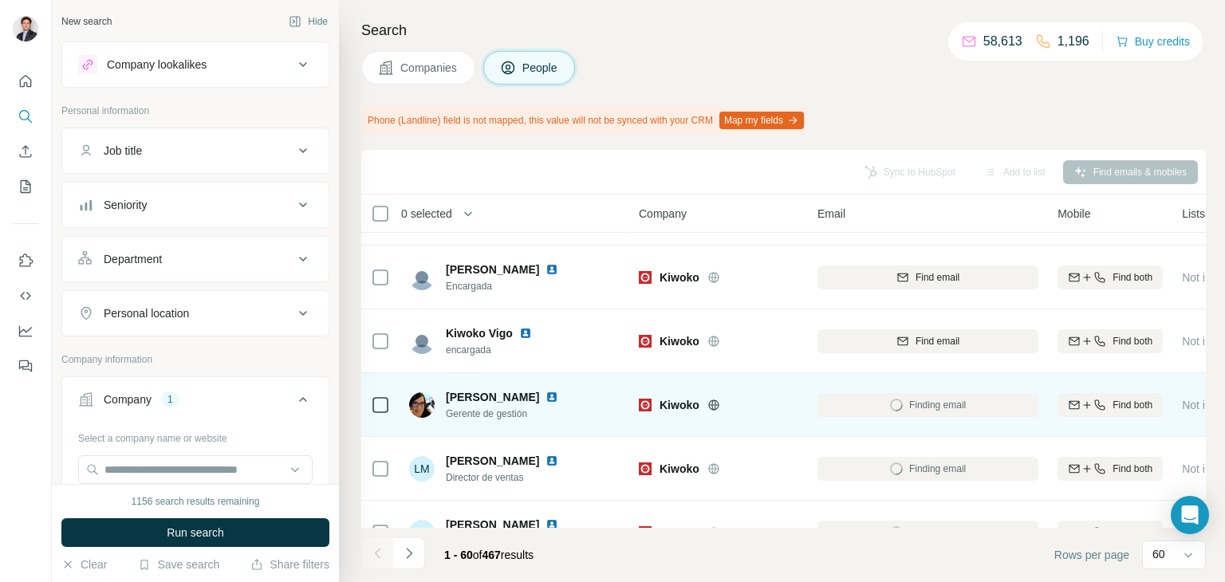
scroll to position [64, 0]
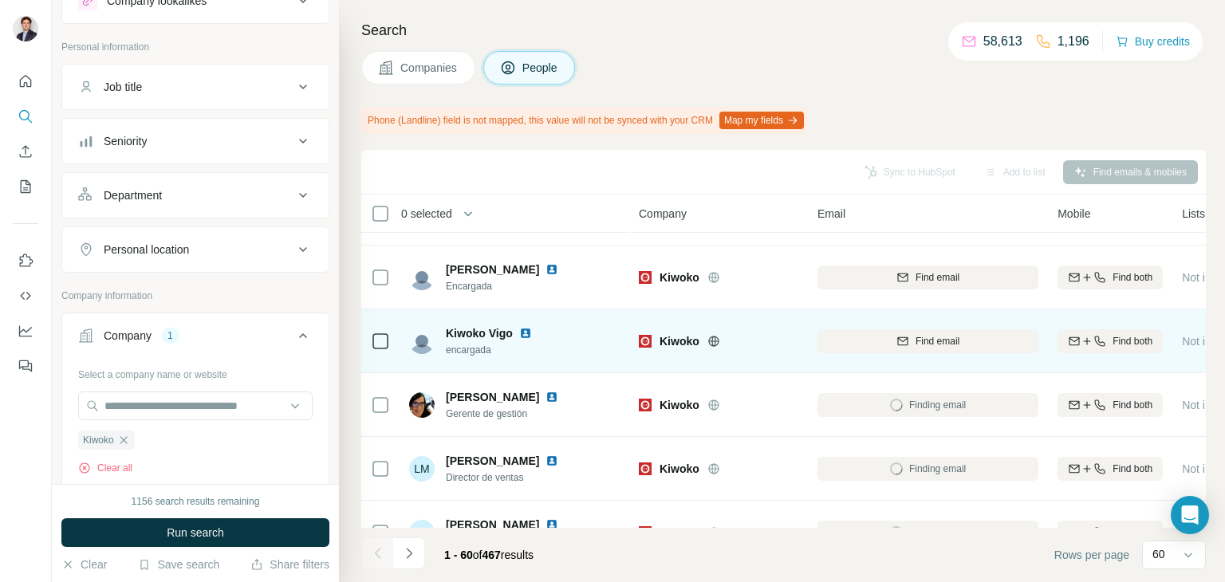
click at [973, 399] on div "Finding email" at bounding box center [928, 405] width 221 height 44
click at [979, 335] on div "Find email" at bounding box center [928, 341] width 221 height 14
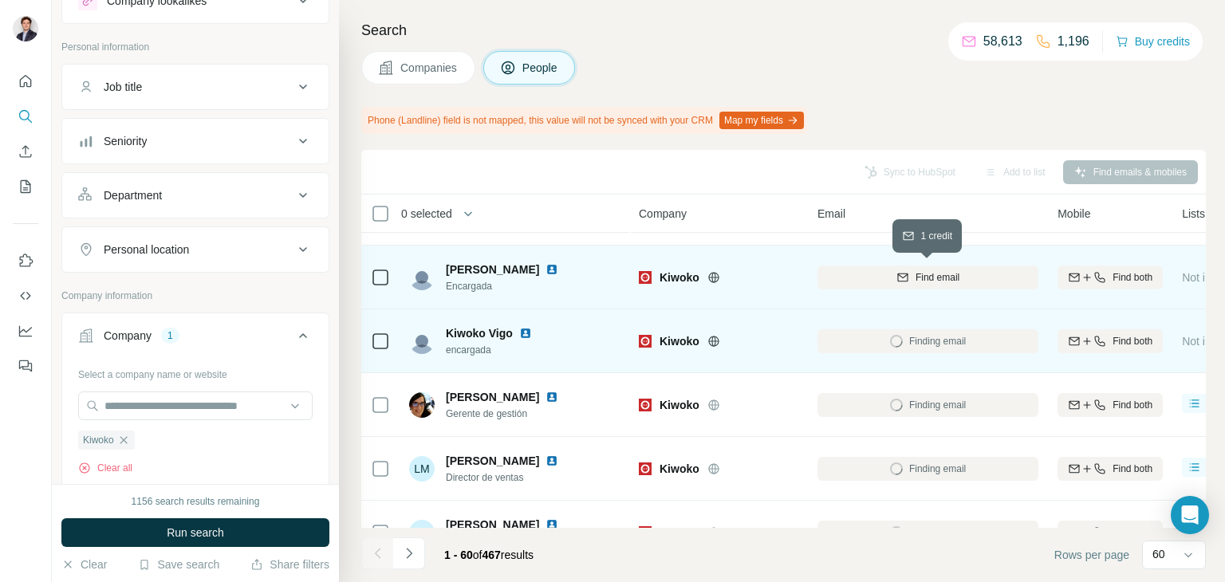
click at [980, 282] on div "Find email" at bounding box center [928, 277] width 221 height 14
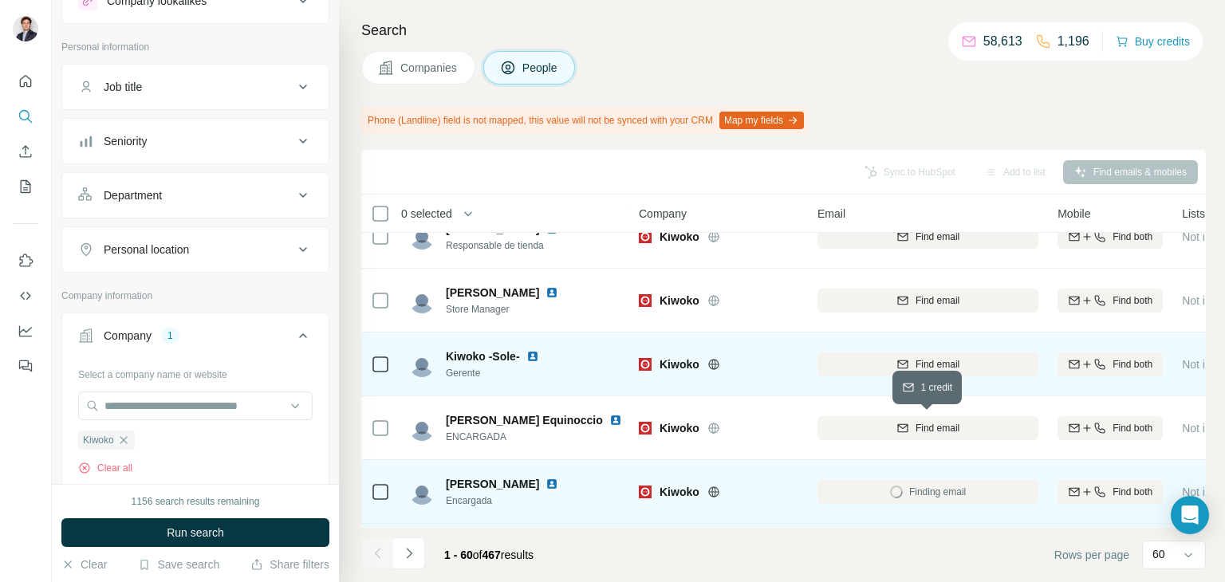
click at [972, 428] on div "Find email" at bounding box center [928, 428] width 221 height 14
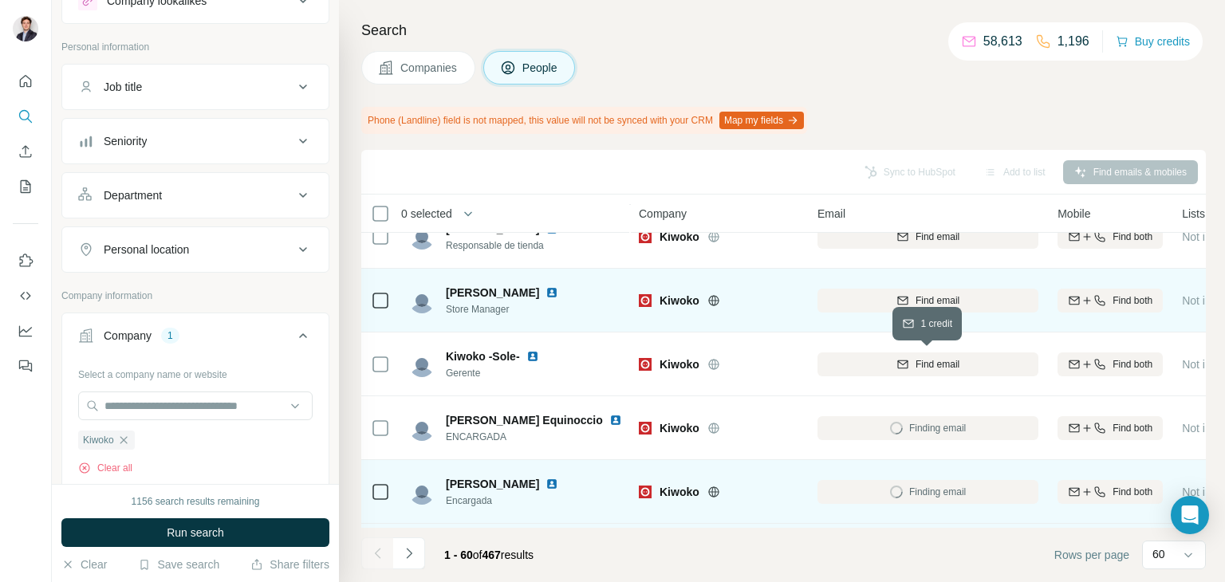
click at [989, 361] on div "Find email" at bounding box center [928, 364] width 221 height 14
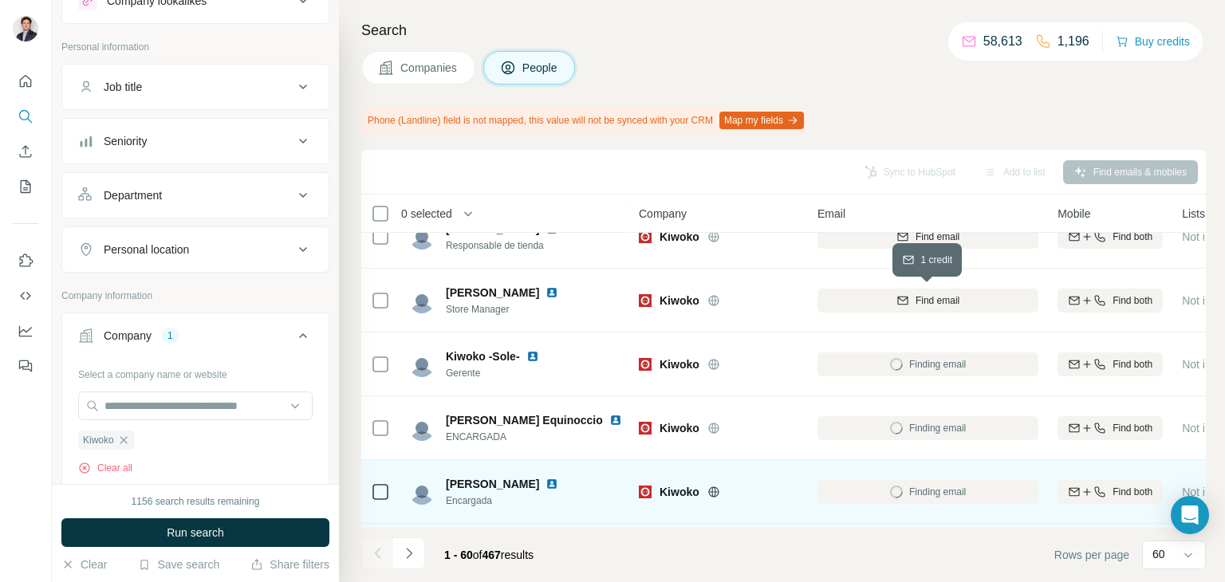
click at [992, 298] on div "Find email" at bounding box center [928, 301] width 221 height 14
click at [993, 227] on th "Email" at bounding box center [928, 214] width 240 height 38
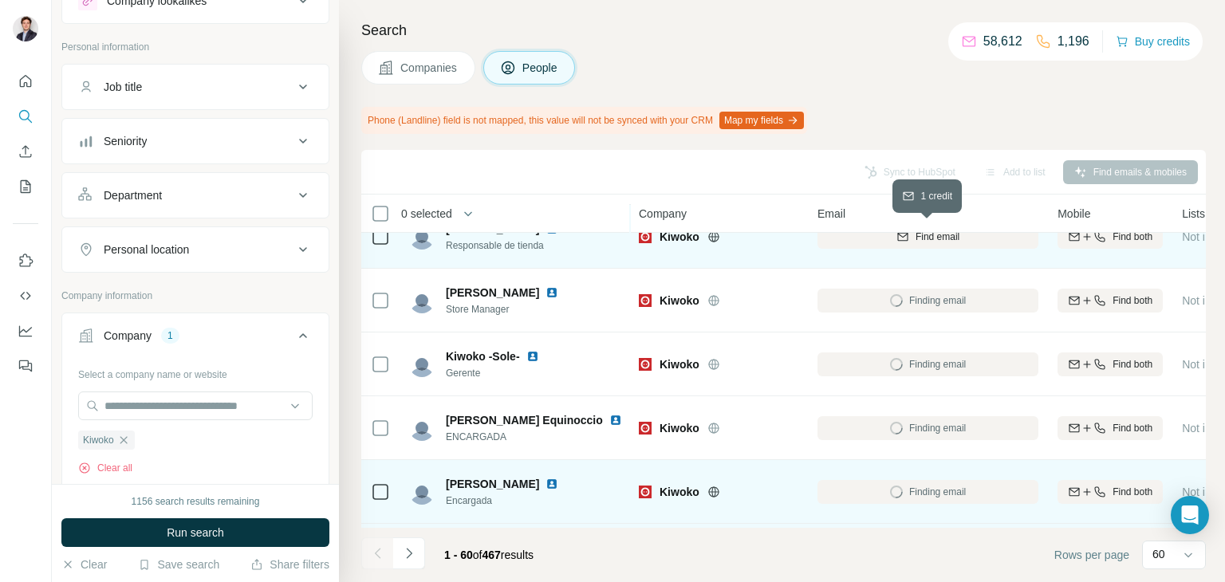
click at [989, 245] on button "Find email" at bounding box center [928, 237] width 221 height 24
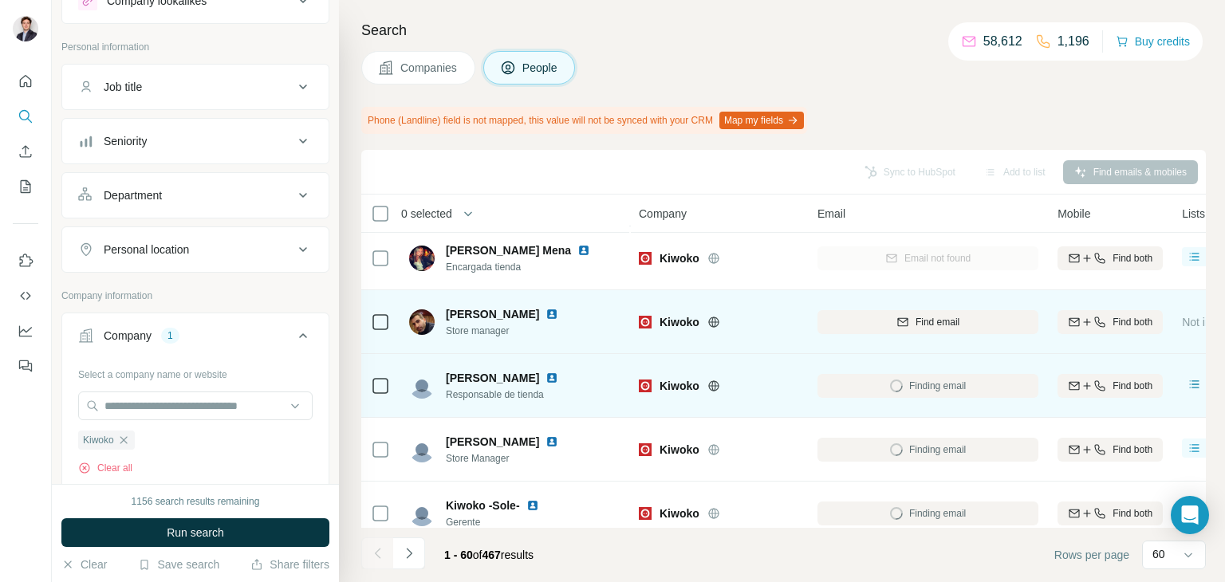
click at [988, 329] on div "Find email" at bounding box center [928, 322] width 221 height 14
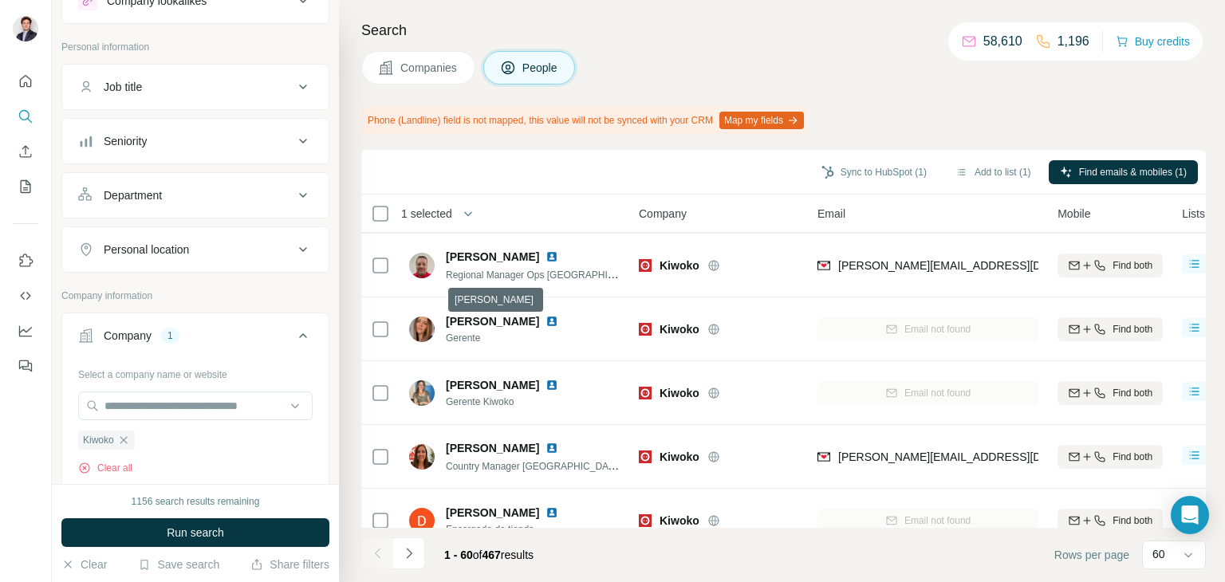
scroll to position [1021, 0]
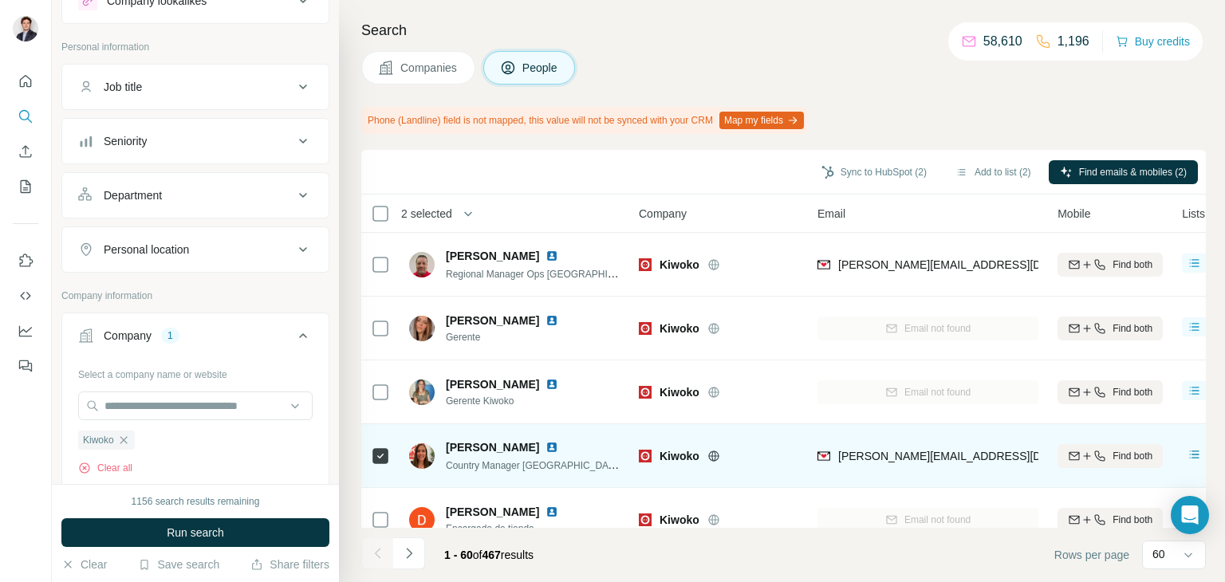
click at [546, 448] on img at bounding box center [552, 447] width 13 height 13
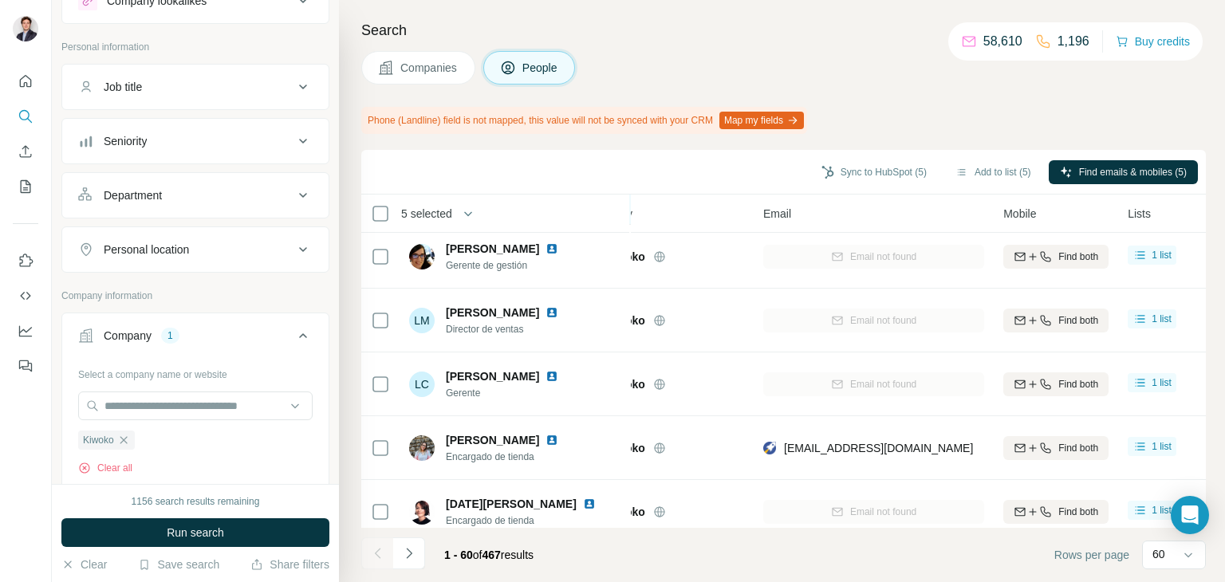
scroll to position [3542, 54]
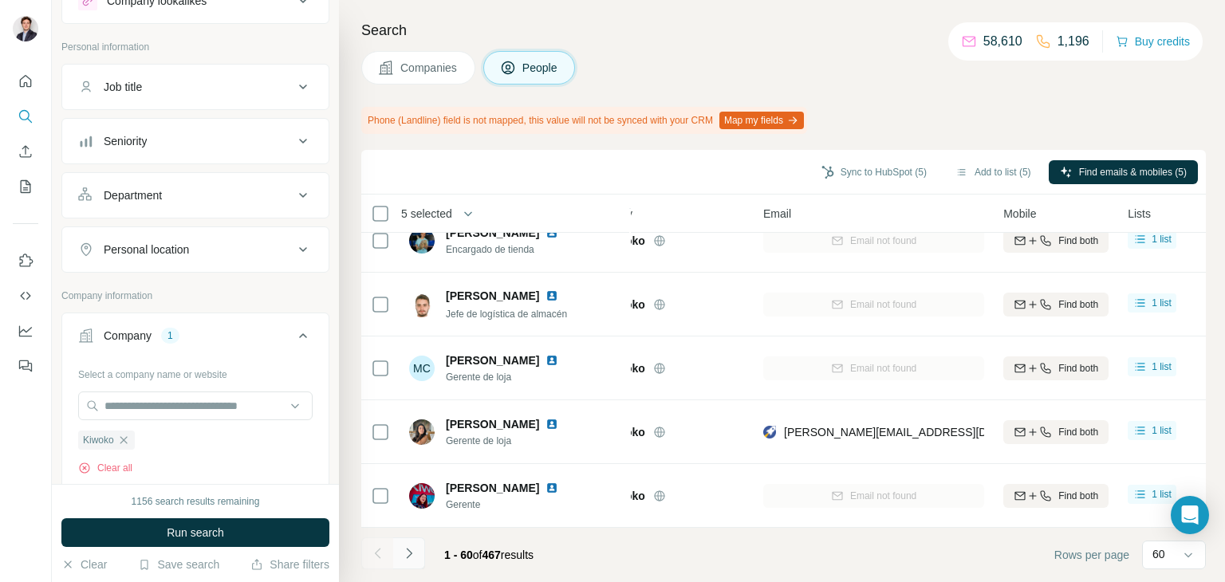
click at [415, 555] on icon "Navigate to next page" at bounding box center [409, 554] width 16 height 16
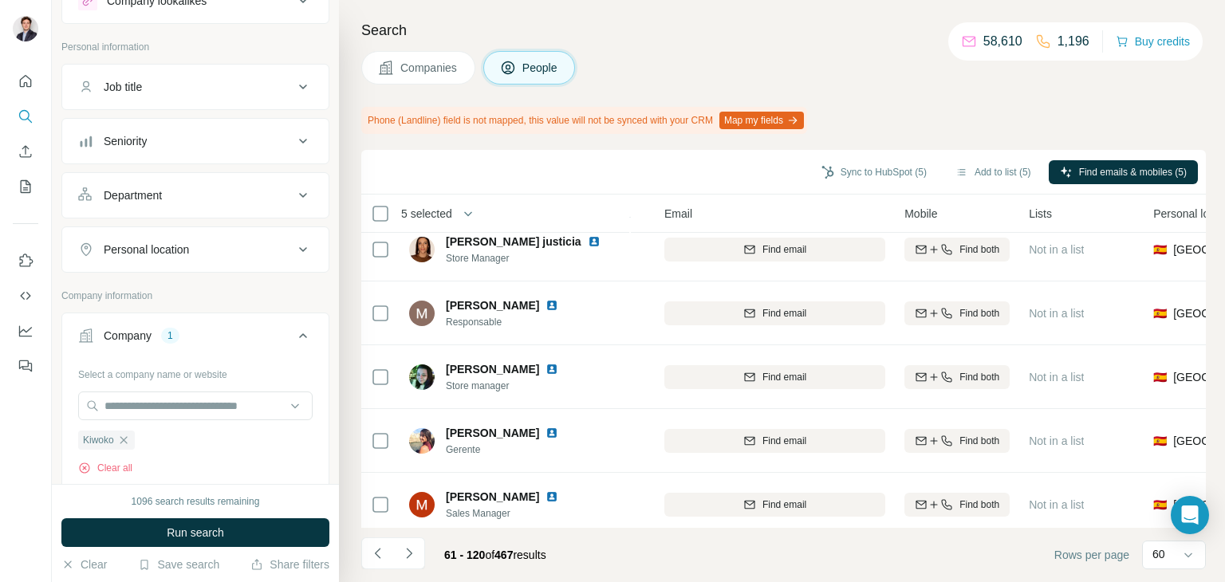
scroll to position [0, 153]
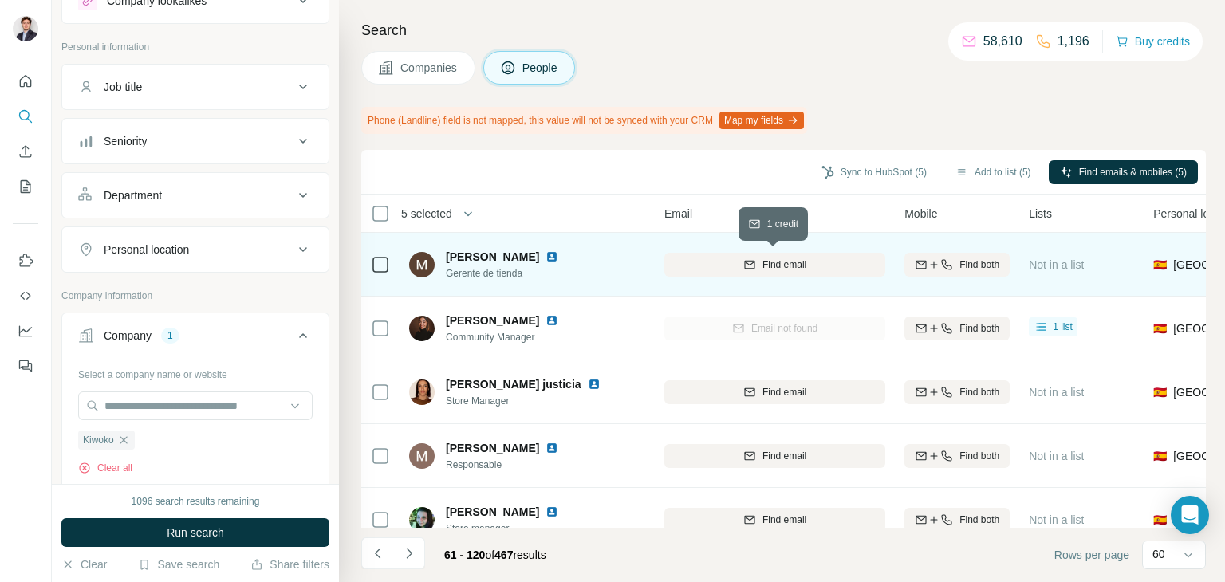
click at [731, 262] on div "Find email" at bounding box center [775, 265] width 221 height 14
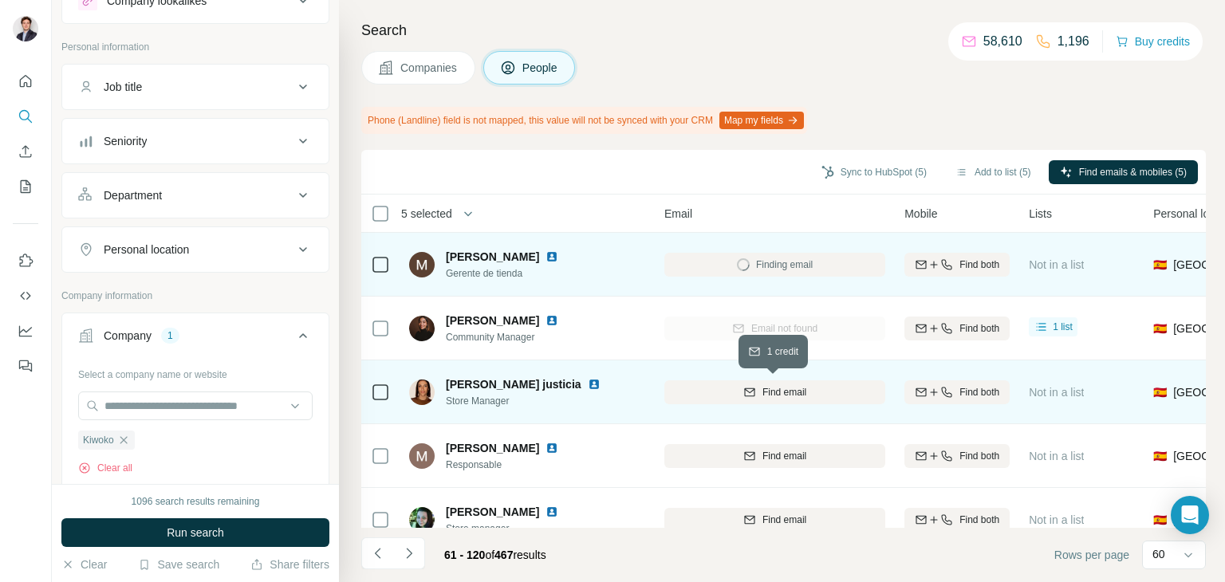
click at [742, 400] on button "Find email" at bounding box center [775, 393] width 221 height 24
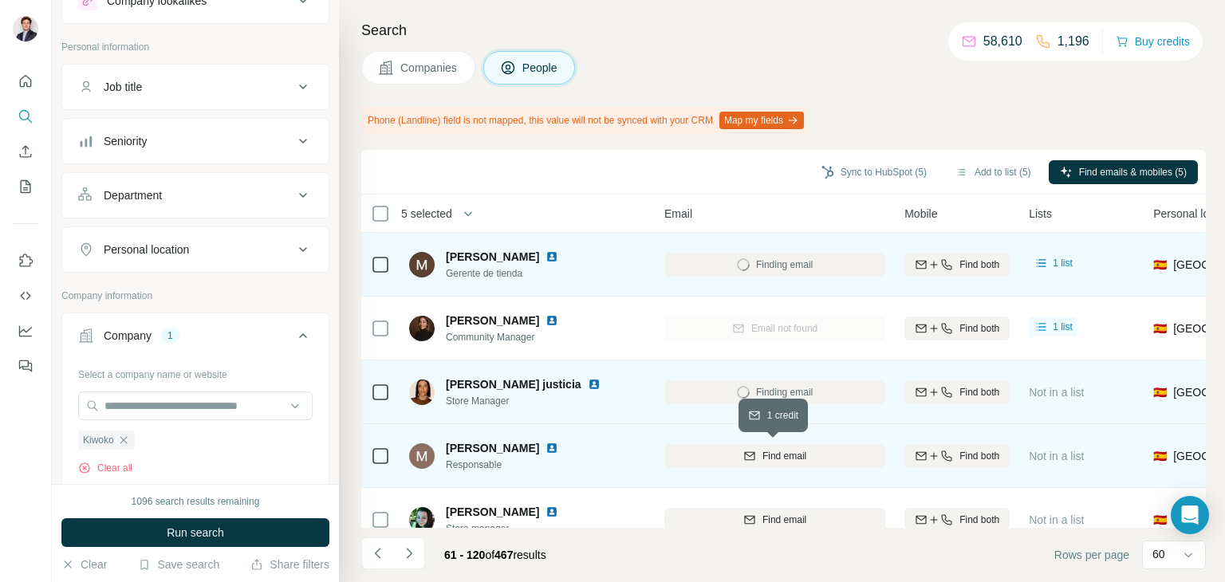
click at [701, 451] on div "Find email" at bounding box center [775, 456] width 221 height 14
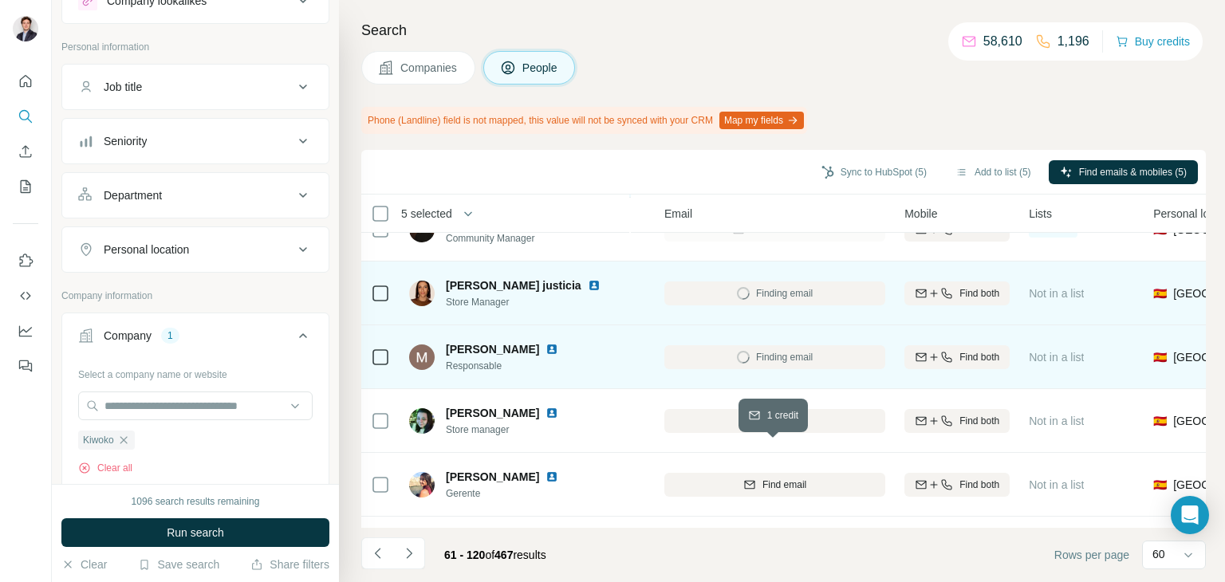
scroll to position [201, 153]
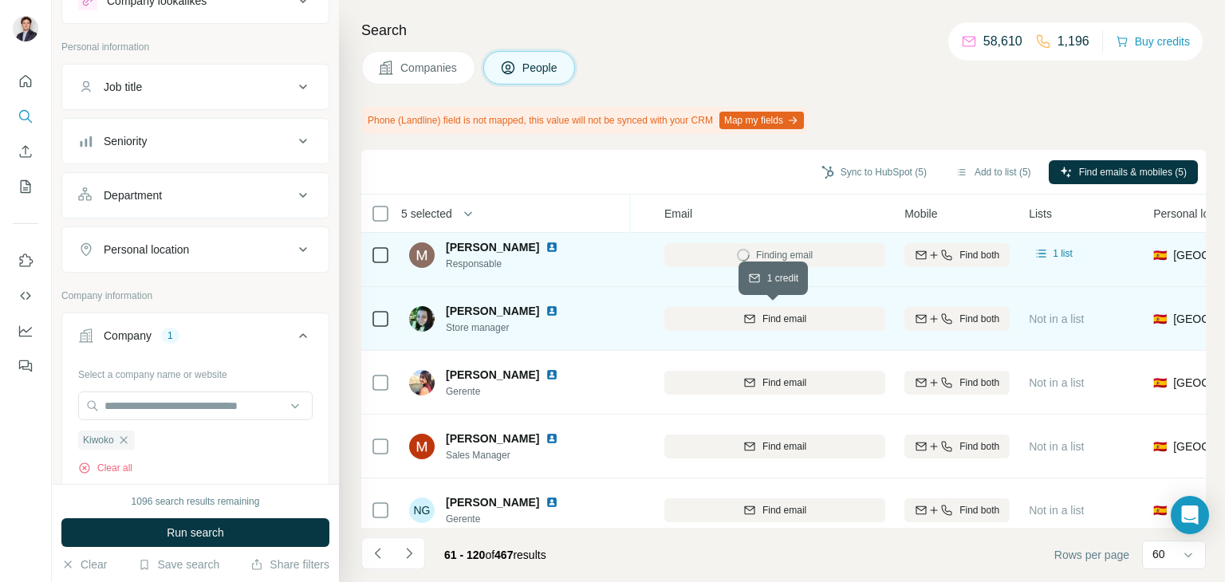
click at [731, 327] on button "Find email" at bounding box center [775, 319] width 221 height 24
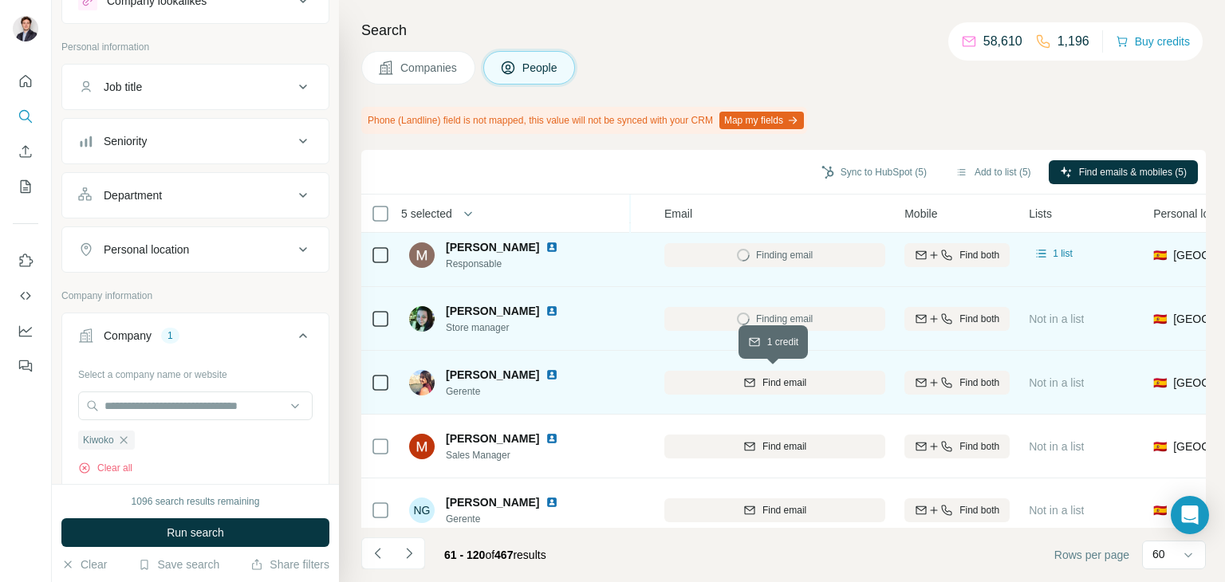
click at [736, 373] on button "Find email" at bounding box center [775, 383] width 221 height 24
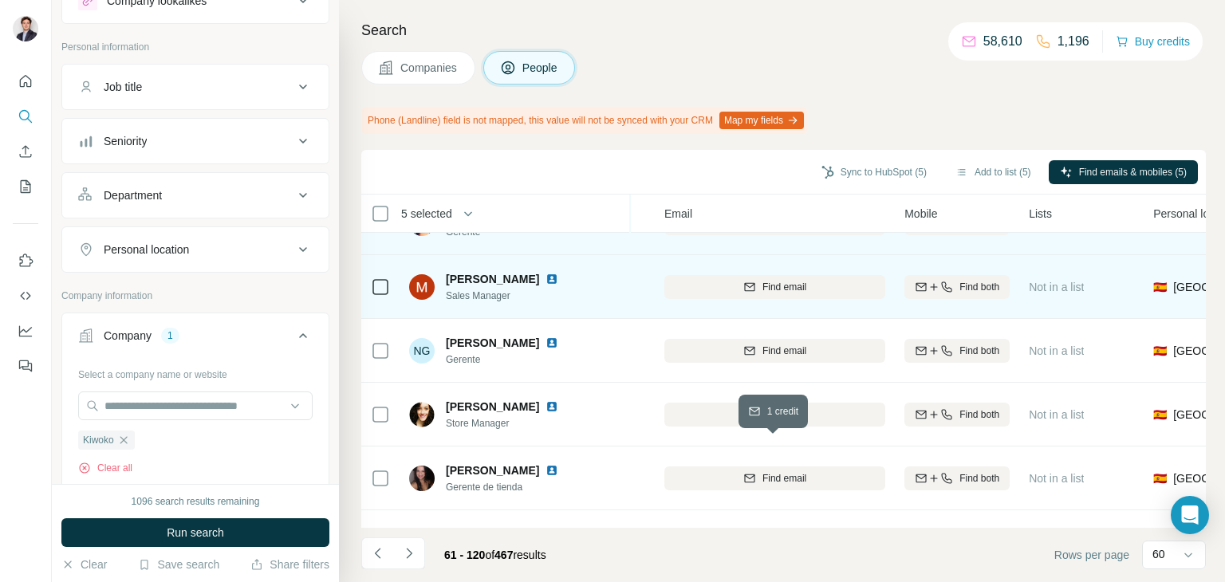
scroll to position [361, 153]
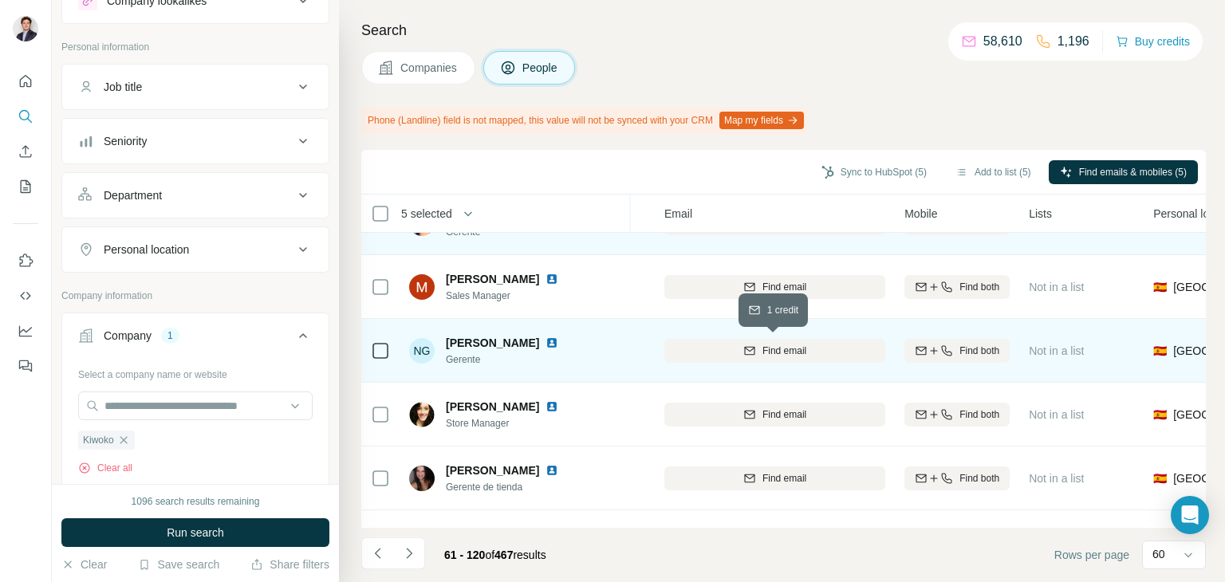
click at [708, 344] on div "Find email" at bounding box center [775, 351] width 221 height 14
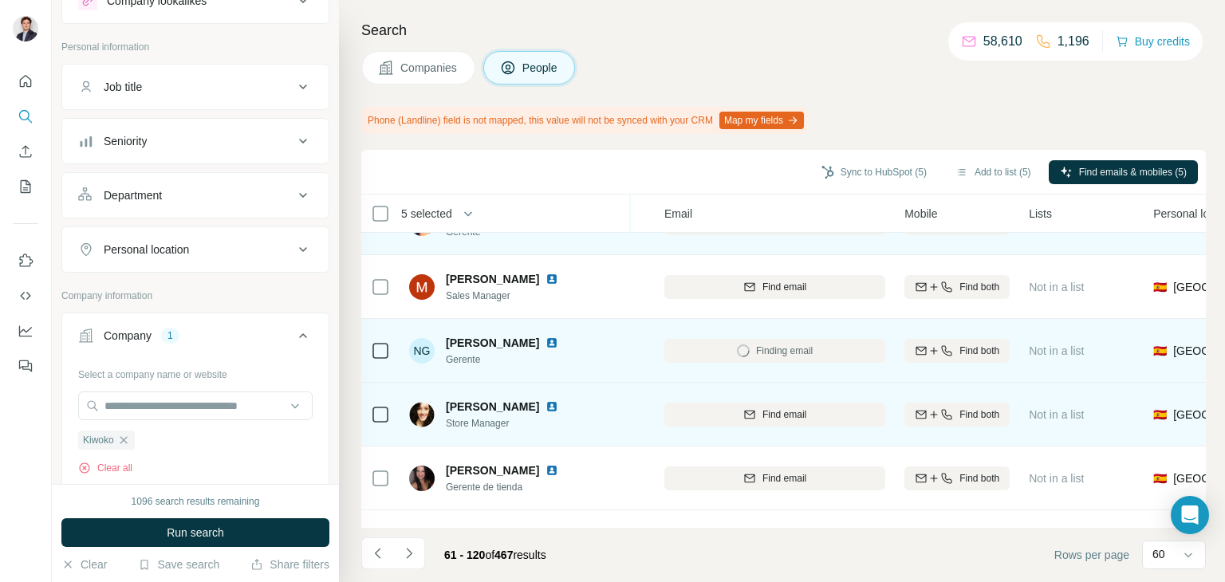
click at [718, 421] on button "Find email" at bounding box center [775, 415] width 221 height 24
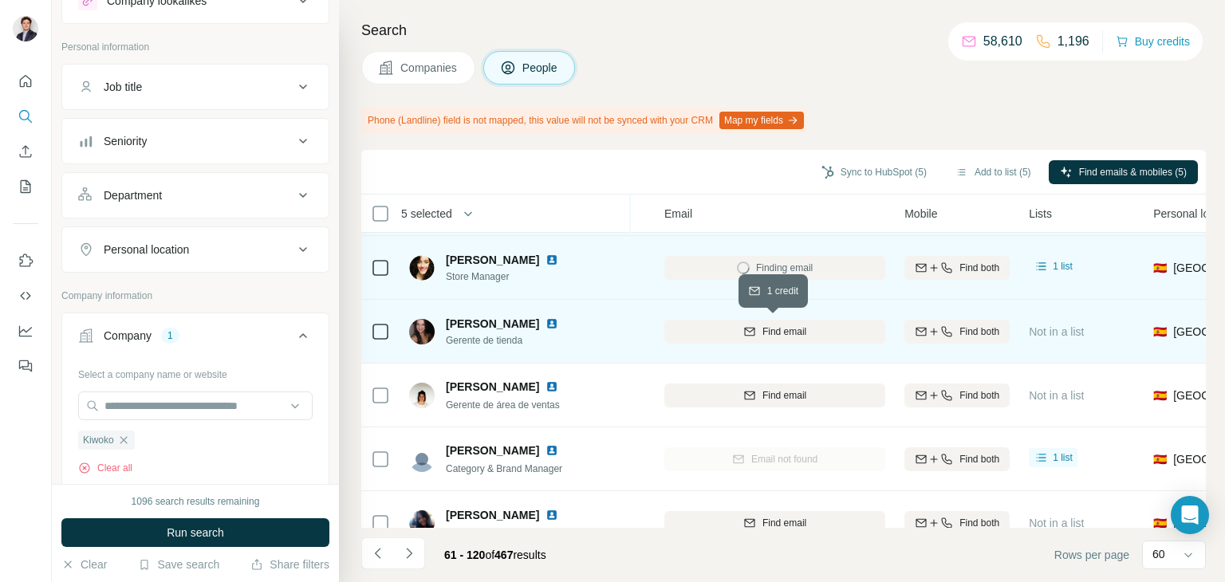
click at [721, 331] on div "Find email" at bounding box center [775, 332] width 221 height 14
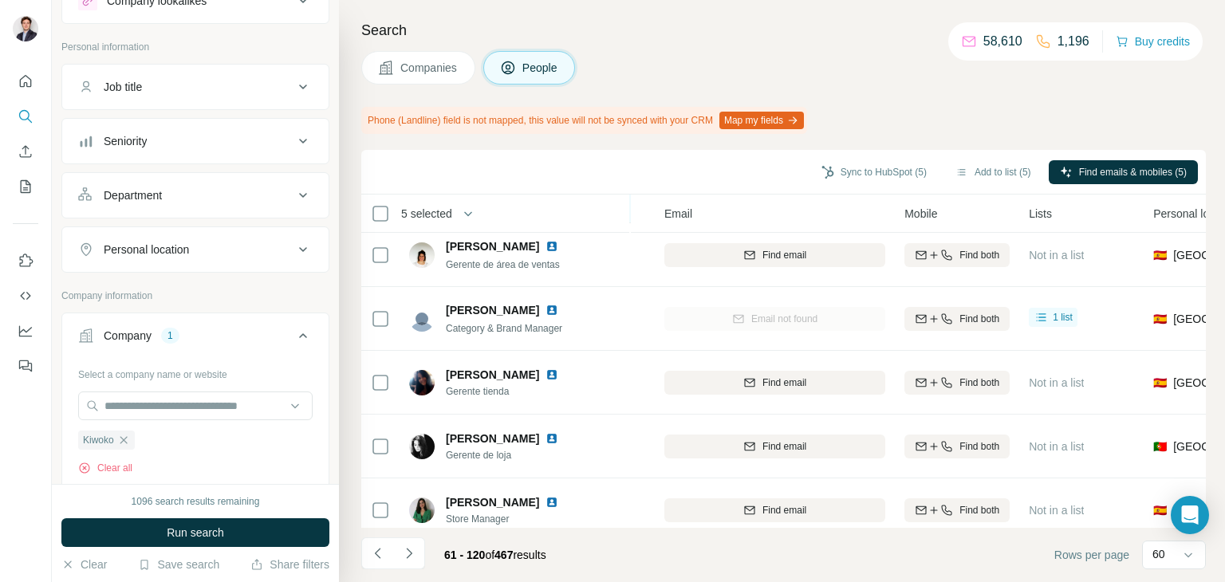
scroll to position [676, 153]
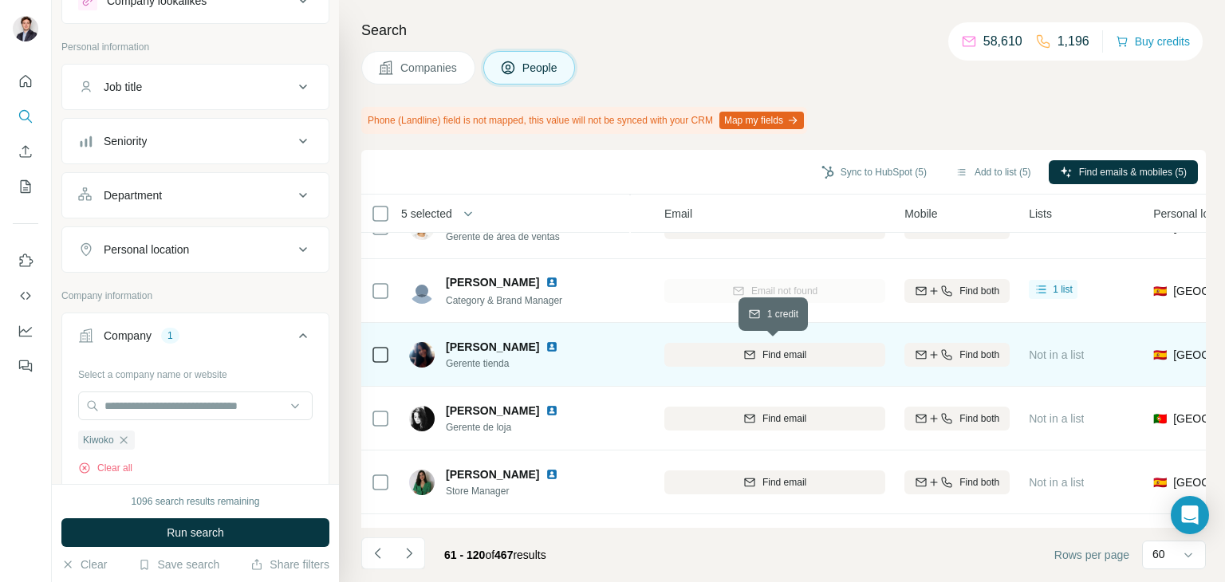
click at [717, 360] on div "Find email" at bounding box center [775, 355] width 221 height 14
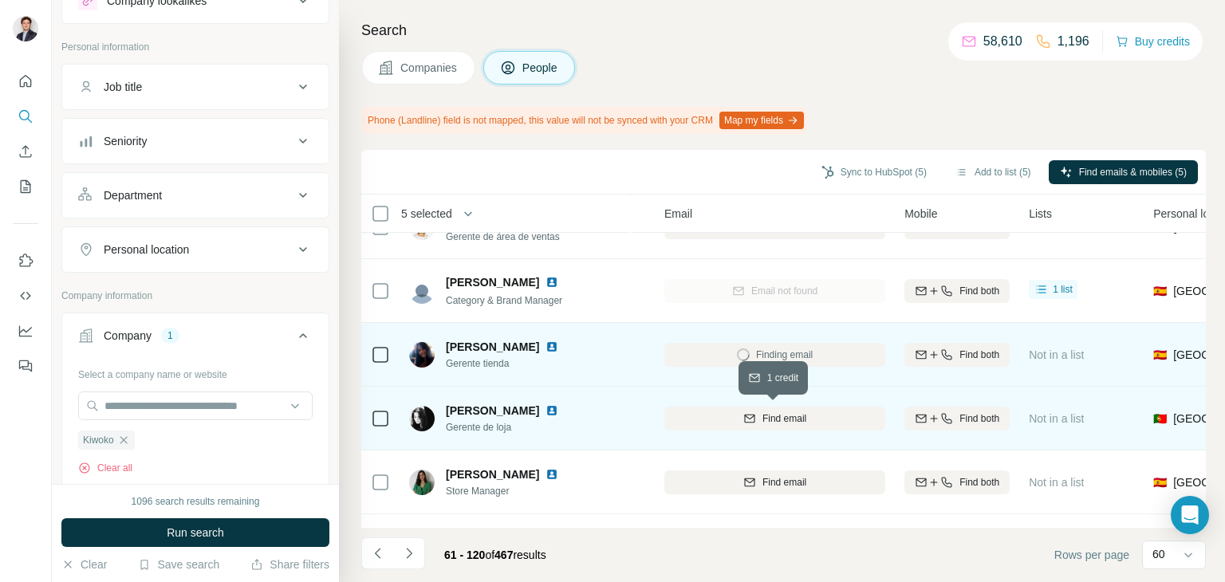
click at [715, 416] on div "Find email" at bounding box center [775, 419] width 221 height 14
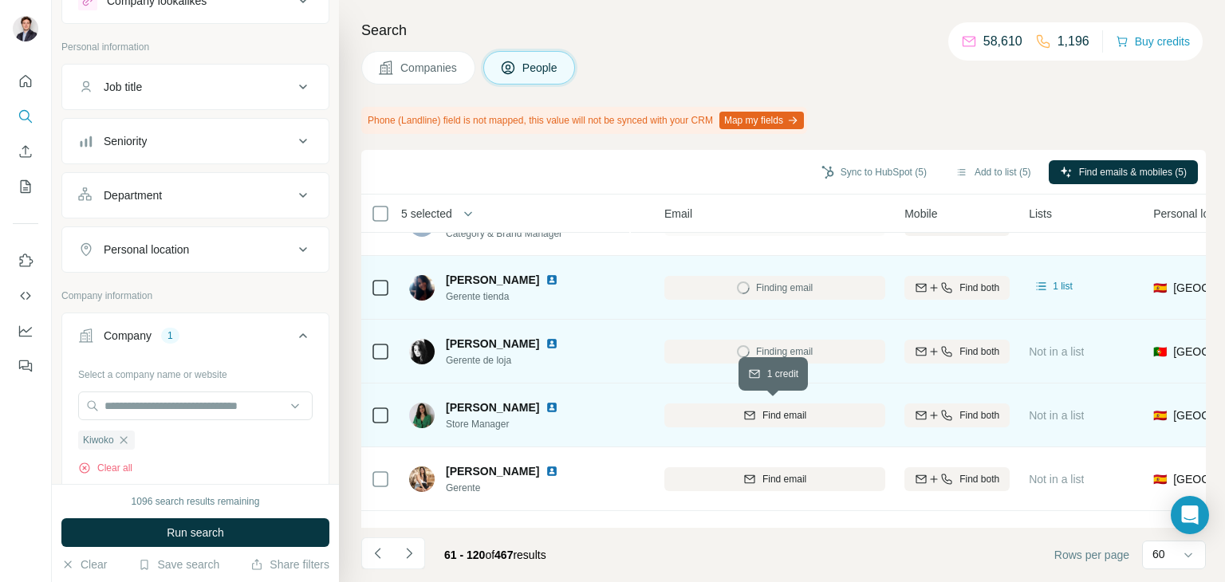
click at [714, 415] on div "Find email" at bounding box center [775, 415] width 221 height 14
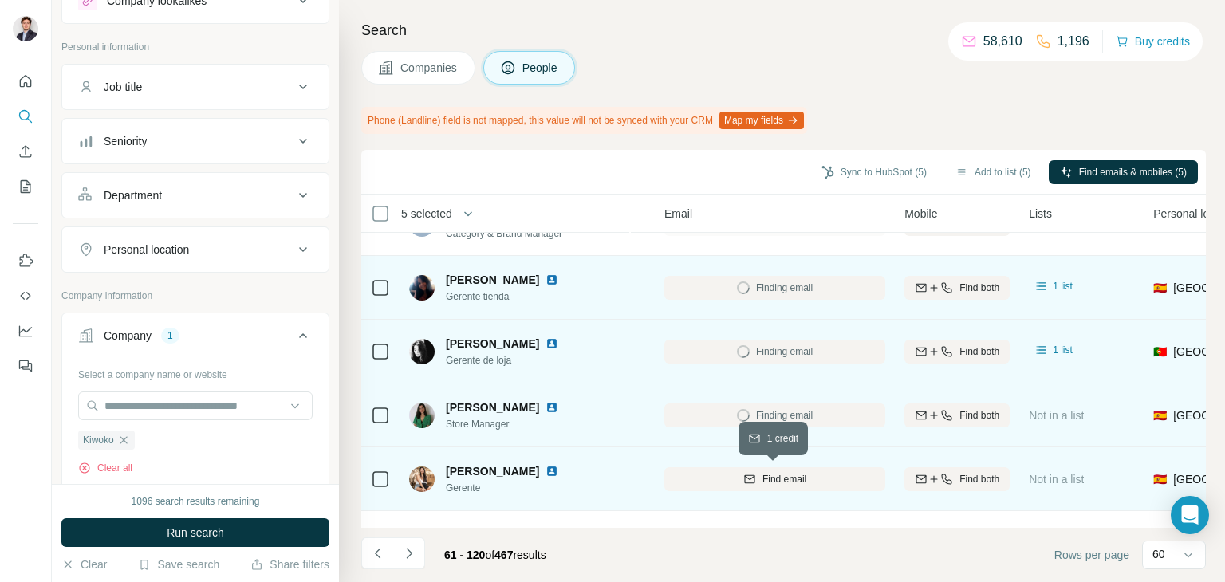
click at [714, 473] on div "Find email" at bounding box center [775, 479] width 221 height 14
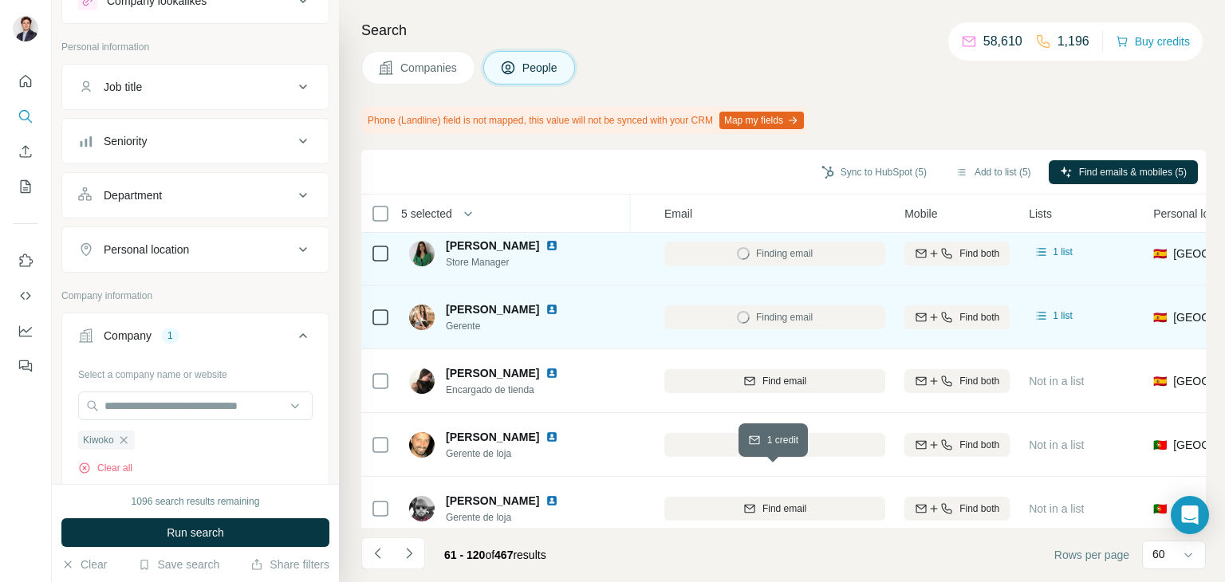
scroll to position [933, 153]
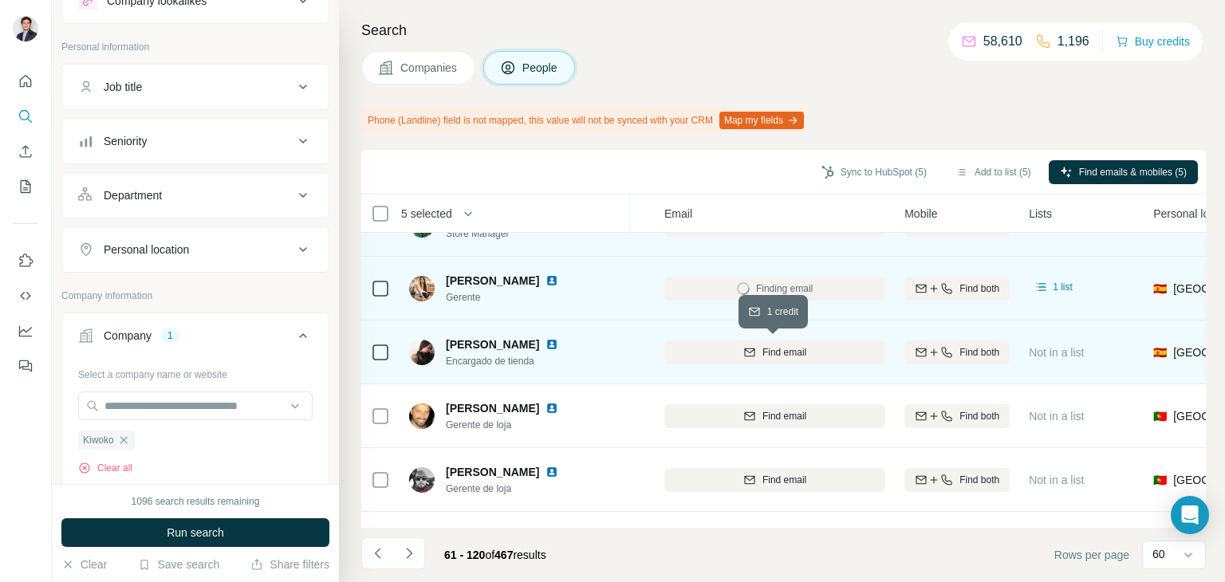
click at [709, 362] on button "Find email" at bounding box center [775, 353] width 221 height 24
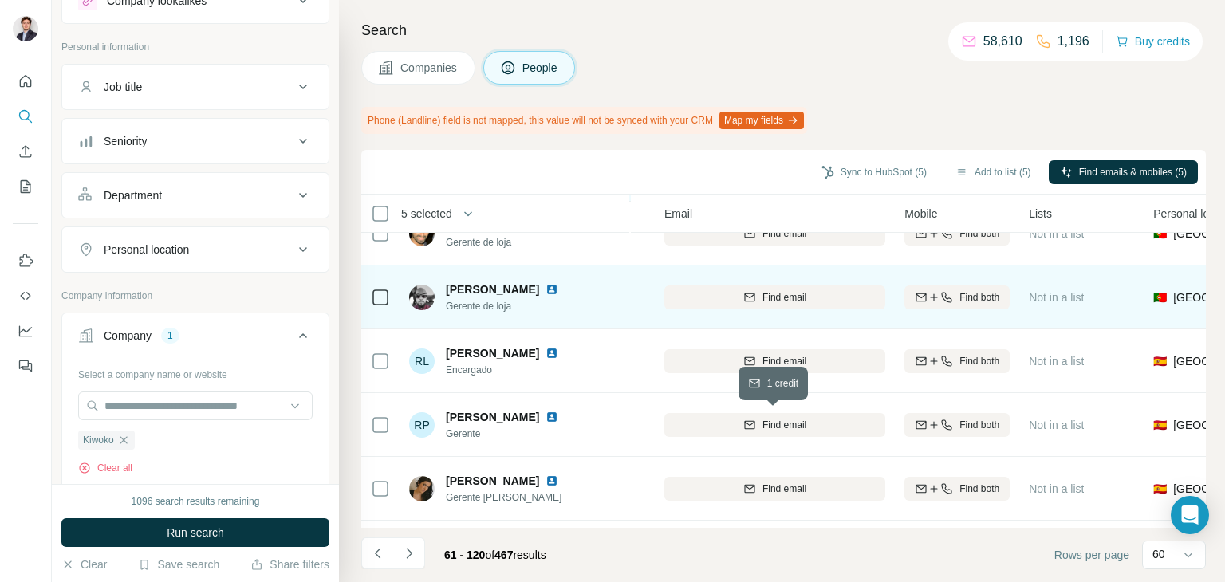
scroll to position [1117, 153]
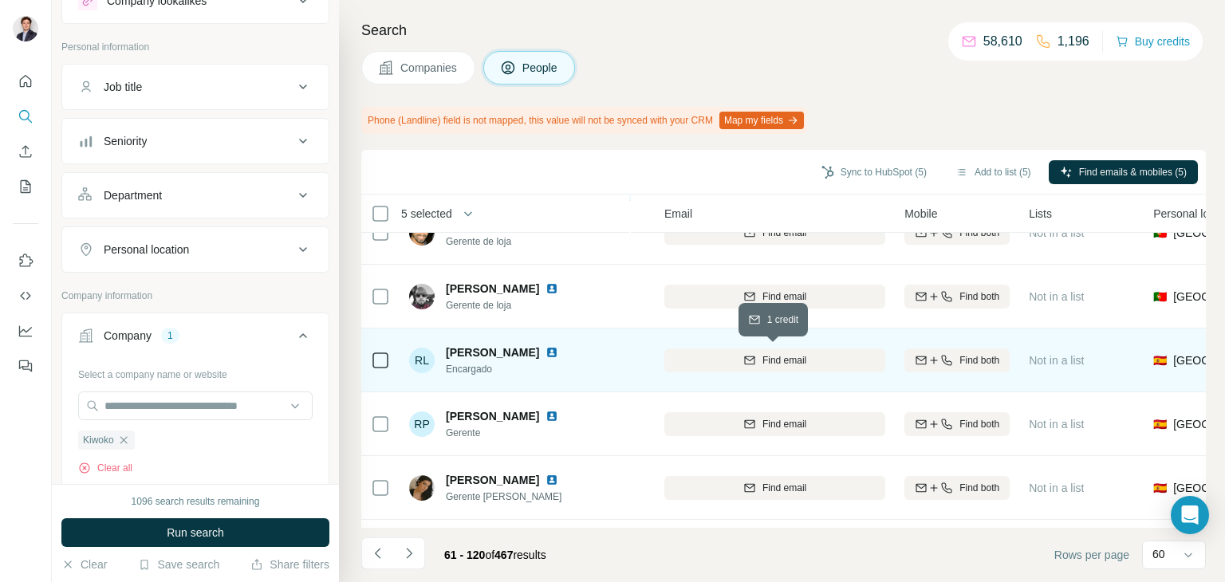
click at [708, 367] on button "Find email" at bounding box center [775, 361] width 221 height 24
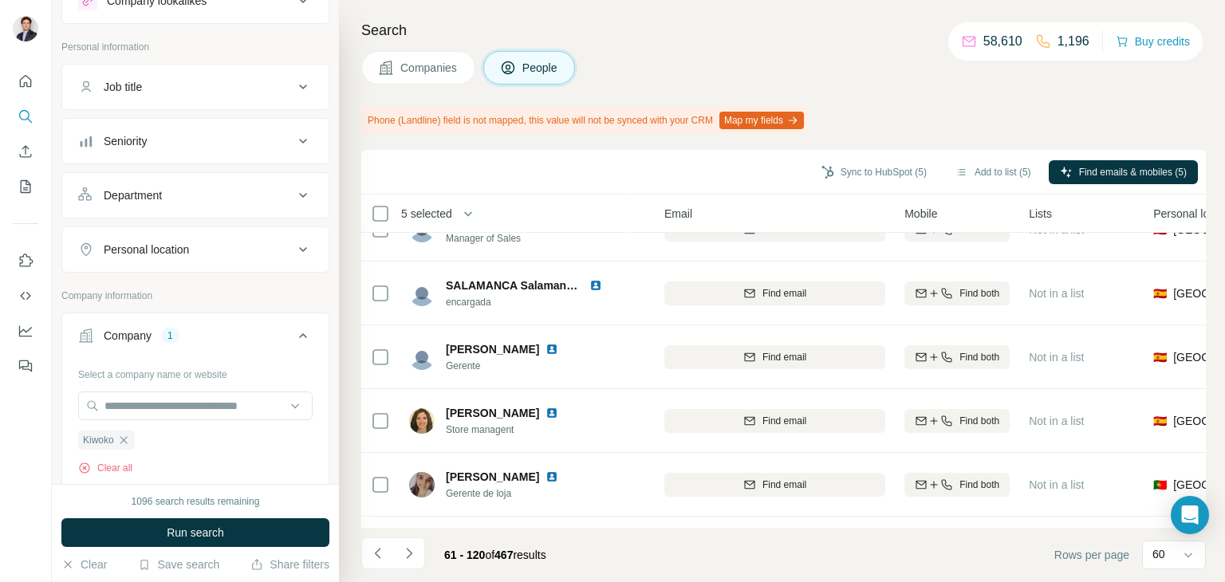
scroll to position [1505, 153]
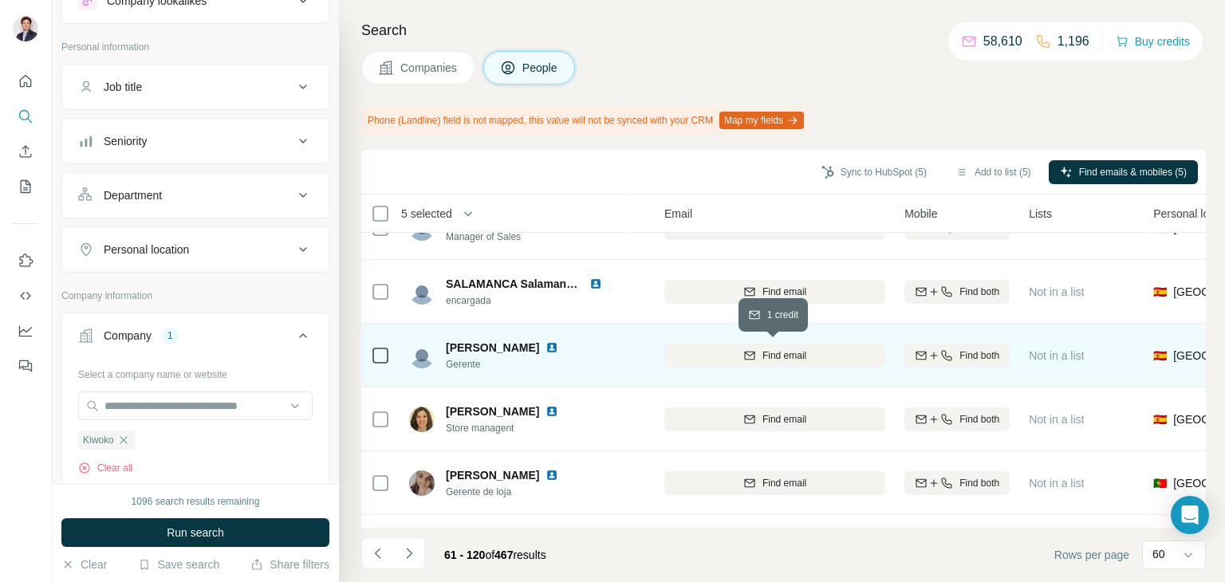
click at [708, 361] on div "Find email" at bounding box center [775, 356] width 221 height 14
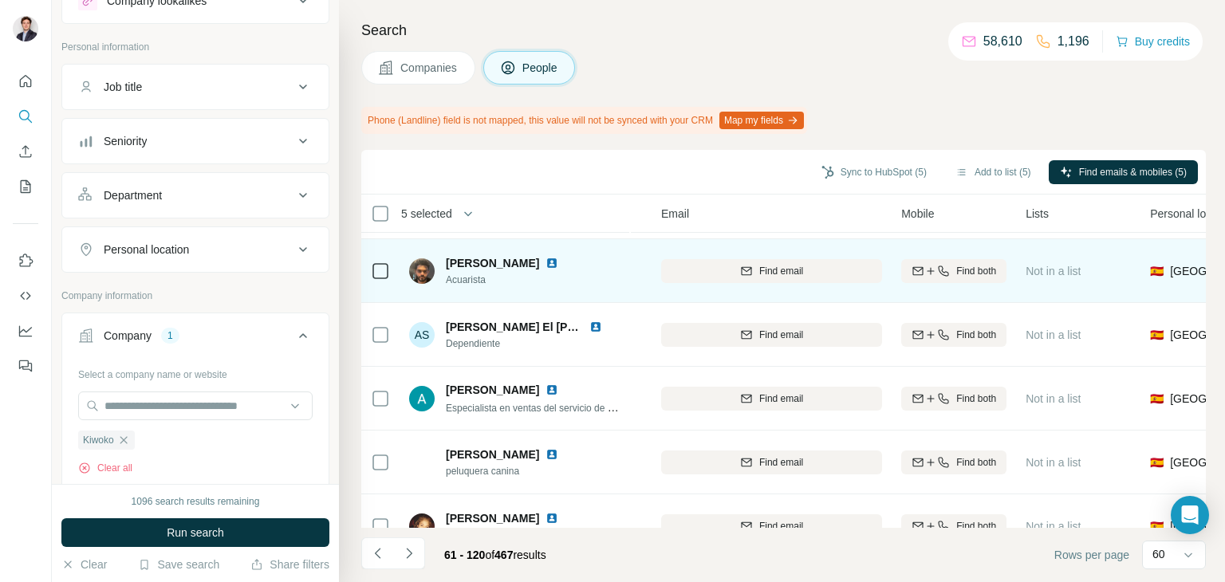
scroll to position [2355, 156]
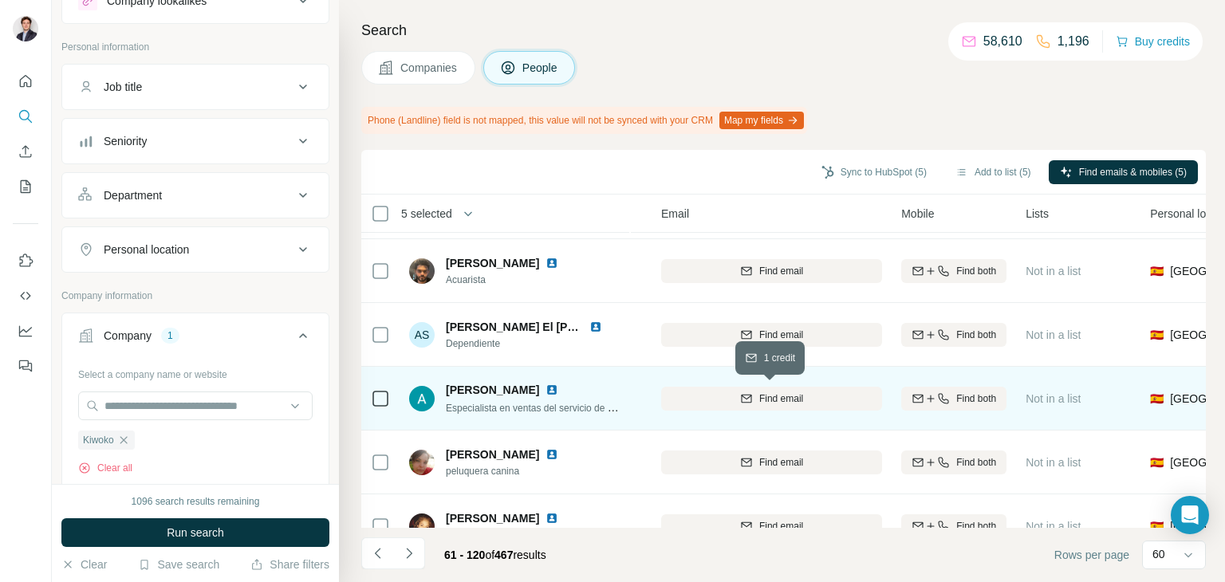
click at [696, 404] on div "Find email" at bounding box center [771, 399] width 221 height 14
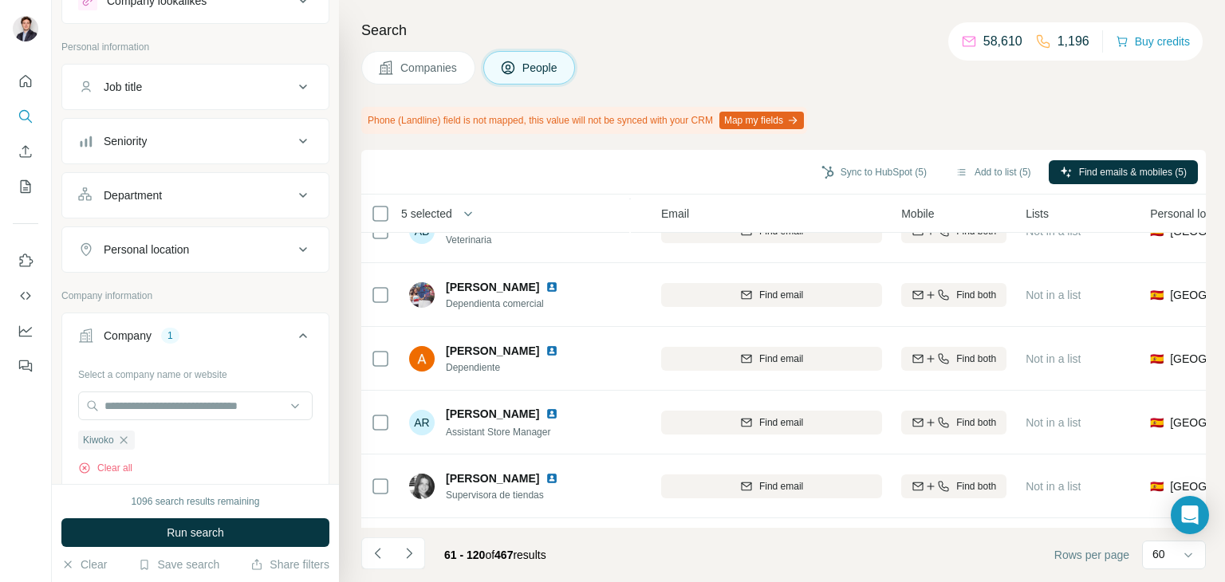
scroll to position [3542, 156]
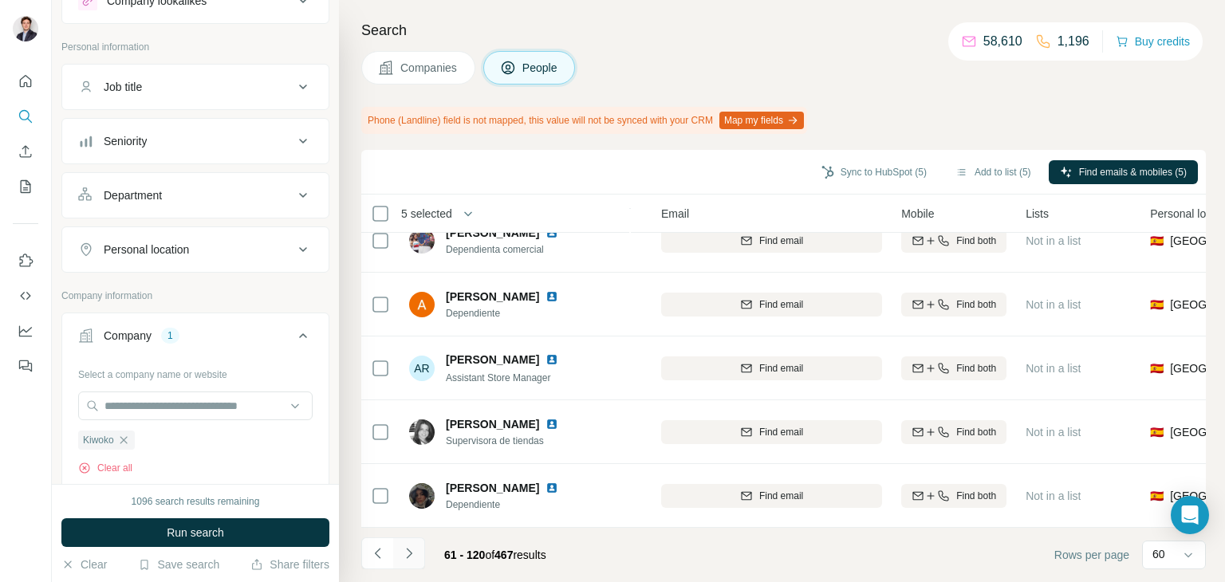
click at [404, 559] on icon "Navigate to next page" at bounding box center [409, 554] width 16 height 16
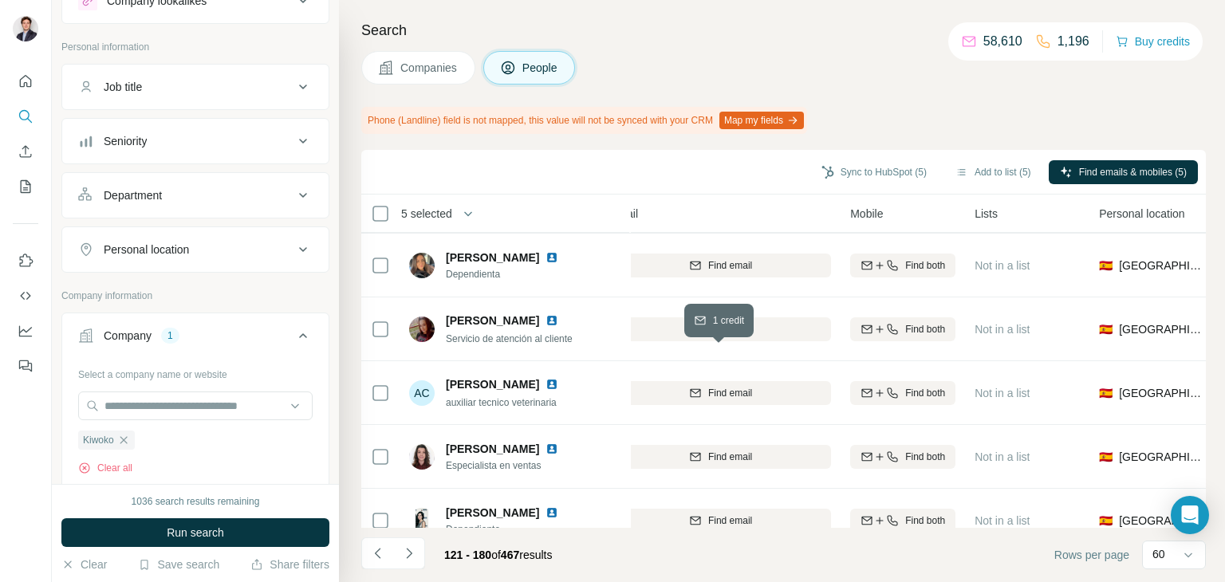
scroll to position [1658, 207]
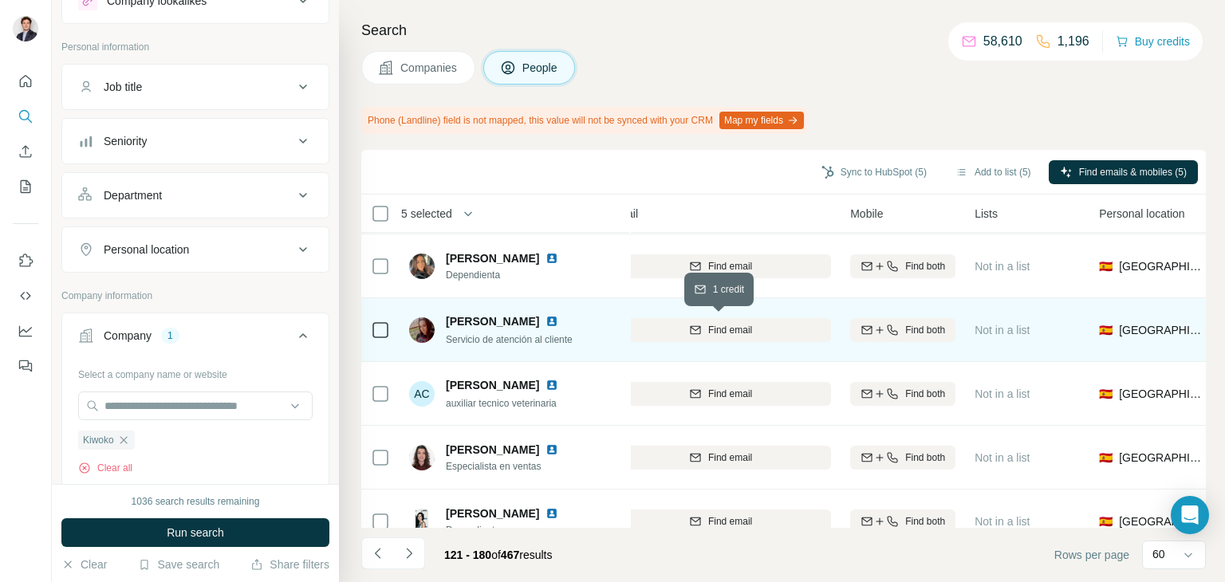
click at [760, 335] on div "Find email" at bounding box center [720, 330] width 221 height 14
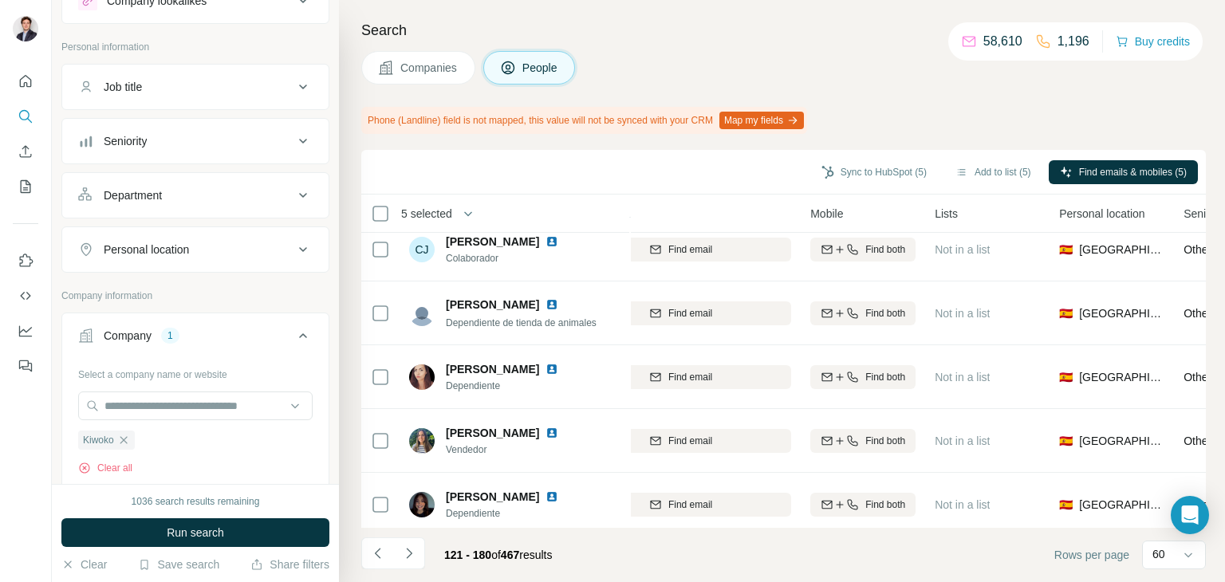
scroll to position [3542, 247]
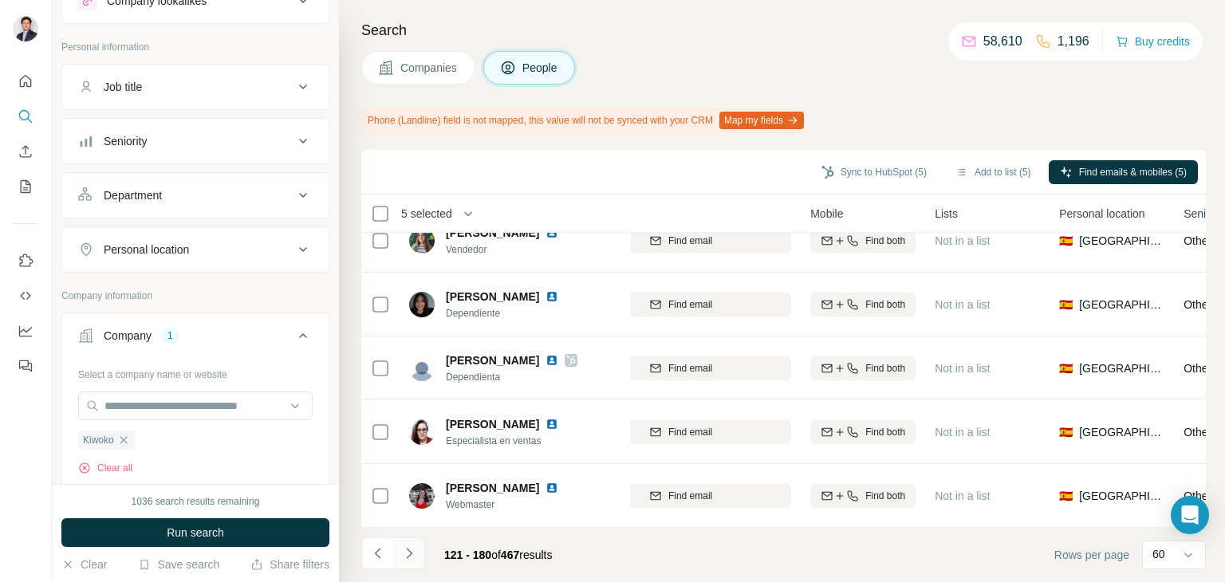
click at [404, 562] on button "Navigate to next page" at bounding box center [409, 554] width 32 height 32
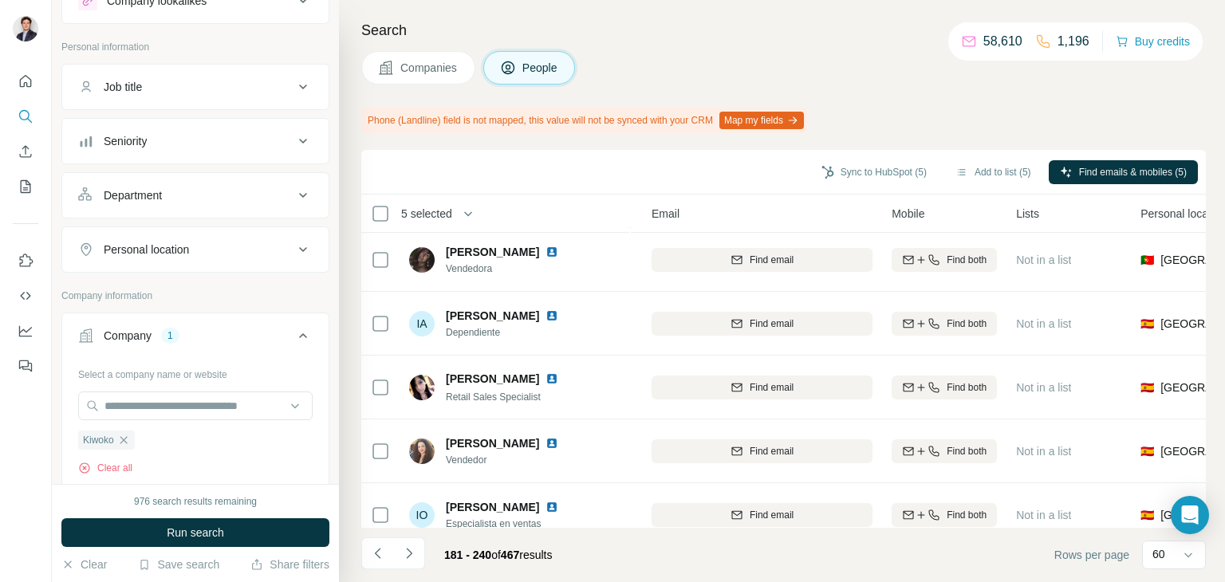
scroll to position [3542, 166]
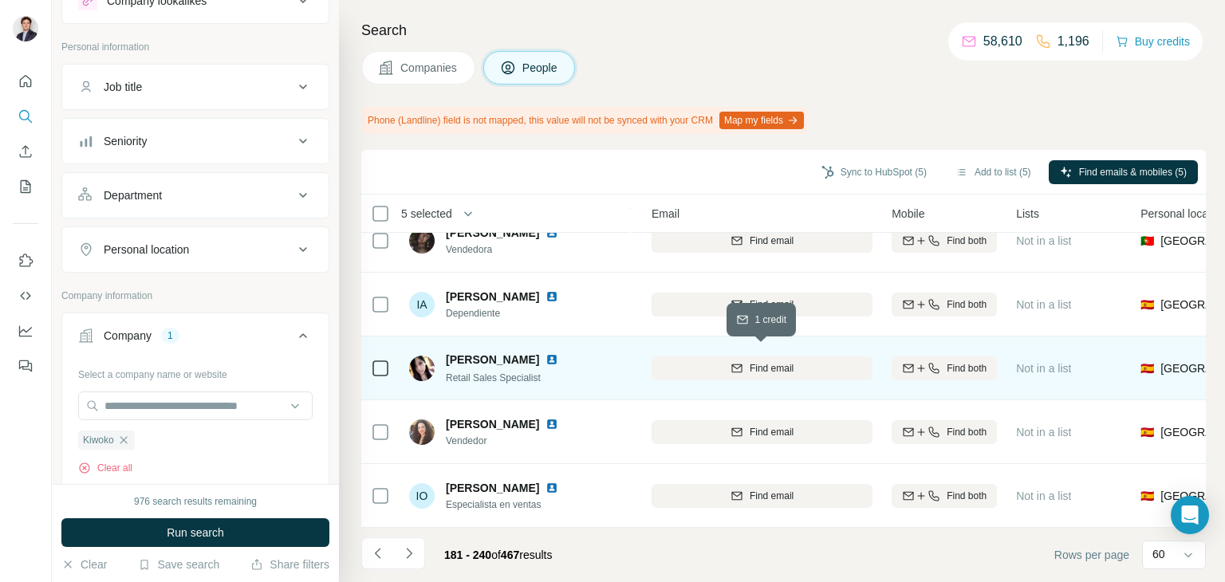
click at [692, 361] on div "Find email" at bounding box center [762, 368] width 221 height 14
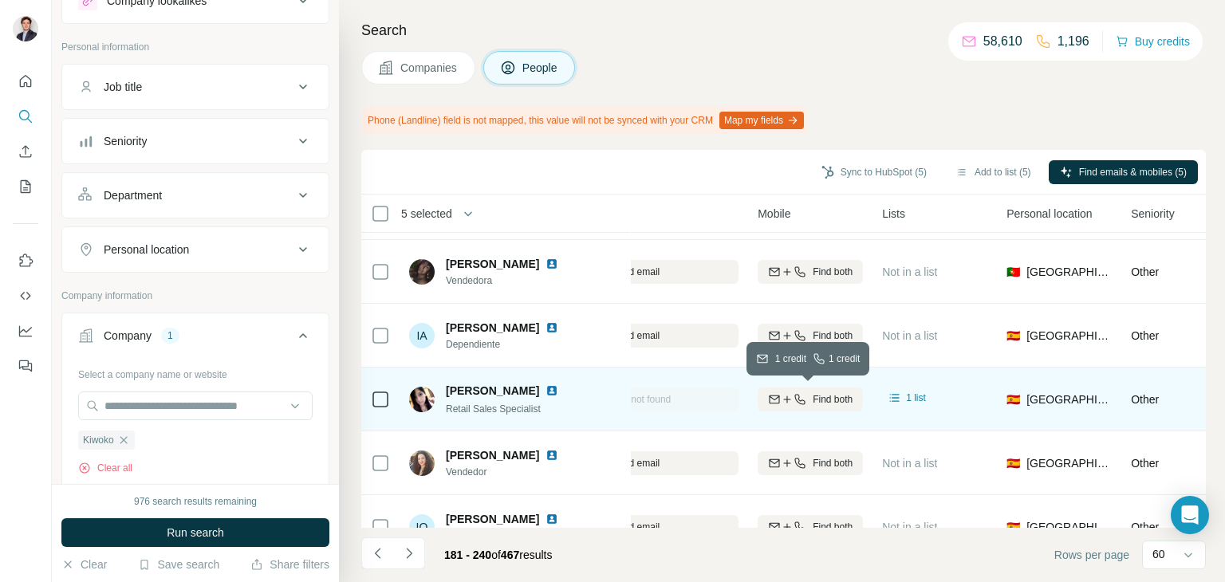
scroll to position [3542, 300]
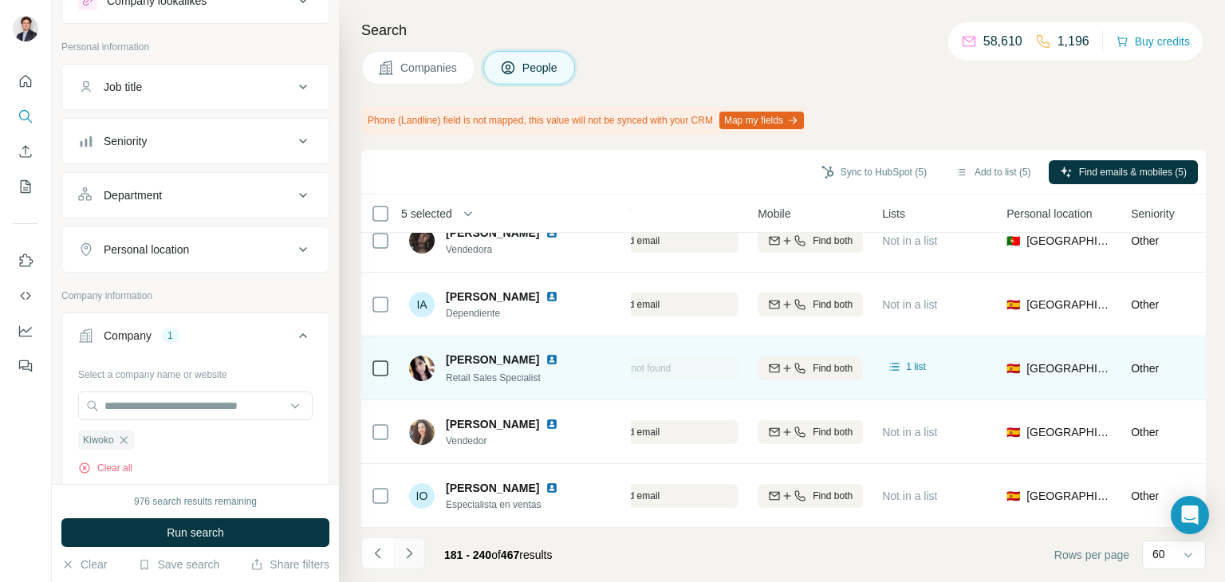
click at [402, 554] on icon "Navigate to next page" at bounding box center [409, 554] width 16 height 16
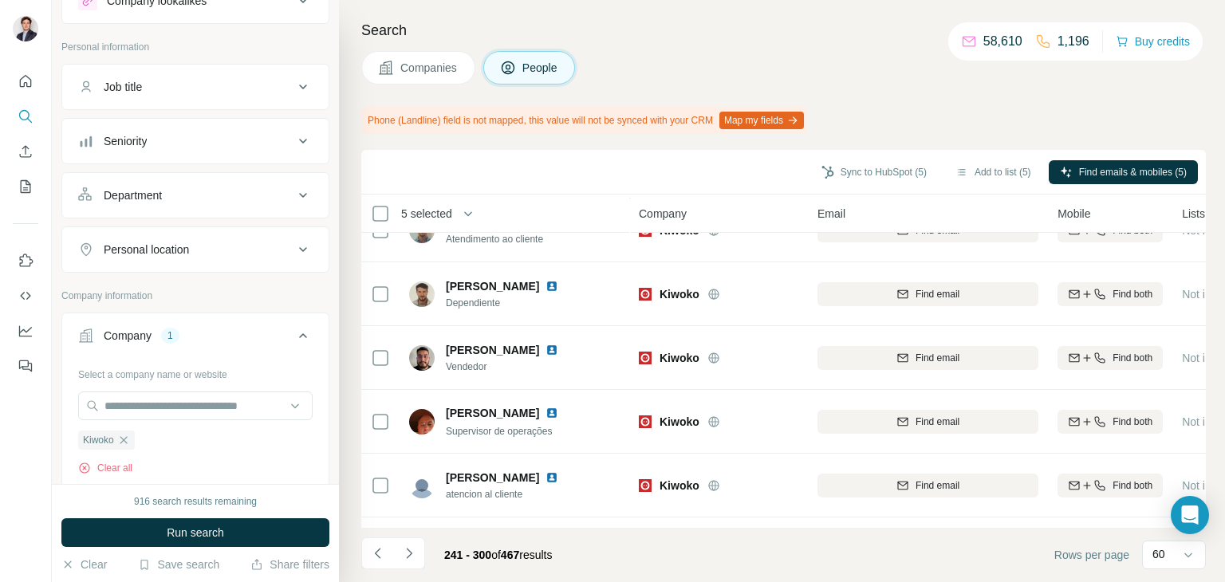
scroll to position [760, 0]
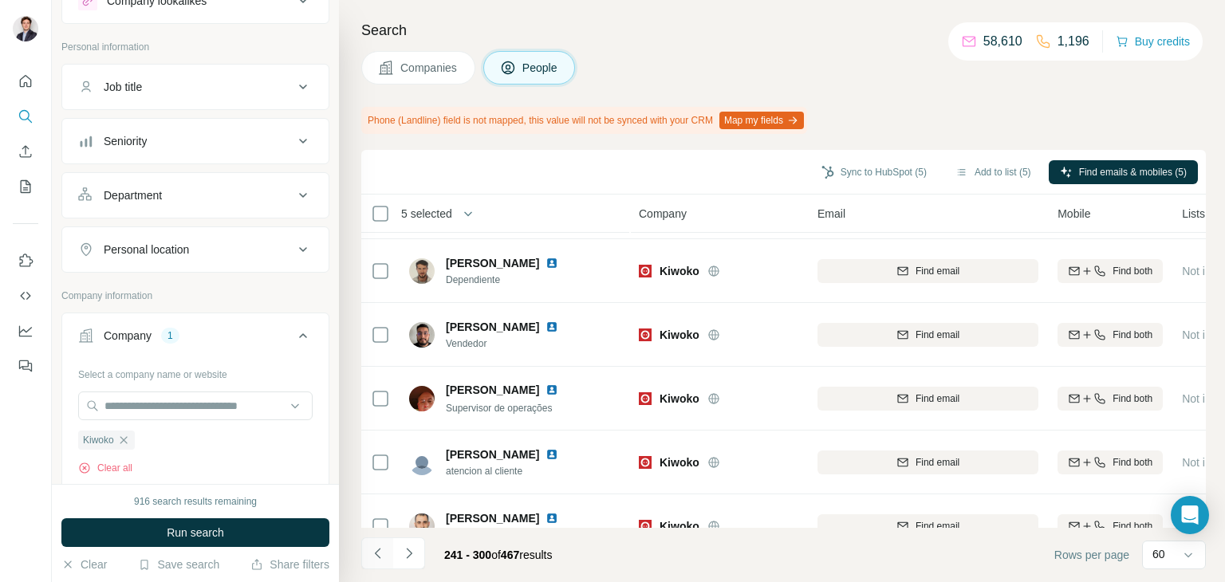
click at [379, 552] on icon "Navigate to previous page" at bounding box center [378, 554] width 16 height 16
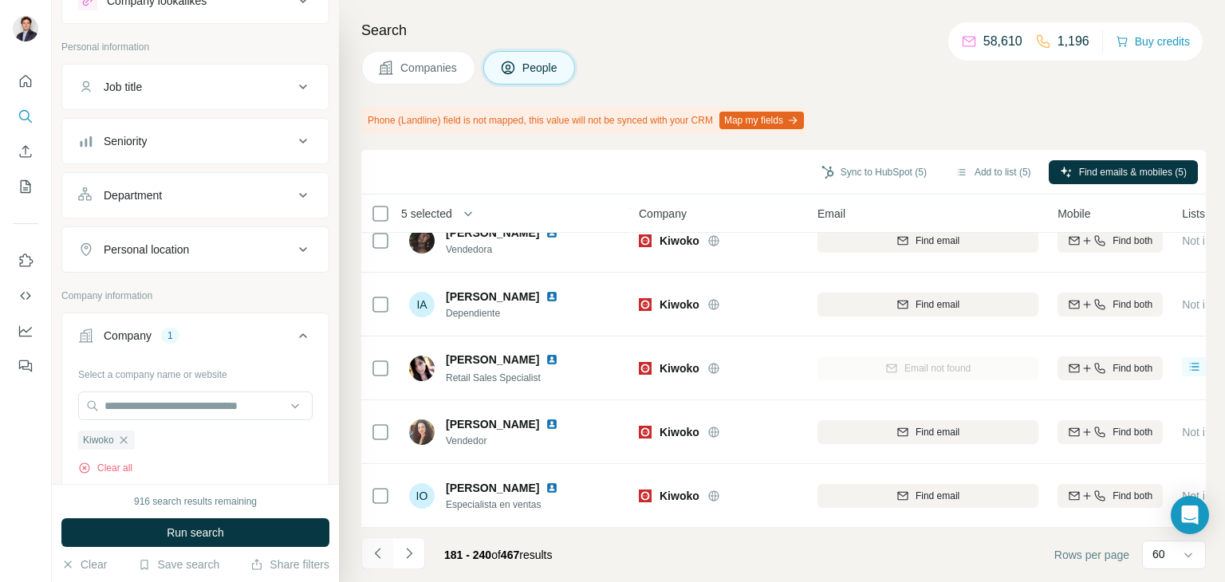
click at [377, 542] on button "Navigate to previous page" at bounding box center [377, 554] width 32 height 32
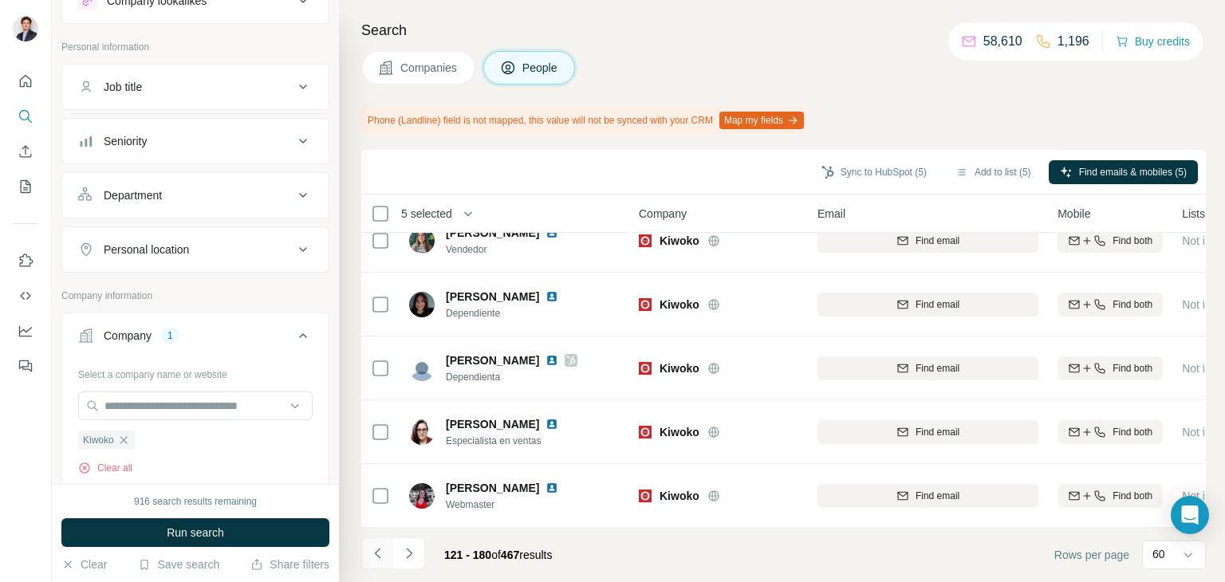
click at [385, 558] on icon "Navigate to previous page" at bounding box center [378, 554] width 16 height 16
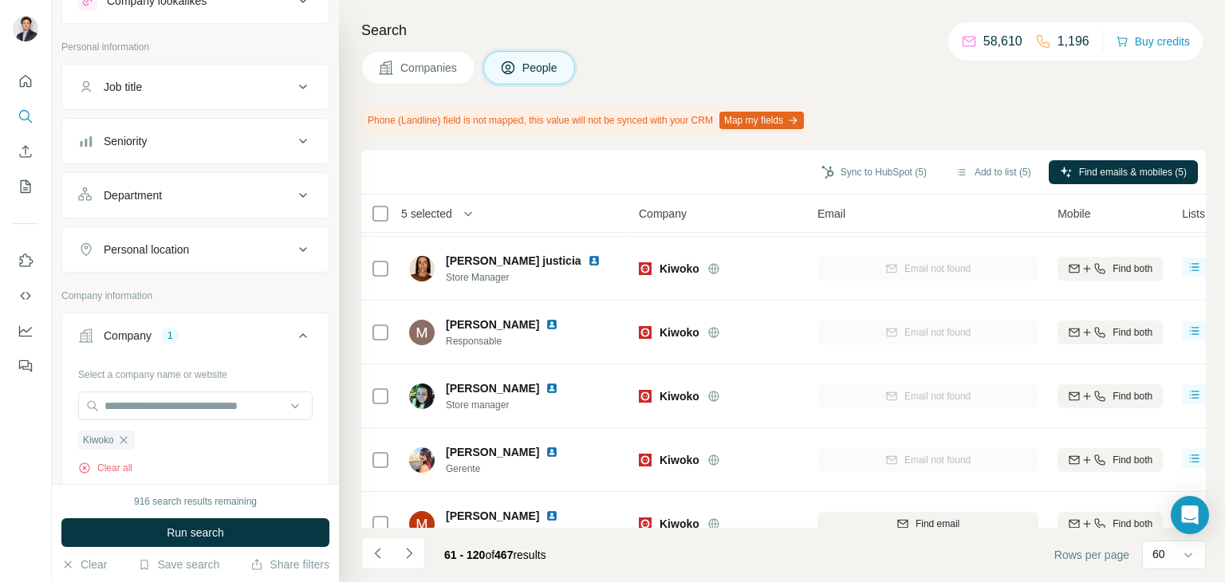
scroll to position [0, 0]
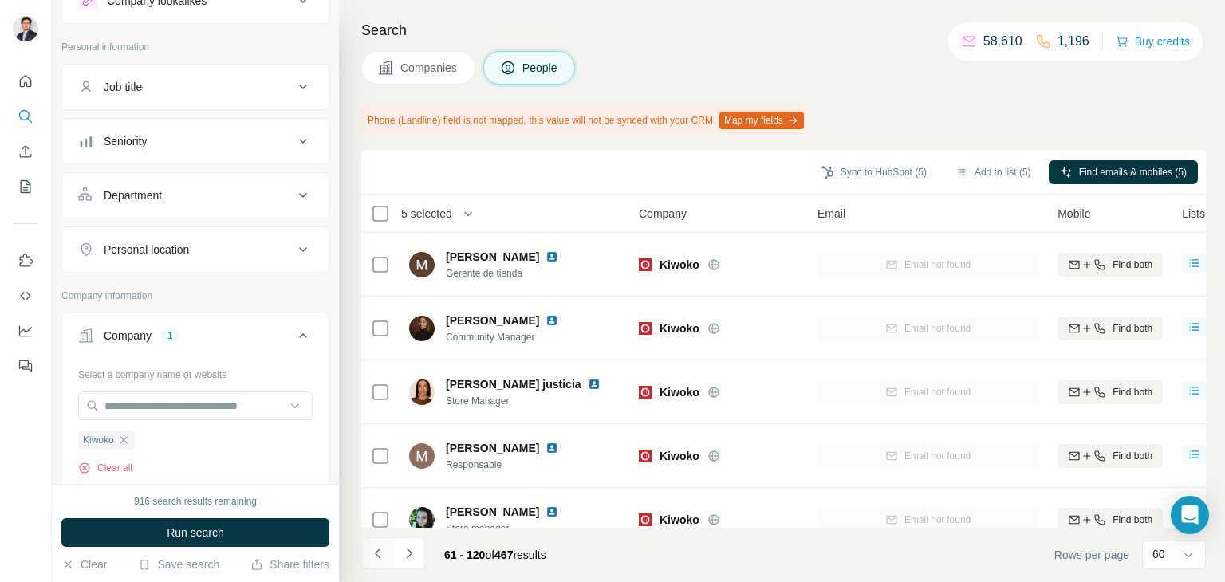
click at [377, 550] on icon "Navigate to previous page" at bounding box center [377, 553] width 6 height 10
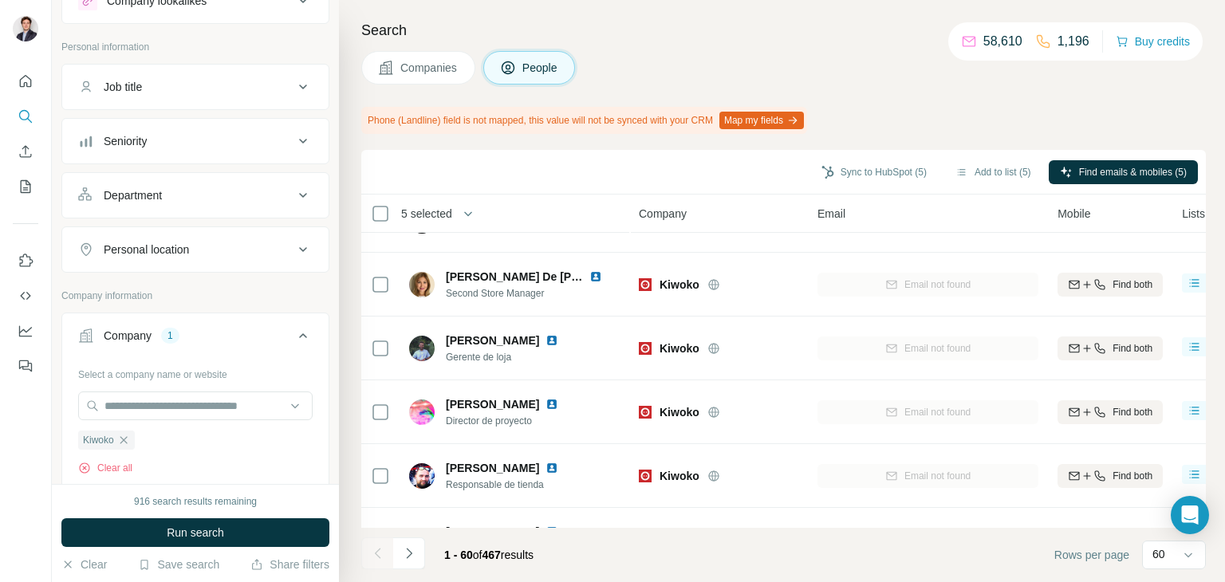
scroll to position [1781, 0]
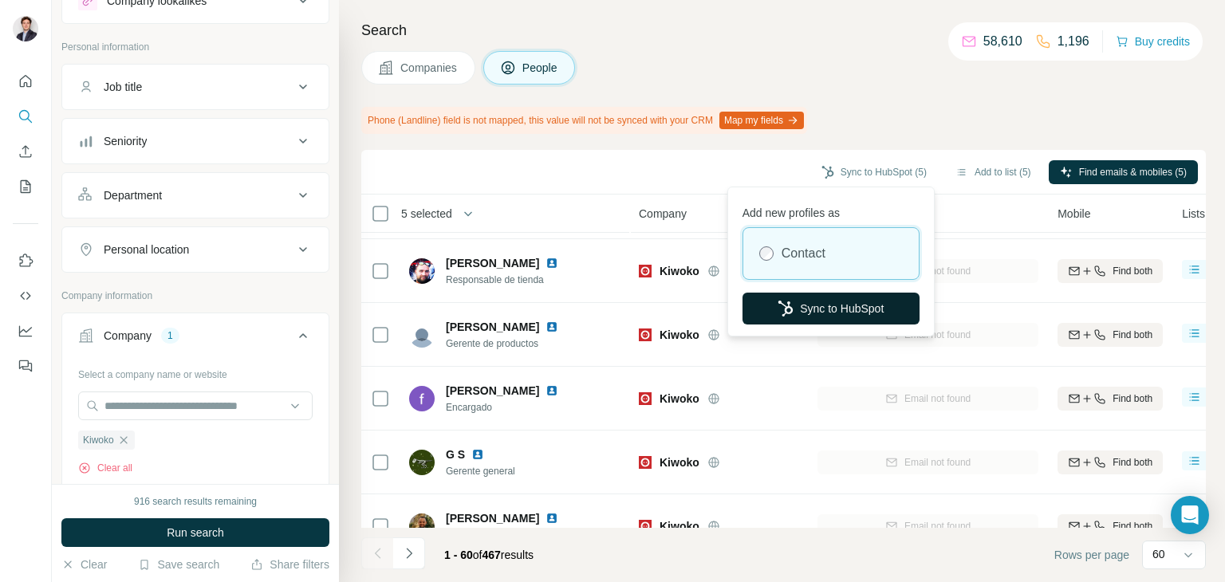
click at [852, 314] on button "Sync to HubSpot" at bounding box center [831, 309] width 177 height 32
